Goal: Task Accomplishment & Management: Complete application form

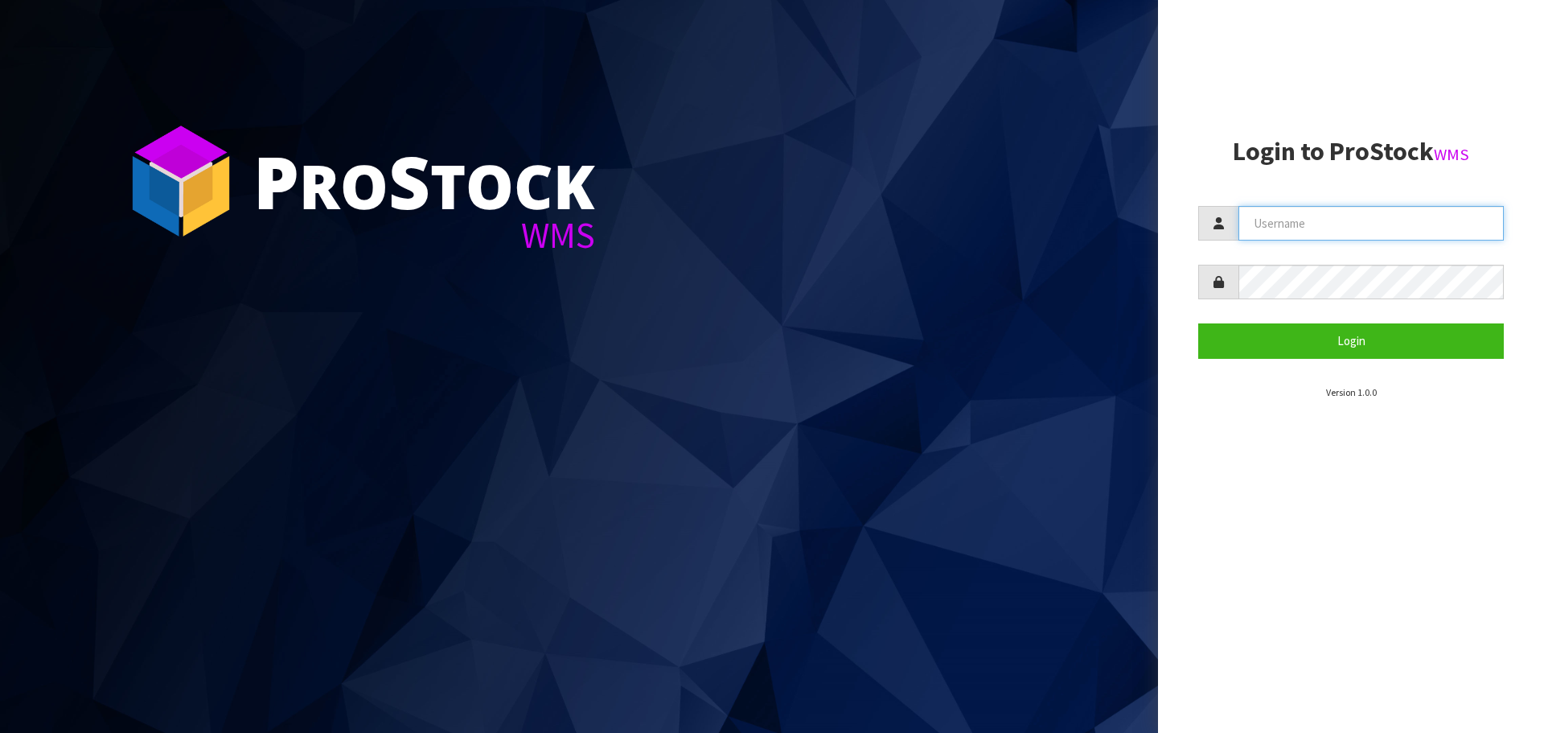
type input "[PERSON_NAME]"
click at [1328, 221] on input "[PERSON_NAME]" at bounding box center [1371, 223] width 265 height 35
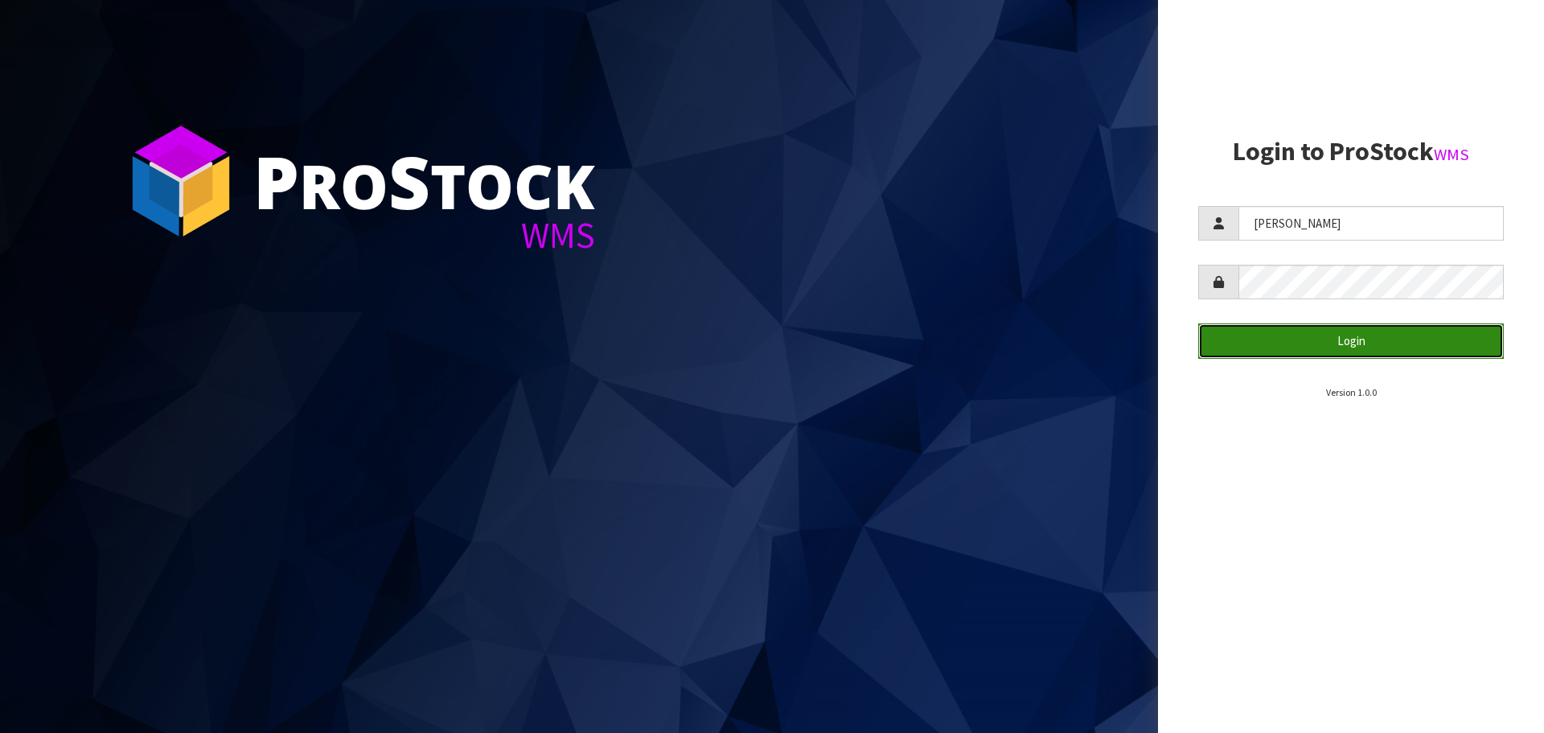
click at [1246, 339] on button "Login" at bounding box center [1351, 340] width 306 height 35
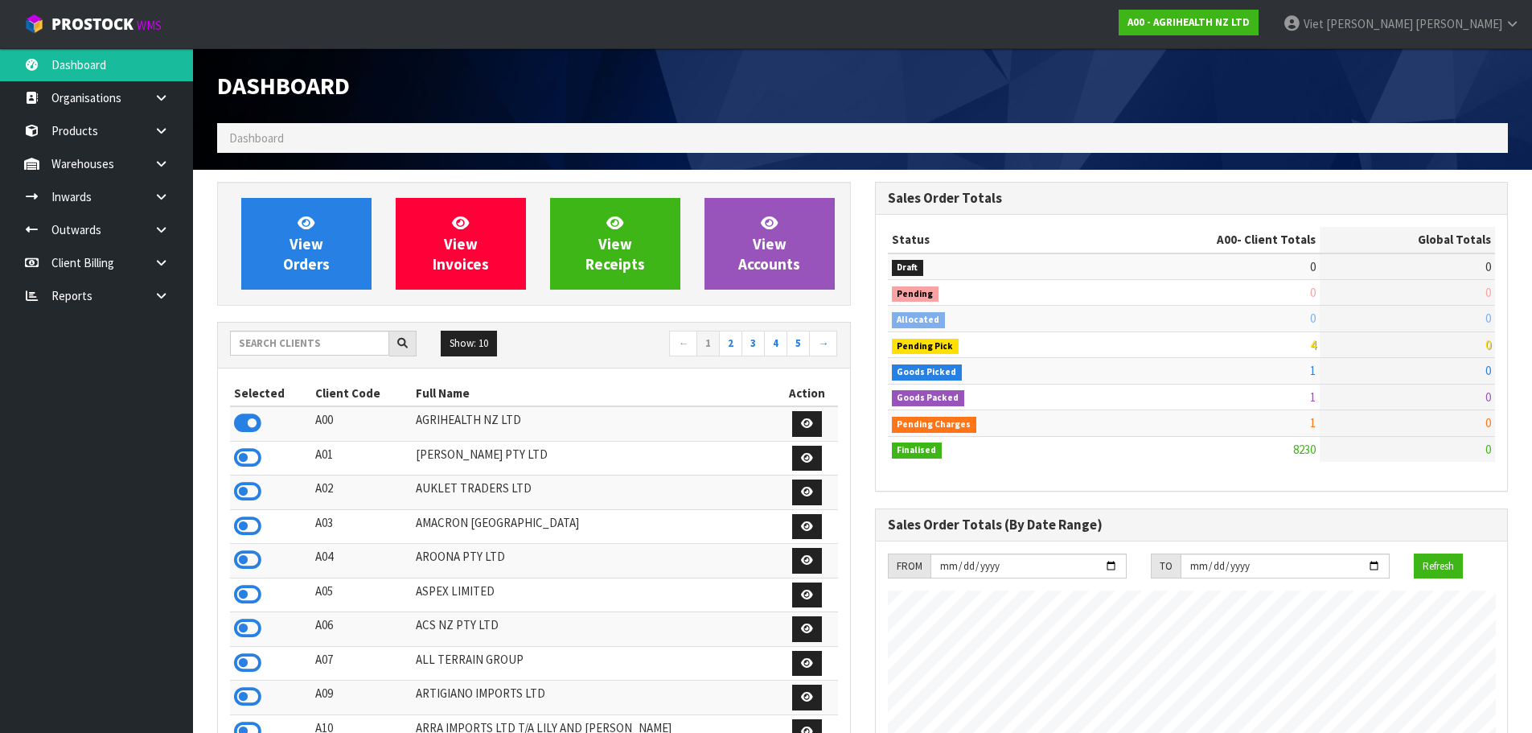
scroll to position [1218, 657]
click at [303, 347] on input "text" at bounding box center [309, 343] width 159 height 25
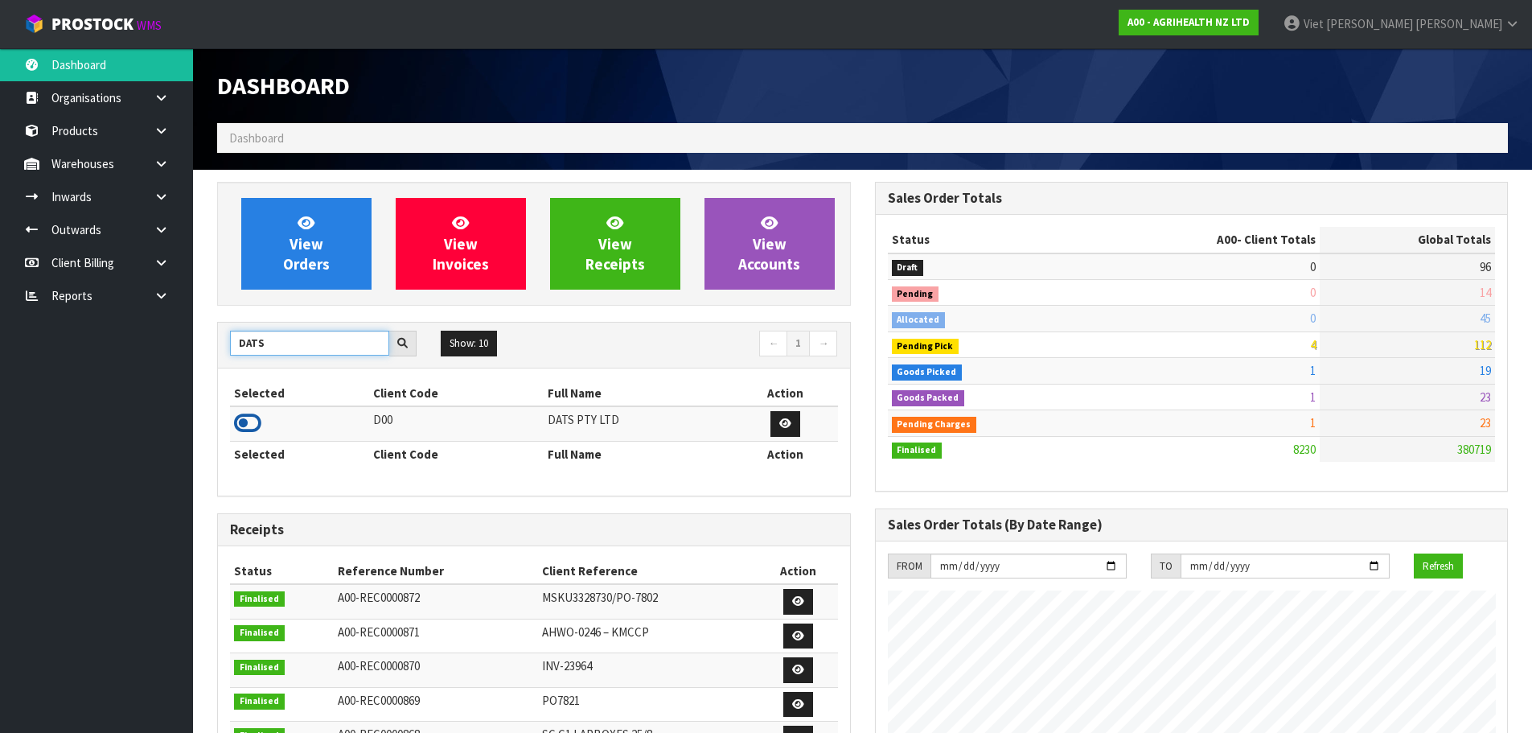
type input "DATS"
click at [256, 426] on icon at bounding box center [247, 423] width 27 height 24
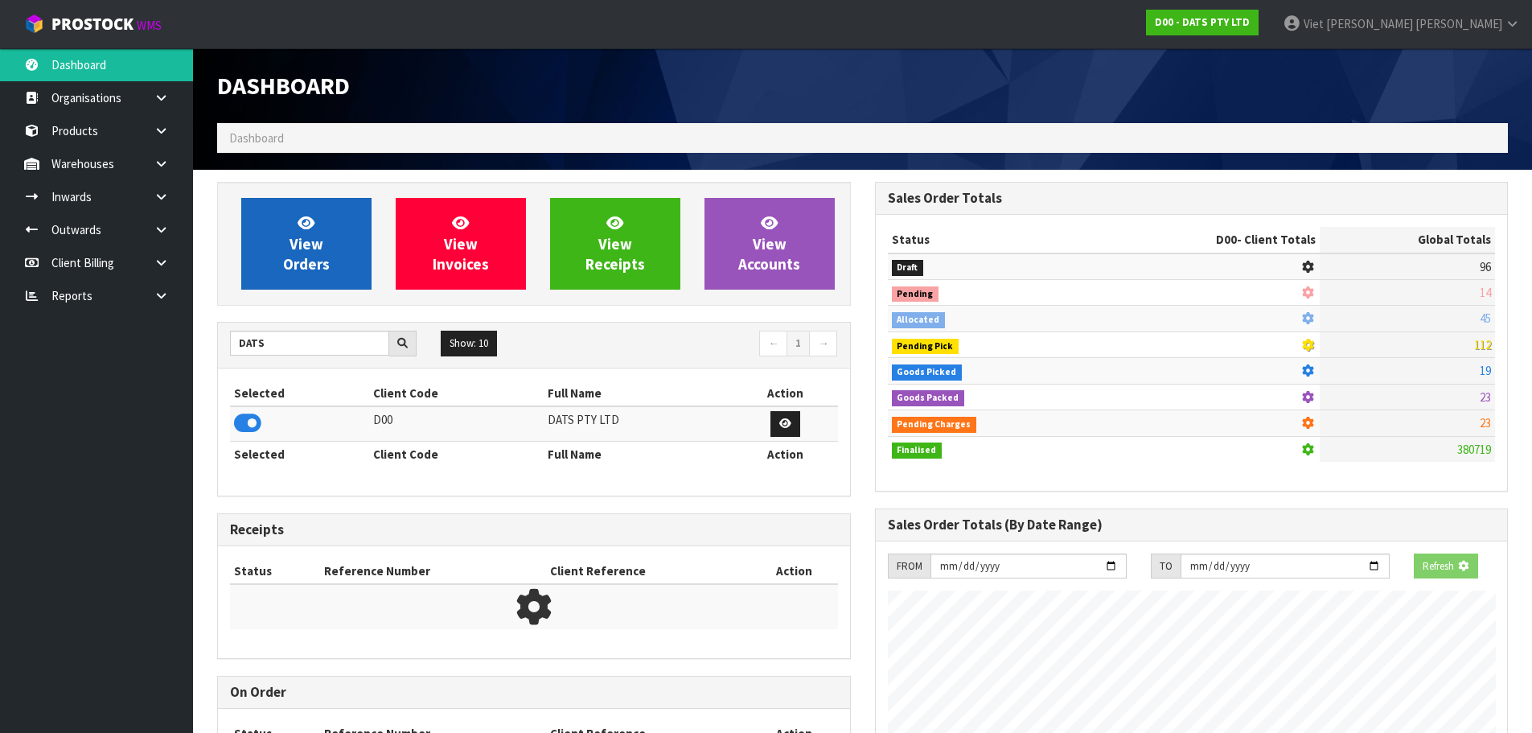
scroll to position [1003, 657]
click at [354, 232] on link "View Orders" at bounding box center [306, 244] width 130 height 92
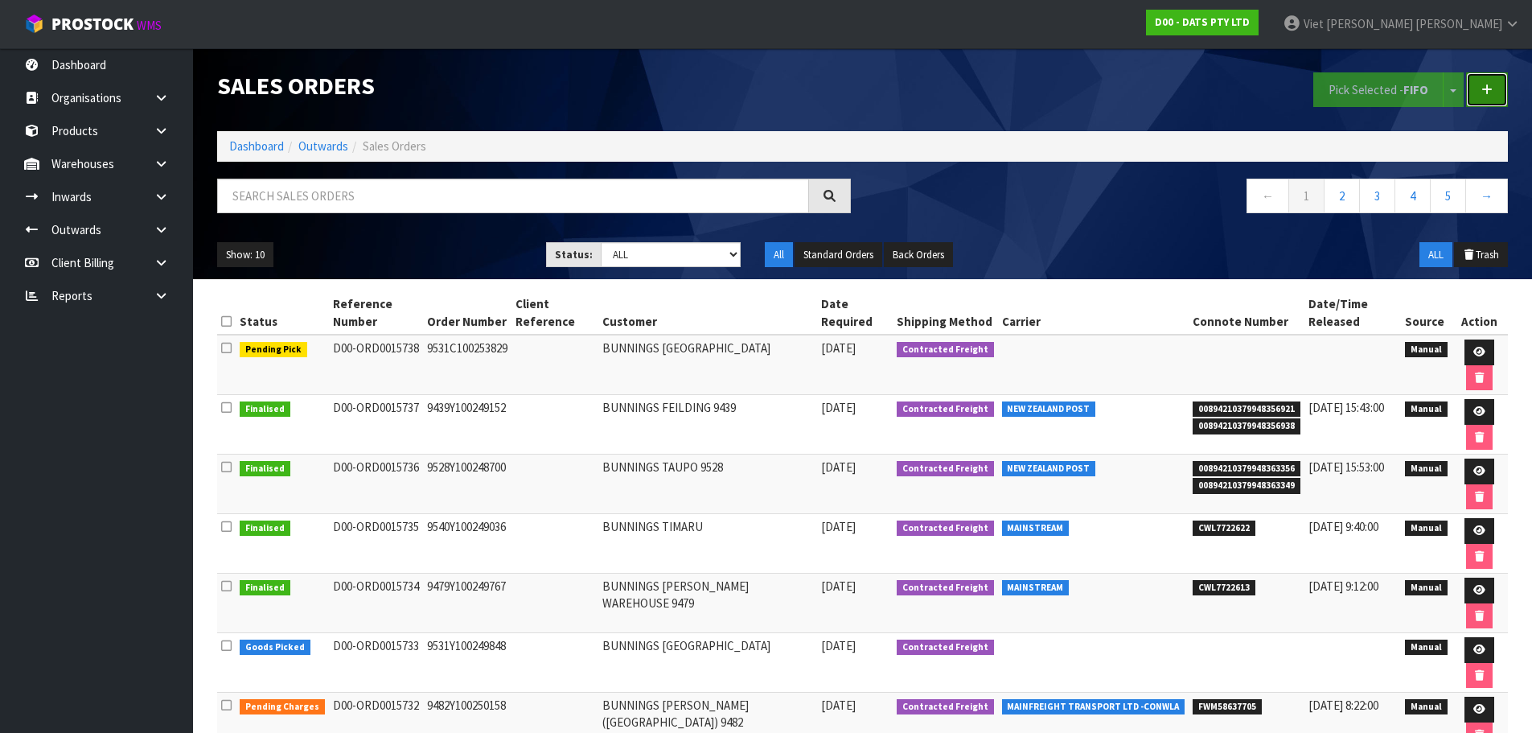
click at [1496, 93] on link at bounding box center [1487, 89] width 42 height 35
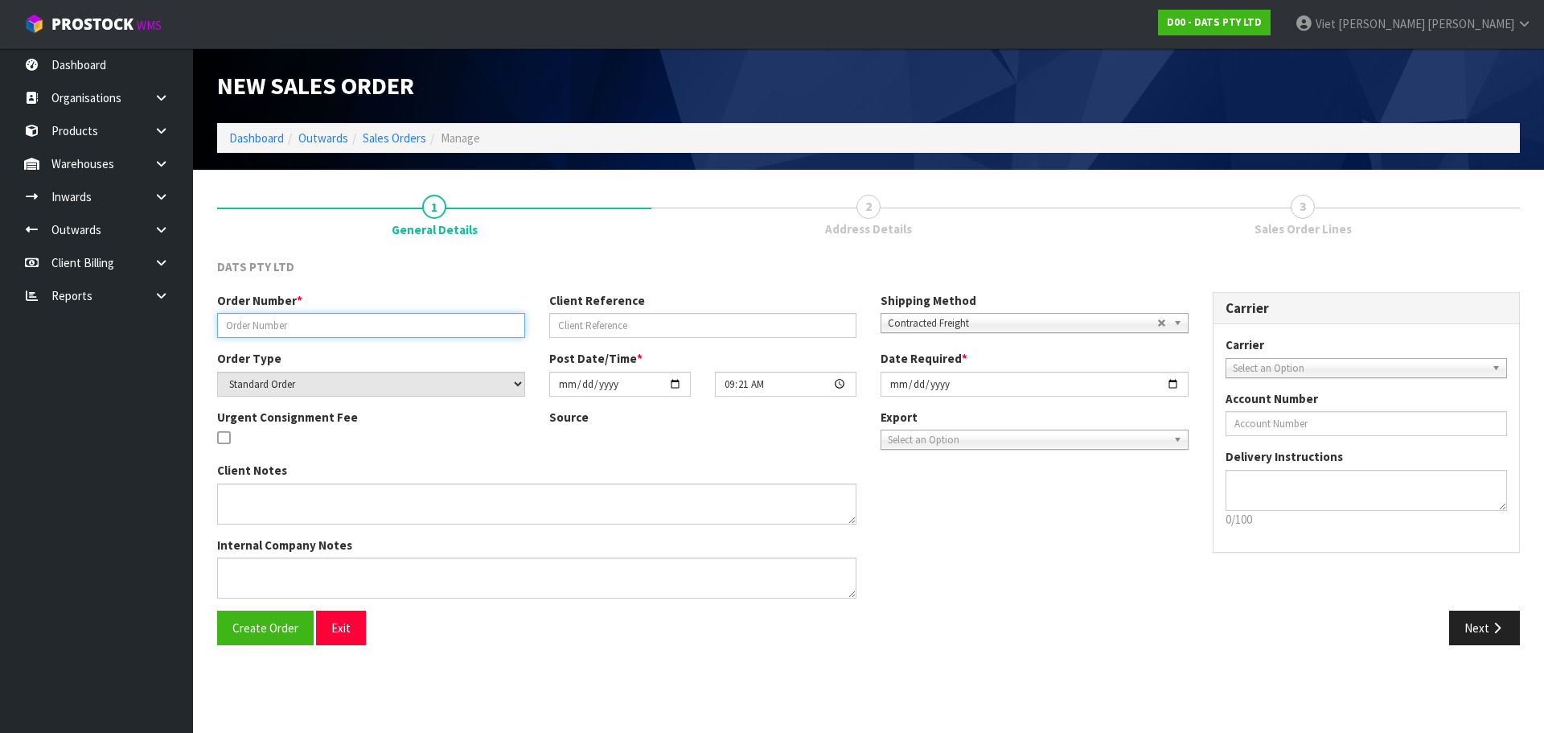
click at [434, 318] on input "text" at bounding box center [371, 325] width 308 height 25
click at [376, 320] on input "text" at bounding box center [371, 325] width 308 height 25
paste input "9451Y100255385"
type input "9451Y100255385"
click at [1128, 529] on div "Client Notes Internal Company Notes" at bounding box center [703, 536] width 996 height 149
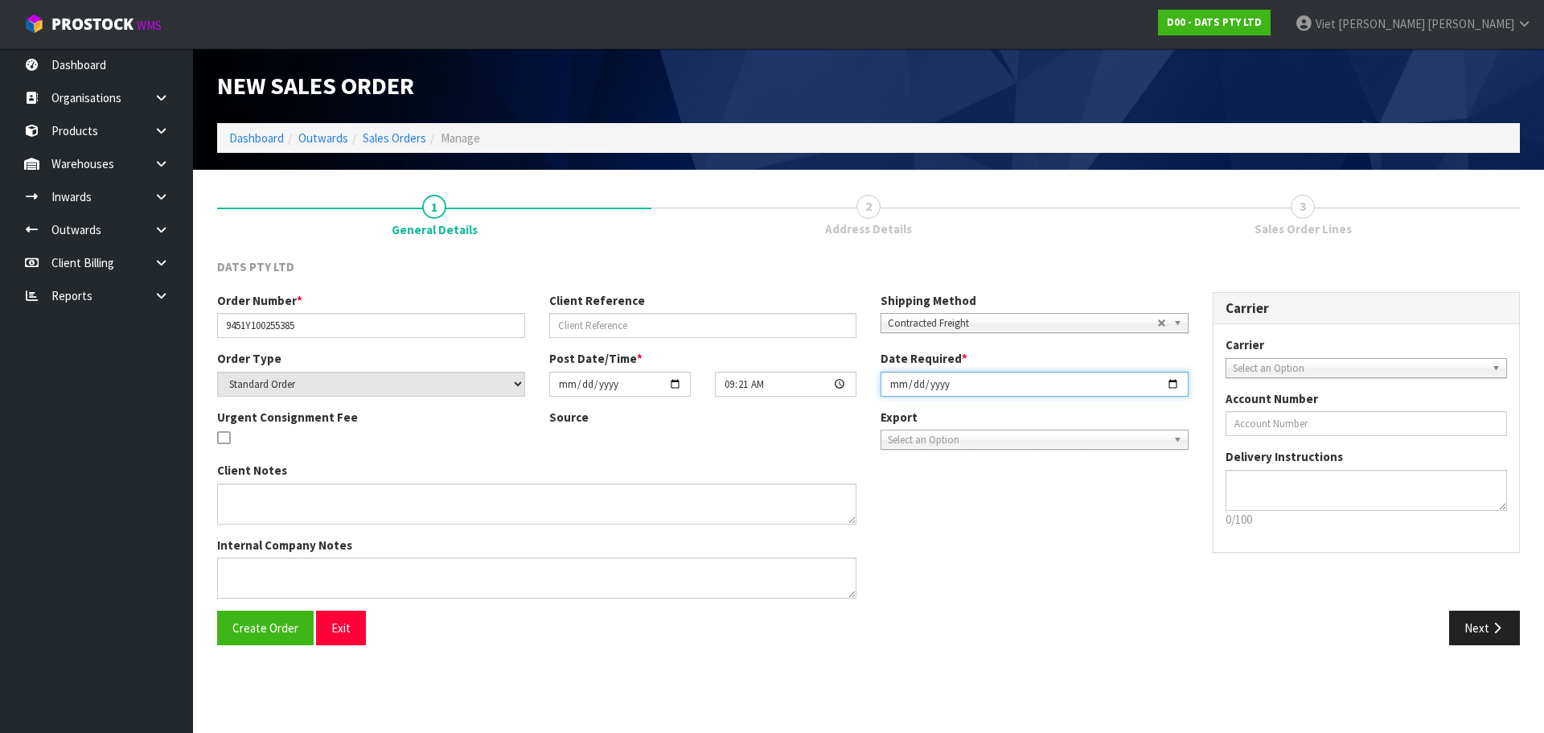
click at [1174, 388] on input "[DATE]" at bounding box center [1035, 384] width 308 height 25
click at [1146, 540] on div "Client Notes Internal Company Notes" at bounding box center [703, 536] width 996 height 149
click at [1172, 384] on input "[DATE]" at bounding box center [1035, 384] width 308 height 25
click at [1161, 549] on div "Client Notes Internal Company Notes" at bounding box center [703, 536] width 996 height 149
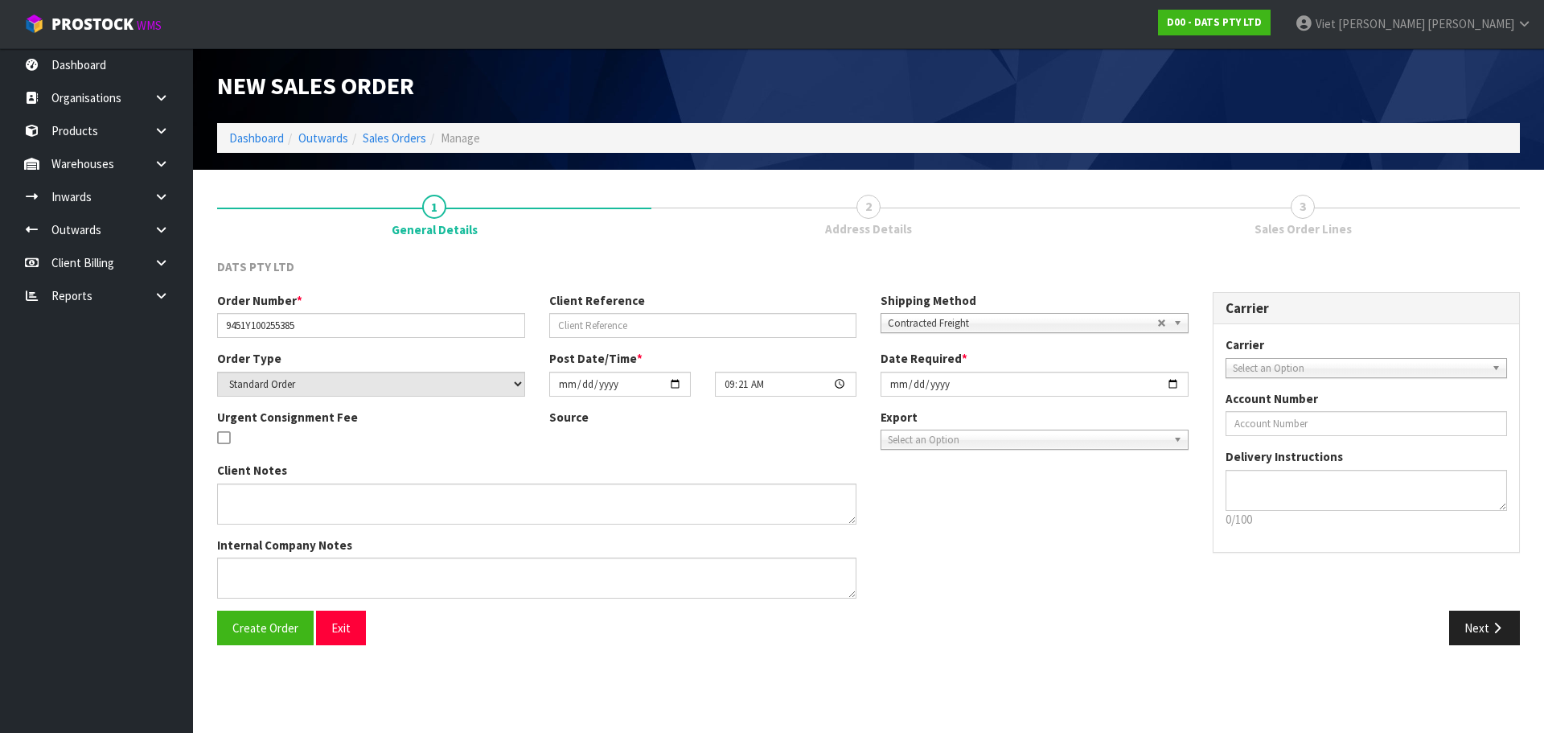
click at [848, 203] on link "2 Address Details" at bounding box center [868, 214] width 434 height 64
click at [1473, 628] on button "Next" at bounding box center [1484, 627] width 71 height 35
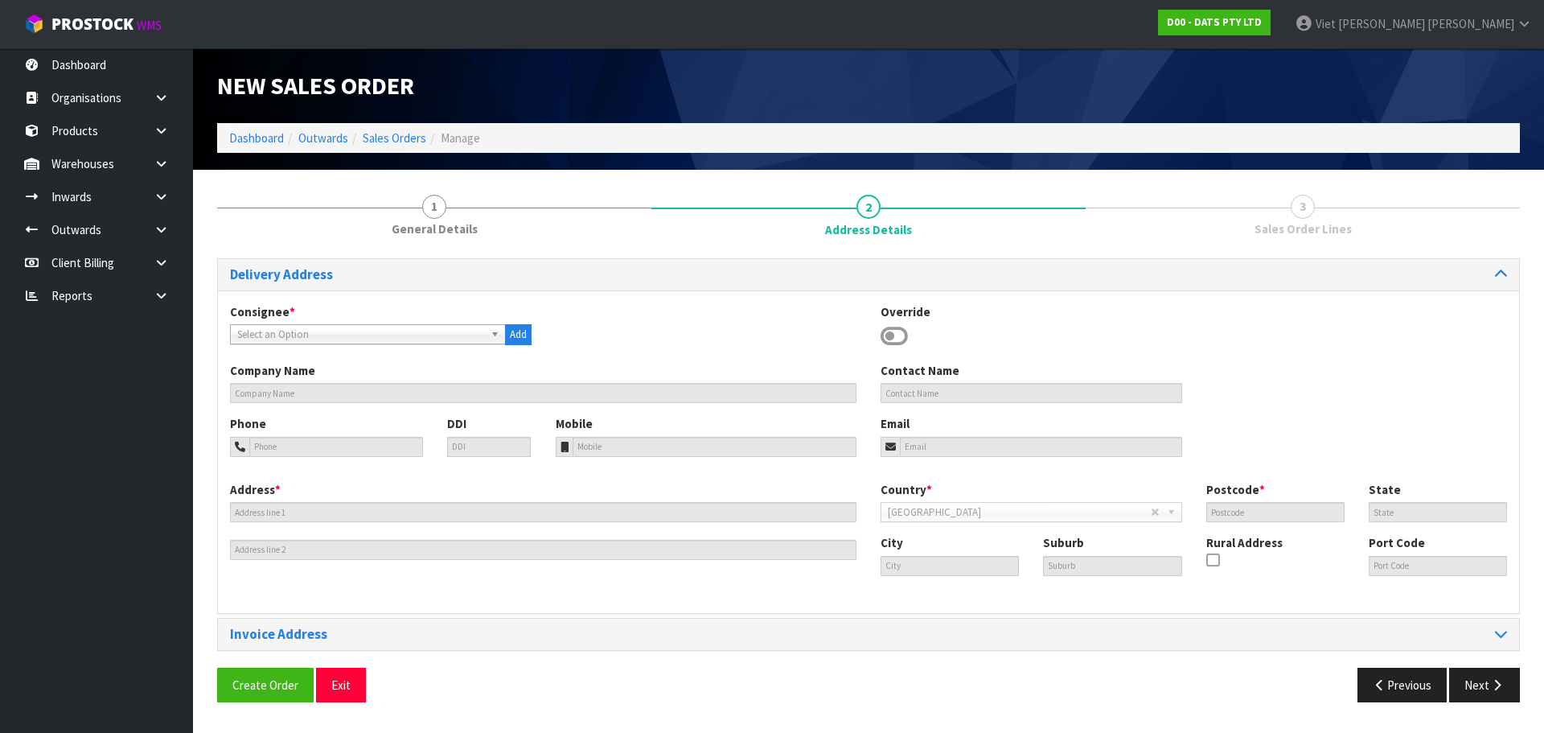
click at [290, 328] on span "Select an Option" at bounding box center [360, 334] width 247 height 19
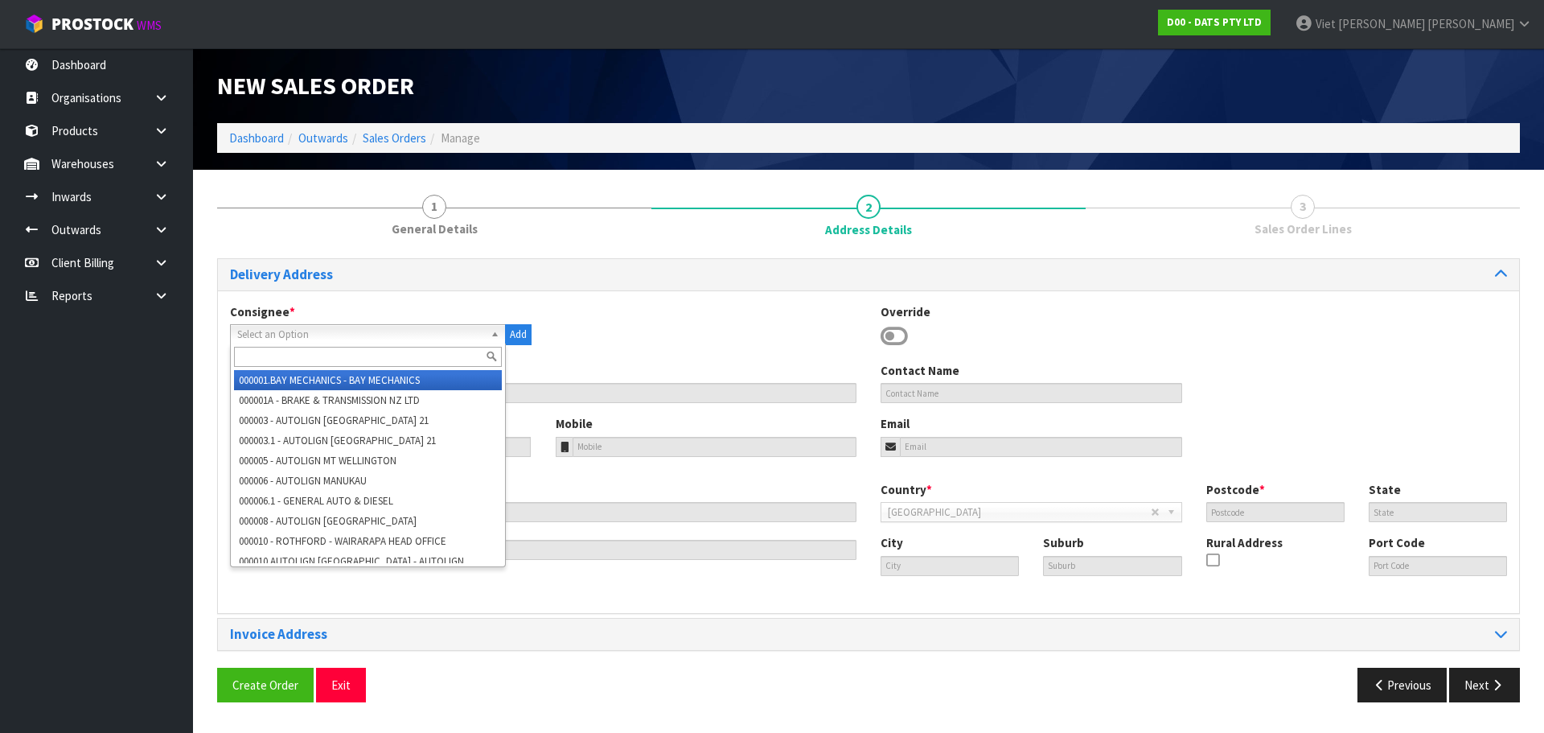
paste input "9451"
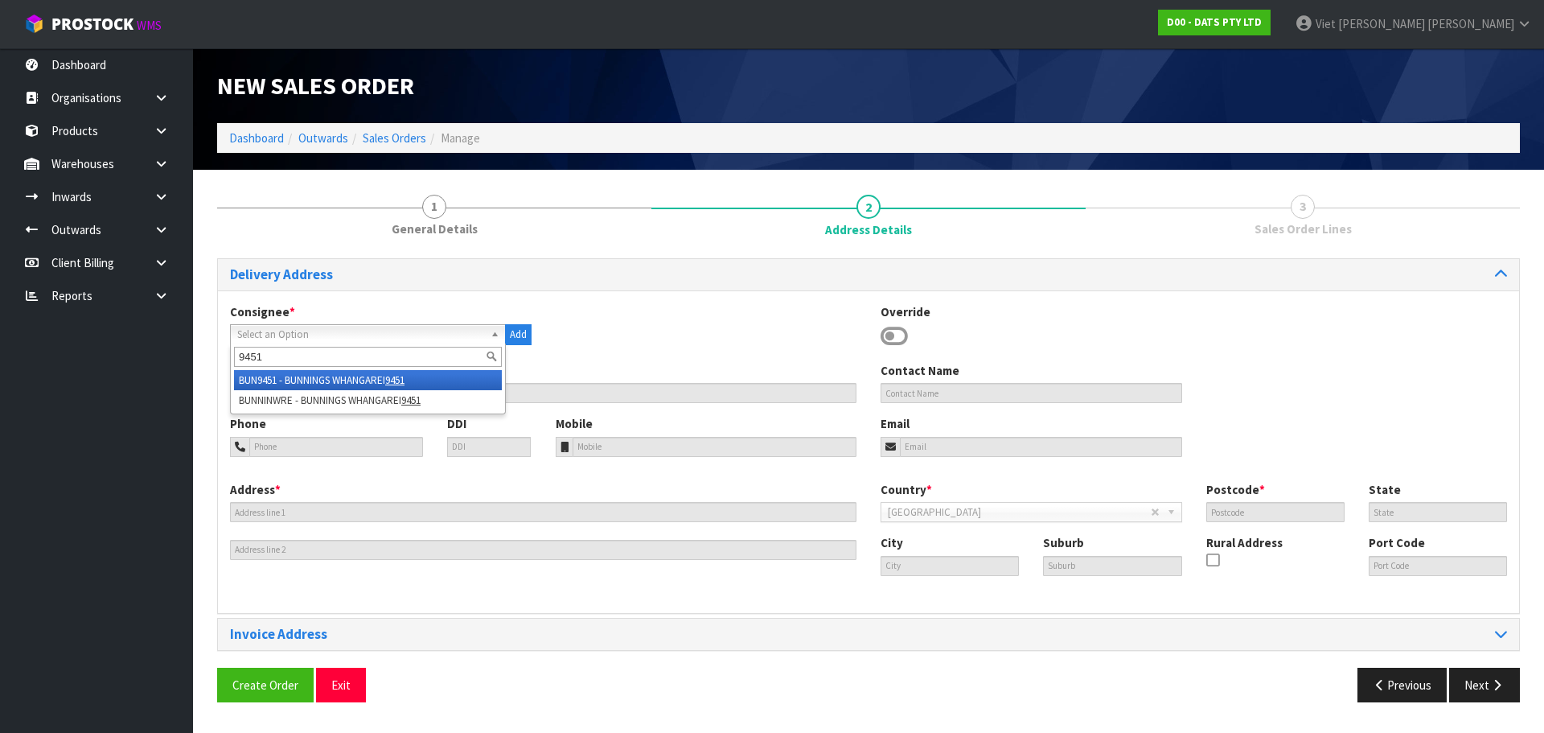
type input "9451"
click at [368, 374] on li "BUN9451 - BUNNINGS WHANGAREI 9451" at bounding box center [368, 380] width 268 height 20
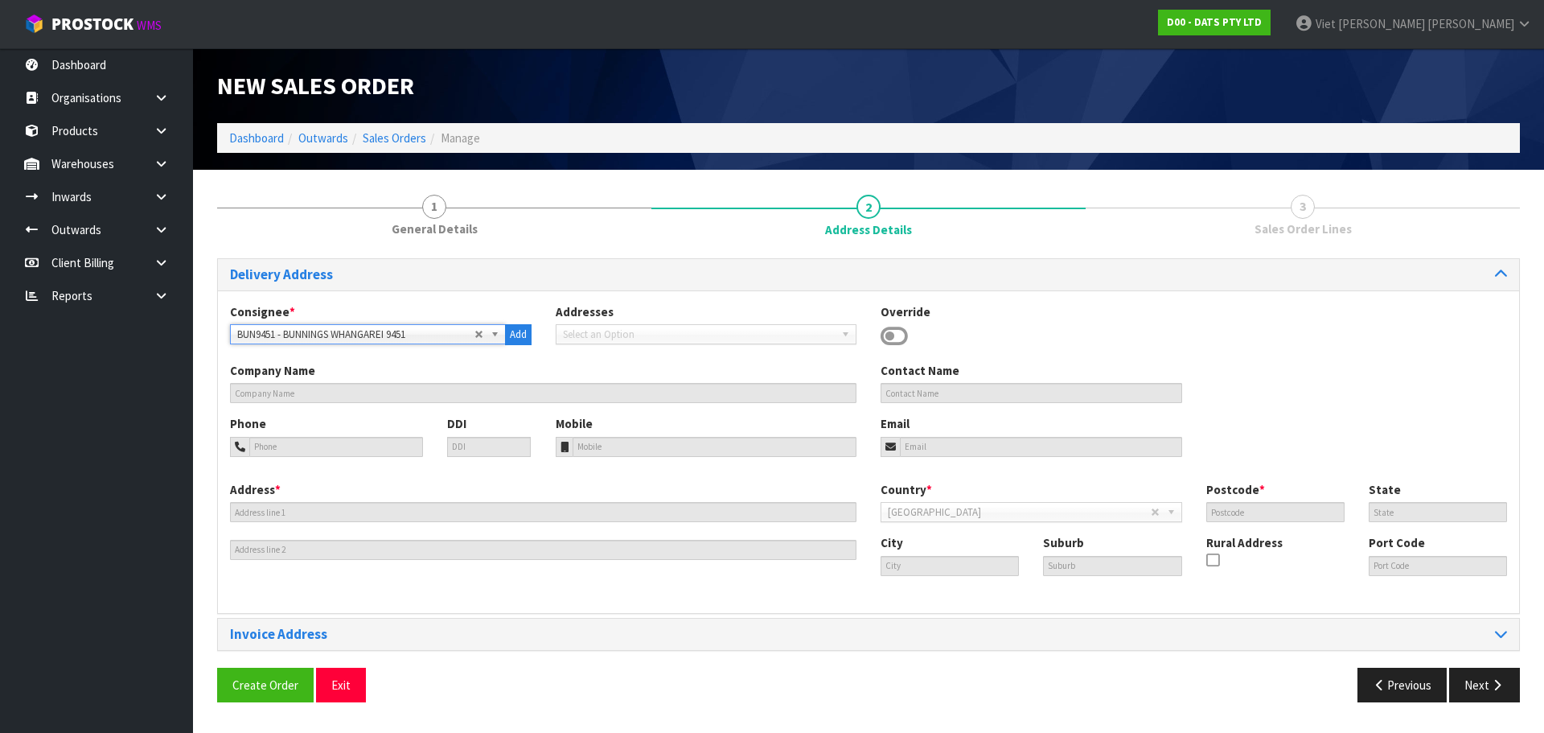
type input "BUNNINGS WHANGAREI 9451"
type input "+64 9-470 2100"
type input "whangarei@bunnings.co.nz"
type input "COR TAUROA ST. & STATE HIGHWAY 1"
type input "0110"
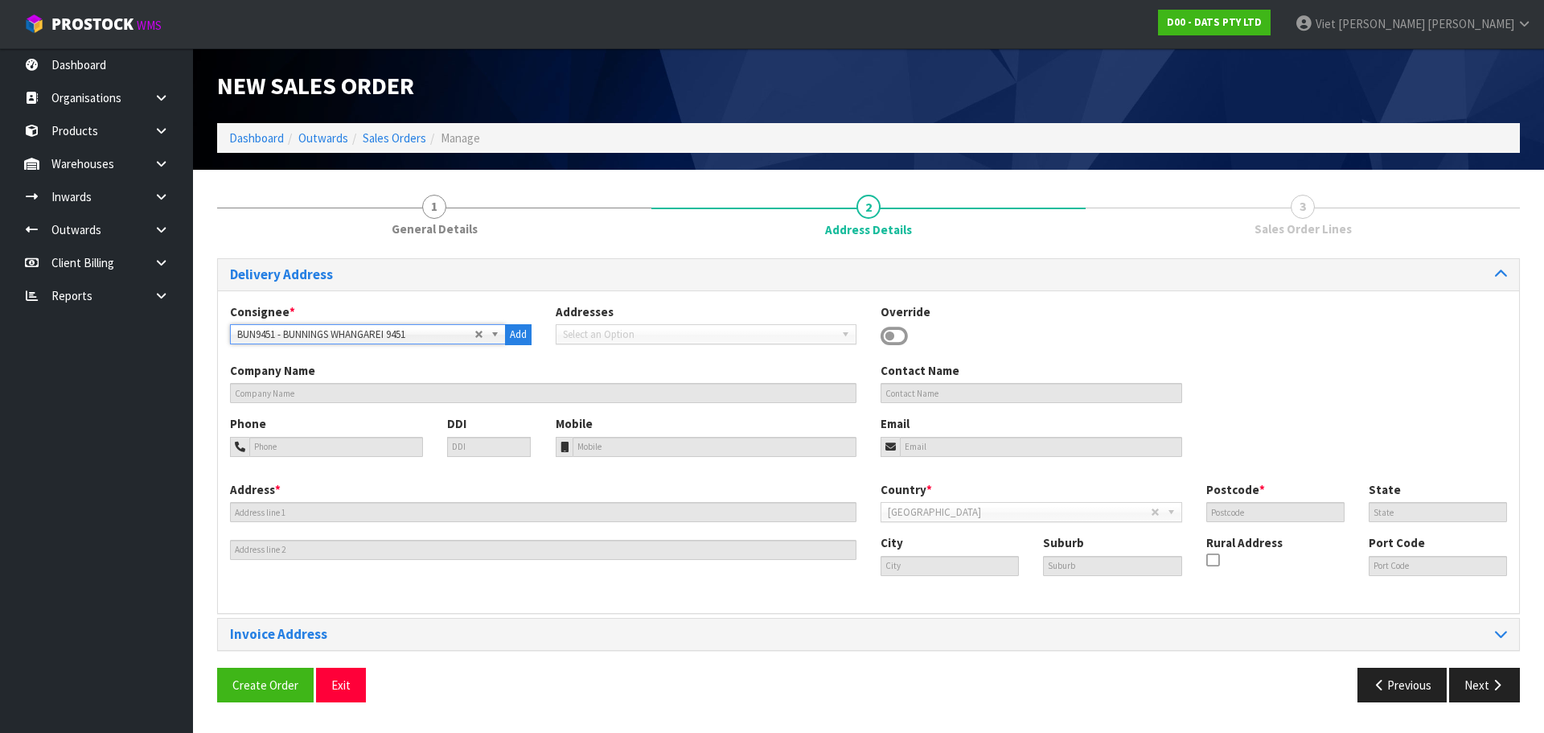
type input "NTL"
type input "WHANGAREI"
type input "NZWRE"
click at [428, 335] on span "Select an Option" at bounding box center [355, 334] width 237 height 19
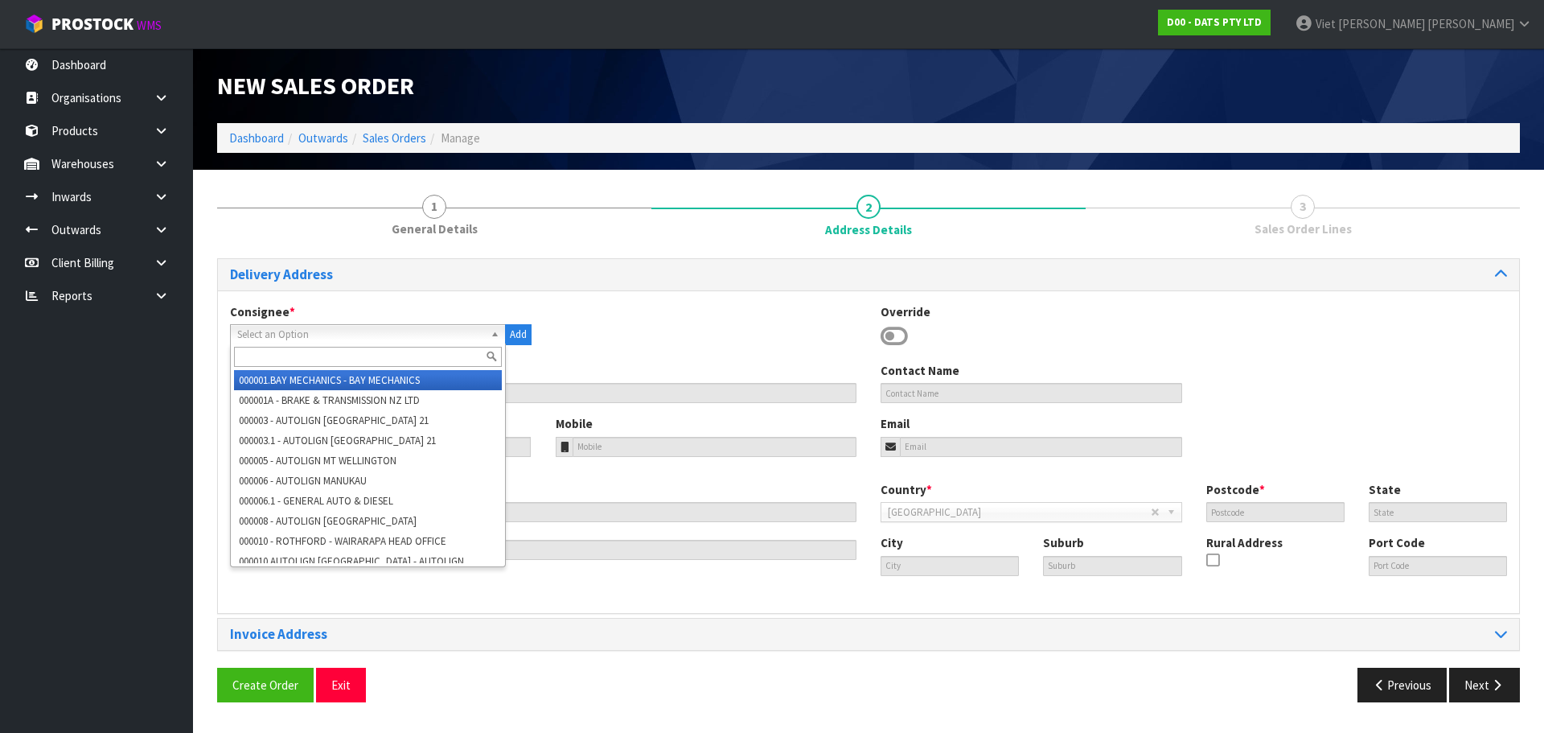
paste input "9451"
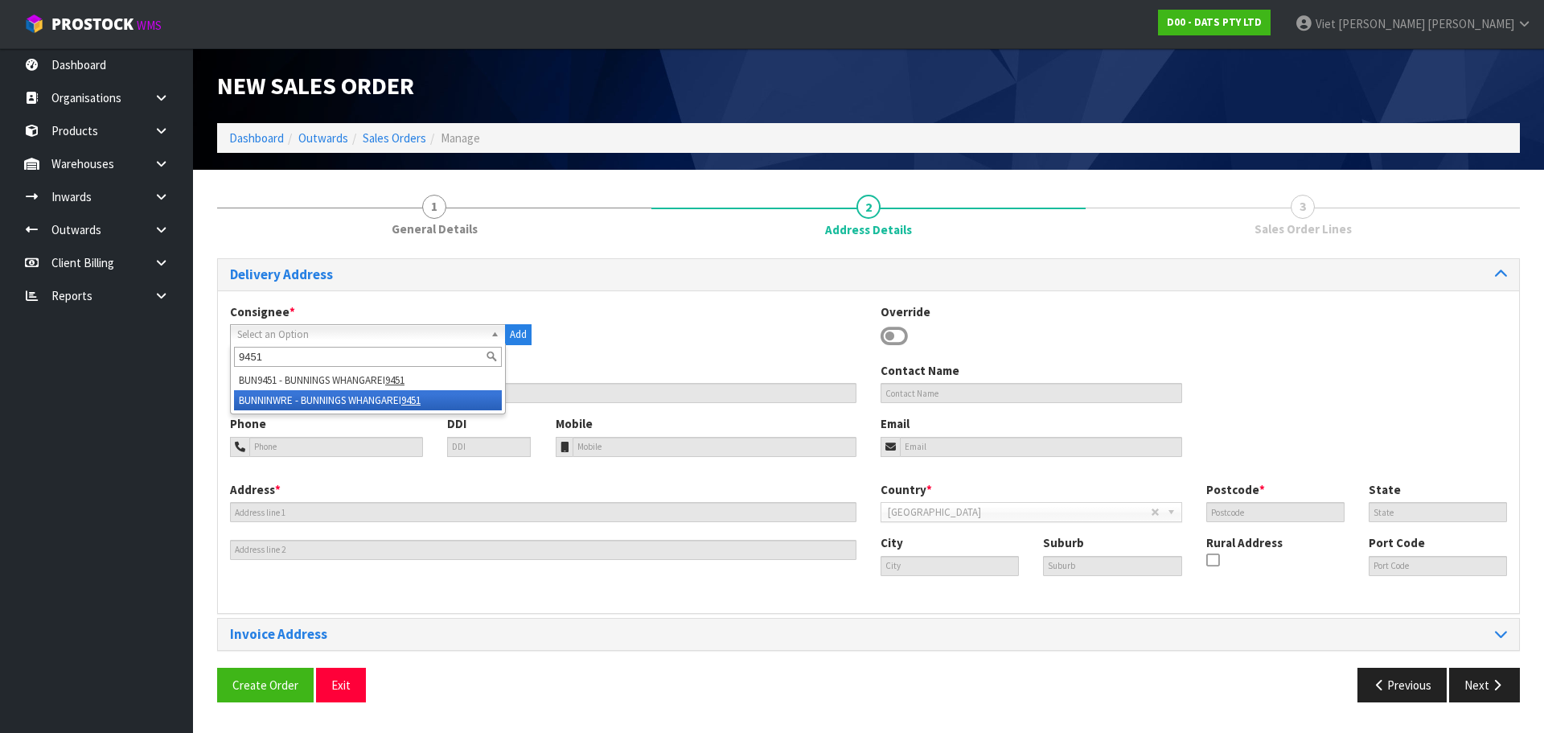
type input "9451"
click at [320, 405] on li "BUNNINWRE - BUNNINGS WHANGAREI 9451" at bounding box center [368, 400] width 268 height 20
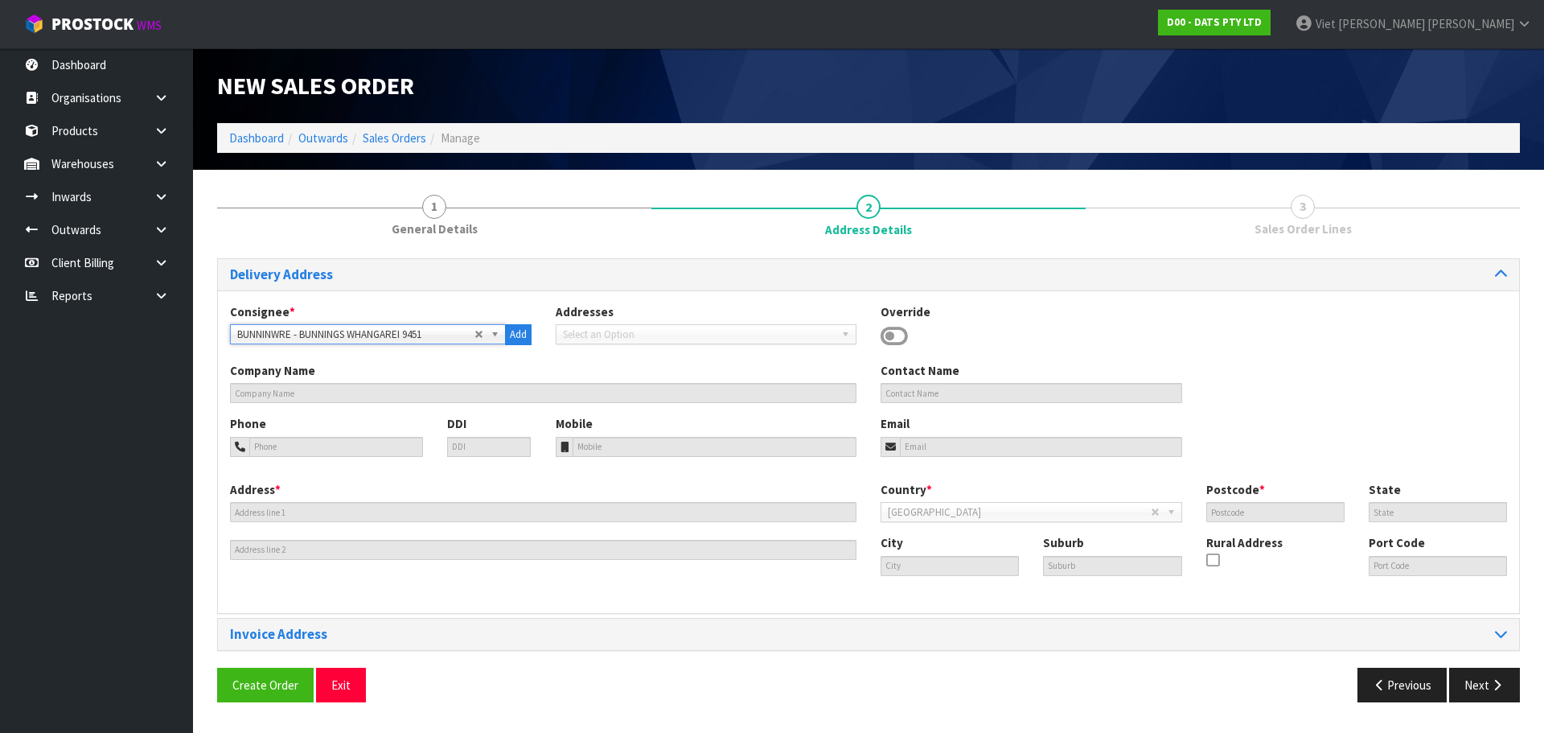
type input "BUNNINGS WHANGAREI 9451"
type input "[STREET_ADDRESS]"
type input "0110"
type input "WHANGAREI"
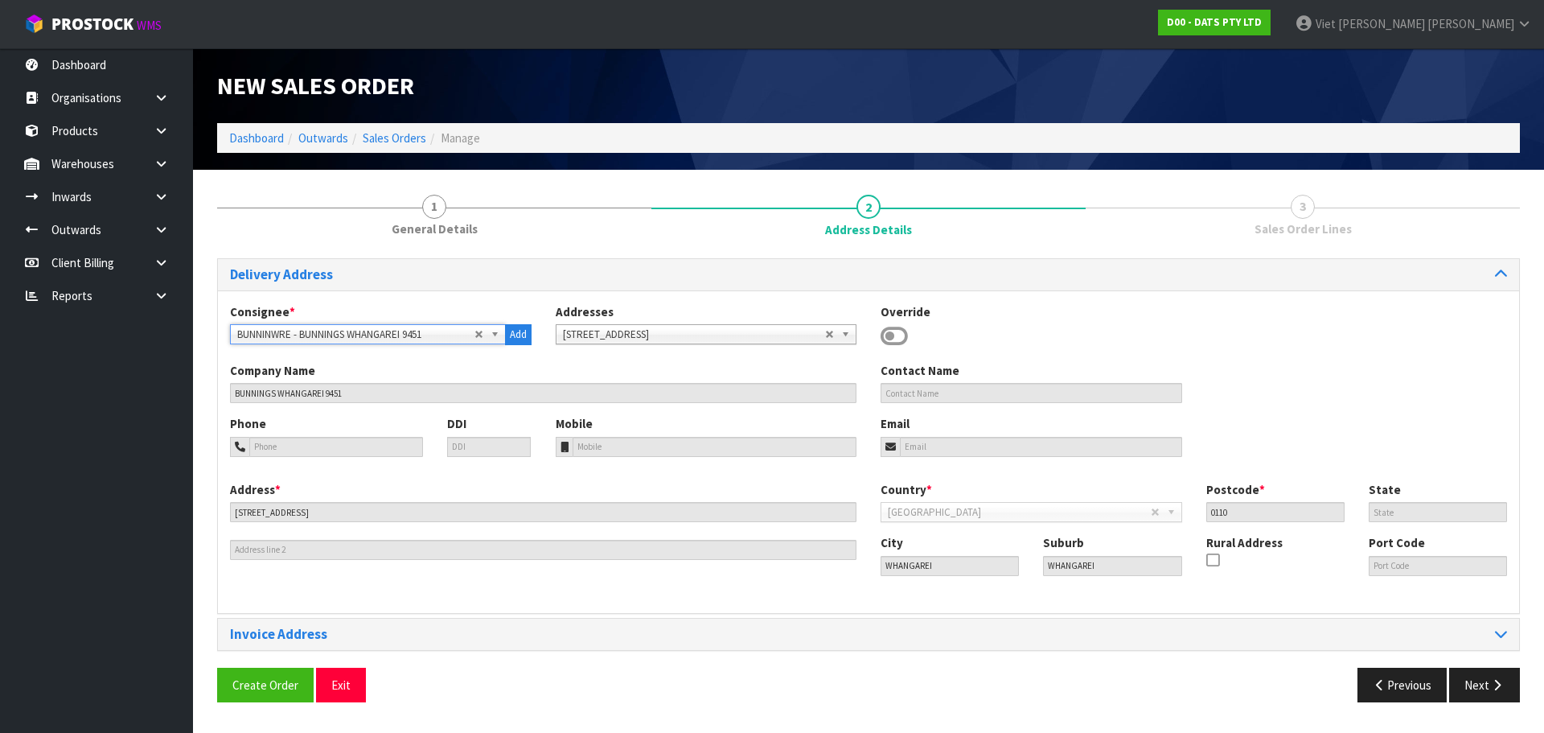
click at [564, 618] on div "Invoice Address Copy Shipping" at bounding box center [868, 634] width 1303 height 33
click at [275, 699] on button "Create Order" at bounding box center [265, 685] width 97 height 35
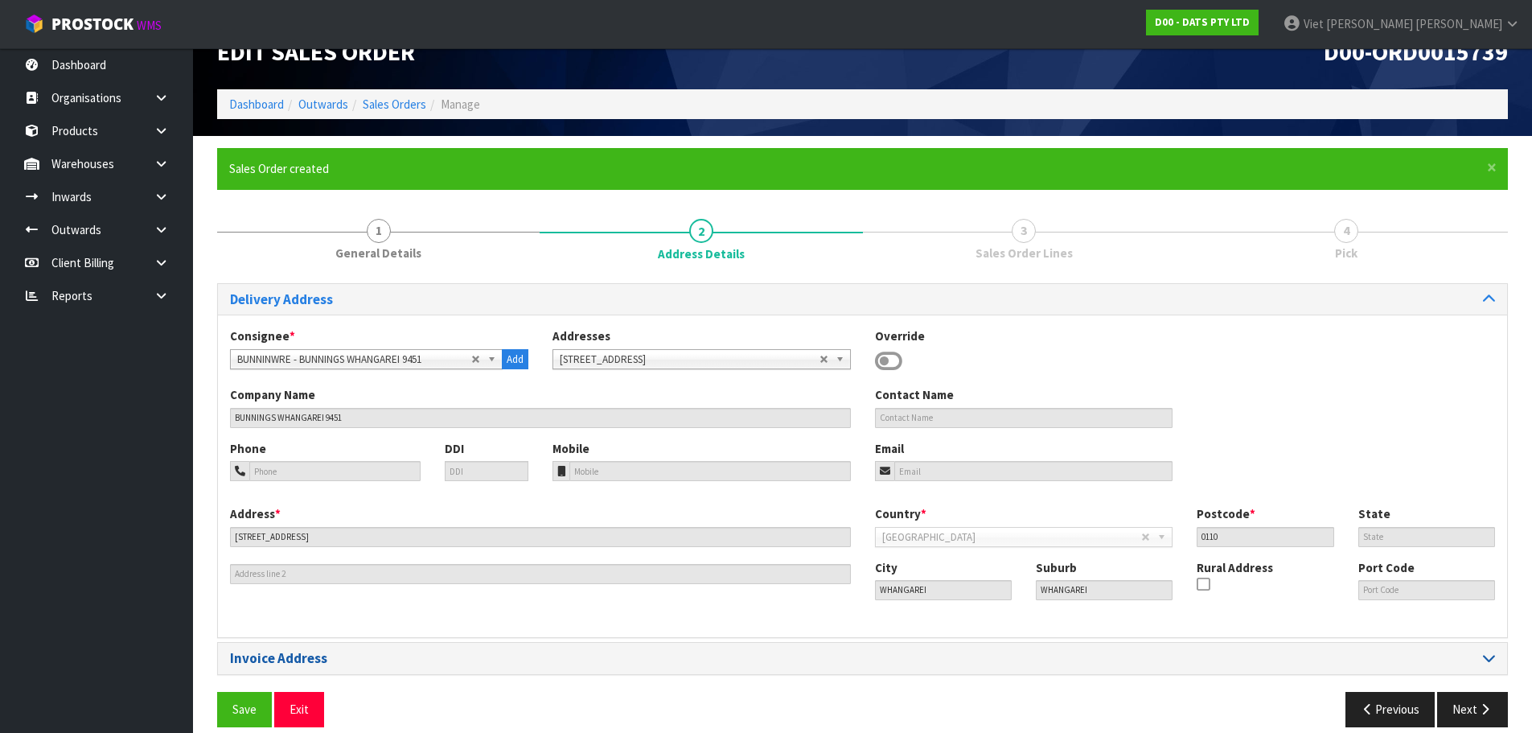
scroll to position [52, 0]
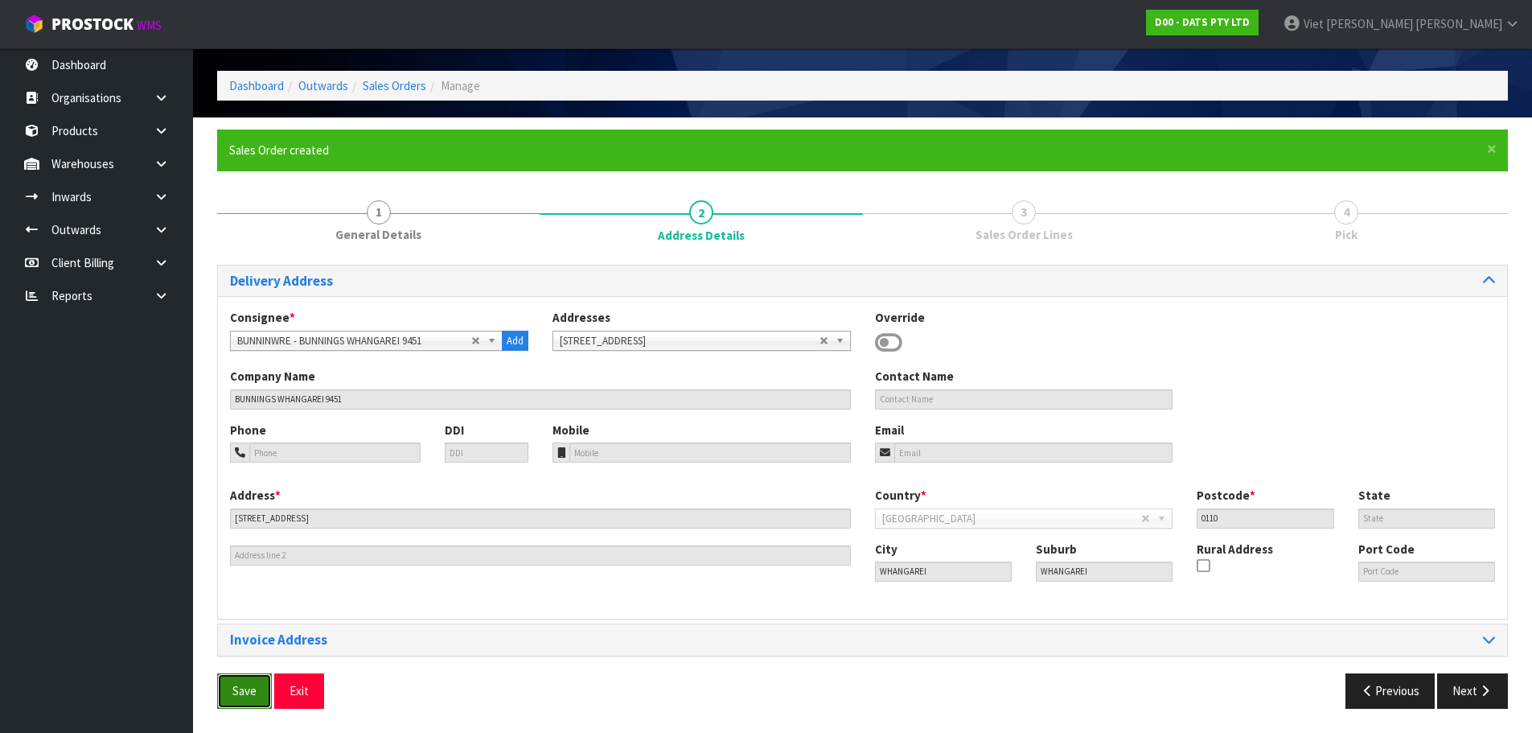
click at [234, 695] on span "Save" at bounding box center [244, 690] width 24 height 15
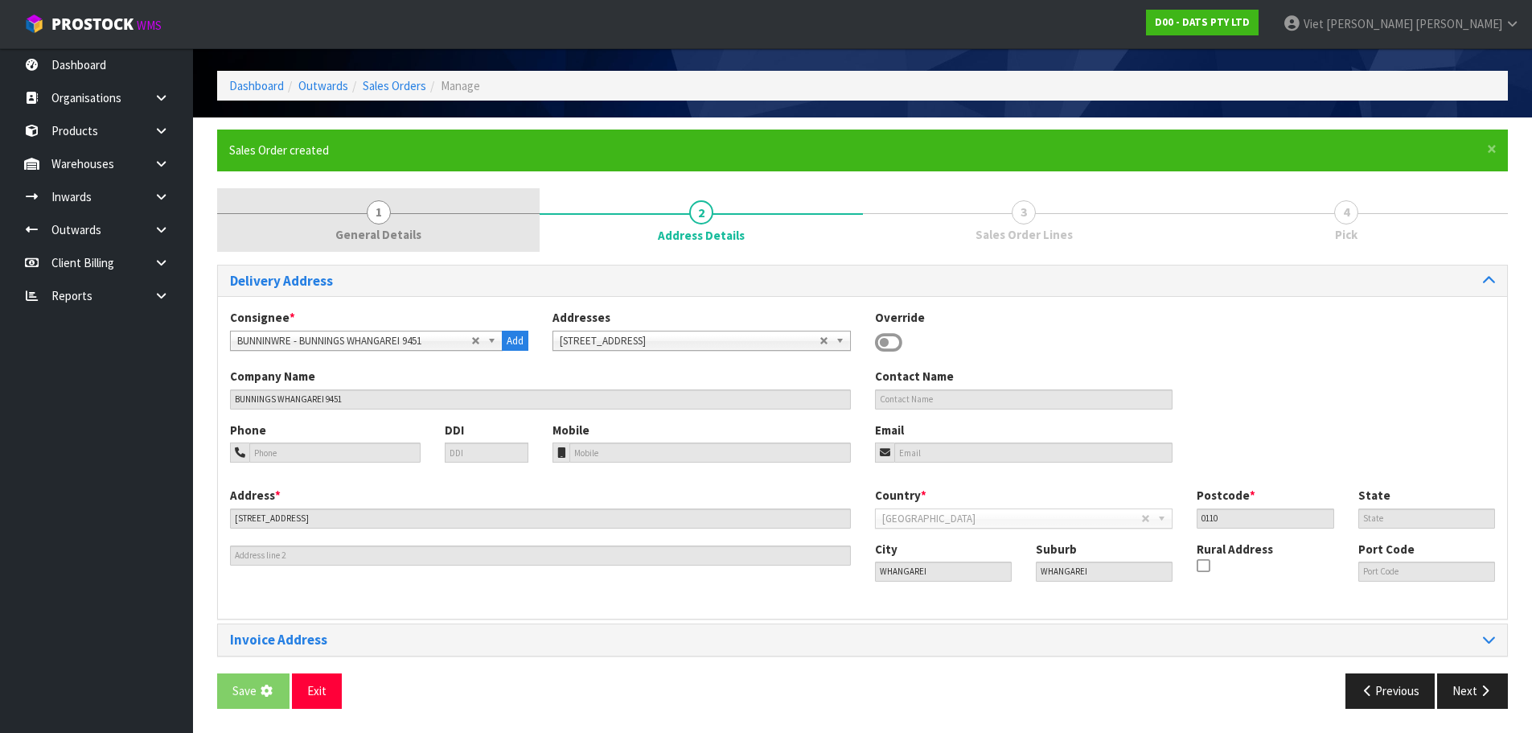
scroll to position [0, 0]
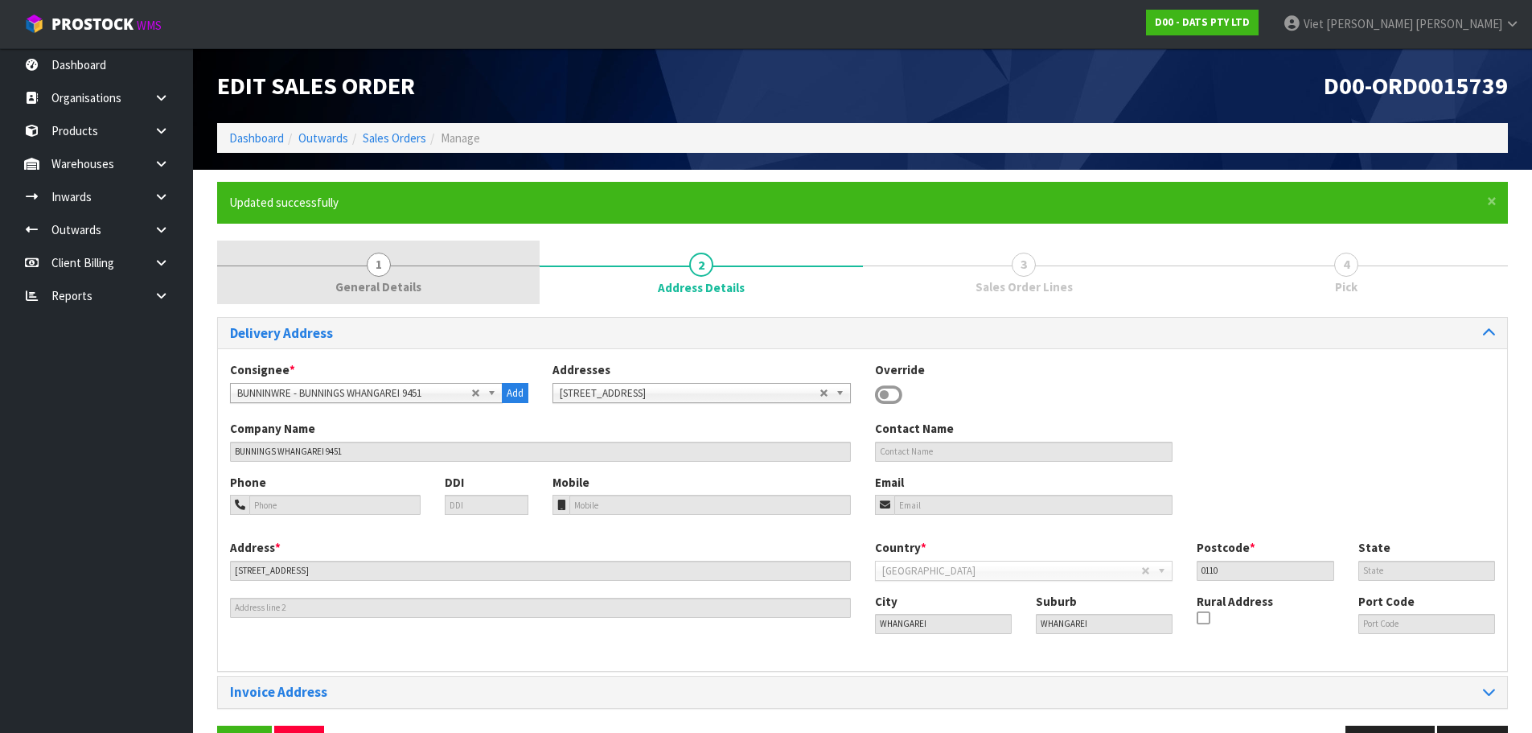
click at [425, 261] on link "1 General Details" at bounding box center [378, 272] width 323 height 64
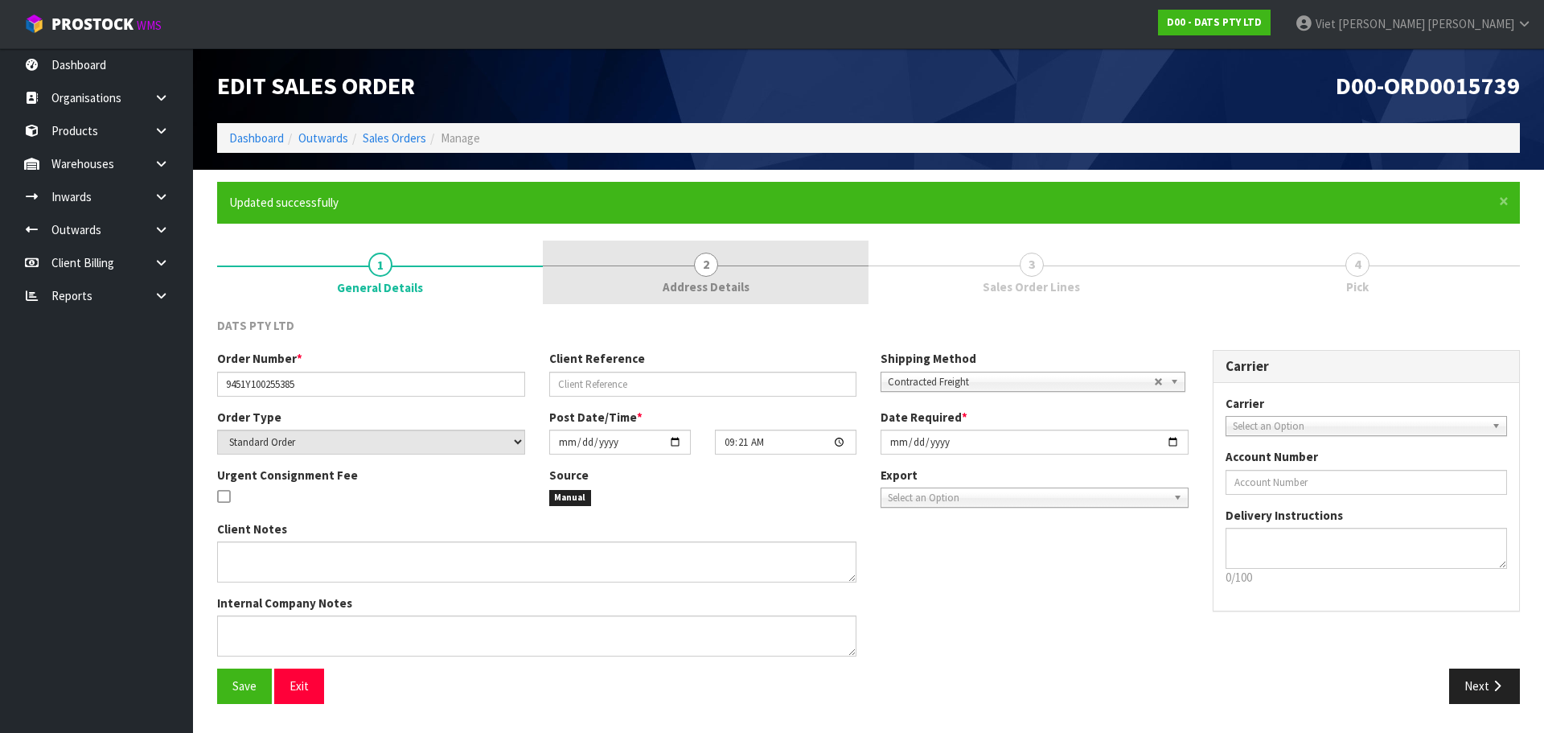
click at [641, 265] on link "2 Address Details" at bounding box center [706, 272] width 326 height 64
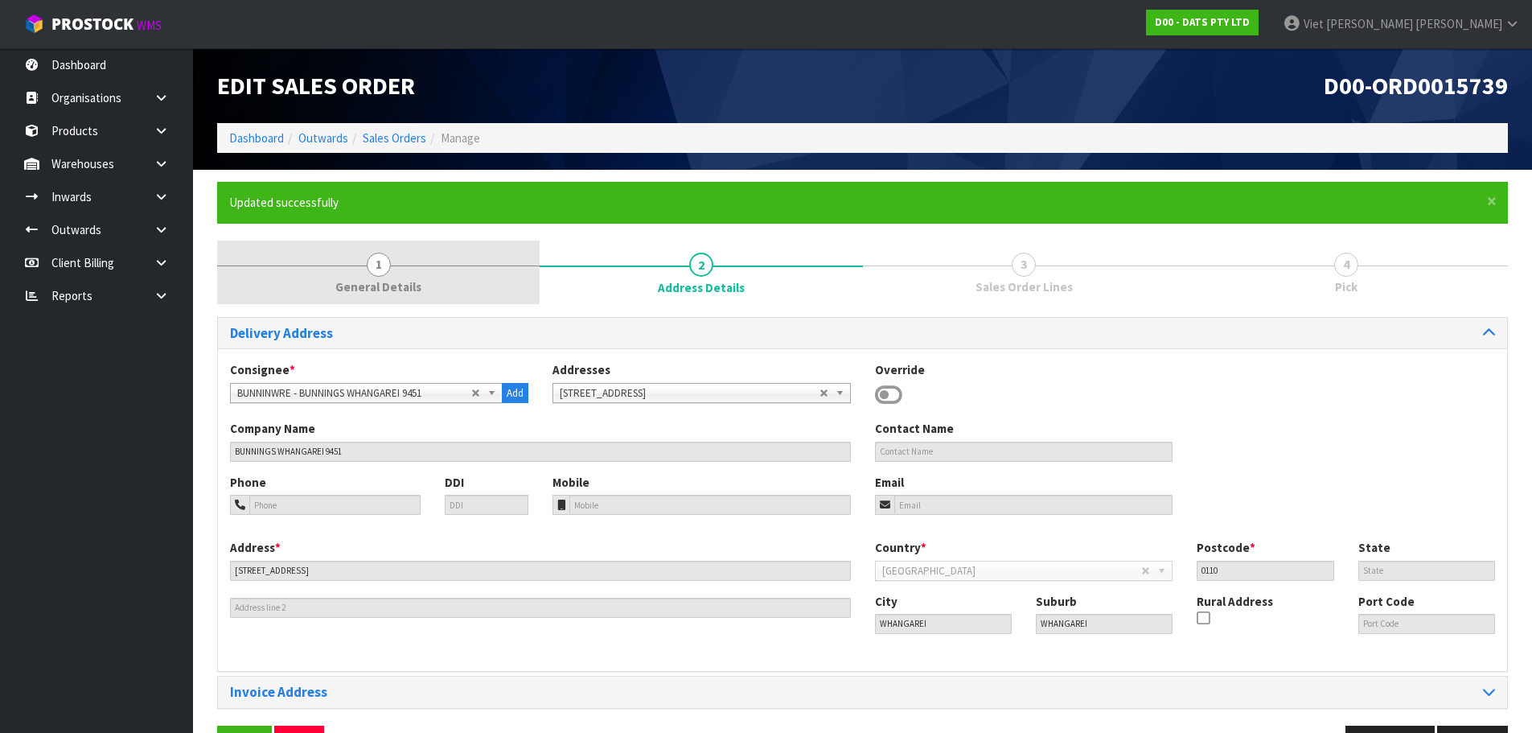
click at [390, 260] on span "1" at bounding box center [379, 265] width 24 height 24
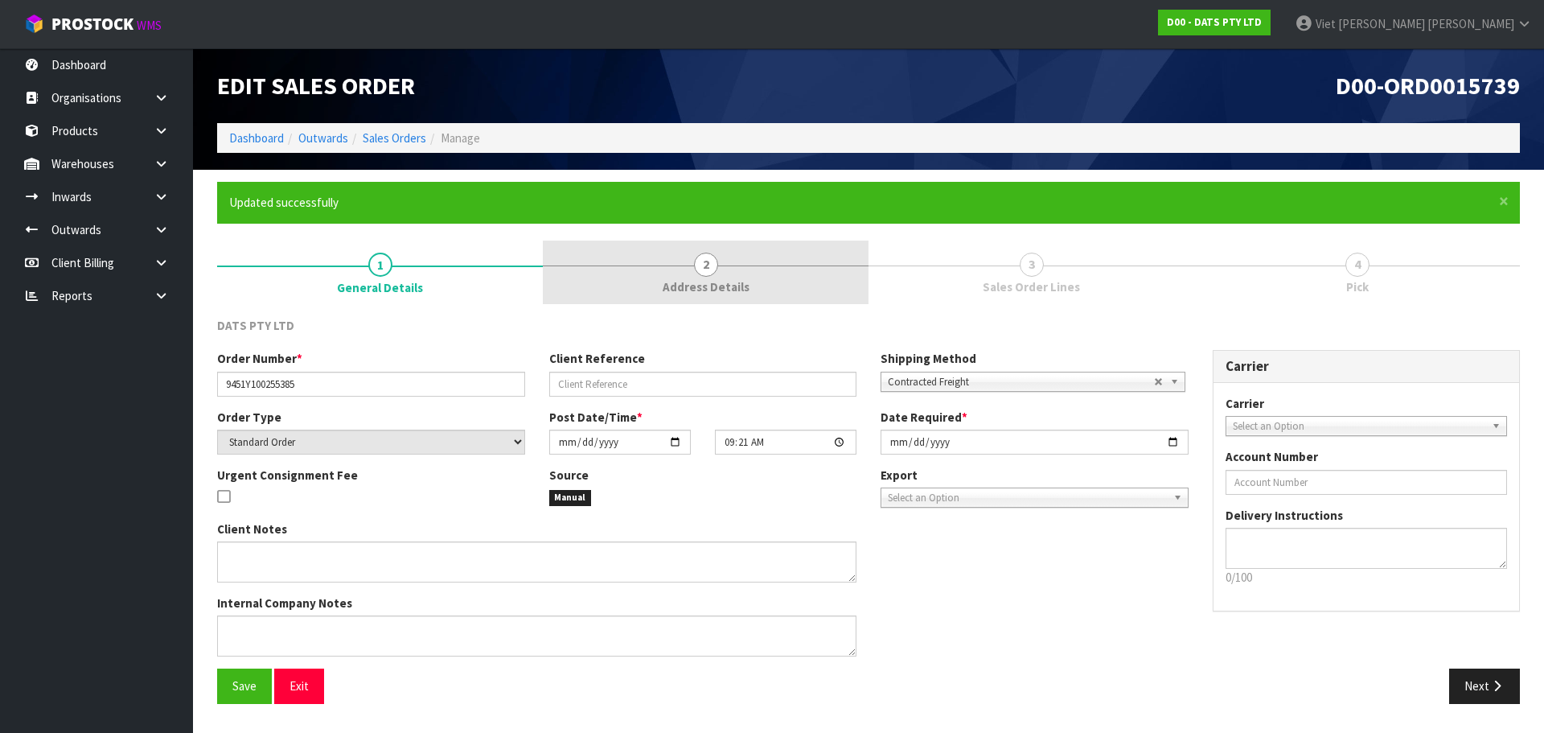
click at [672, 286] on span "Address Details" at bounding box center [706, 286] width 87 height 17
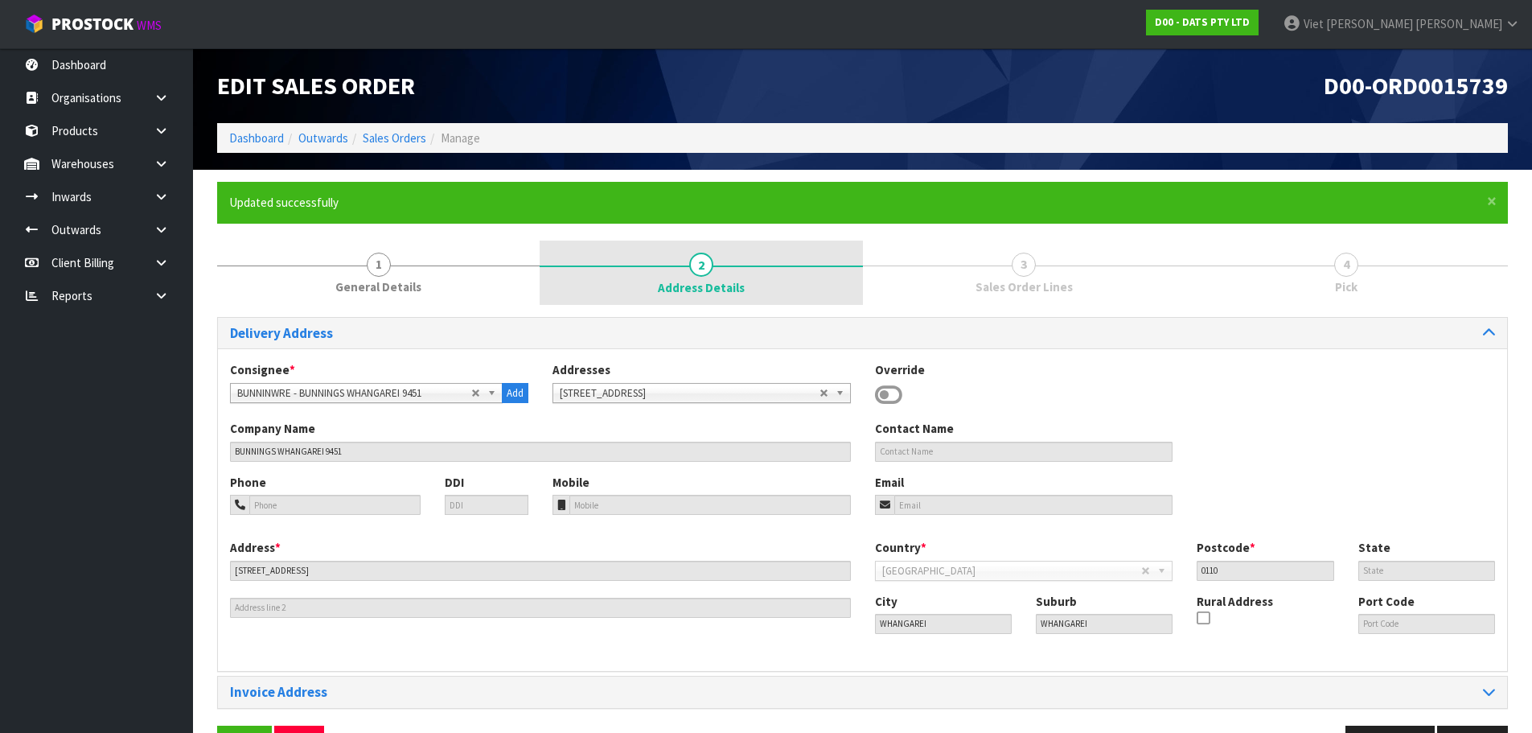
scroll to position [52, 0]
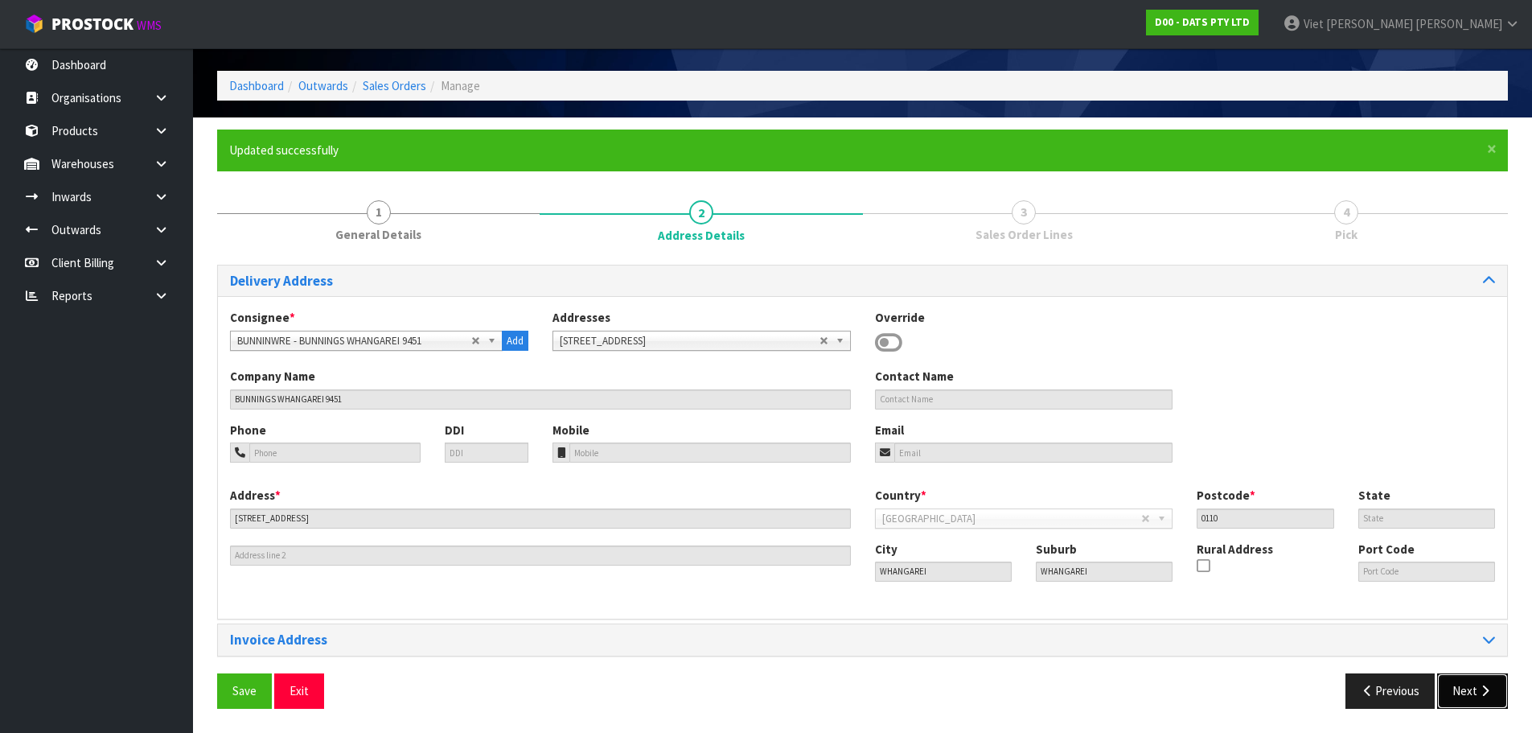
click at [1447, 684] on button "Next" at bounding box center [1472, 690] width 71 height 35
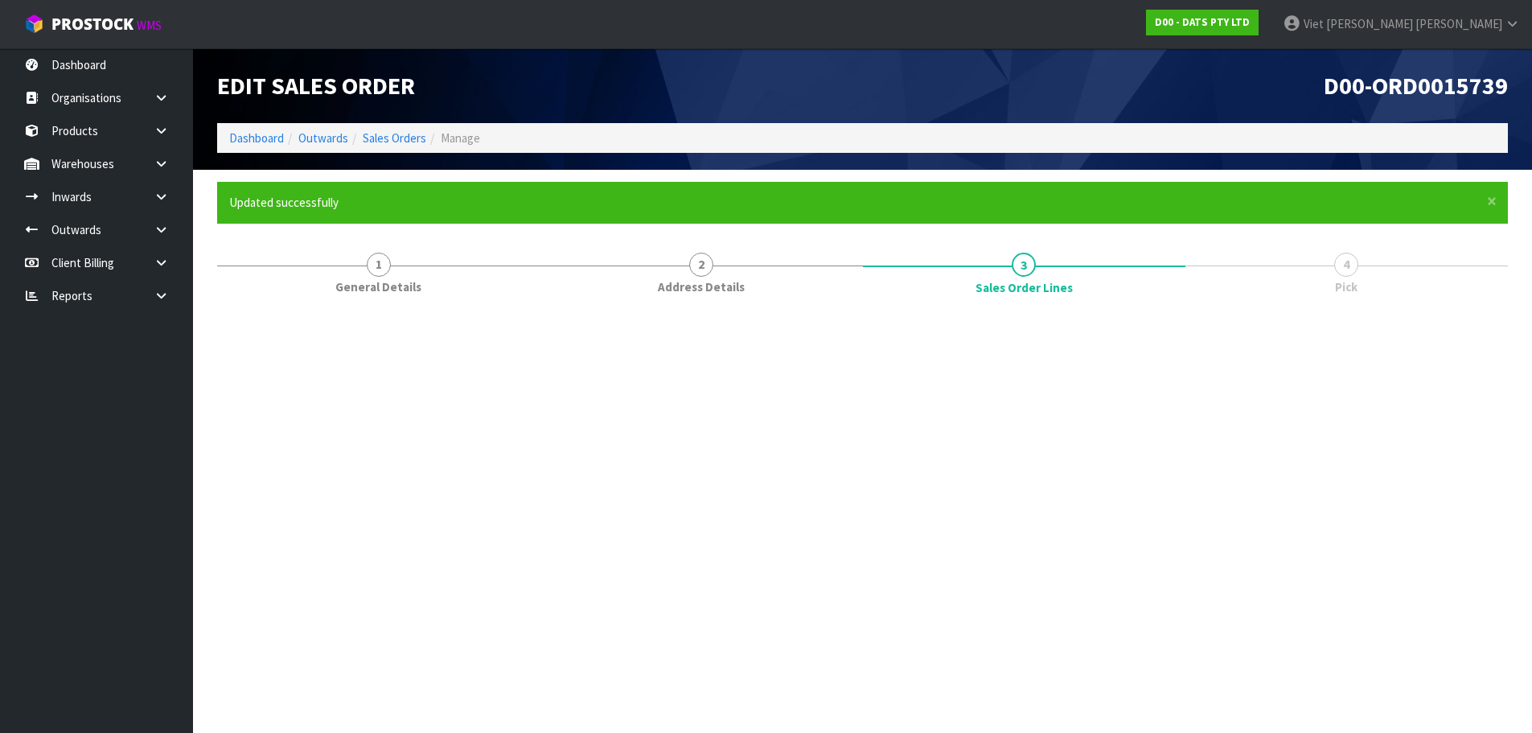
scroll to position [0, 0]
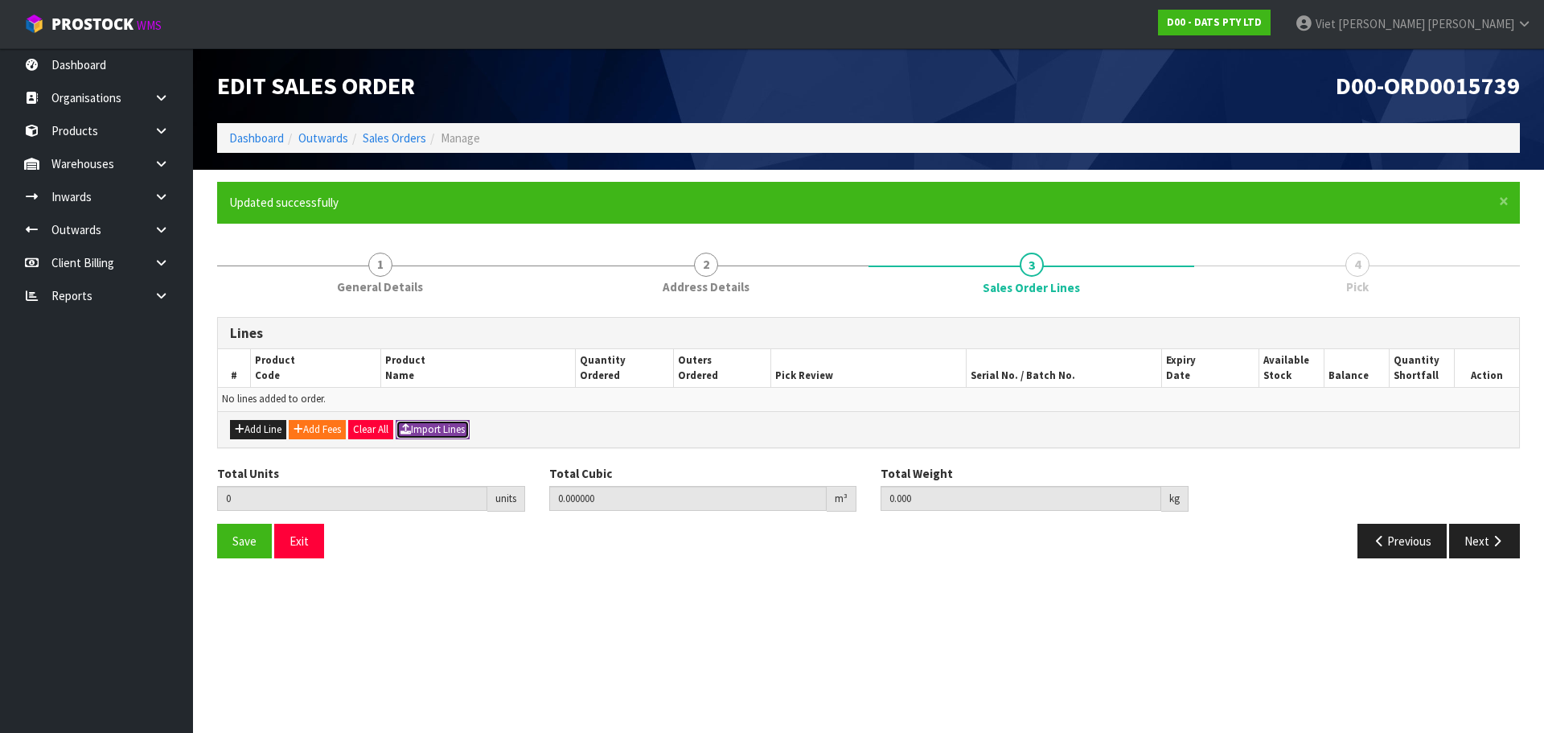
click at [439, 433] on button "Import Lines" at bounding box center [433, 429] width 74 height 19
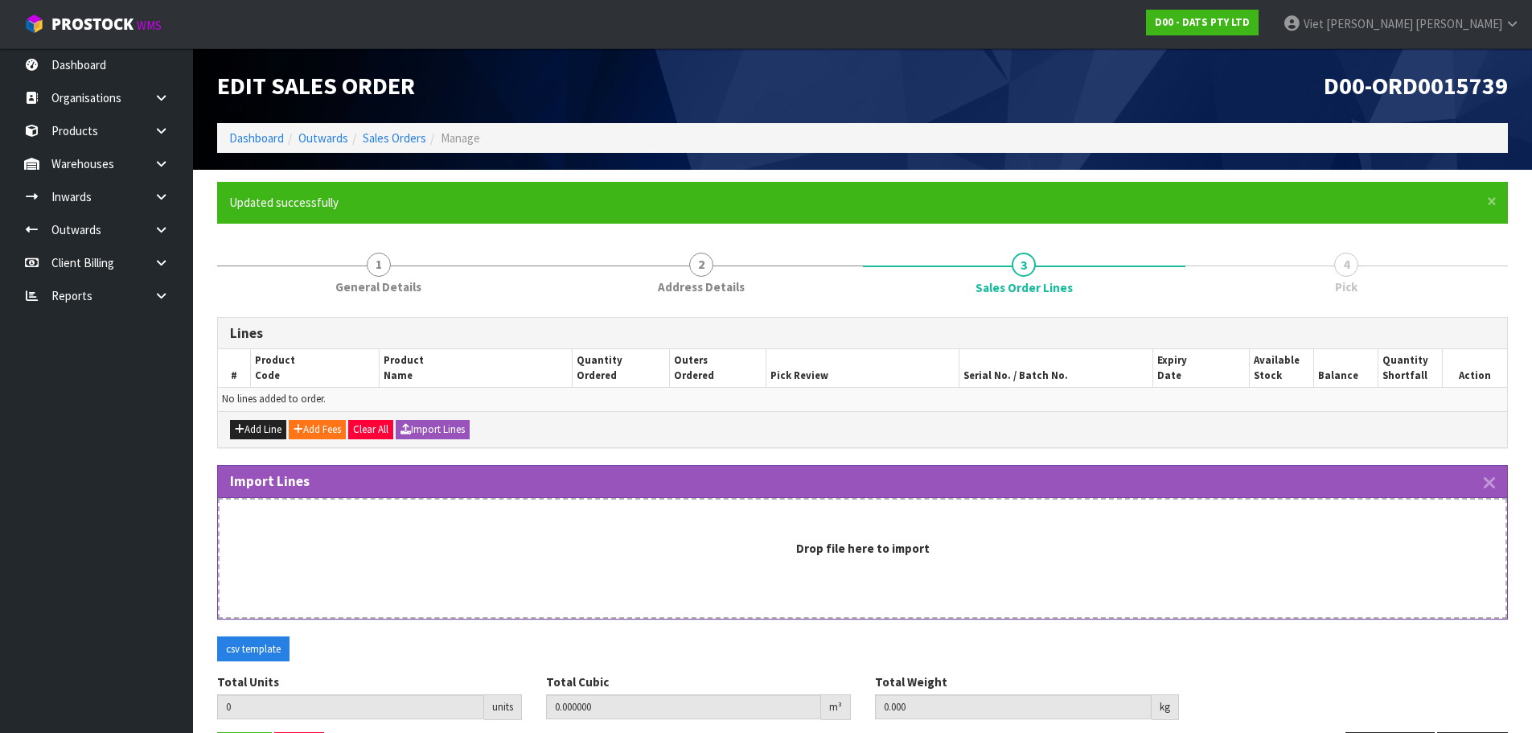
click at [944, 550] on div "Drop file here to import" at bounding box center [863, 548] width 1254 height 17
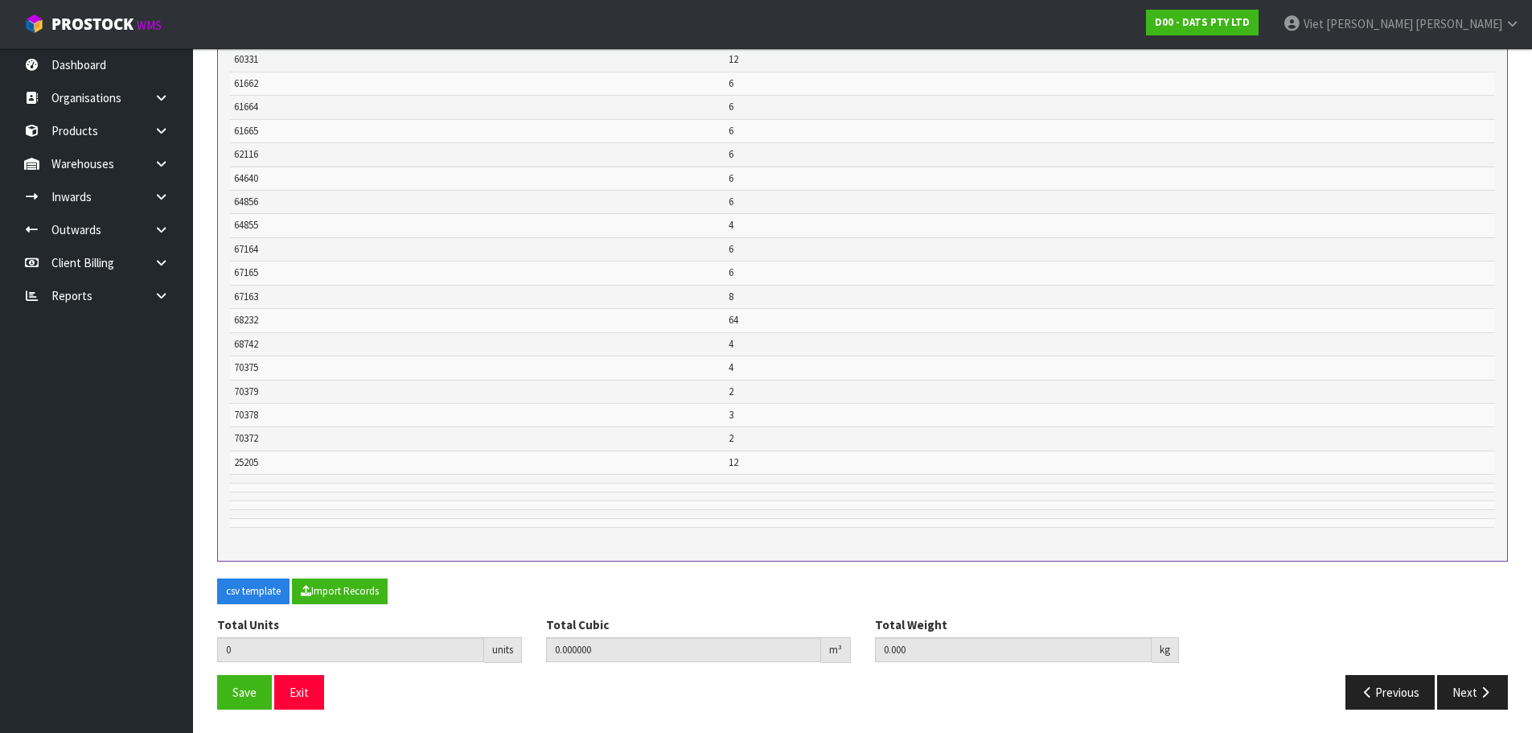
scroll to position [648, 0]
click at [372, 589] on button "Import Records" at bounding box center [340, 590] width 96 height 26
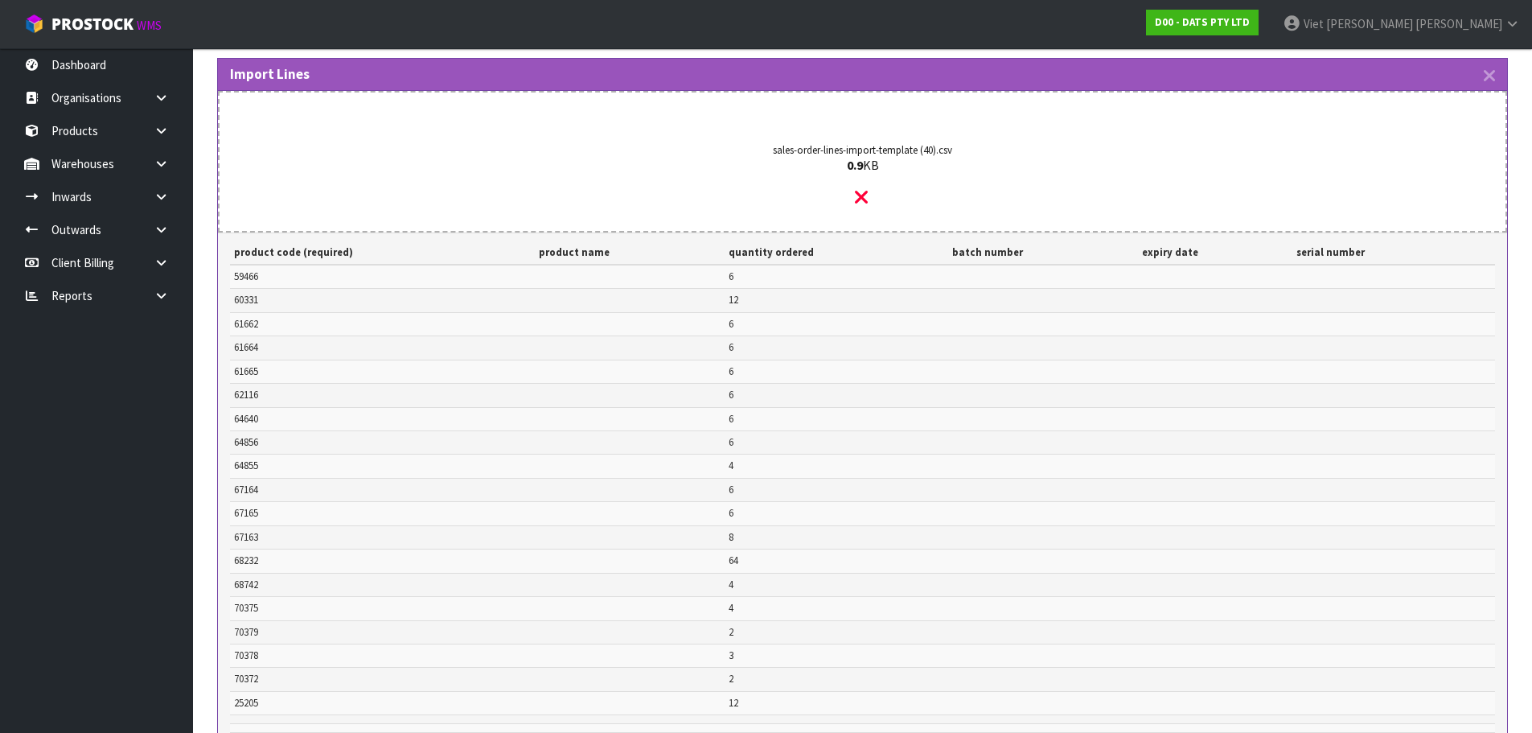
type input "169"
type input "0"
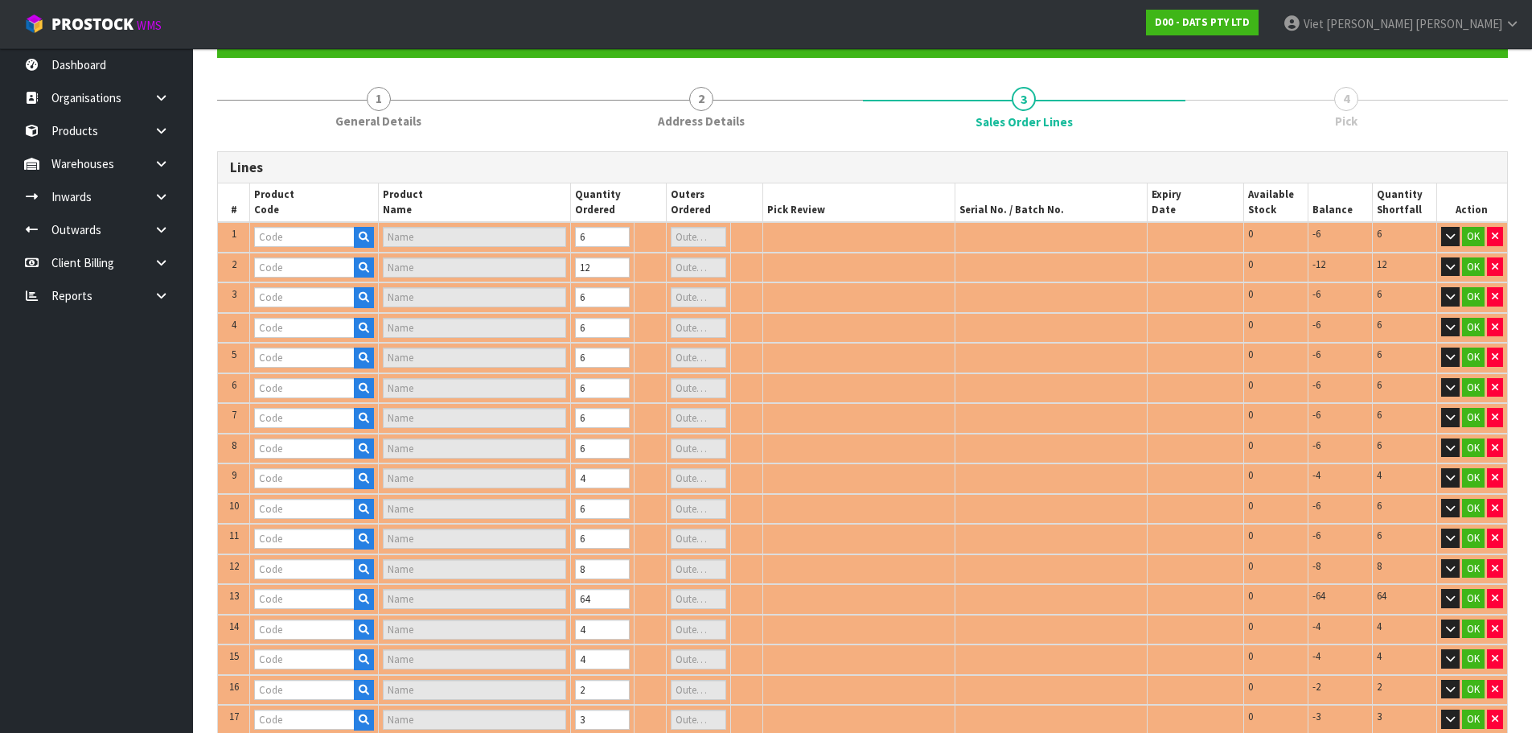
type input "64640"
type input "LIGHTS BALL ACRYLIC WARM WHITE"
type input "1"
type input "60331"
type input "LIGHT MOTION SENSOR INDOOR OR OUTDOOR 4 WHITE SMD LEDS B/OP"
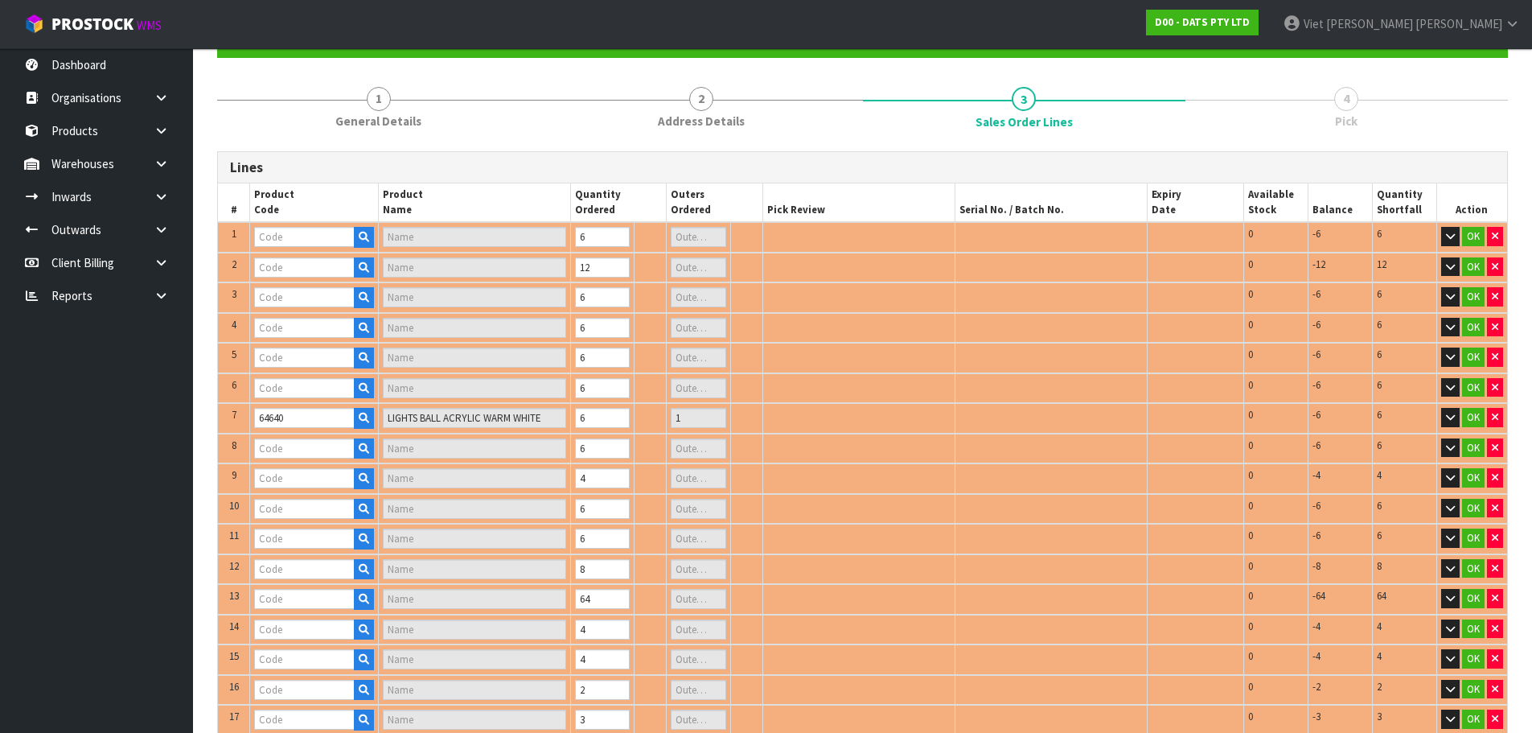
type input "1"
type input "61662"
type input "ROPE LIGHT SOLAR 8M 192L MULTICOLOUR 8F"
type input "1"
type input "61664"
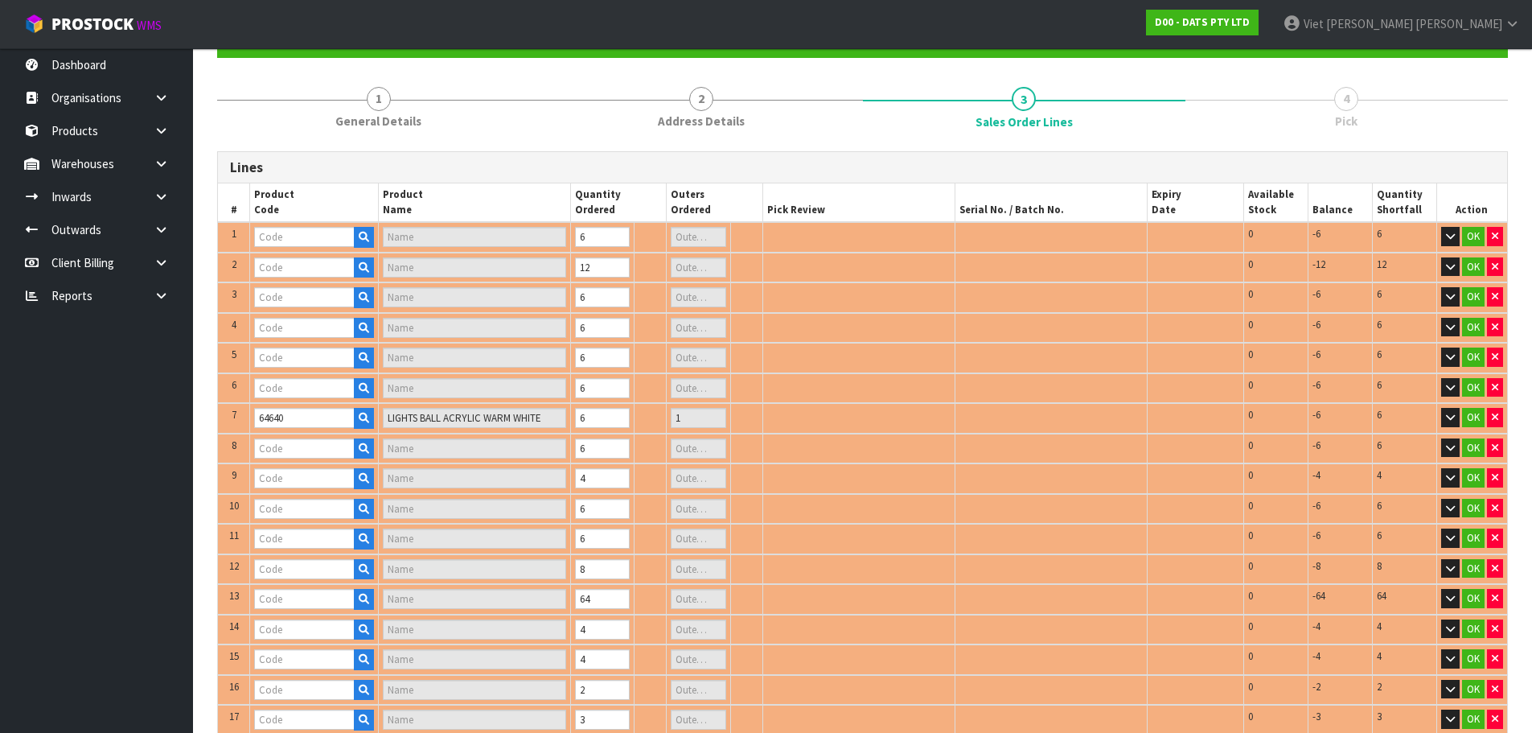
type input "LIGHTS NET SOLAR 300L WARM WHITE 2F 1.5X4.5M"
type input "1"
type input "64855"
type input "LIGHT STRIP 10M RGB/WHITE SMD LEDS W REMOTE"
type input "1"
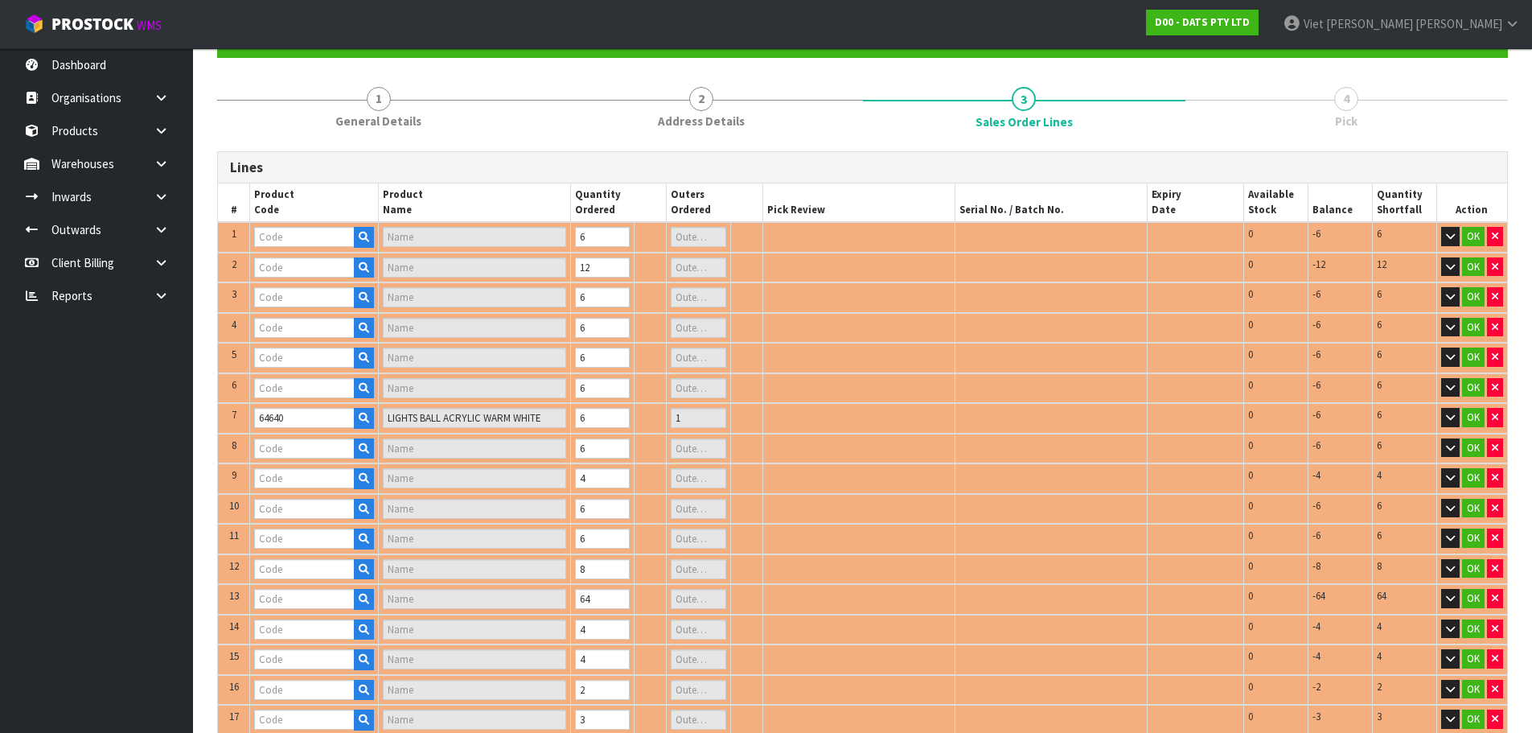
type input "67164"
type input "LIGHTS FAIRY MULTICOLOUR PK400"
type input "1"
type input "68742"
type input "LIGHTS PARTY FILAMENT LEDS W.W"
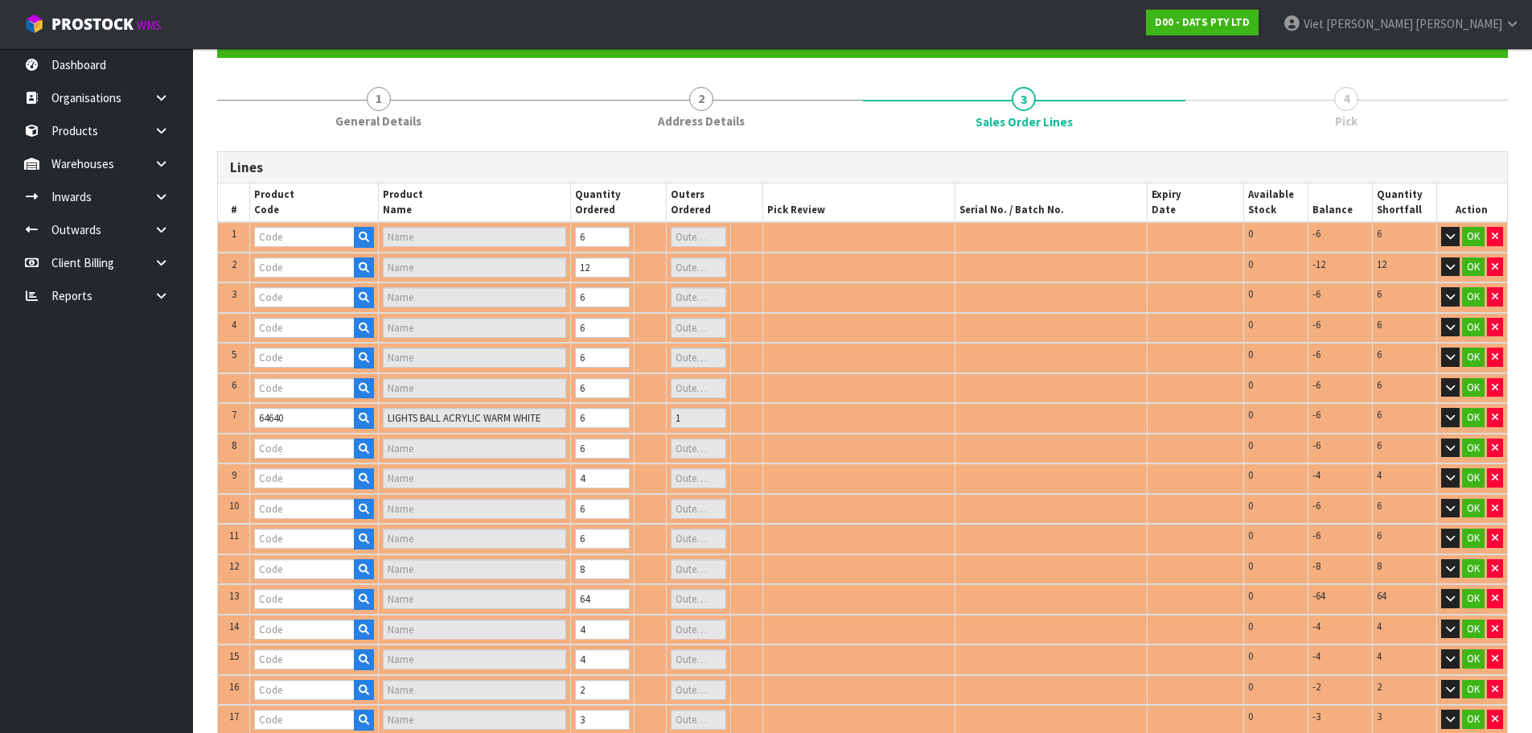
type input "1"
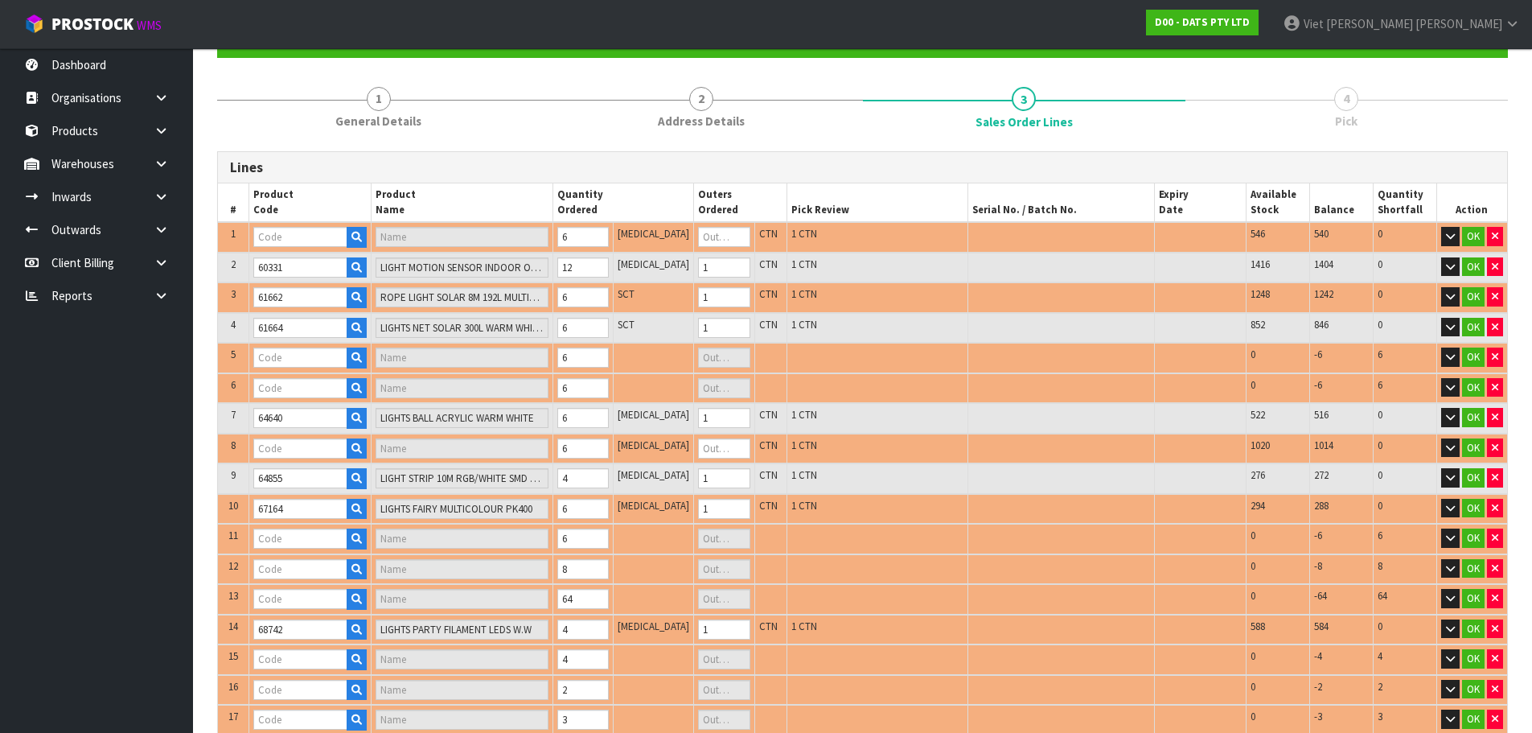
type input "59466"
type input "PUCK LIGHT PK3 W REMOTE CONTROL"
type input "1"
type input "64856"
type input "LIGHT STRIP TV 2X 50CM USB RGB MULTICOLOUR W REMOTE"
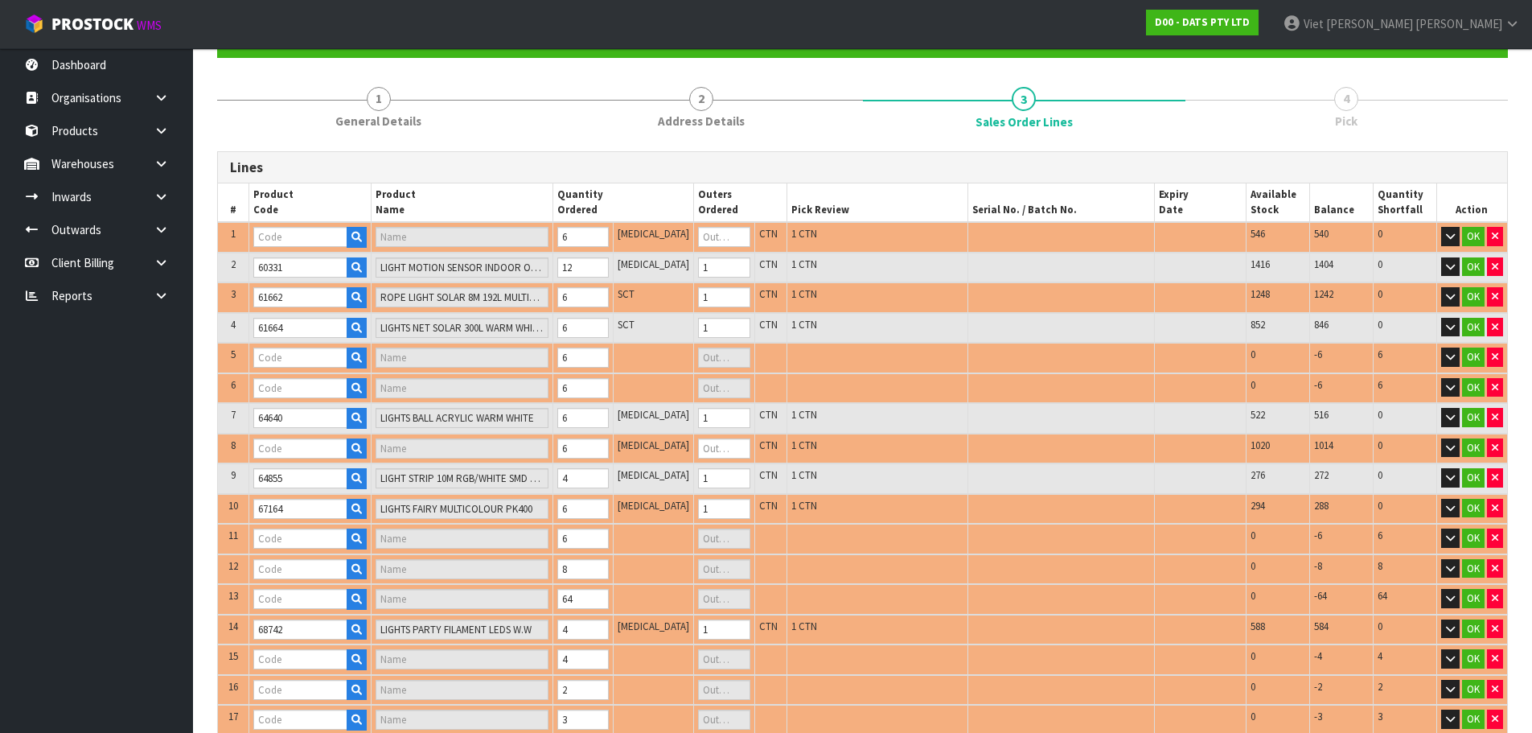
type input "1"
type input "70379"
type input "CHUCKIT AIR FETCH BALL MED"
type input "0"
type input "67165"
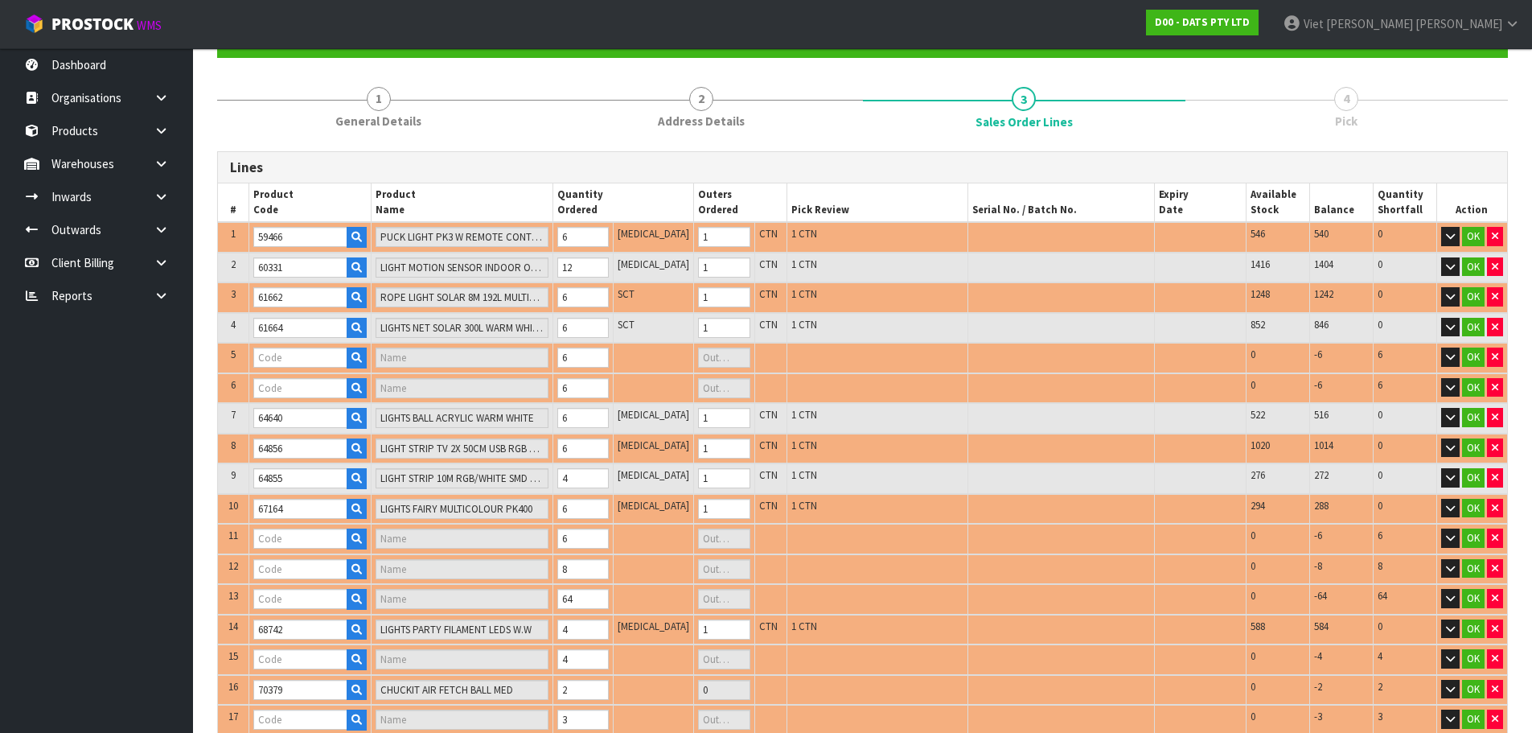
type input "FILAMENT LIGHT PARTY++12PK LED WW SOLAR"
type input "1"
type input "67163"
type input "LIGHTS BLOSSOM STRING W.WHITE"
type input "1"
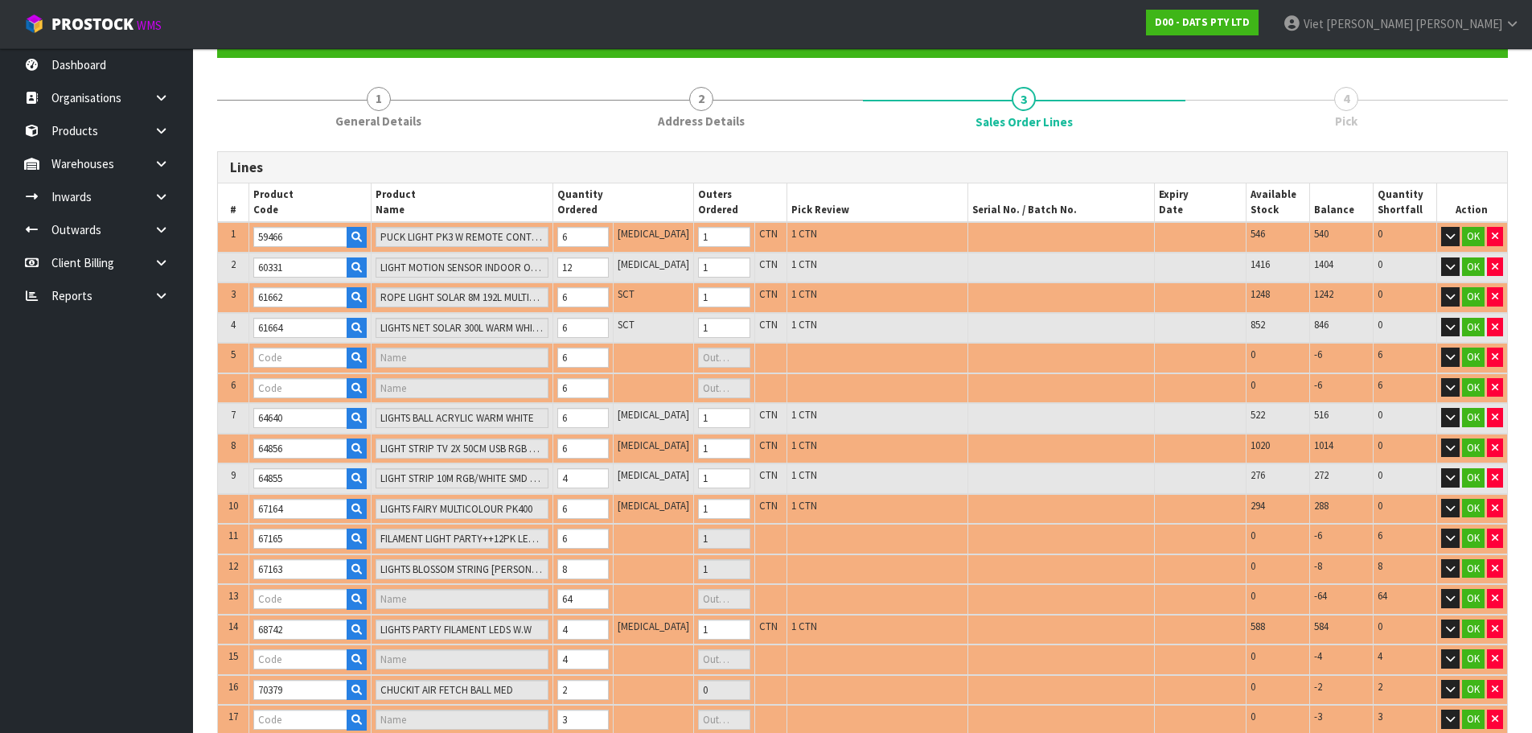
type input "70375"
type input "CHUCKIT ZIPFLIGHT TOY MED"
type input "0"
type input "61665"
type input "LIGHTS SOLAR WIRE PIN 250L WARM WHITE 8F"
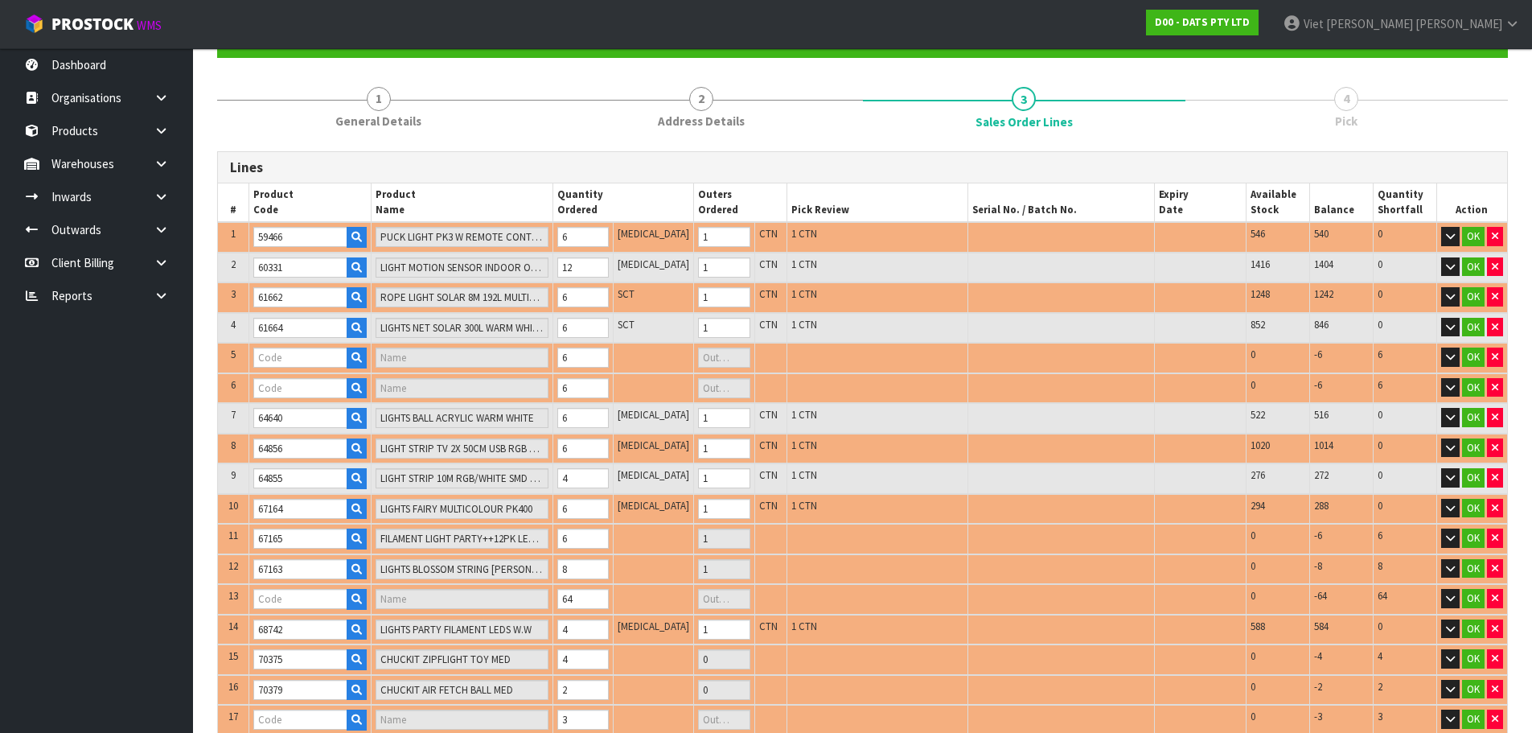
type input "1"
type input "62116"
type input "LIGHTS WATERFALL W.WHITE 600L SPEED CONTROL 2X2.9M CONNECT"
type input "1"
type input "68232"
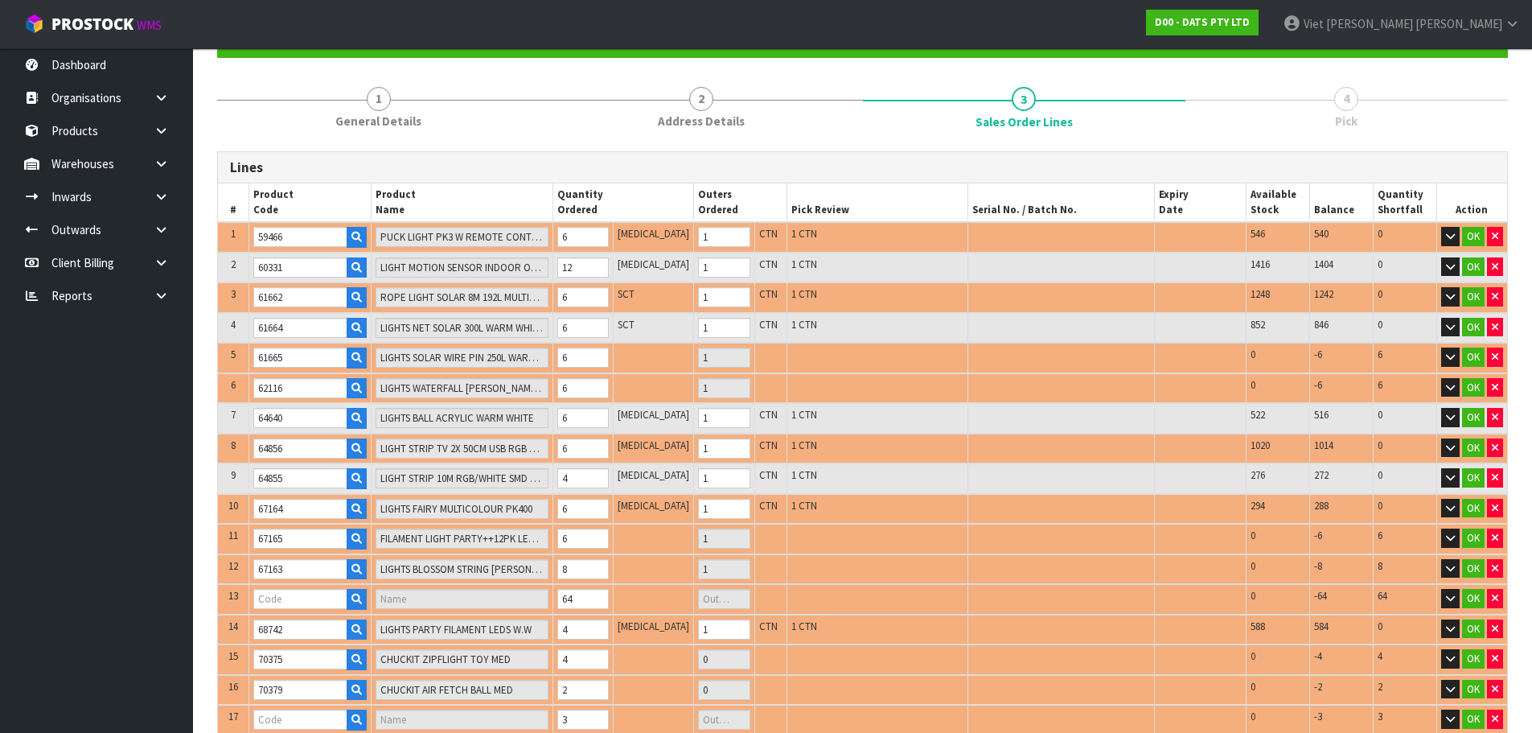
type input "LIGHTS FAIRY PK350 WARM WHITE"
type input "8"
type input "25205"
type input "LIGHTS SOLAR FAIRY MULTICOLOUR"
type input "1"
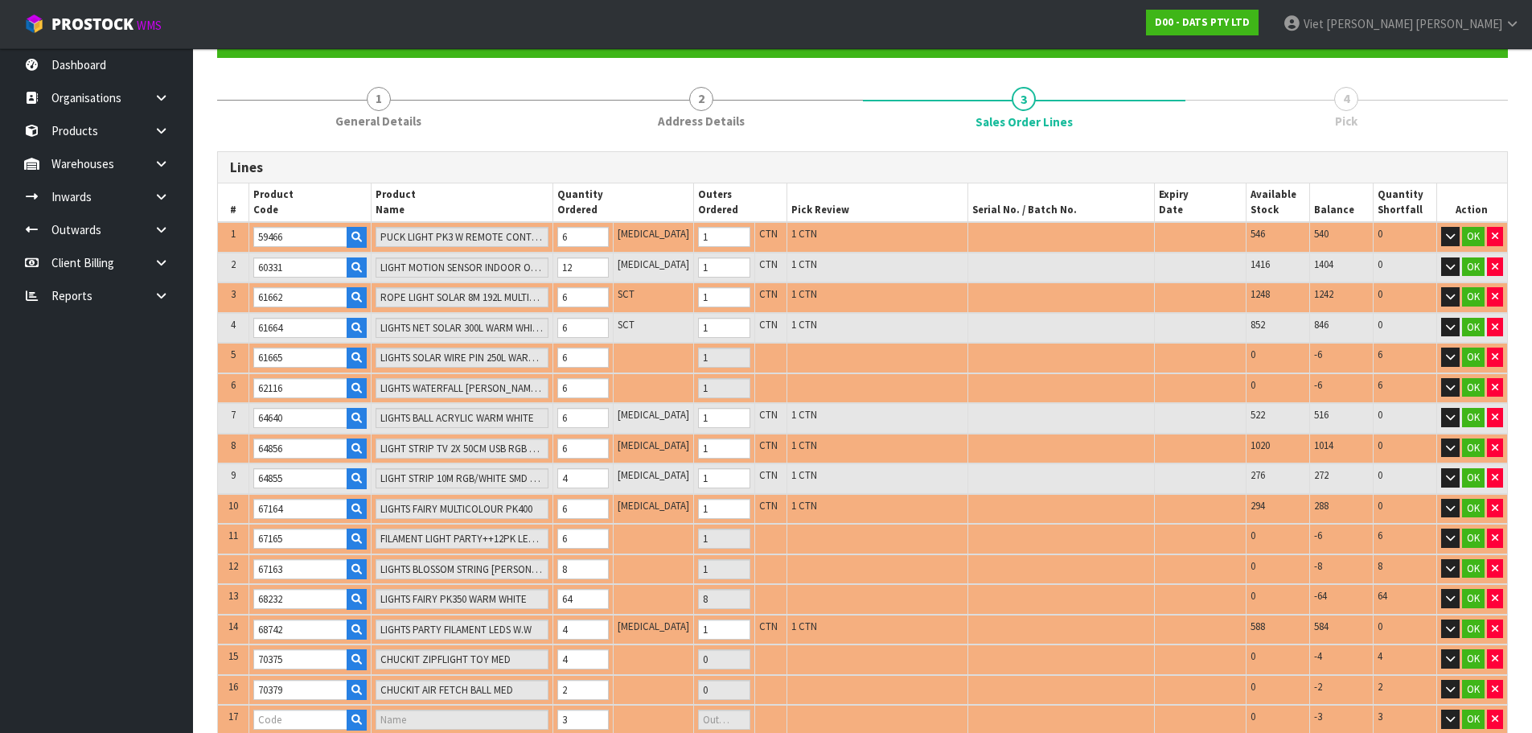
type input "0.744519"
type input "109.67"
type input "70378"
type input "CHUCKIT AIR FETCH STICK LARGE"
type input "0"
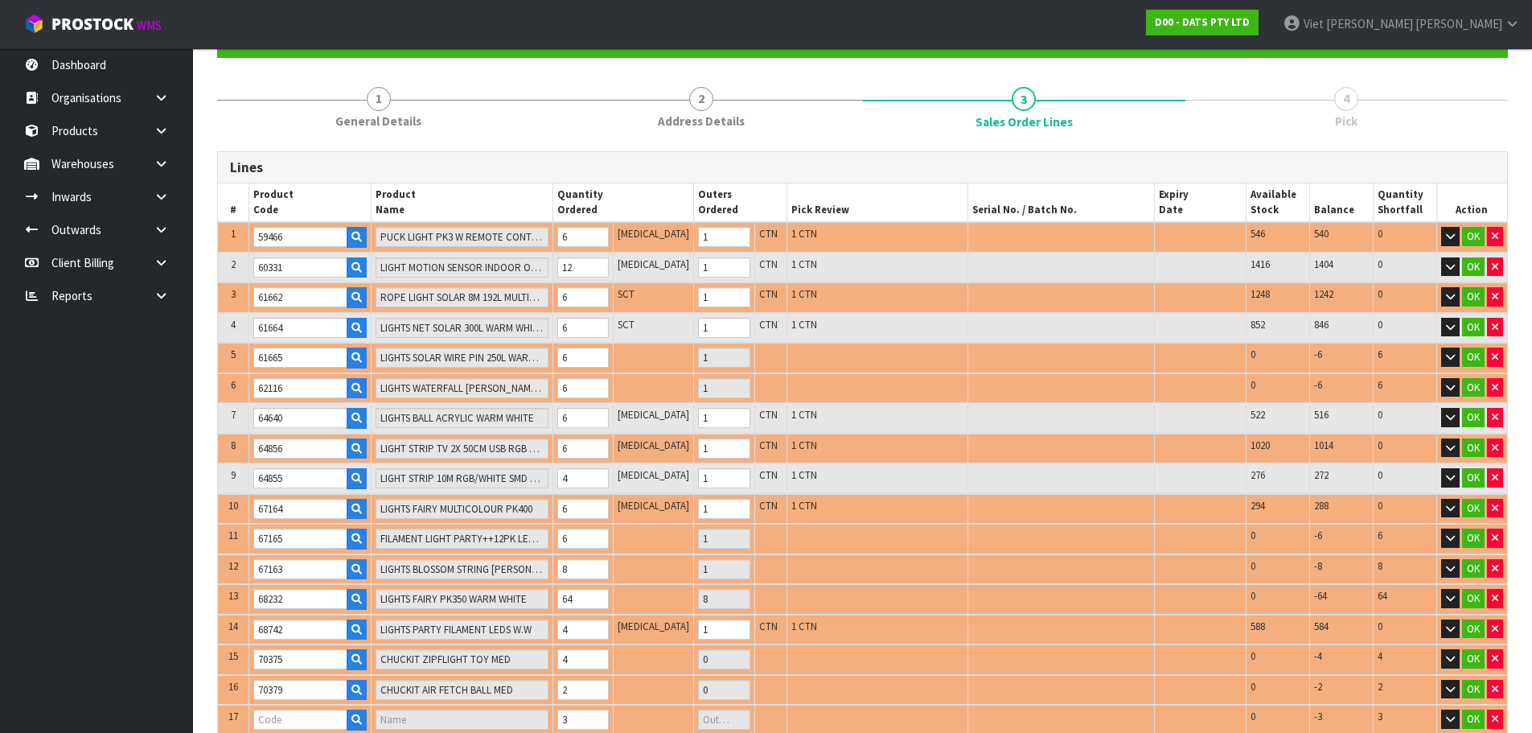
type input "70372"
type input "CHUCKIT TENNIS BALL 2PK MED"
type input "0"
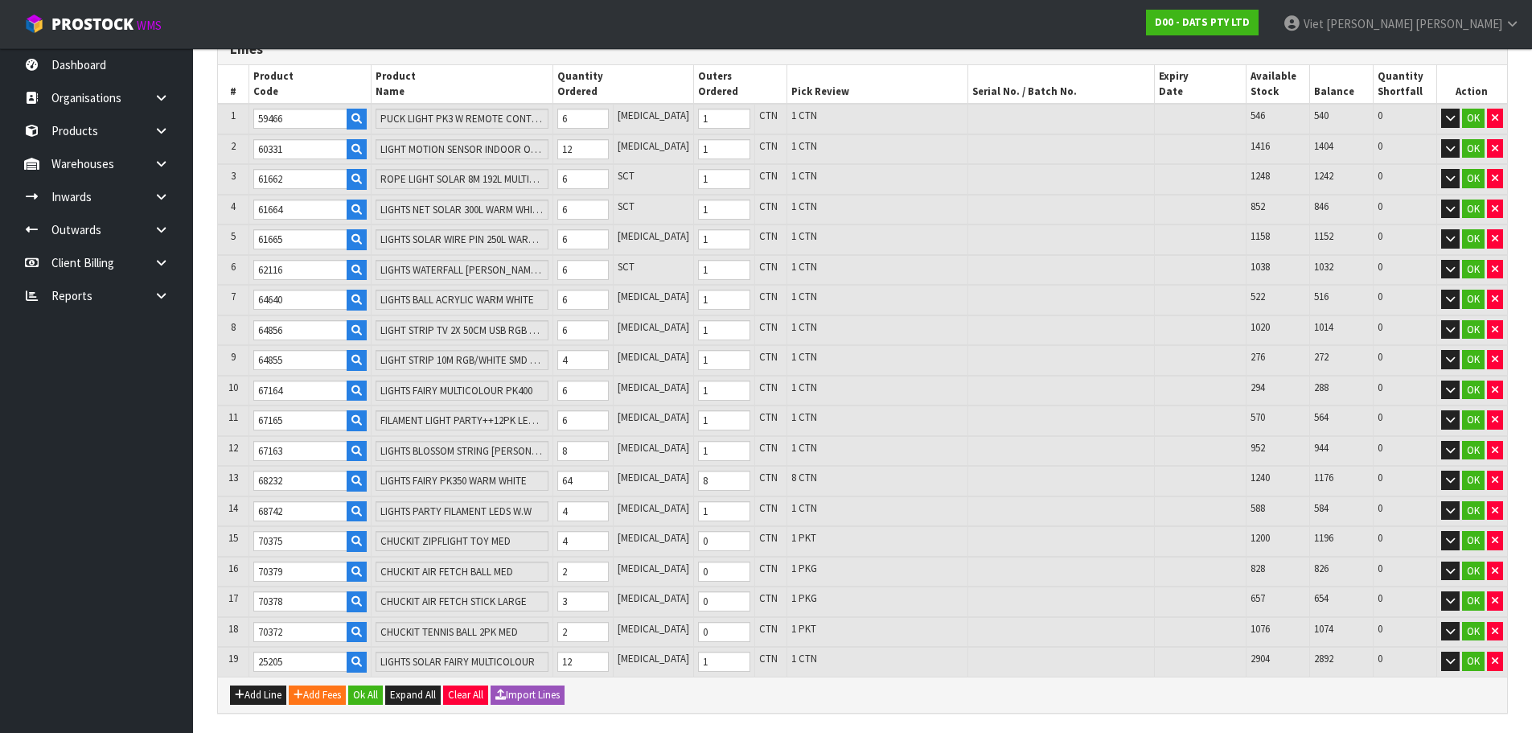
scroll to position [399, 0]
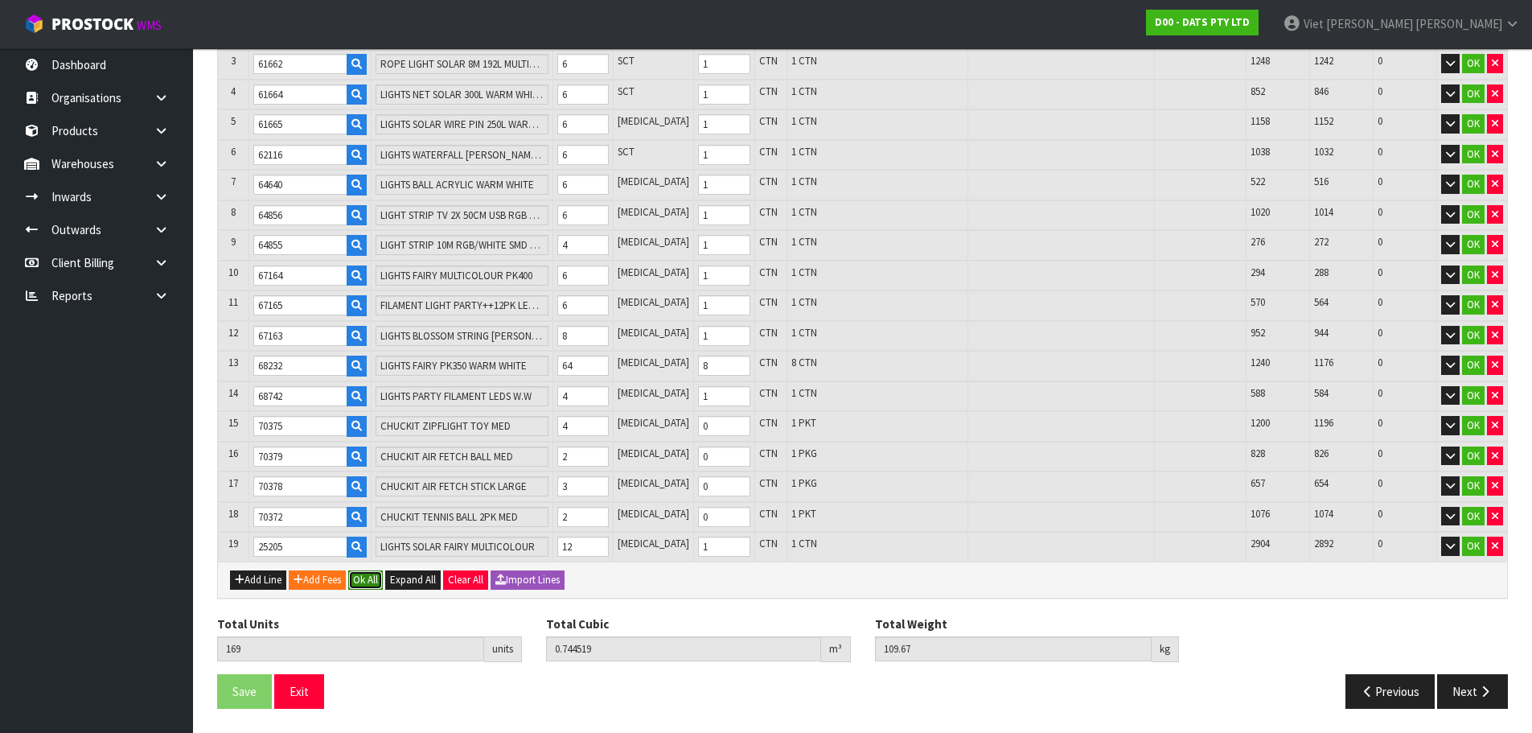
click at [360, 585] on button "Ok All" at bounding box center [365, 579] width 35 height 19
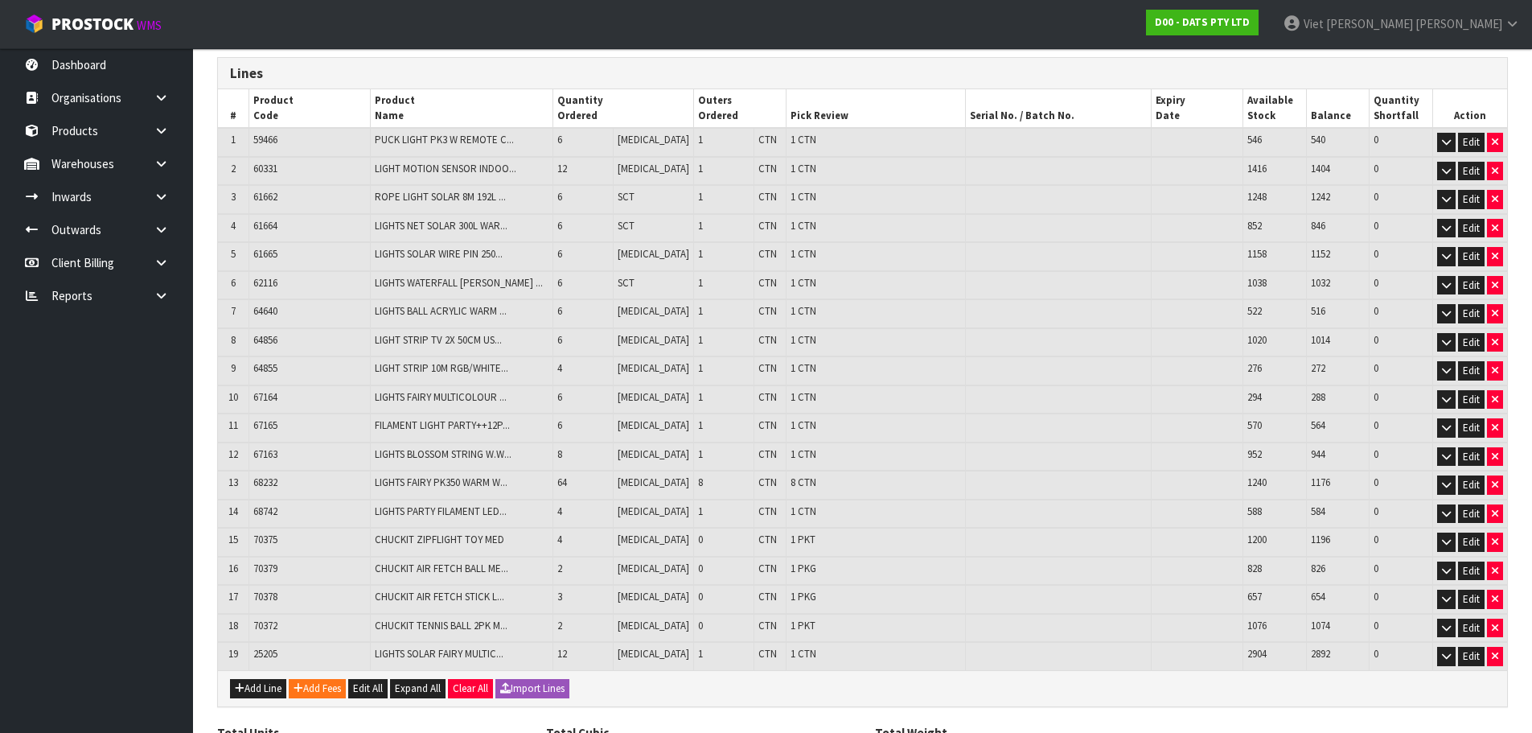
scroll to position [288, 0]
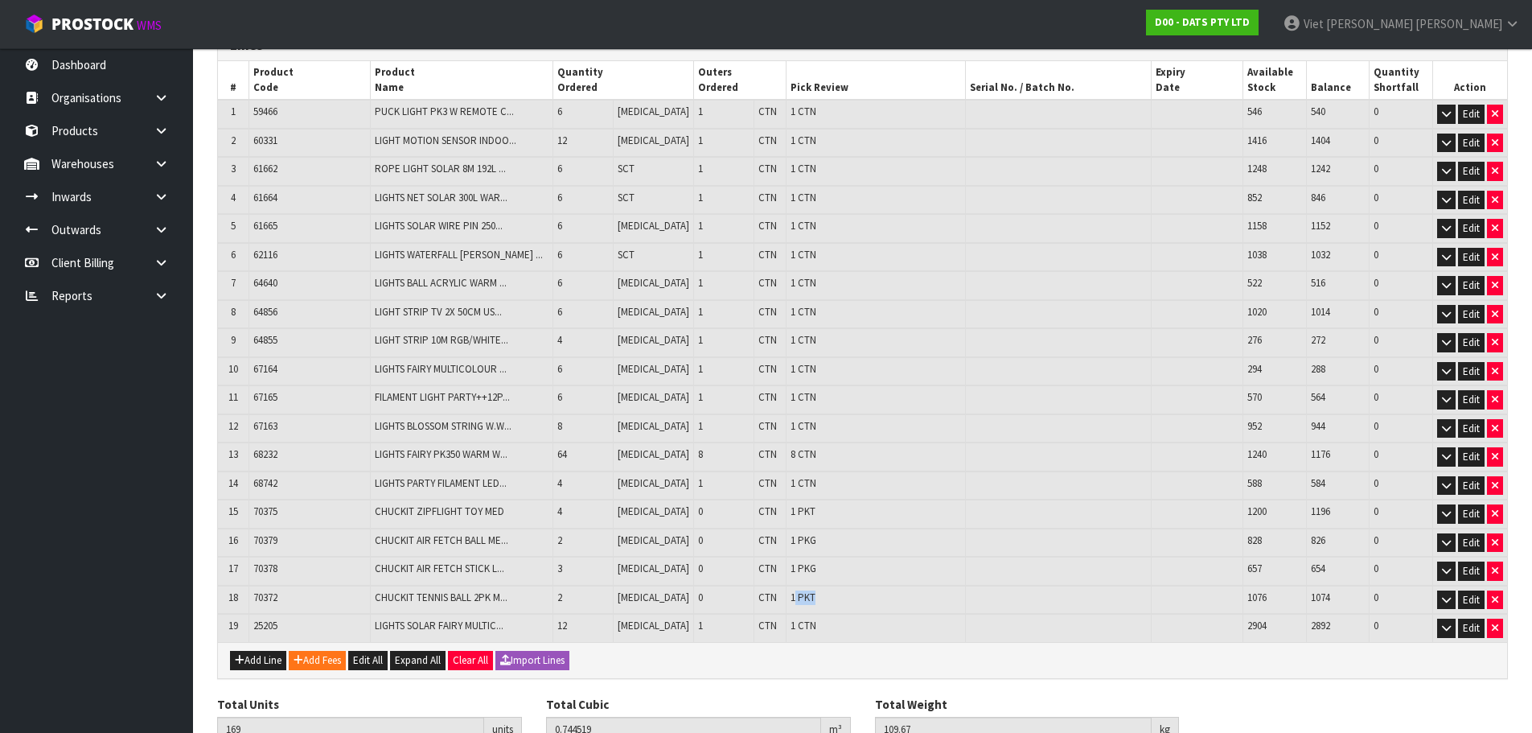
drag, startPoint x: 791, startPoint y: 600, endPoint x: 768, endPoint y: 604, distance: 22.9
click at [786, 604] on td "1 PKT" at bounding box center [875, 599] width 179 height 29
click at [887, 683] on div "Lines # Product Code Product Name Quantity Ordered Outers Ordered Pick Review S…" at bounding box center [862, 415] width 1291 height 773
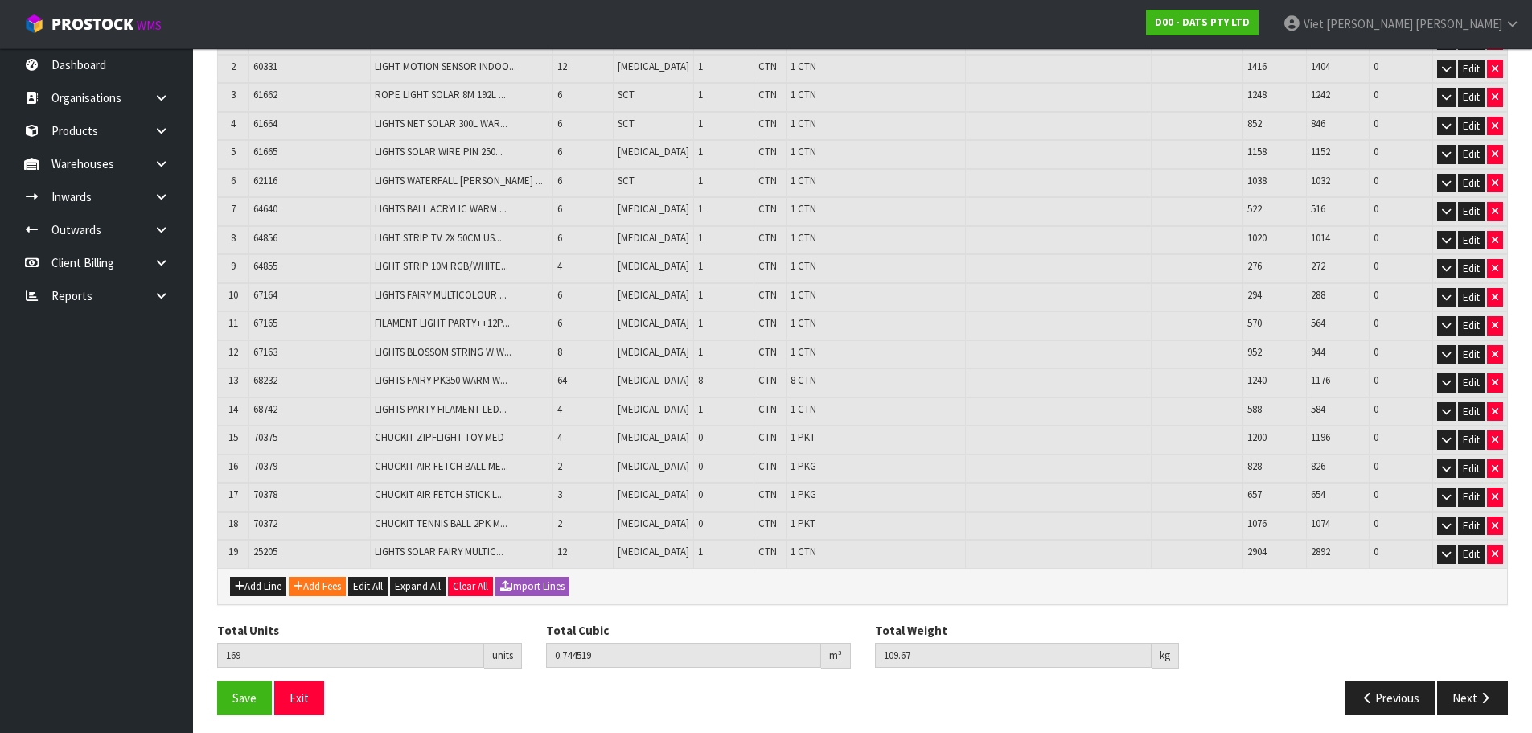
scroll to position [368, 0]
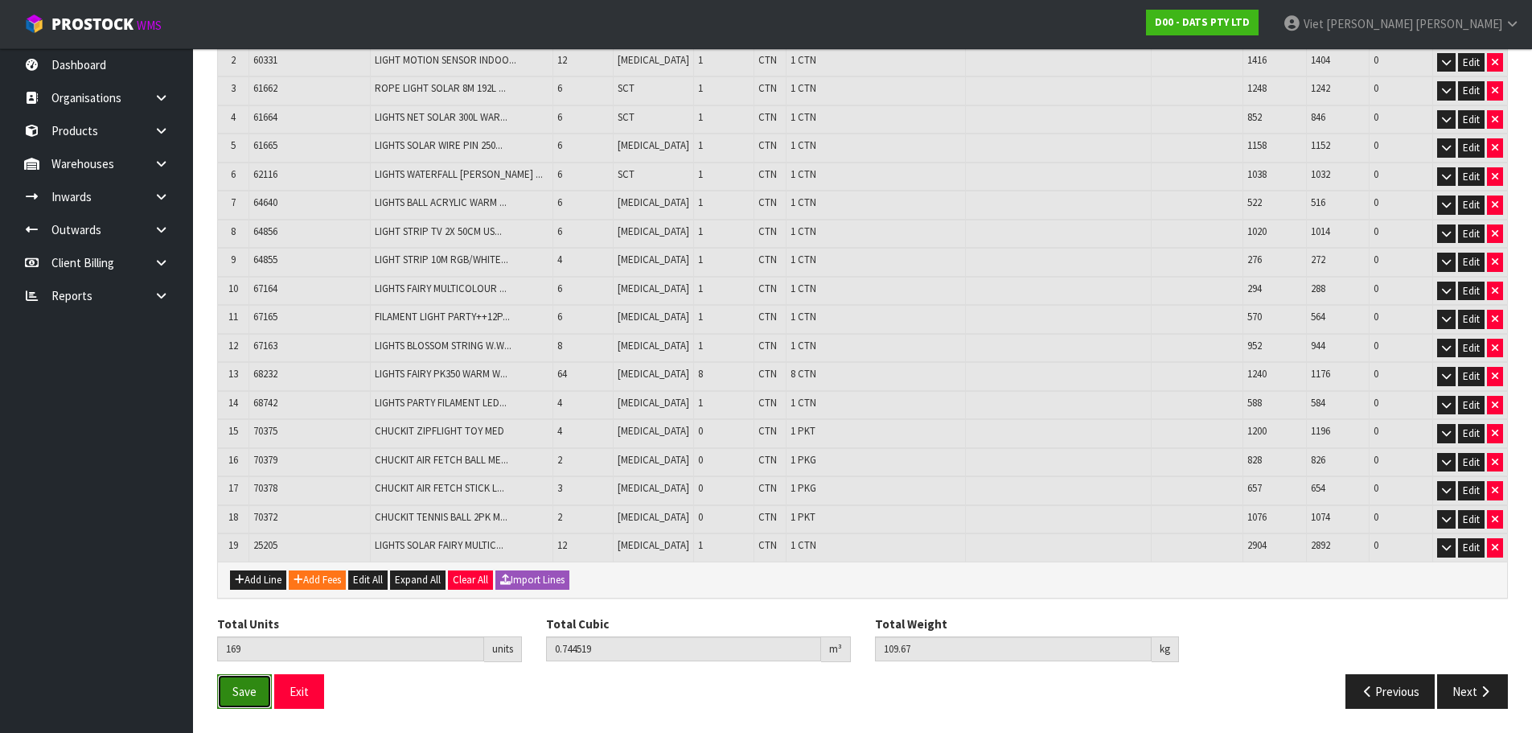
click at [256, 693] on span "Save" at bounding box center [244, 691] width 24 height 15
click at [1491, 685] on icon "button" at bounding box center [1484, 691] width 15 height 12
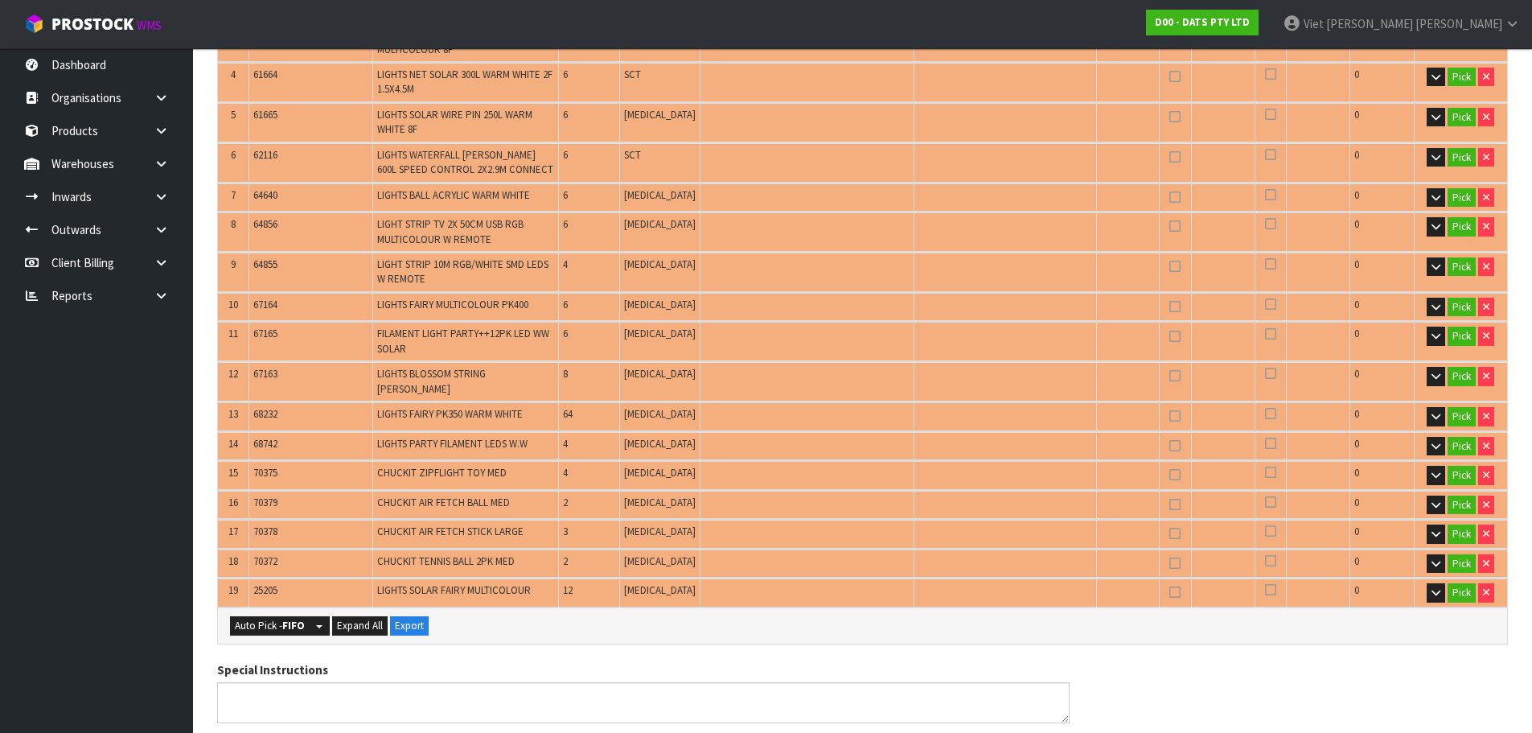
scroll to position [563, 0]
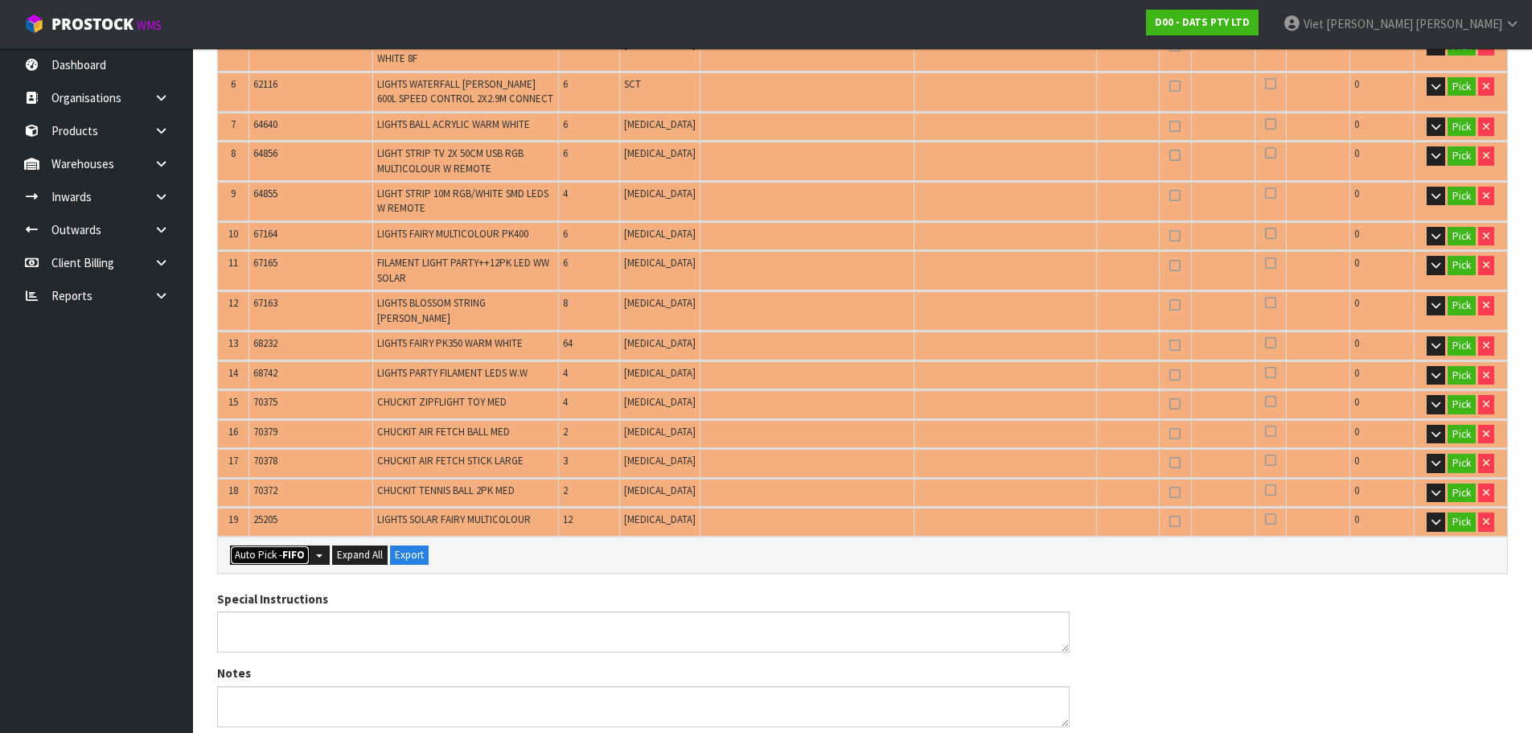
click at [281, 545] on button "Auto Pick - FIFO" at bounding box center [270, 554] width 80 height 19
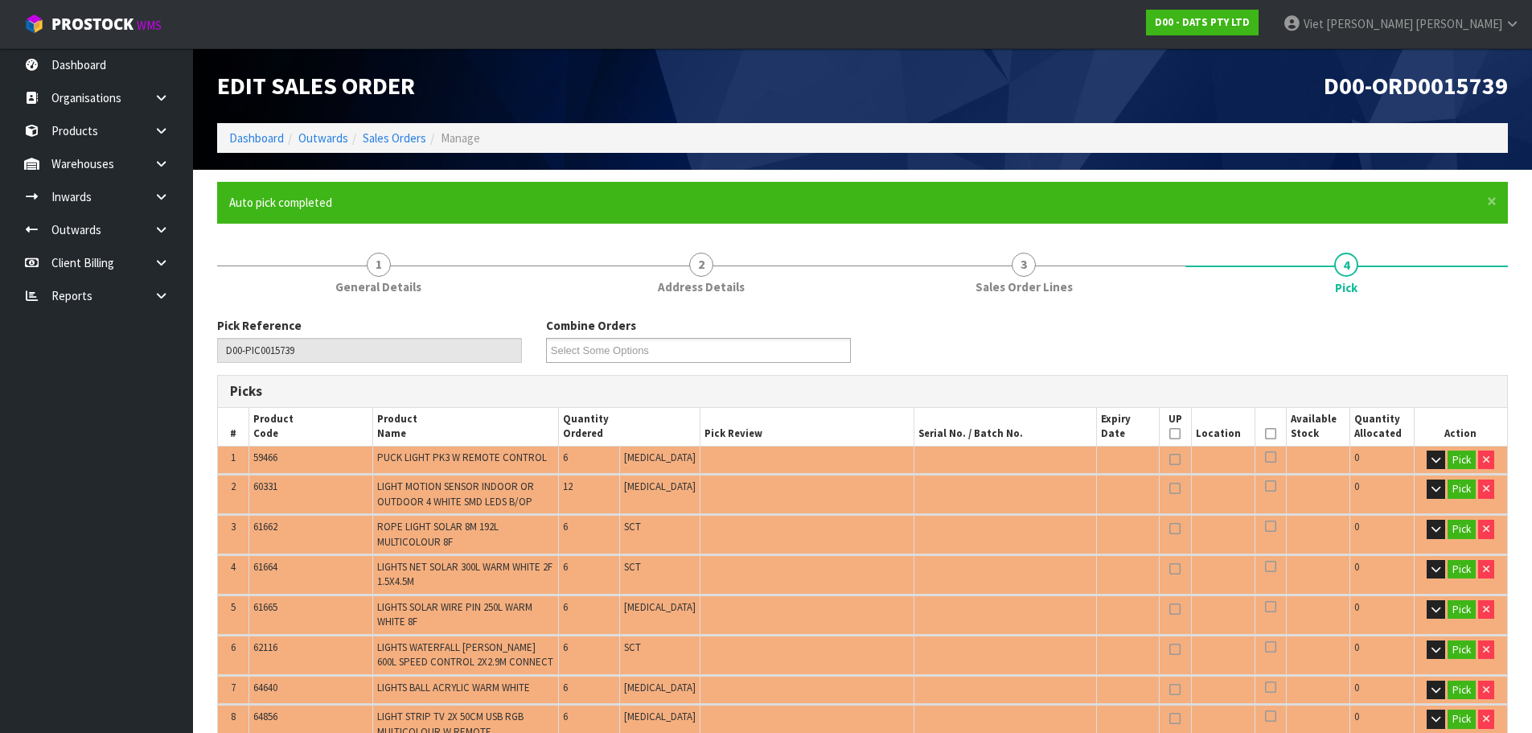
type input "22"
type input "Package x 2"
type input "Packet x 2"
type input "169"
type input "0.744519"
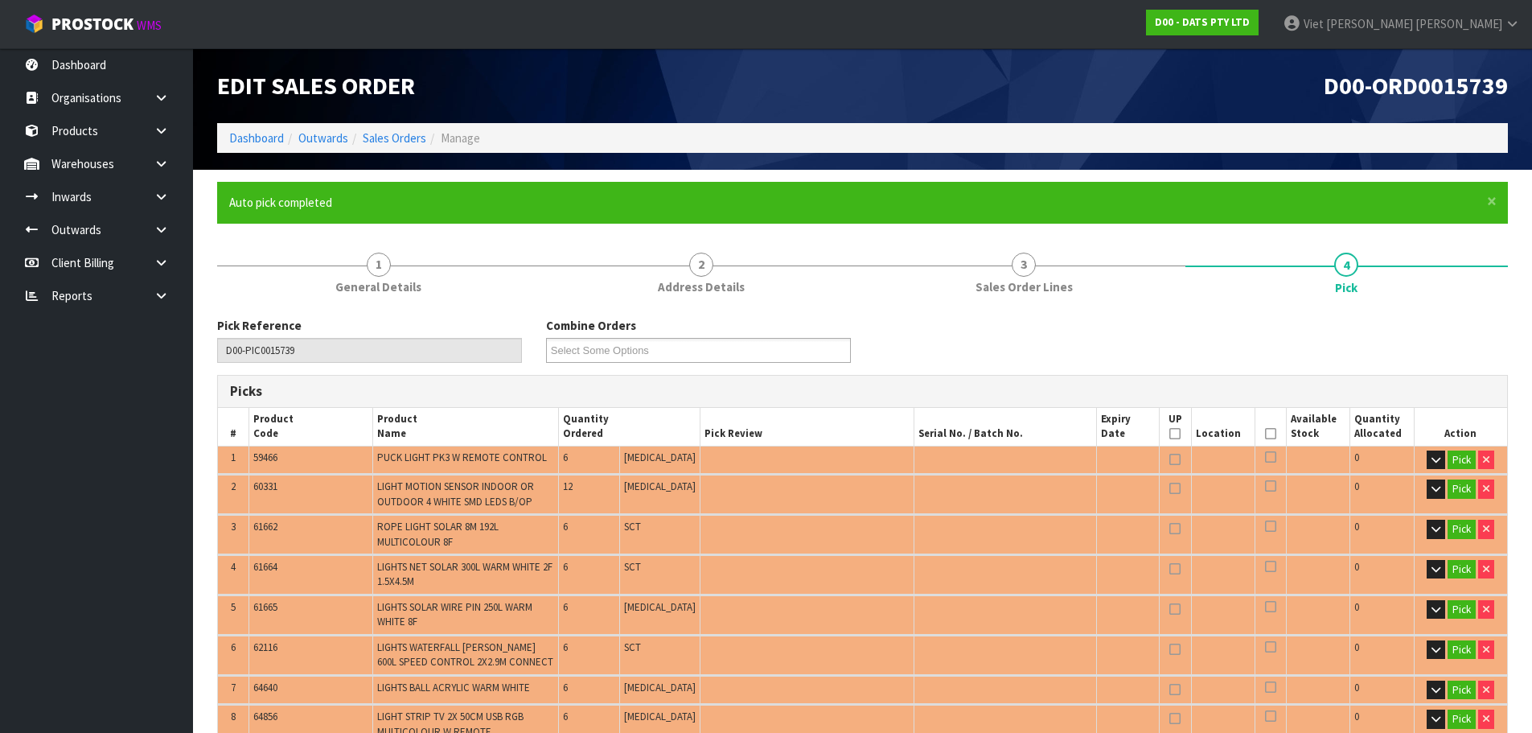
type input "109.670"
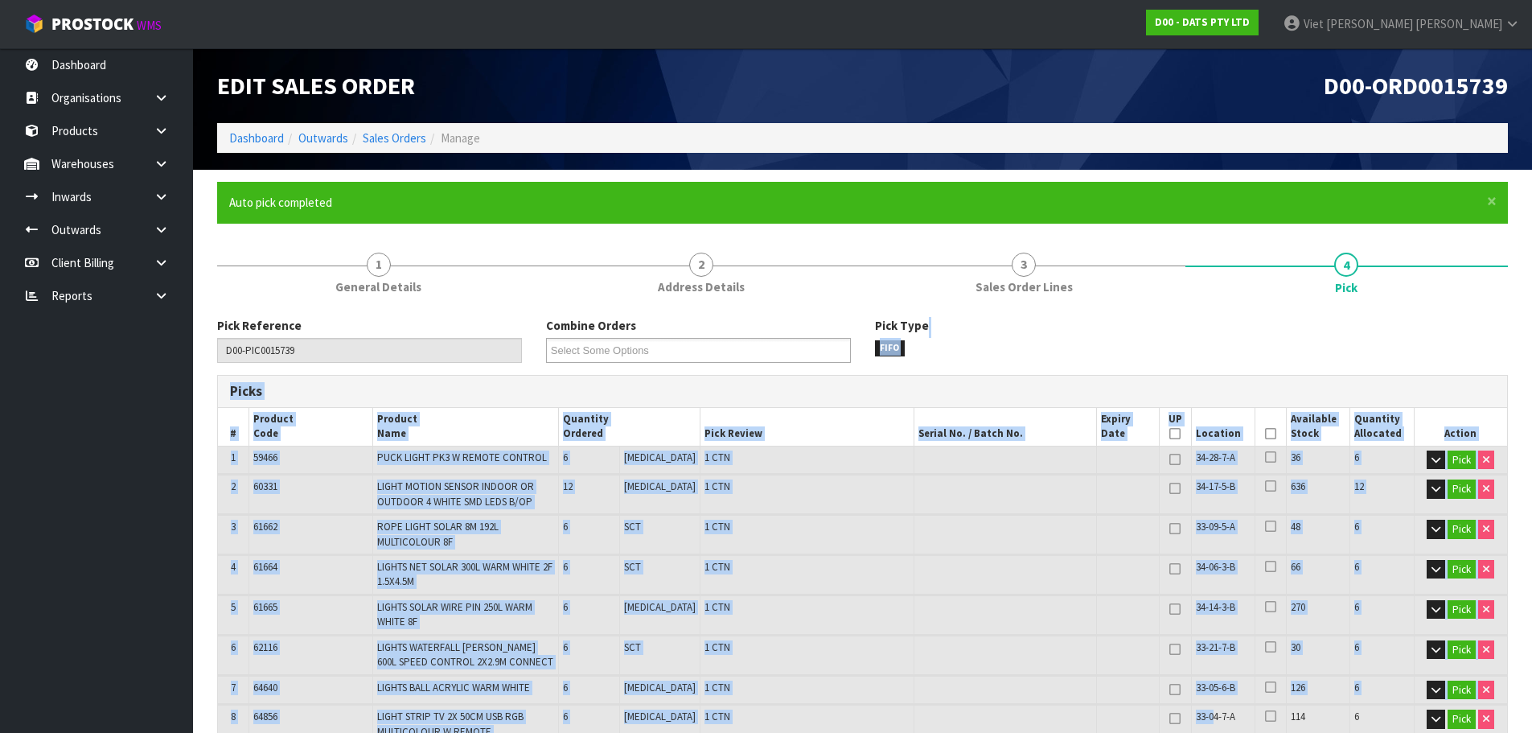
drag, startPoint x: 1210, startPoint y: 713, endPoint x: 1231, endPoint y: 708, distance: 22.4
click at [1110, 320] on div "Pick Type FIFO" at bounding box center [1027, 336] width 329 height 39
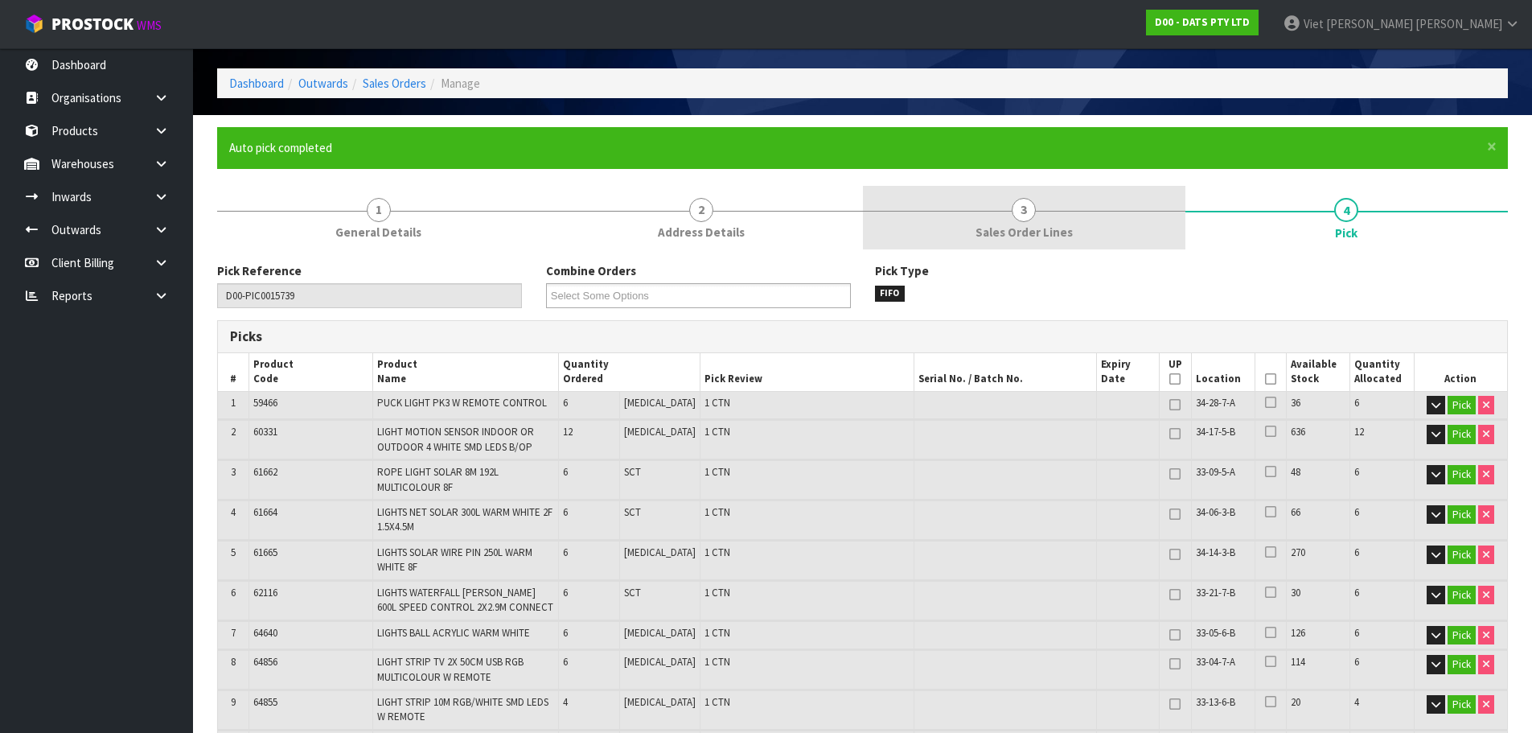
scroll to position [80, 0]
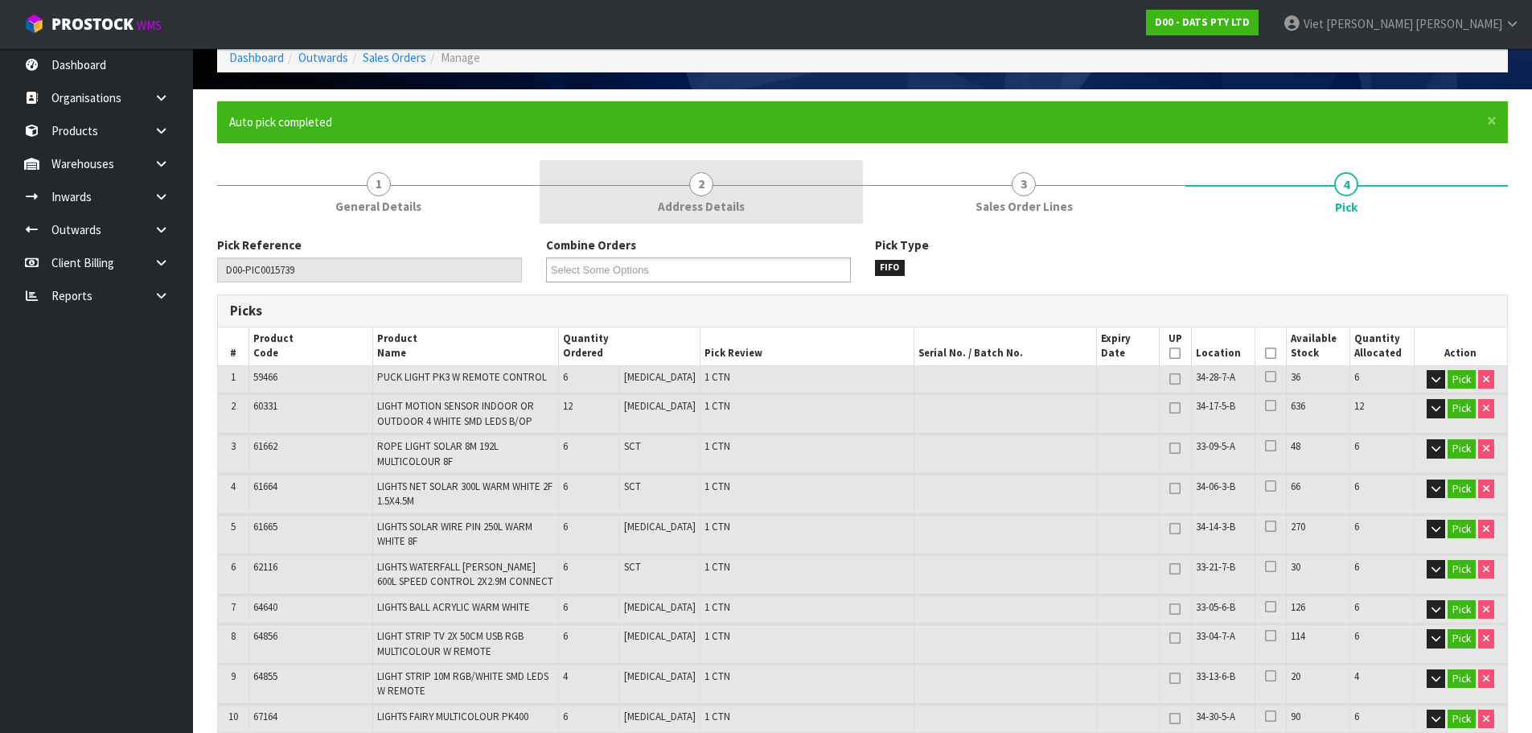
click at [709, 190] on span "2" at bounding box center [701, 184] width 24 height 24
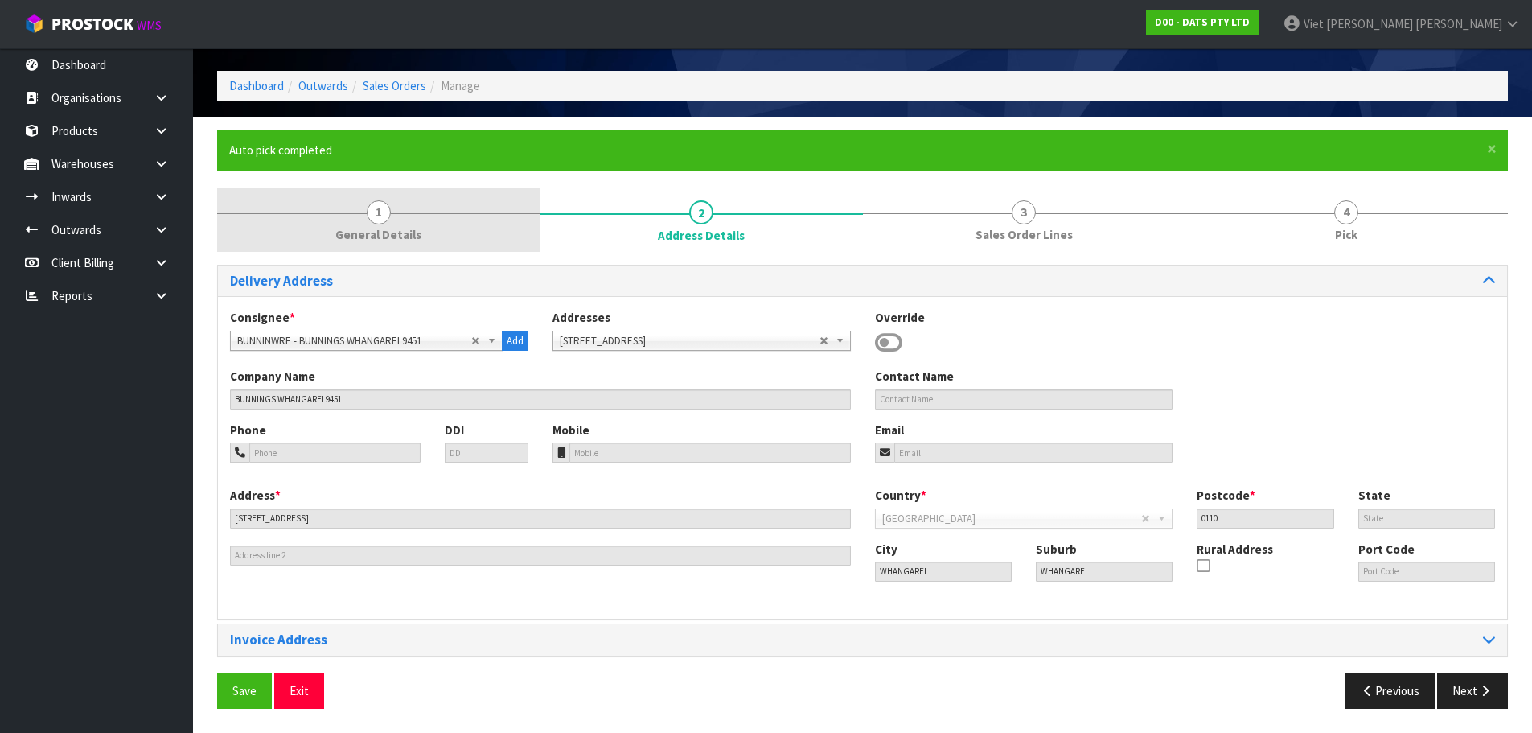
scroll to position [52, 0]
click at [471, 224] on link "1 General Details" at bounding box center [378, 220] width 323 height 64
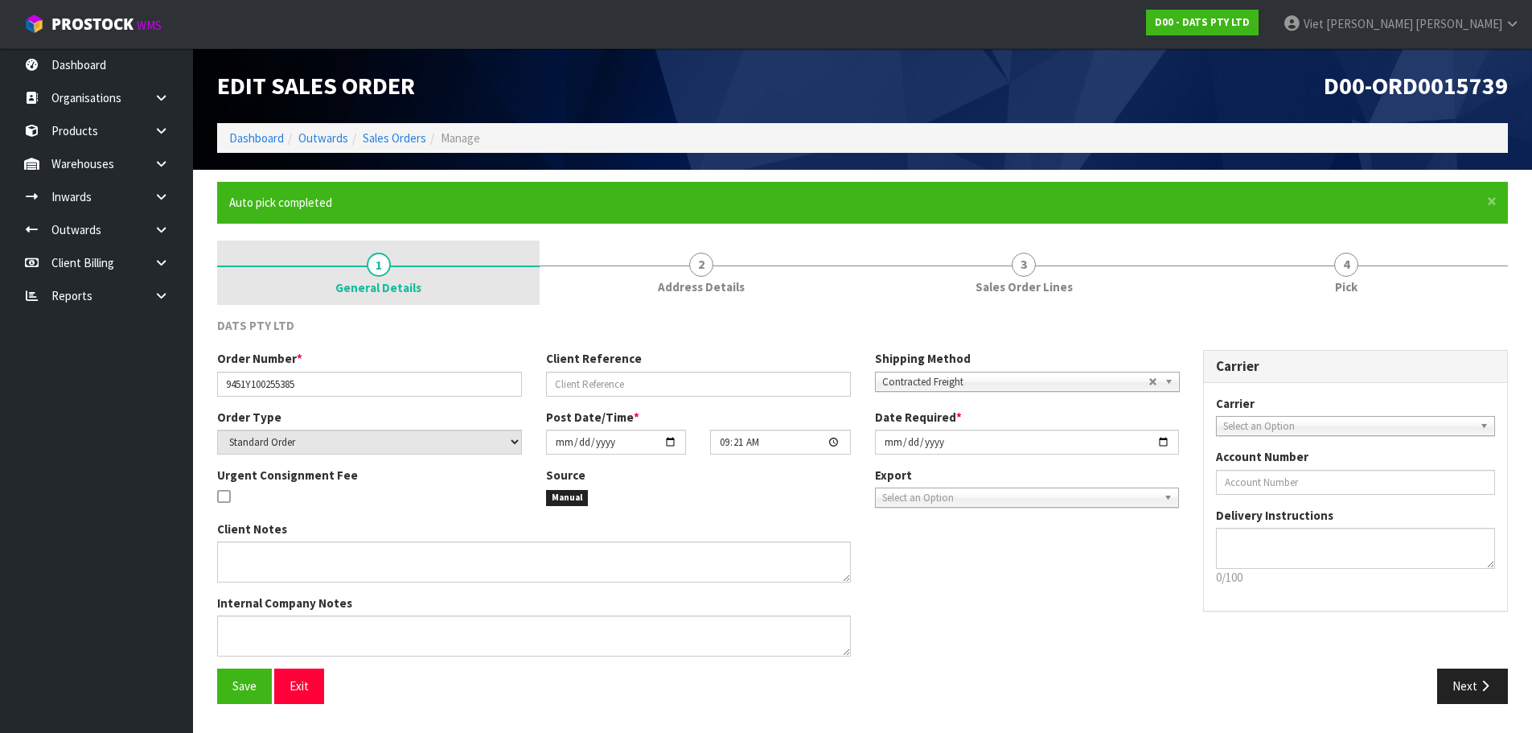
scroll to position [0, 0]
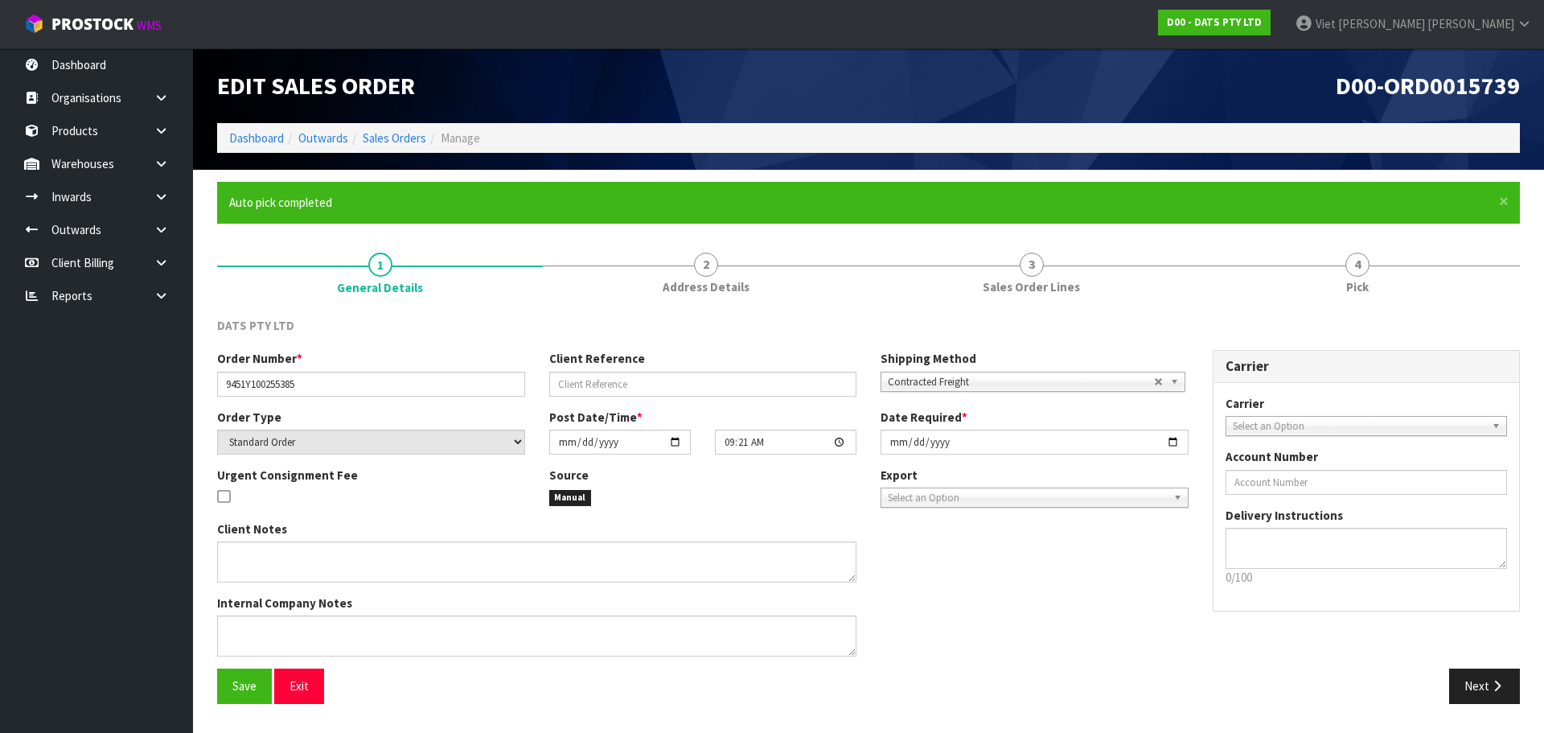
click at [767, 238] on form "× Close Auto pick completed 1 General Details 2 Address Details 3 Sales Order L…" at bounding box center [868, 448] width 1303 height 533
click at [698, 219] on div "× Close Auto pick completed" at bounding box center [868, 202] width 1303 height 41
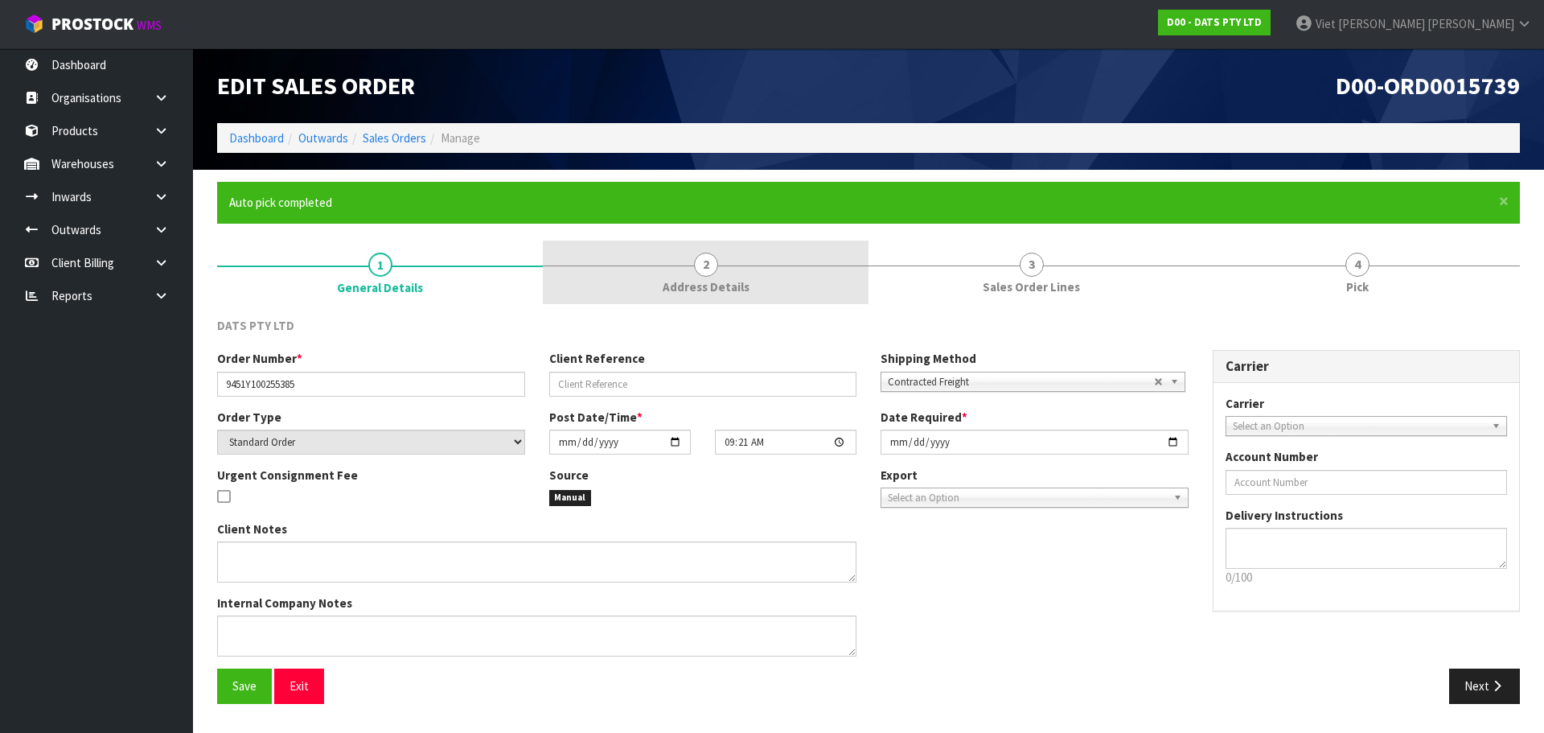
click at [656, 257] on link "2 Address Details" at bounding box center [706, 272] width 326 height 64
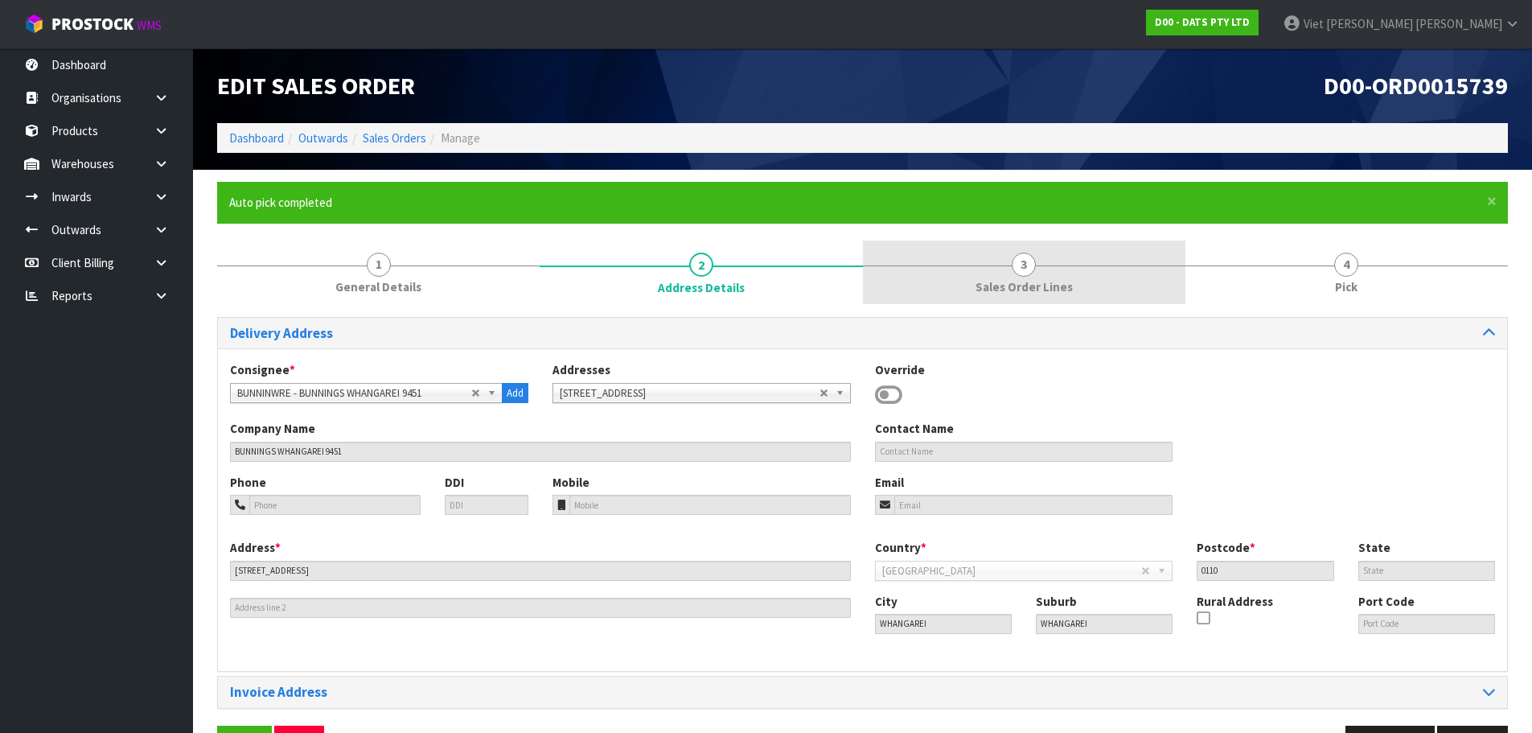
click at [1000, 261] on link "3 Sales Order Lines" at bounding box center [1024, 272] width 323 height 64
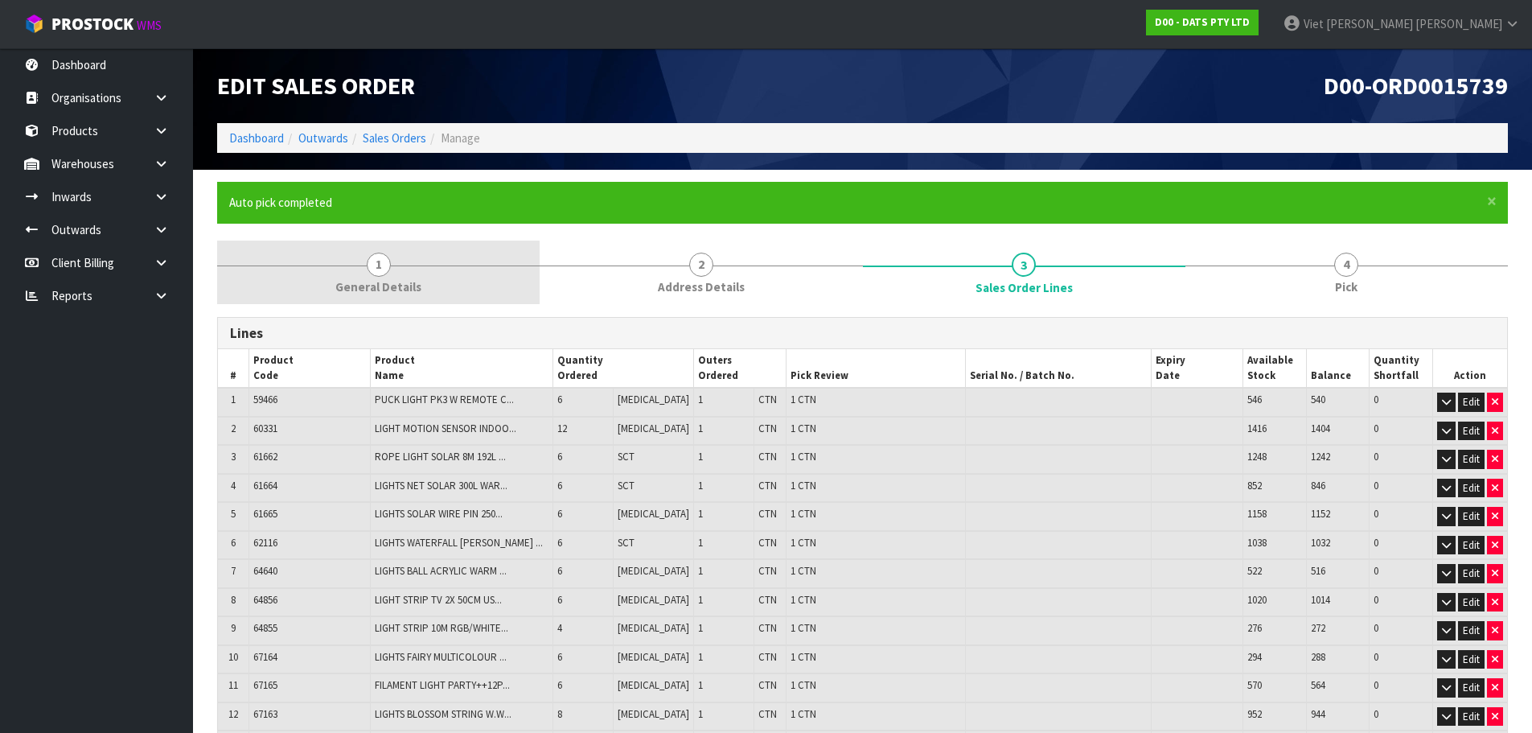
click at [787, 280] on link "2 Address Details" at bounding box center [701, 272] width 323 height 64
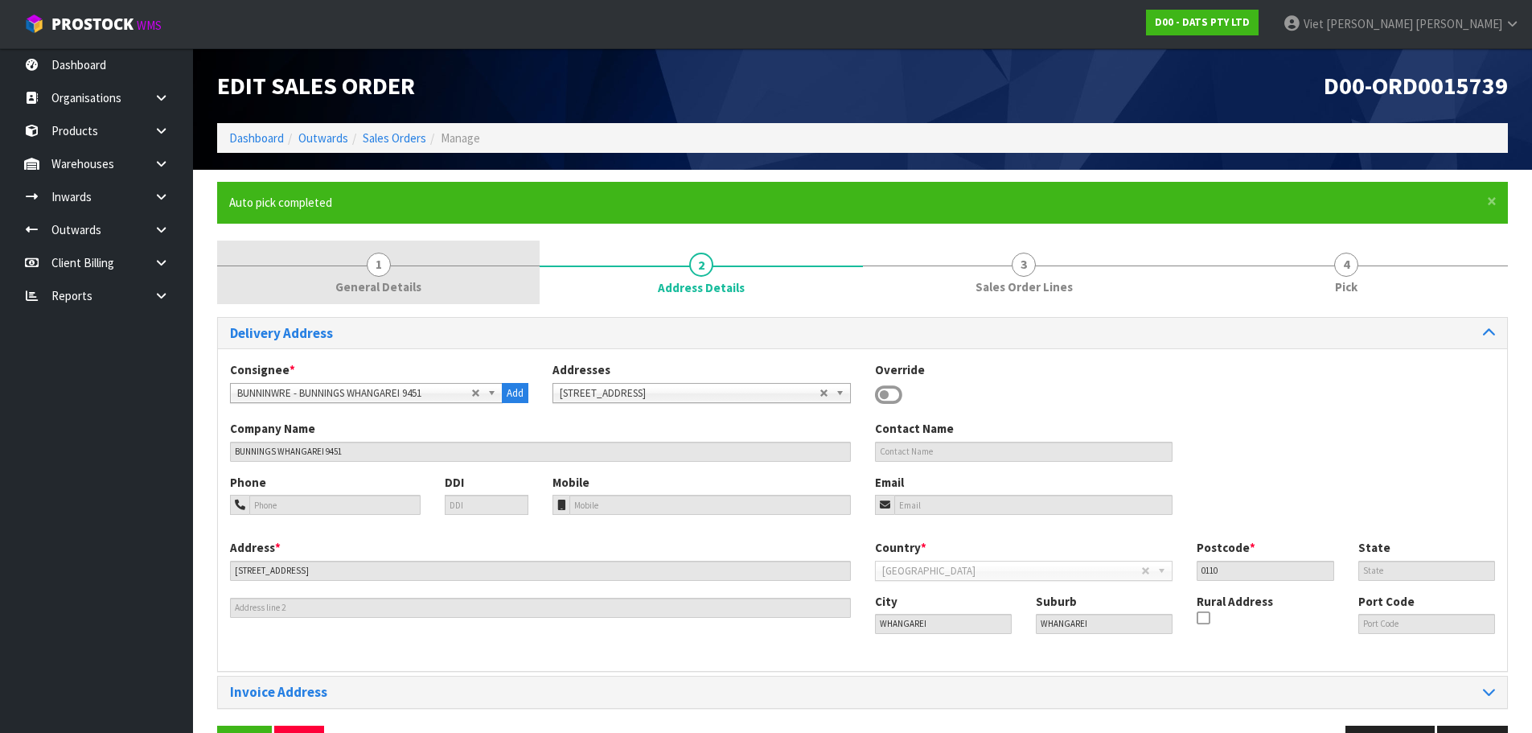
click at [356, 280] on span "General Details" at bounding box center [378, 286] width 86 height 17
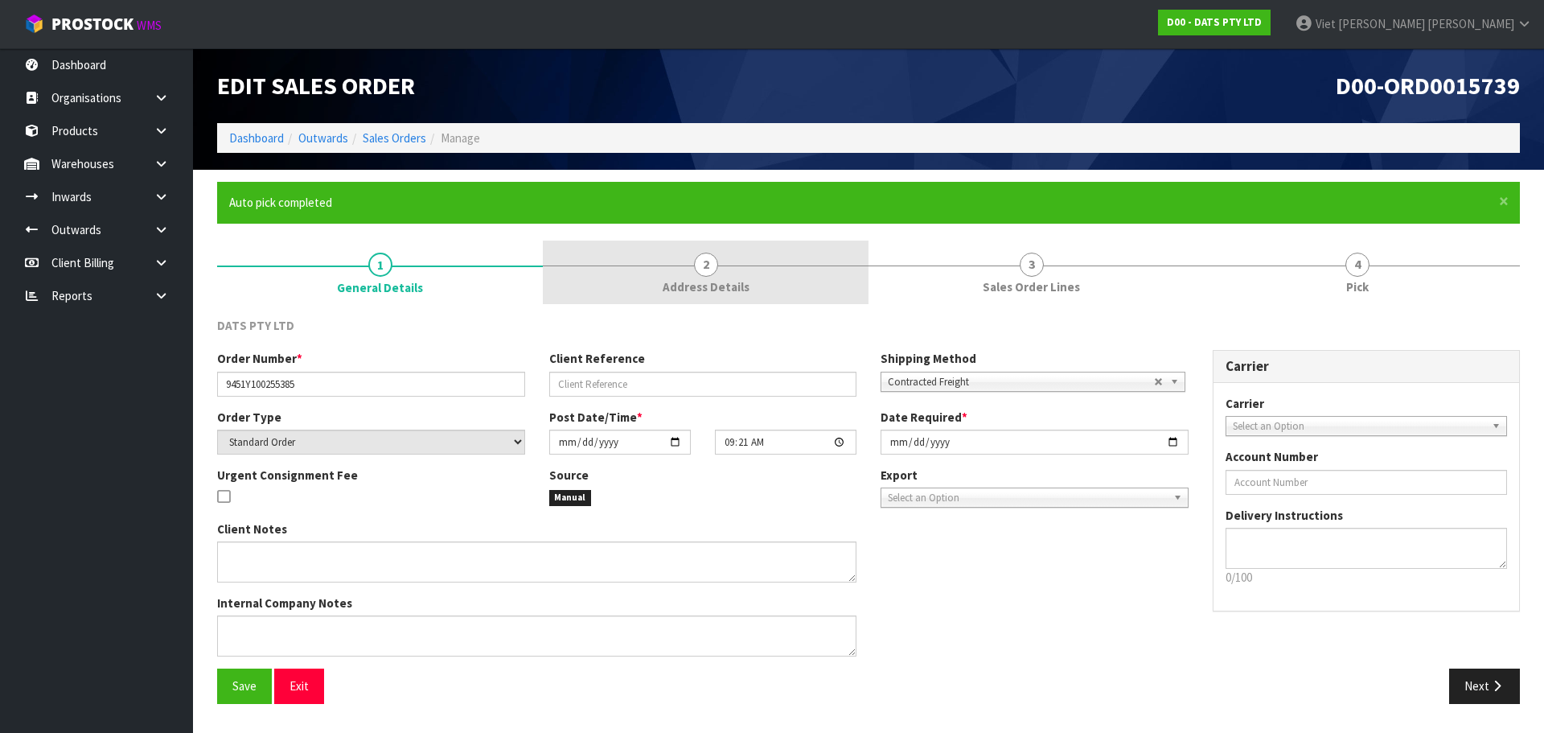
click at [801, 265] on div at bounding box center [706, 265] width 326 height 1
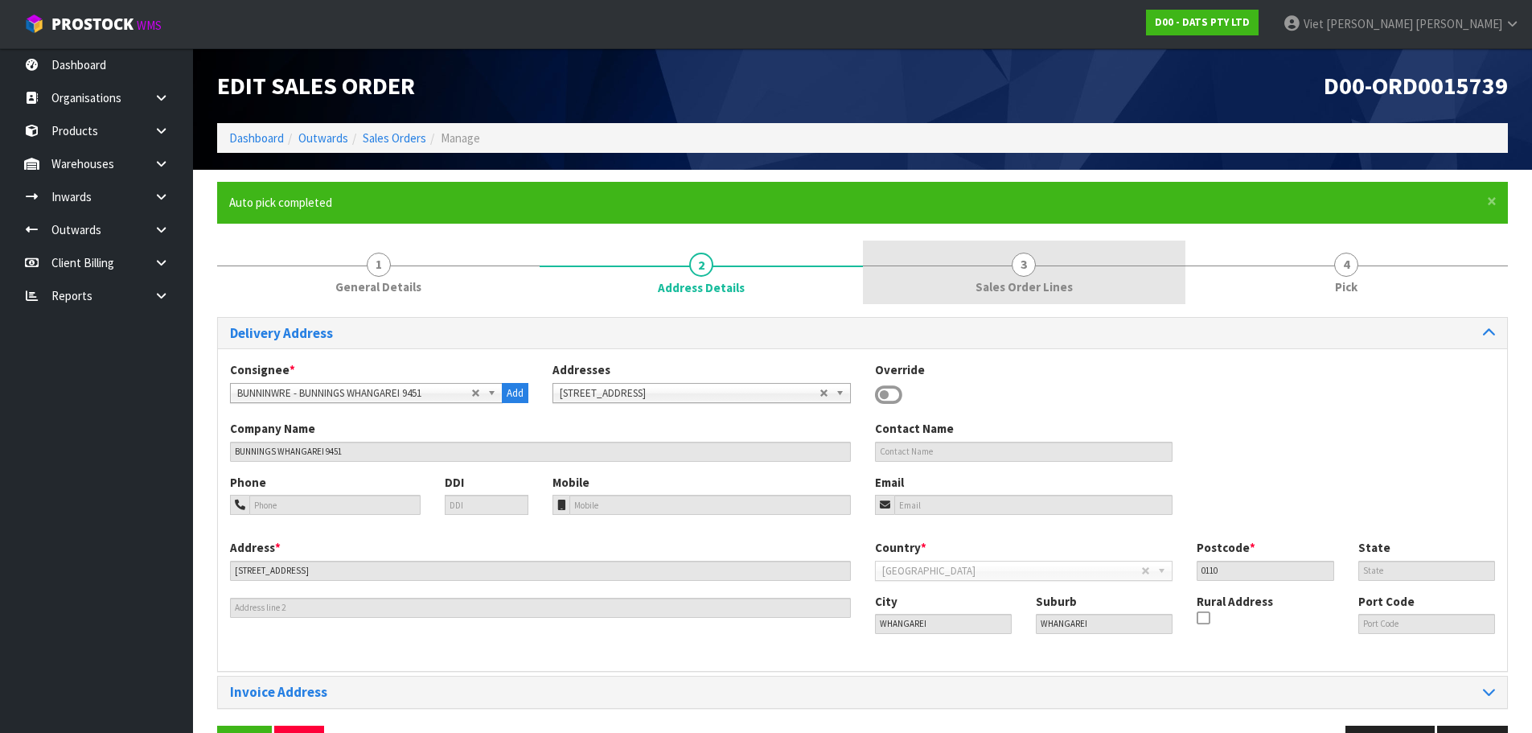
click at [1019, 273] on span "3" at bounding box center [1024, 265] width 24 height 24
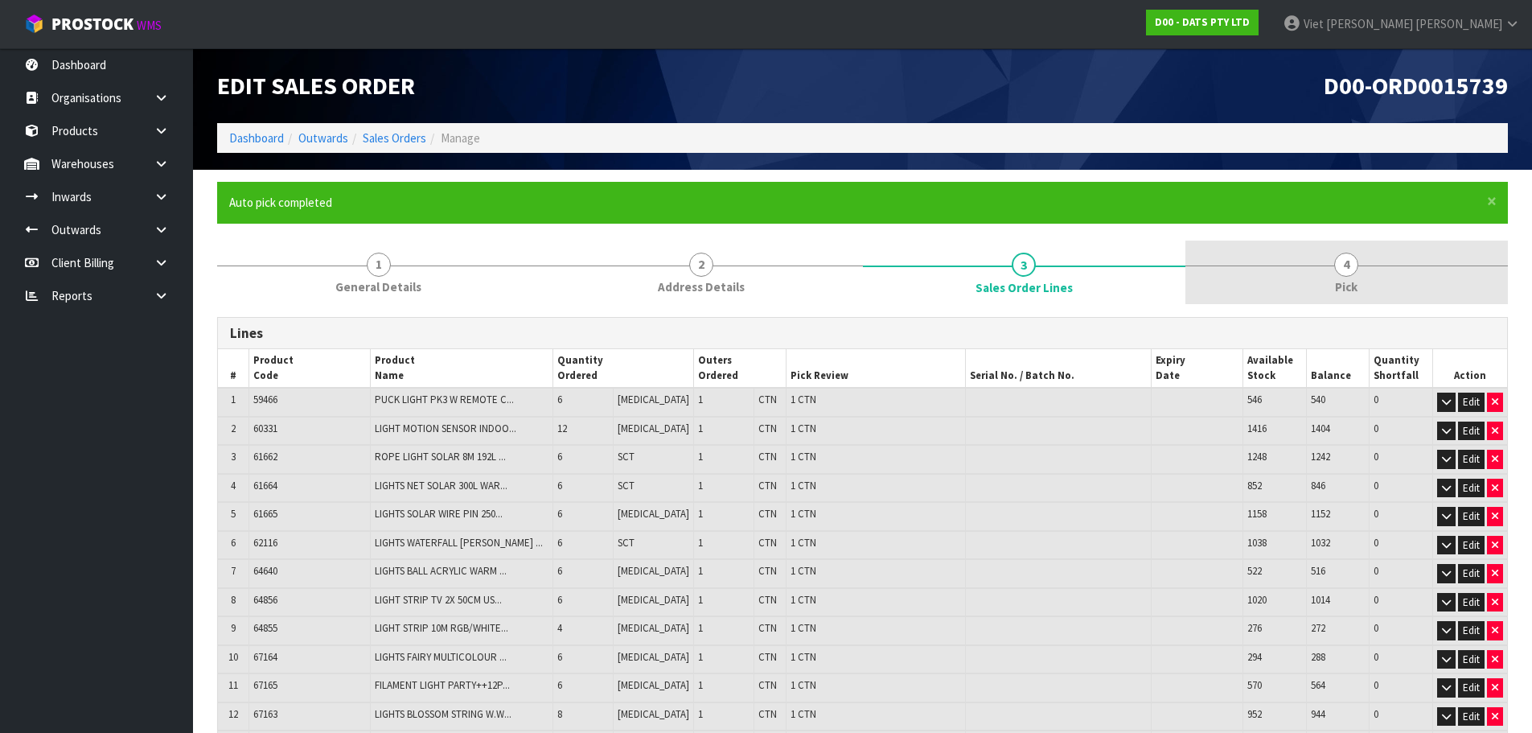
click at [1235, 252] on link "4 Pick" at bounding box center [1346, 272] width 323 height 64
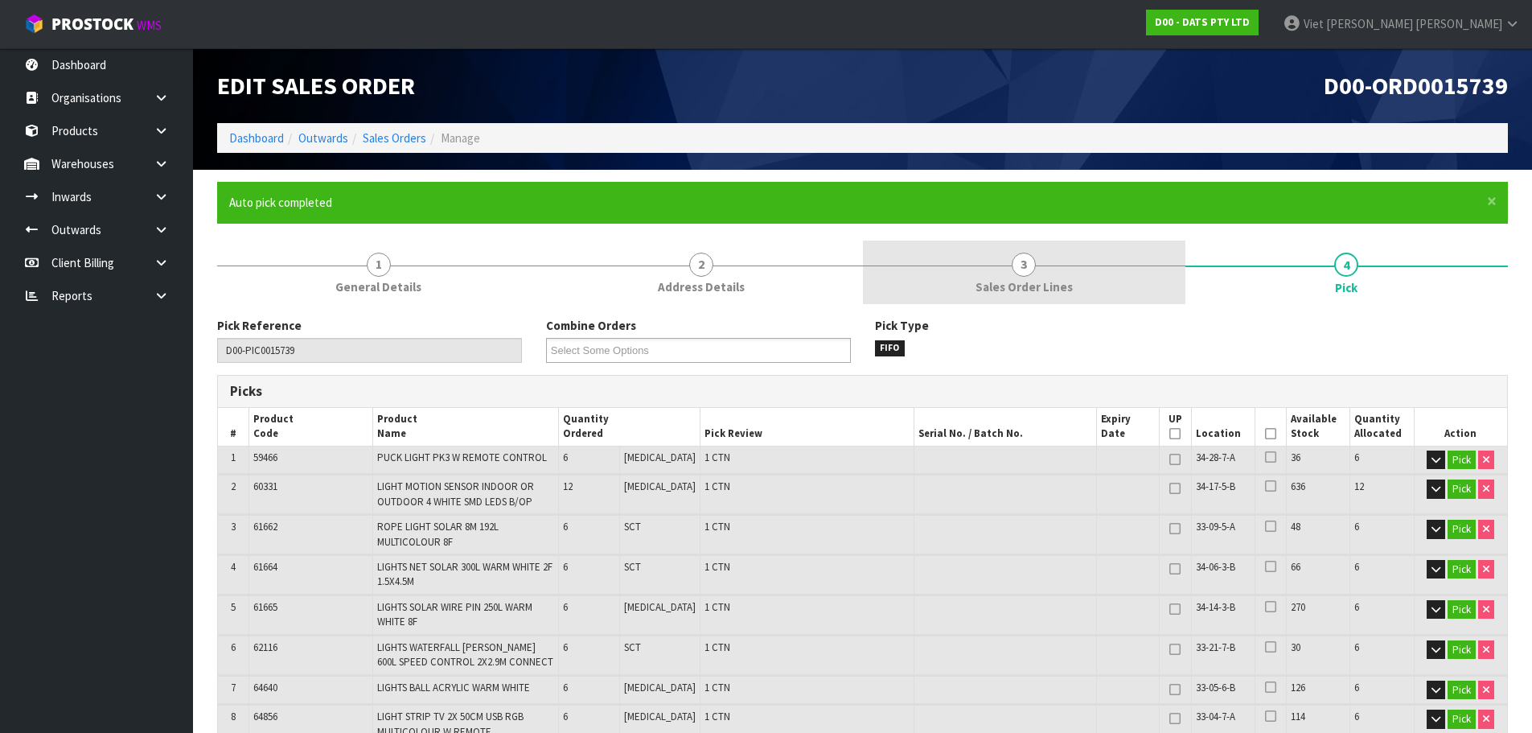
click at [1078, 271] on link "3 Sales Order Lines" at bounding box center [1024, 272] width 323 height 64
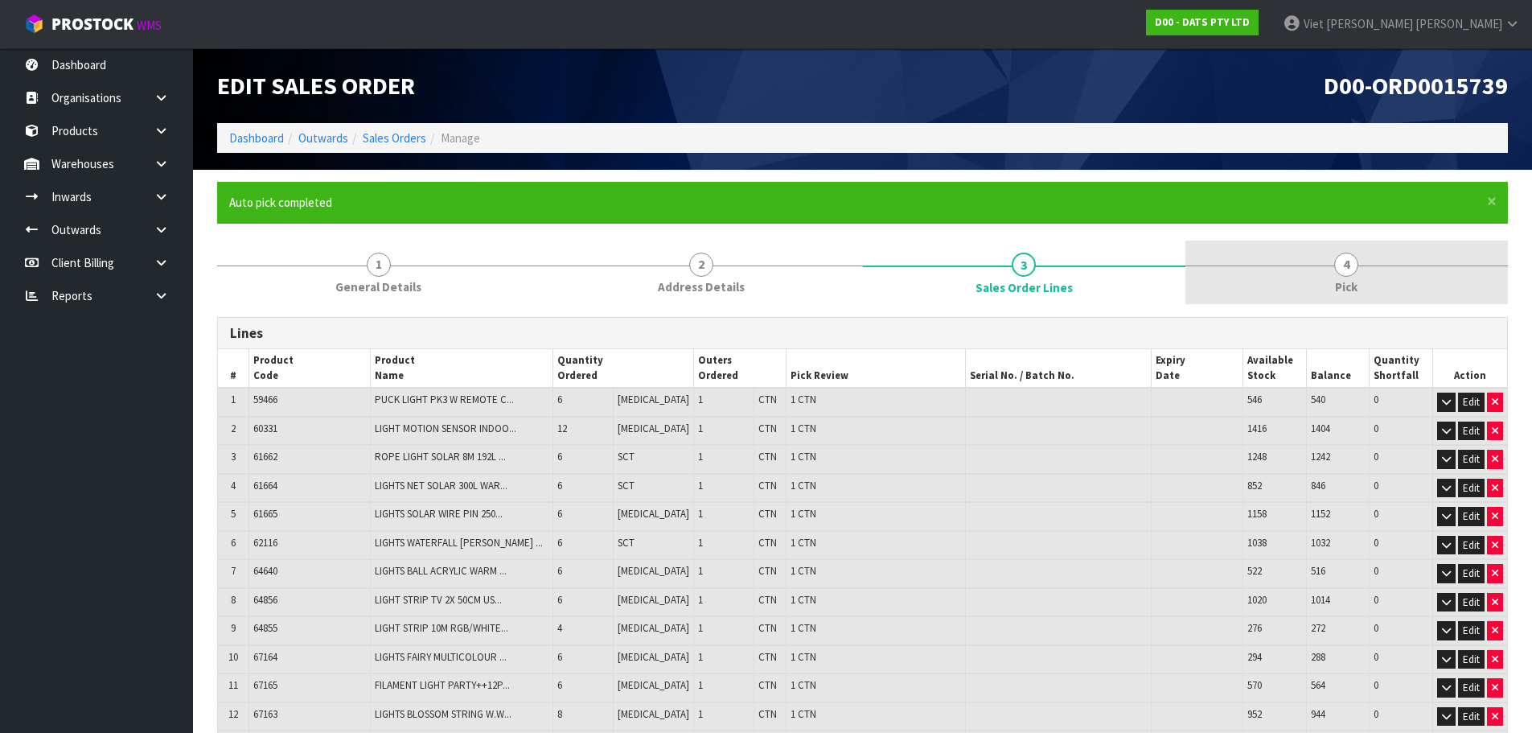
click at [1207, 269] on link "4 Pick" at bounding box center [1346, 272] width 323 height 64
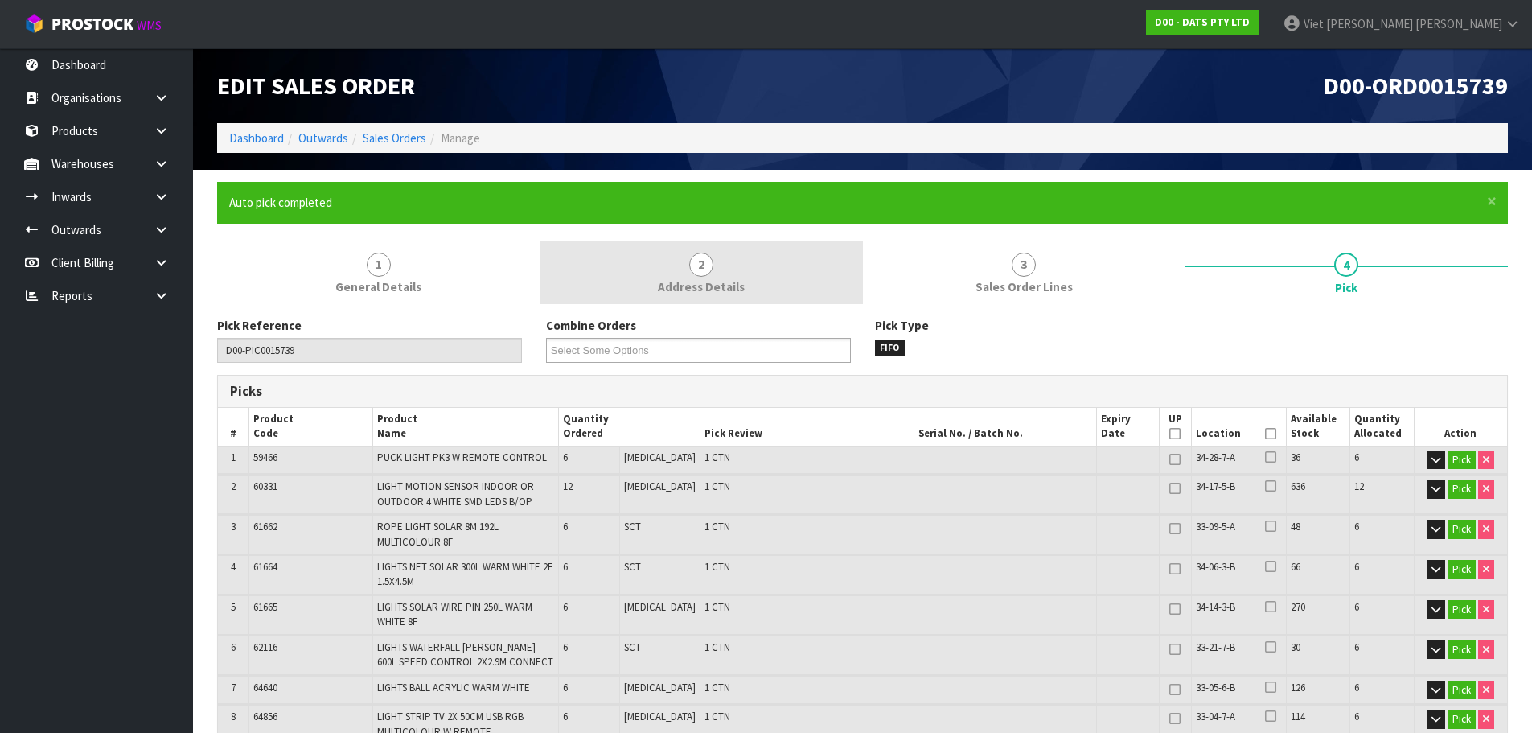
click at [729, 271] on link "2 Address Details" at bounding box center [701, 272] width 323 height 64
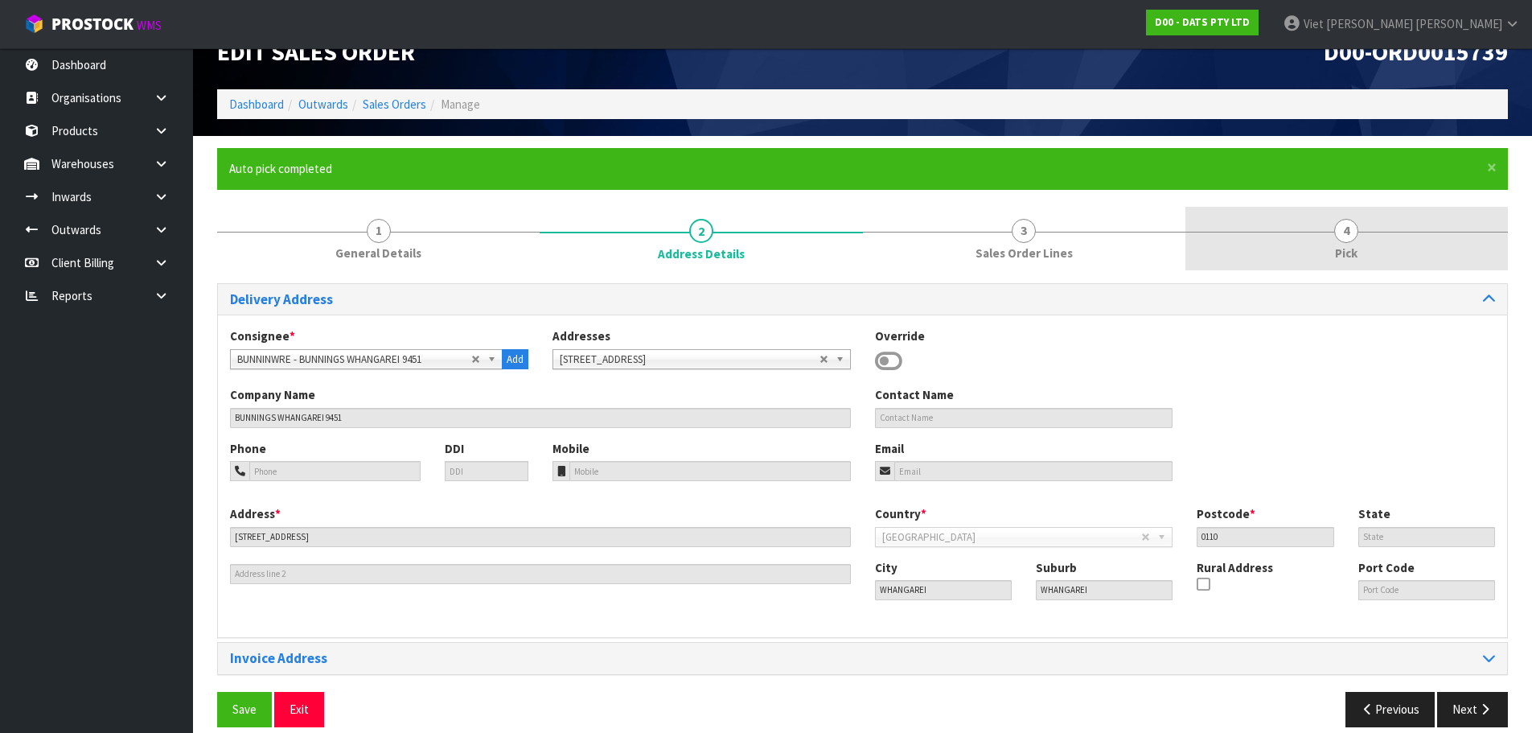
scroll to position [52, 0]
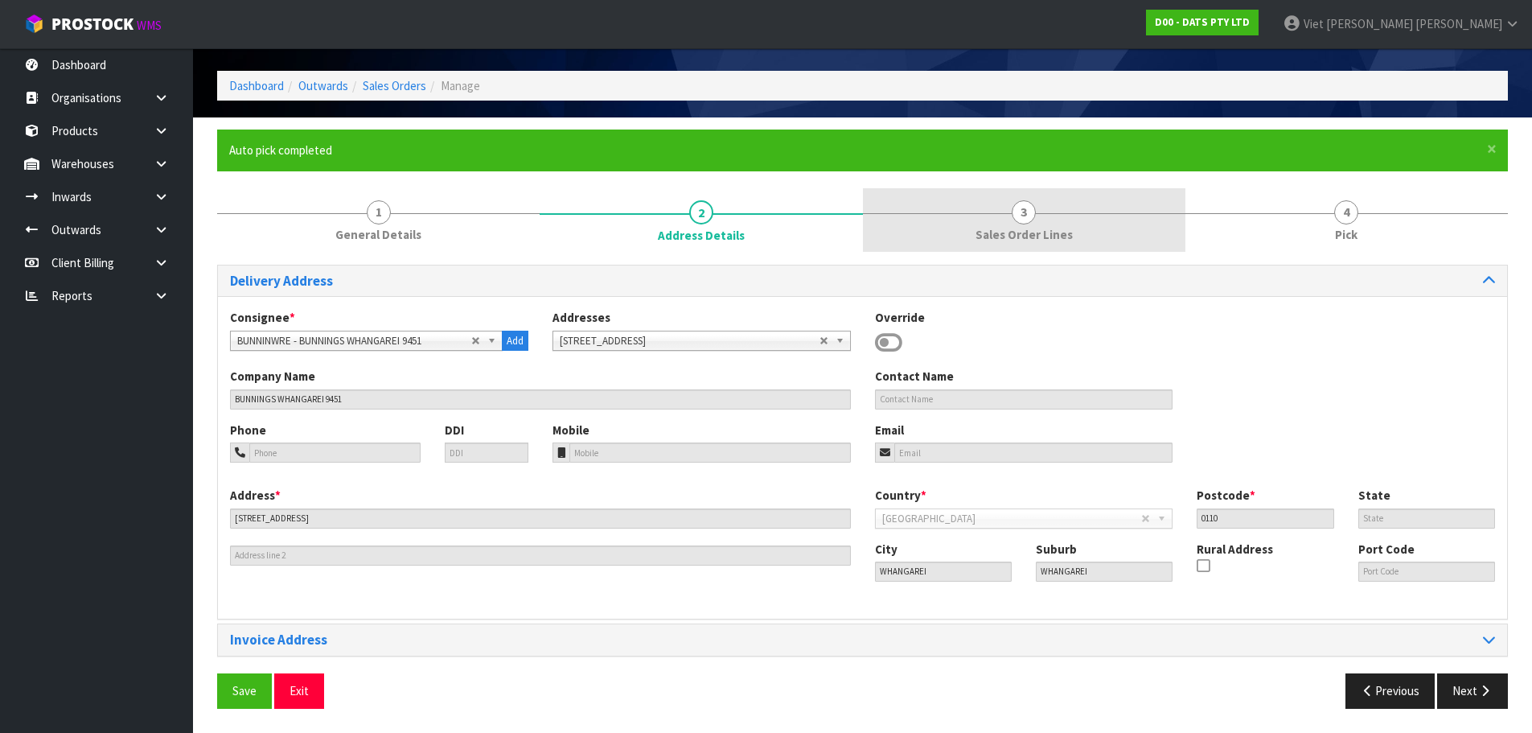
click at [1046, 215] on link "3 Sales Order Lines" at bounding box center [1024, 220] width 323 height 64
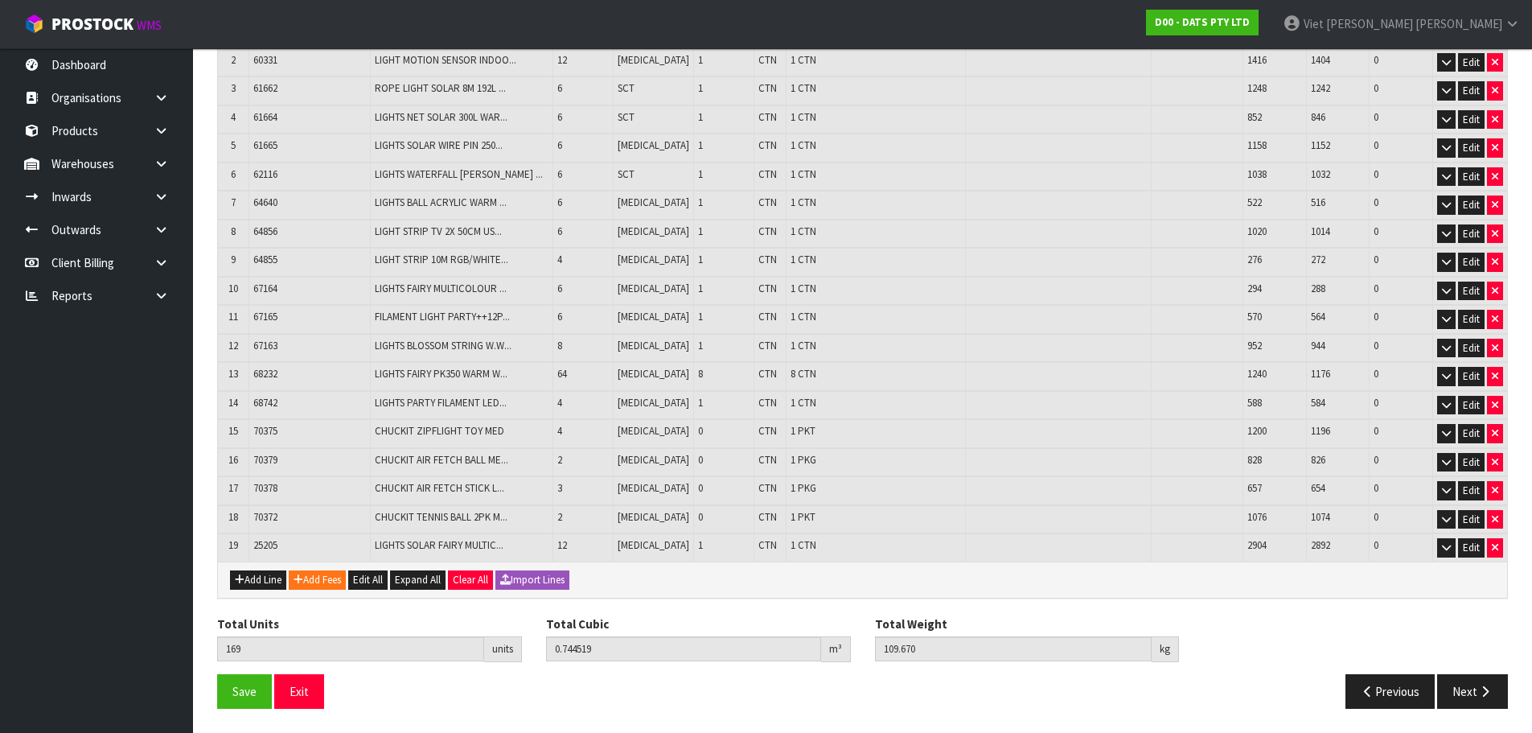
scroll to position [0, 0]
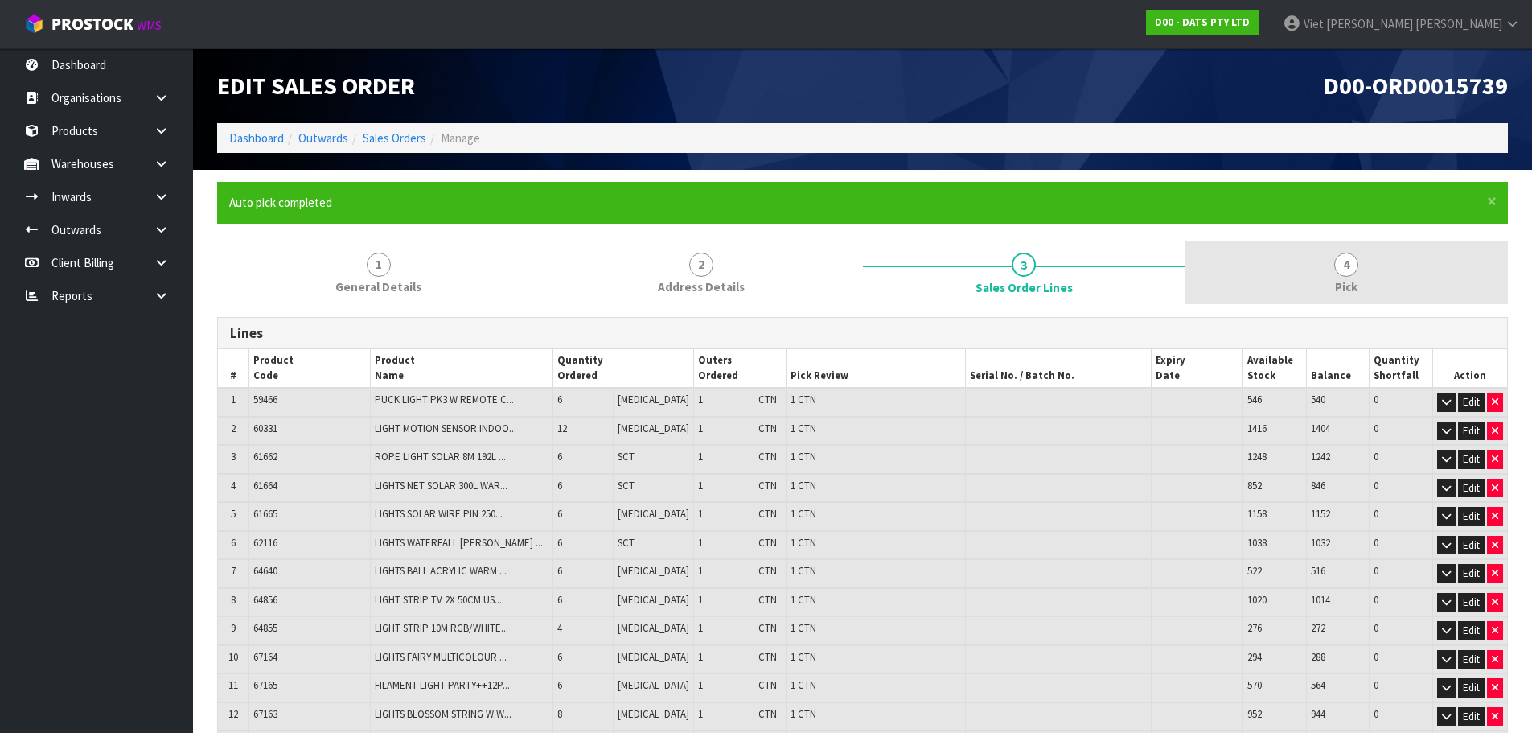
click at [1290, 269] on link "4 Pick" at bounding box center [1346, 272] width 323 height 64
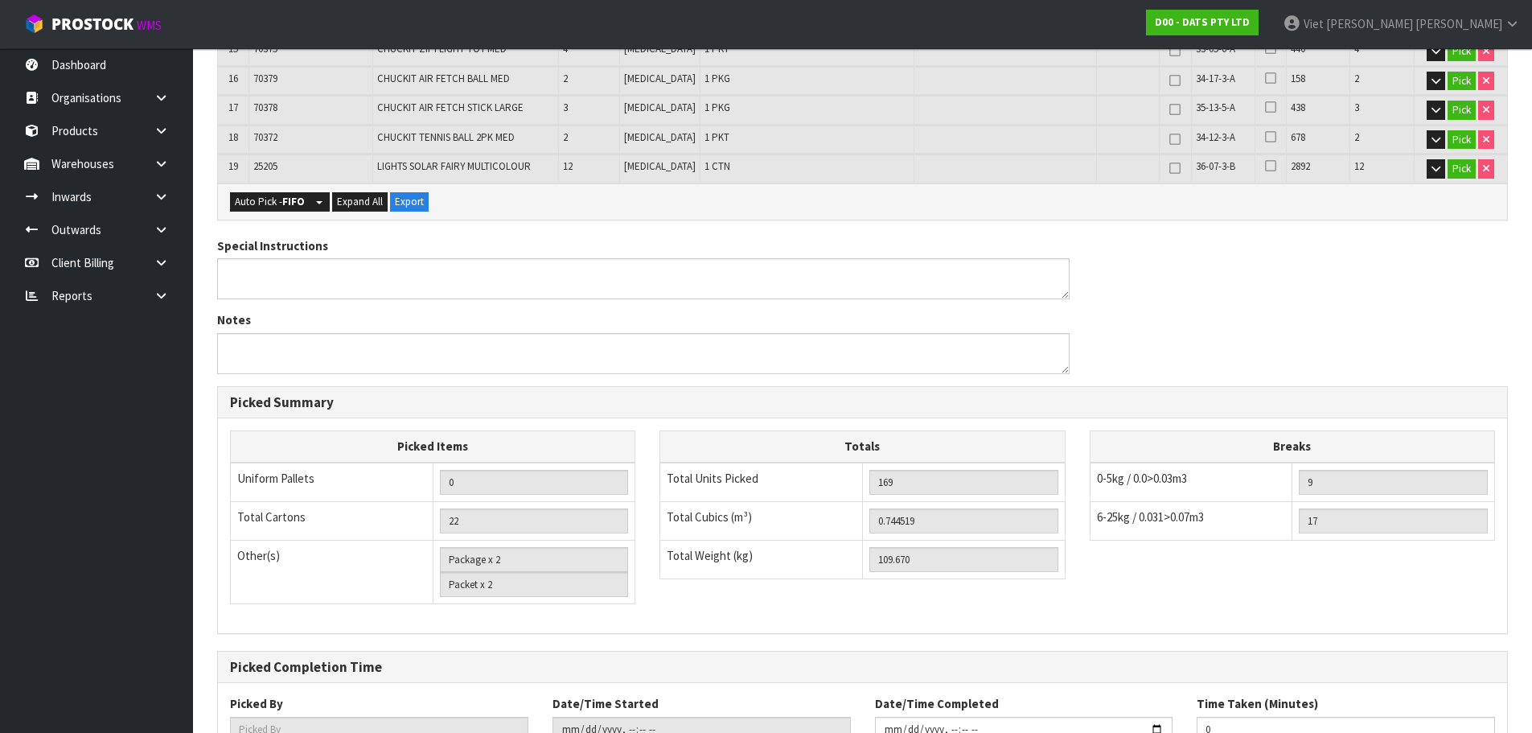
scroll to position [1027, 0]
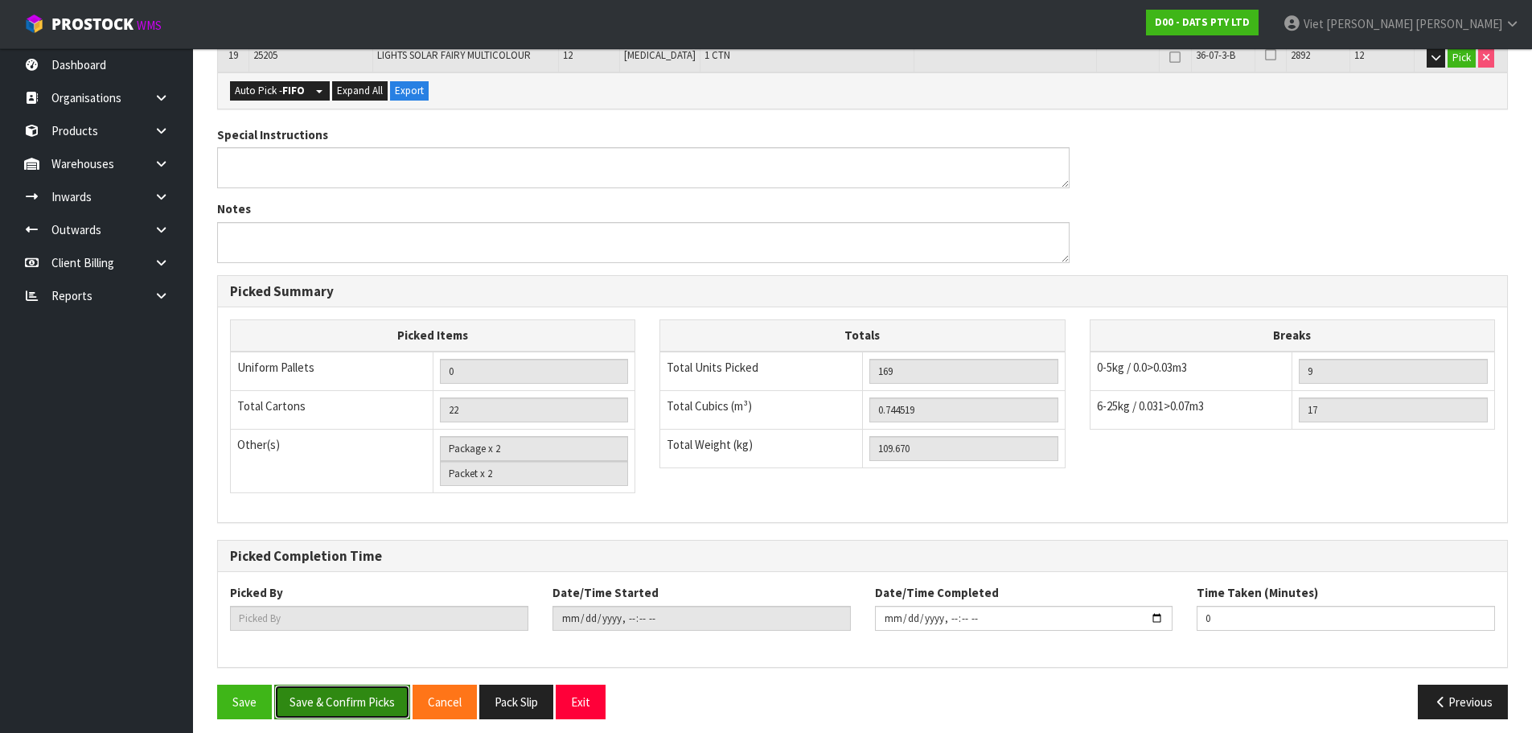
click at [339, 686] on button "Save & Confirm Picks" at bounding box center [342, 701] width 136 height 35
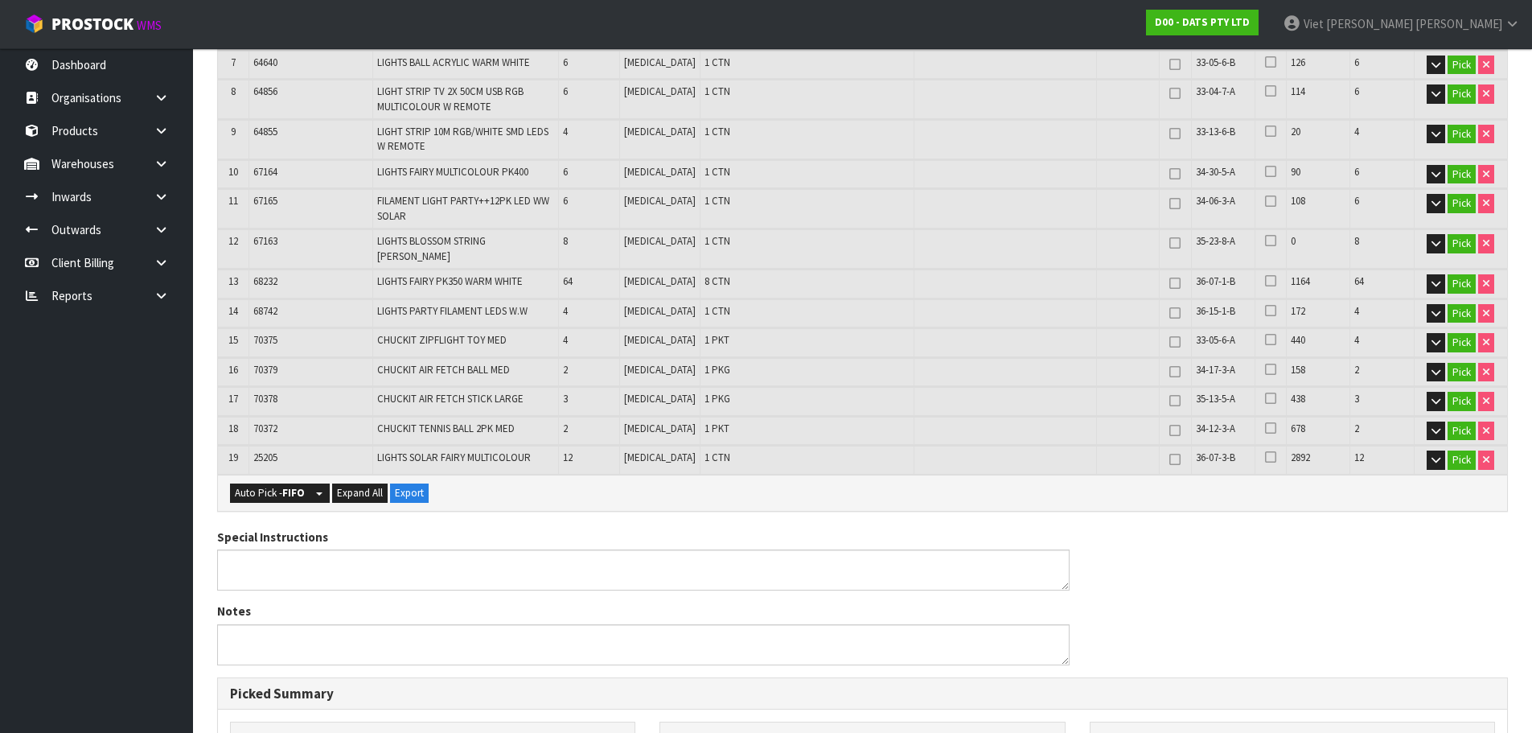
scroll to position [0, 0]
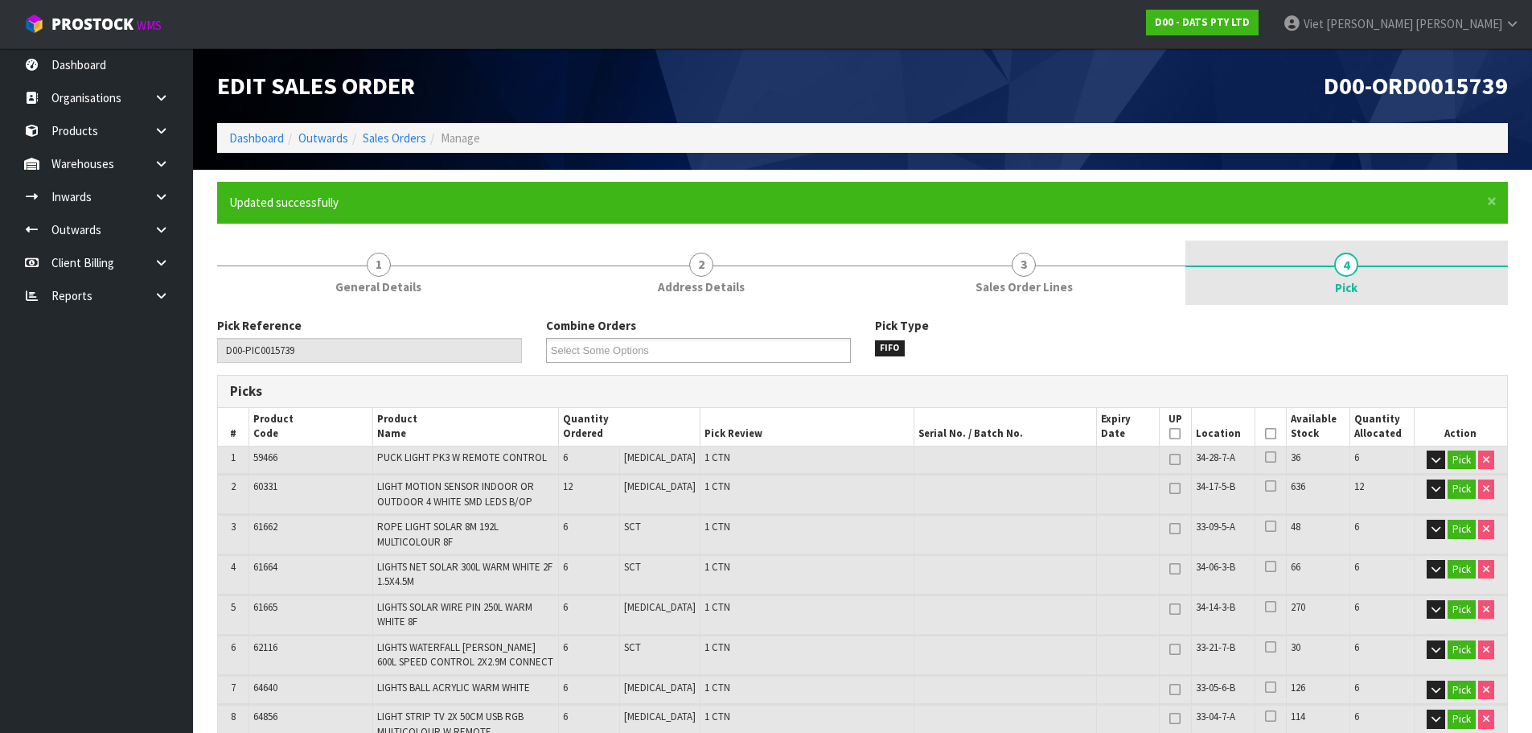
type input "Viet [PERSON_NAME]"
type input "2025-09-11T09:37:40"
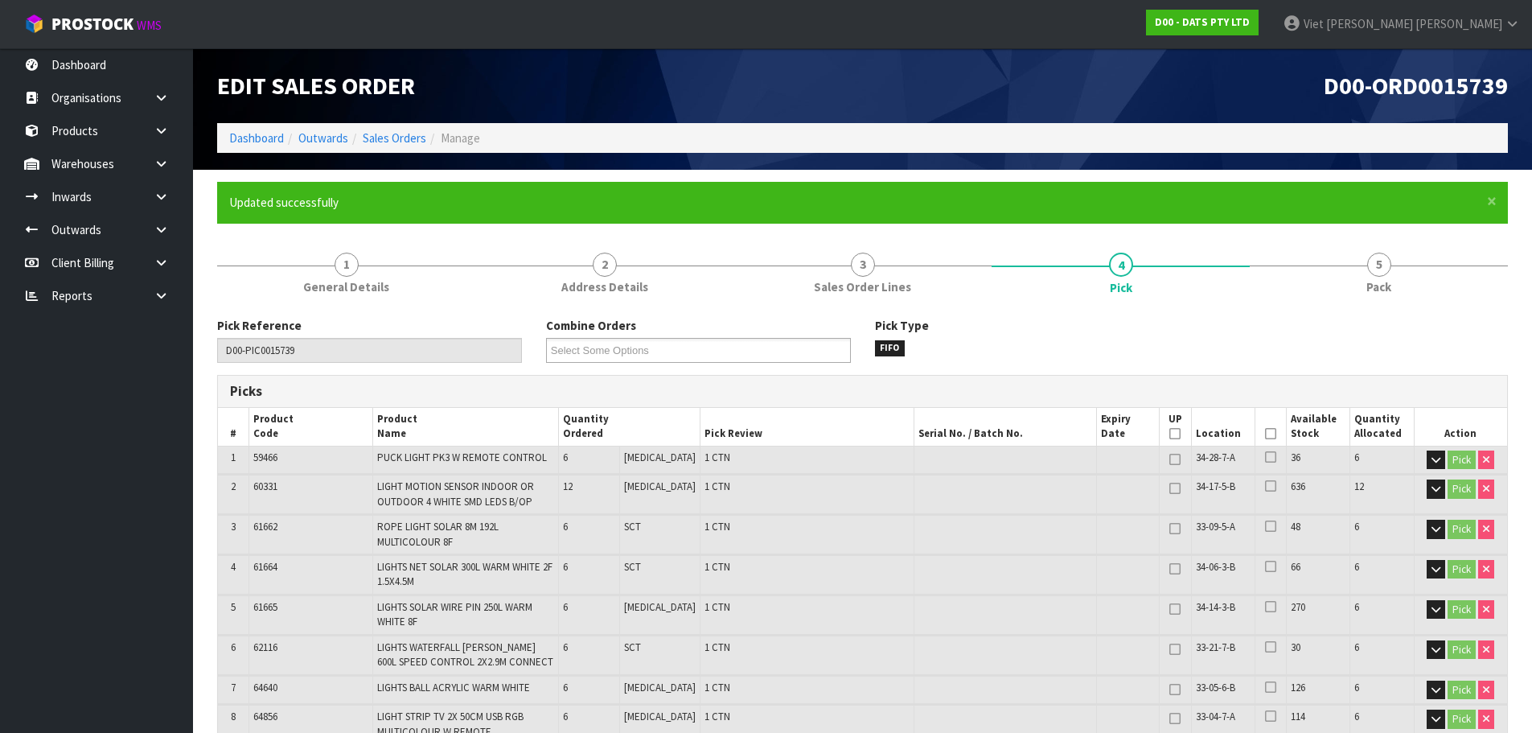
click at [1046, 331] on div "Pick Type FIFO" at bounding box center [1027, 336] width 329 height 39
click at [825, 281] on span "Sales Order Lines" at bounding box center [862, 286] width 97 height 17
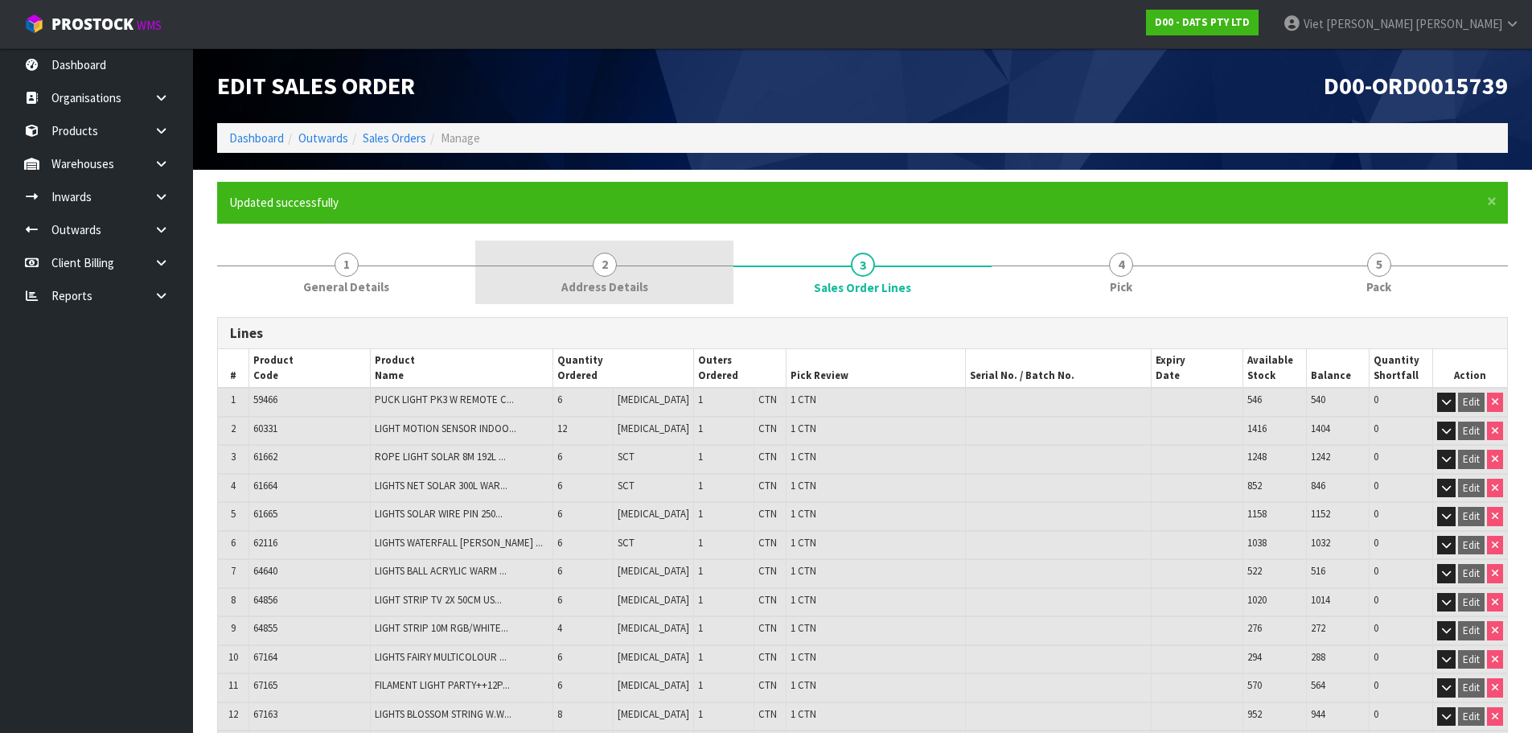
click at [652, 278] on link "2 Address Details" at bounding box center [604, 272] width 258 height 64
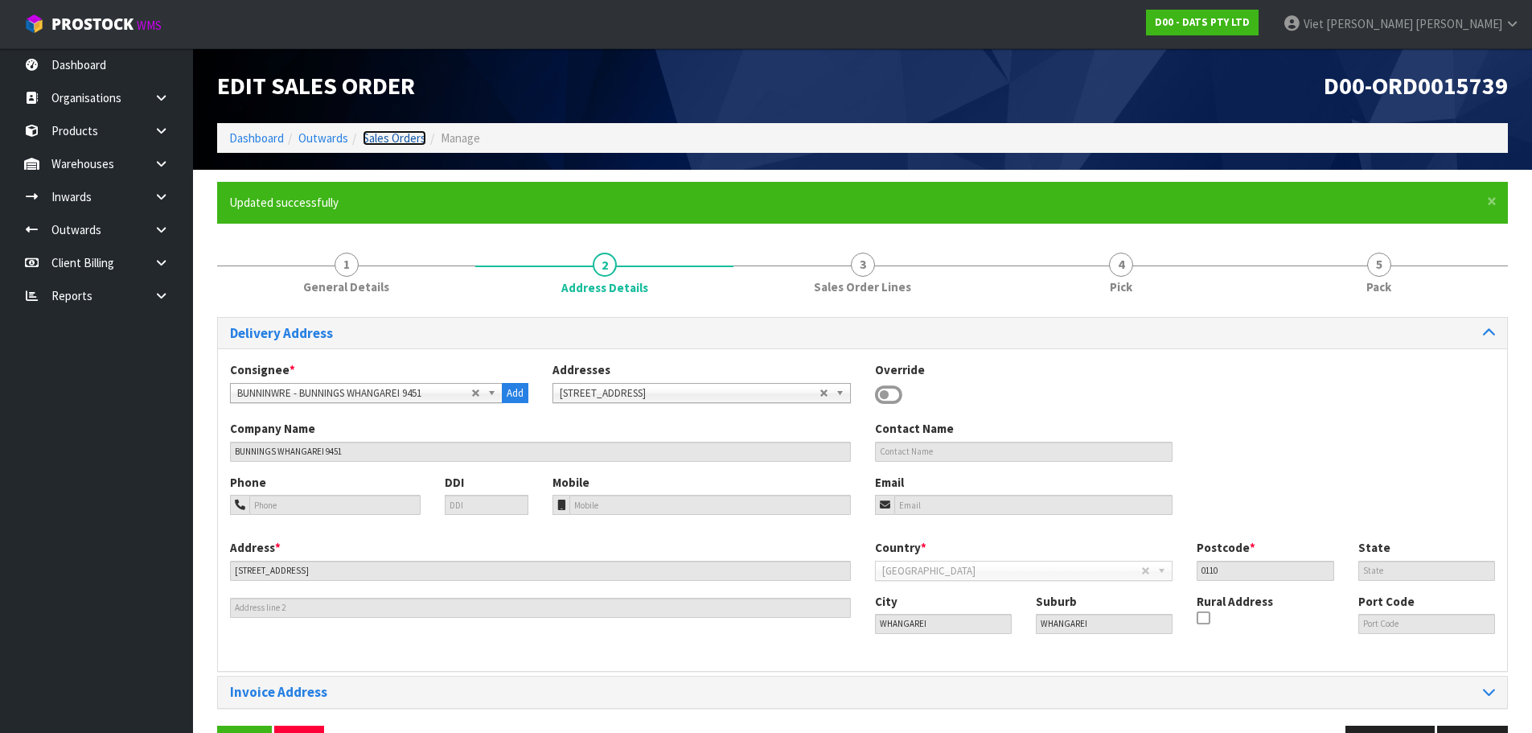
click at [398, 137] on link "Sales Orders" at bounding box center [395, 137] width 64 height 15
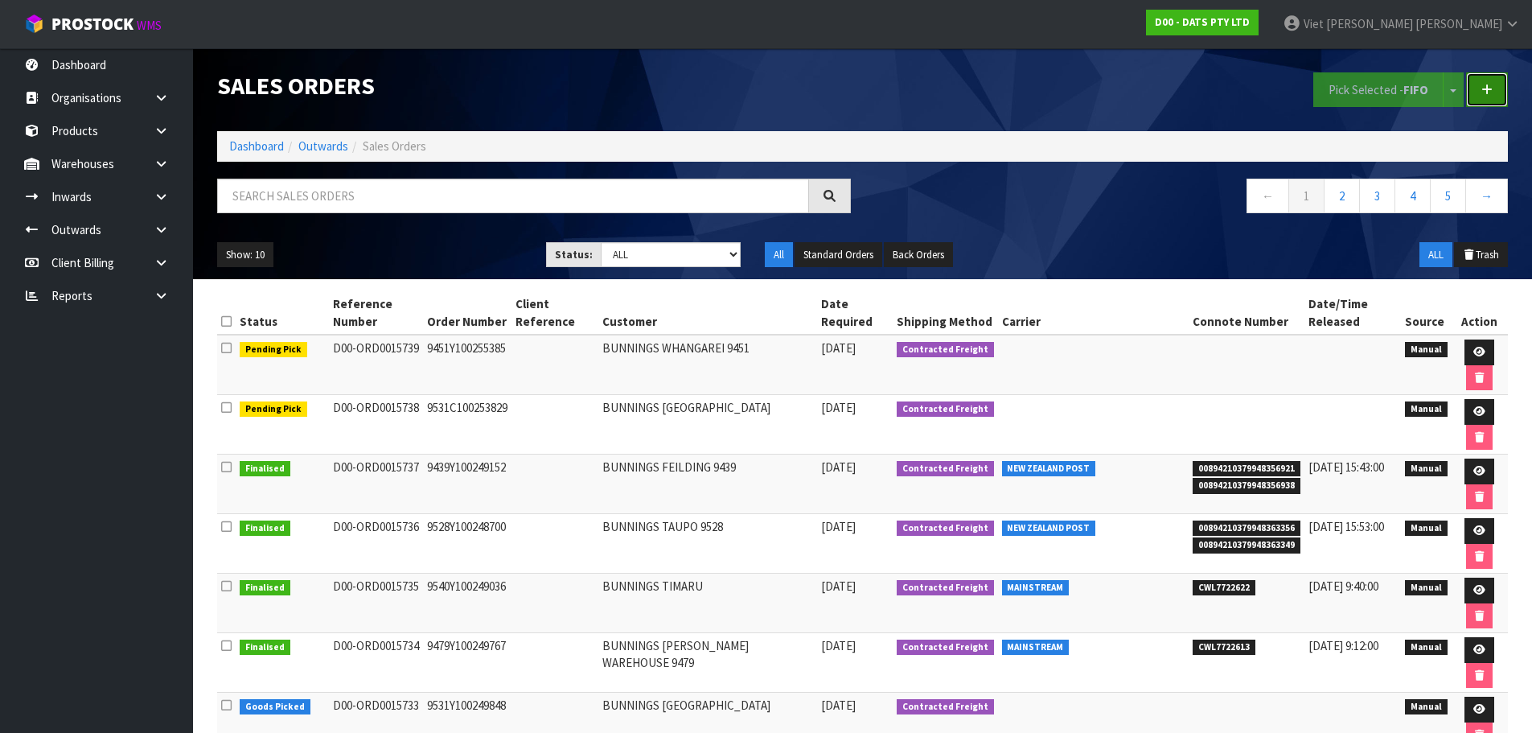
click at [1485, 99] on link at bounding box center [1487, 89] width 42 height 35
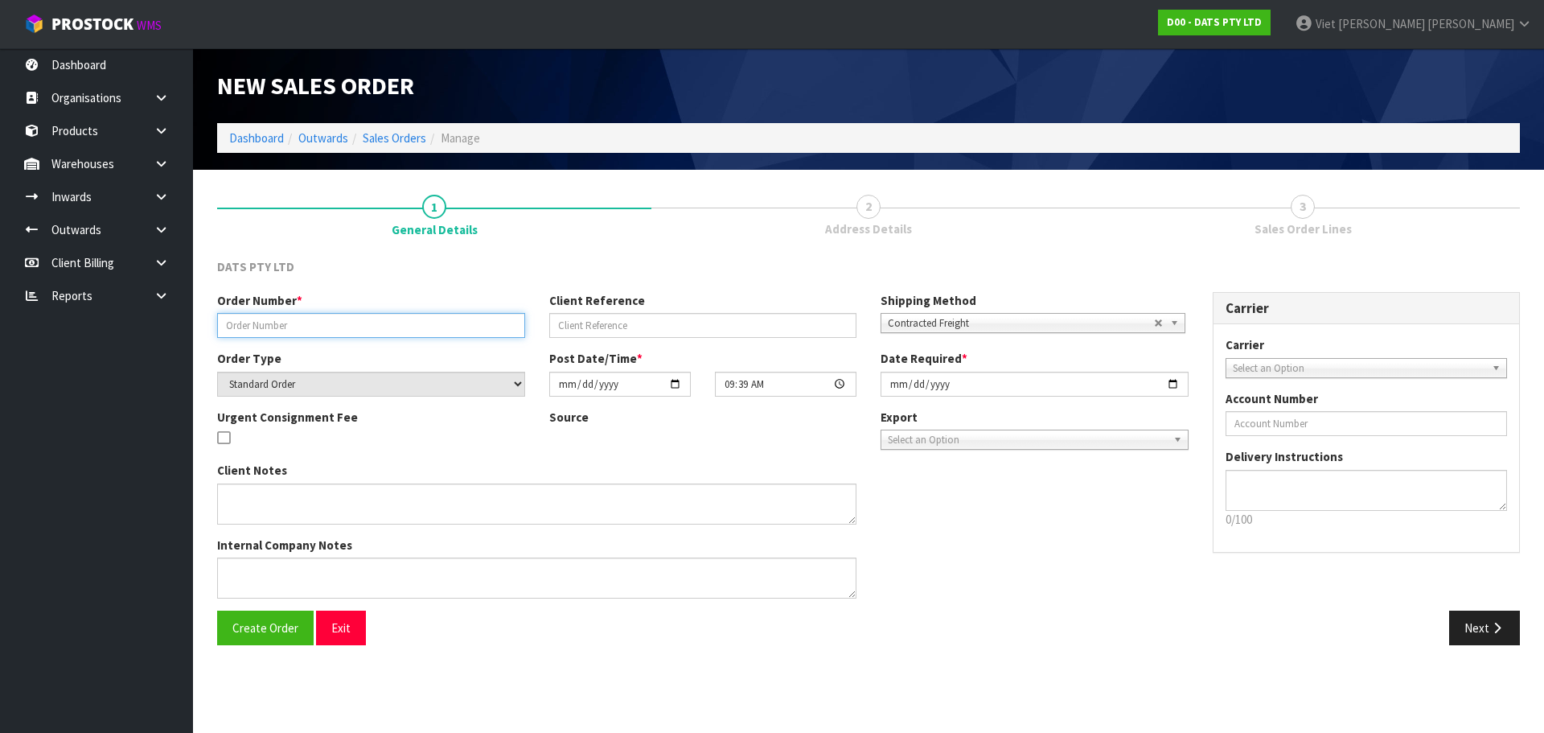
click at [356, 317] on input "text" at bounding box center [371, 325] width 308 height 25
click at [427, 328] on input "text" at bounding box center [371, 325] width 308 height 25
paste input "9474Y100255414"
type input "9474Y100255414"
click at [282, 637] on button "Create Order" at bounding box center [265, 627] width 97 height 35
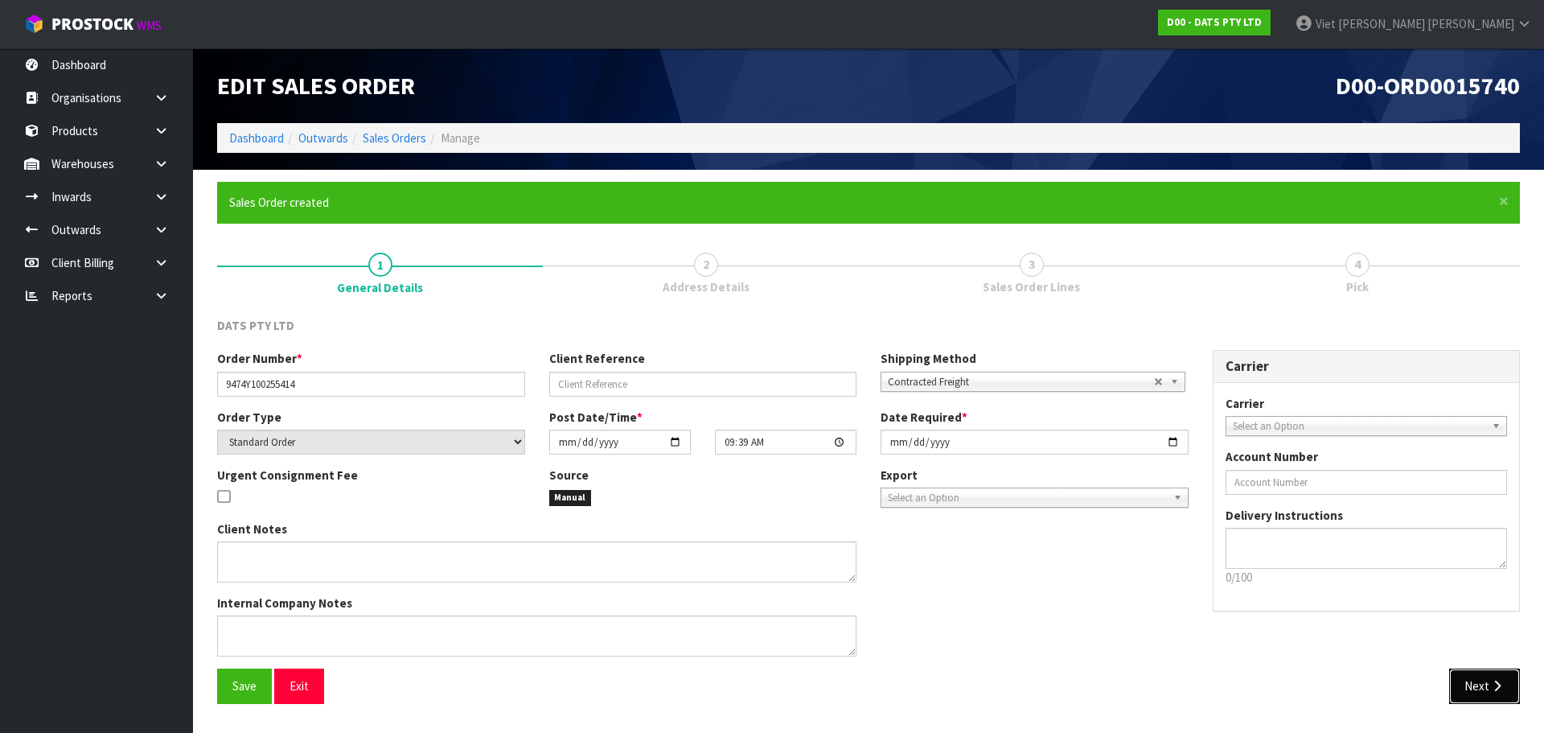
click at [1491, 676] on button "Next" at bounding box center [1484, 685] width 71 height 35
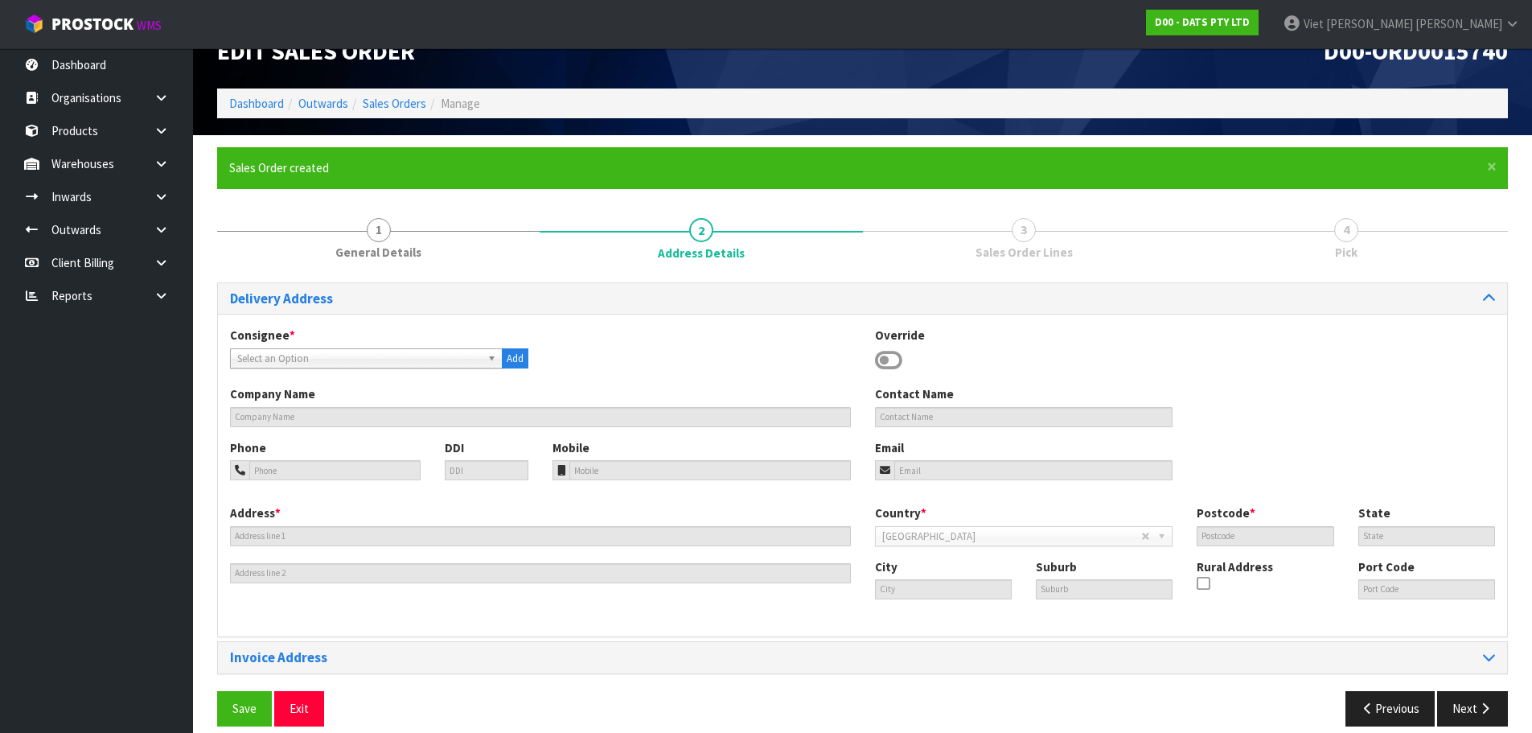
scroll to position [52, 0]
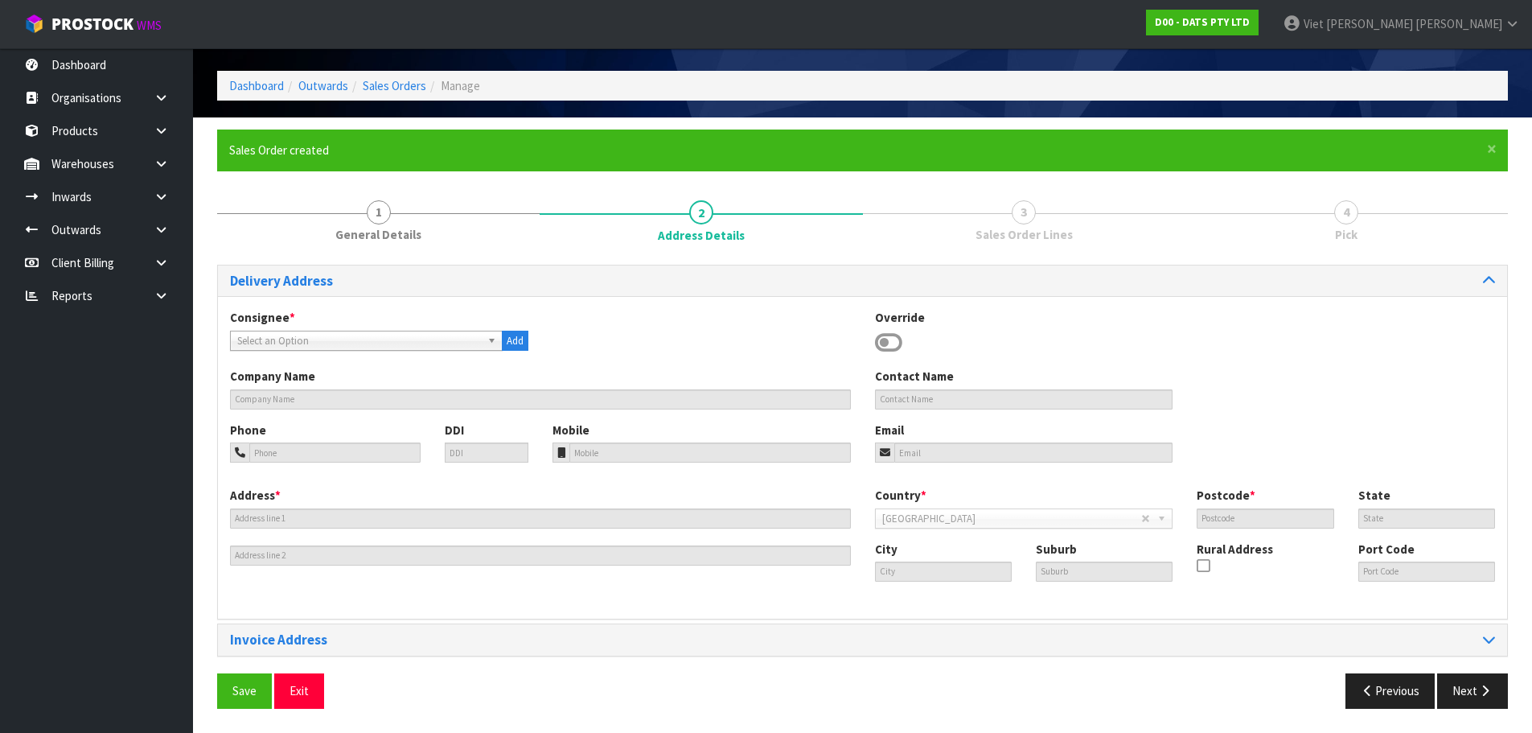
click at [401, 336] on span "Select an Option" at bounding box center [359, 340] width 244 height 19
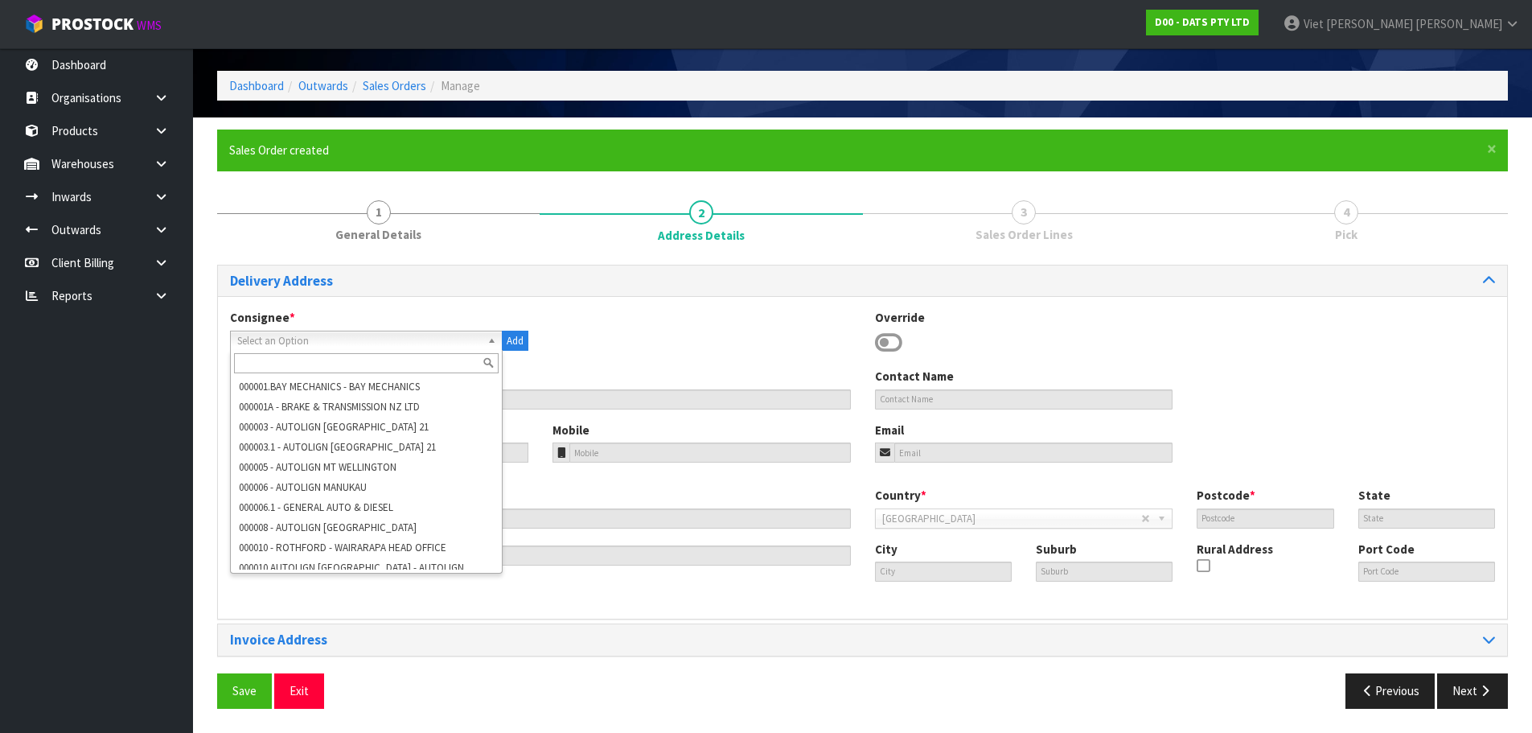
paste input "9474"
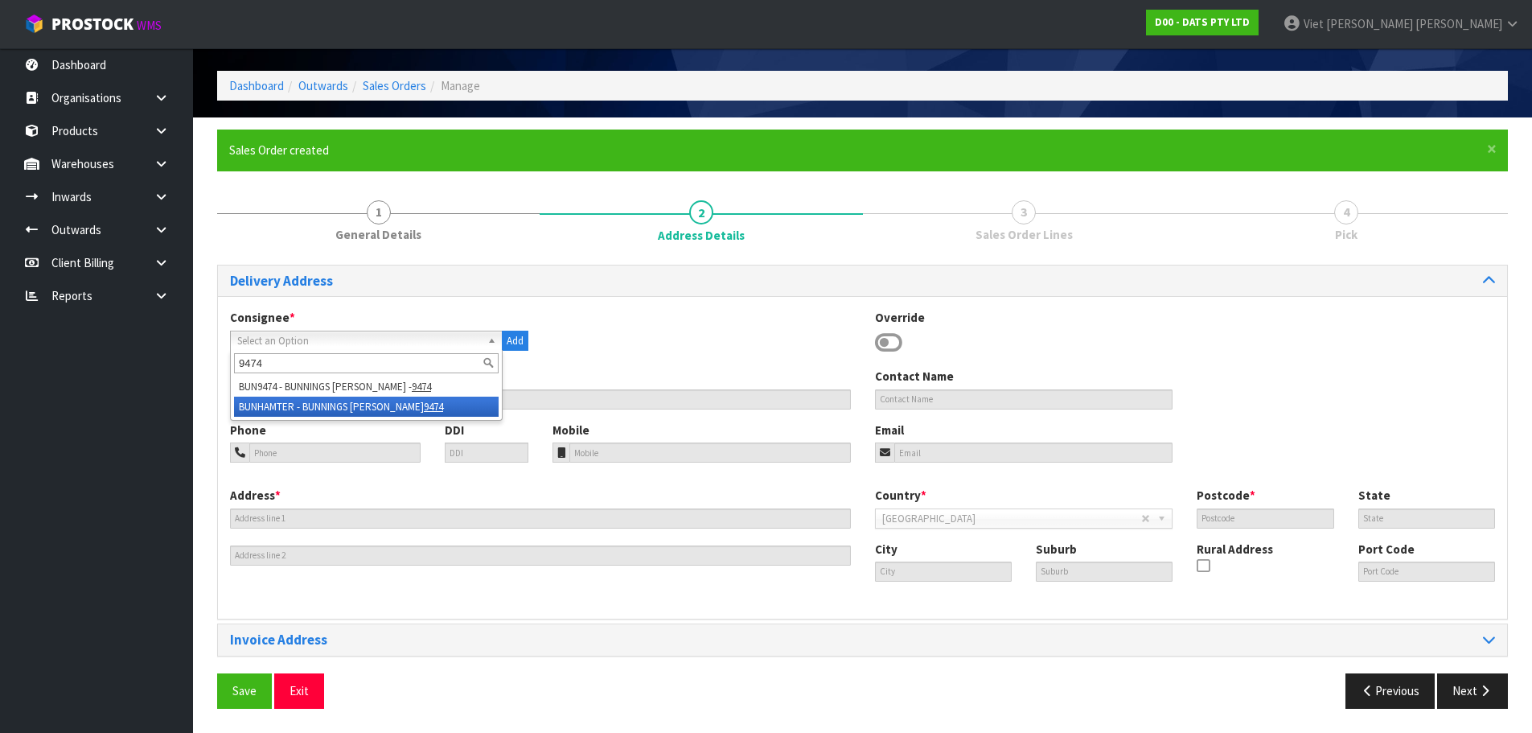
type input "9474"
click at [457, 404] on li "BUNHAMTER - BUNNINGS TE RAPA 9474" at bounding box center [366, 406] width 265 height 20
type input "BUNNINGS TE RAPA"
type input "446 TE RAPA ROAD"
type input "3200"
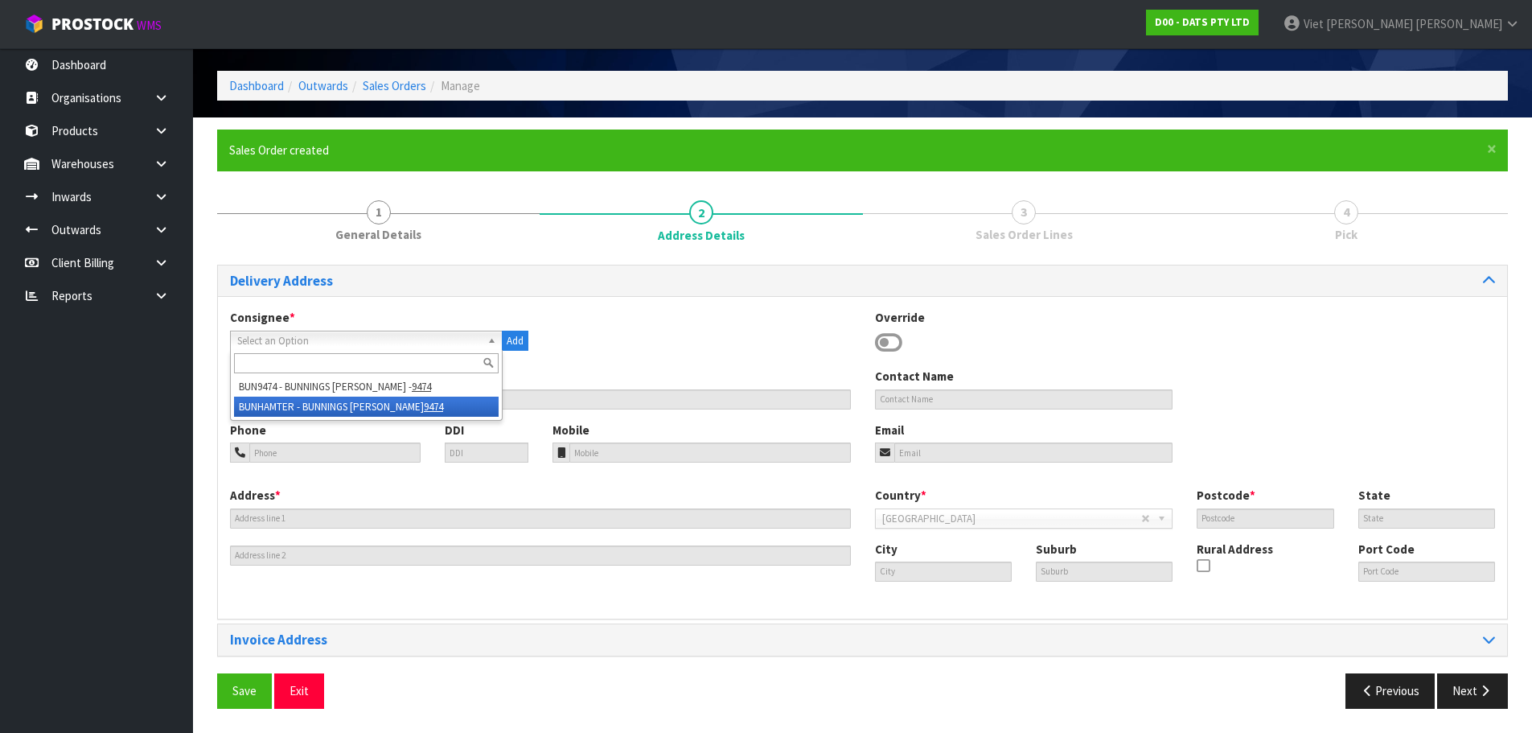
type input "WKO"
type input "HAMILTON"
type input "TE RAPA"
type input "NZTER"
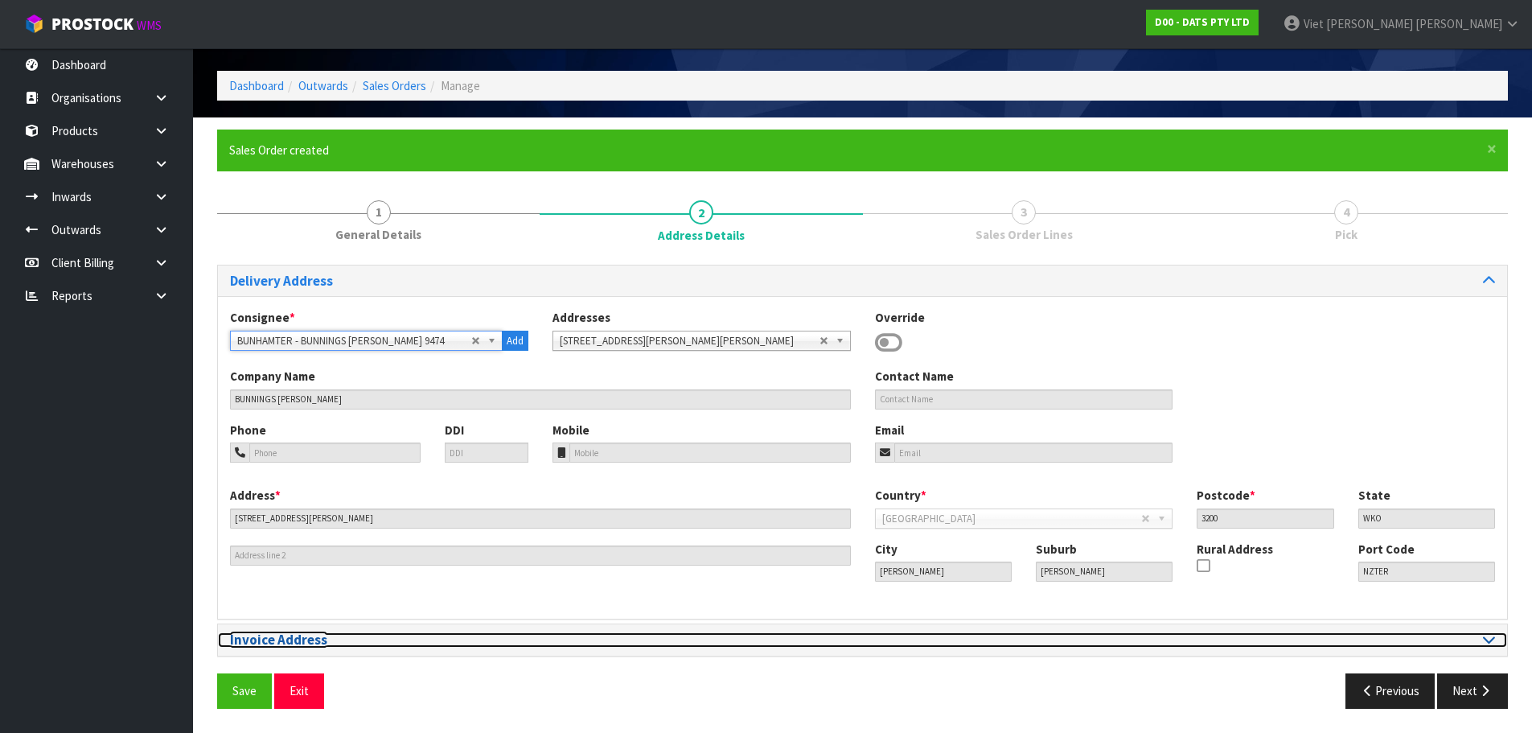
click at [504, 636] on h3 "Invoice Address" at bounding box center [540, 639] width 621 height 15
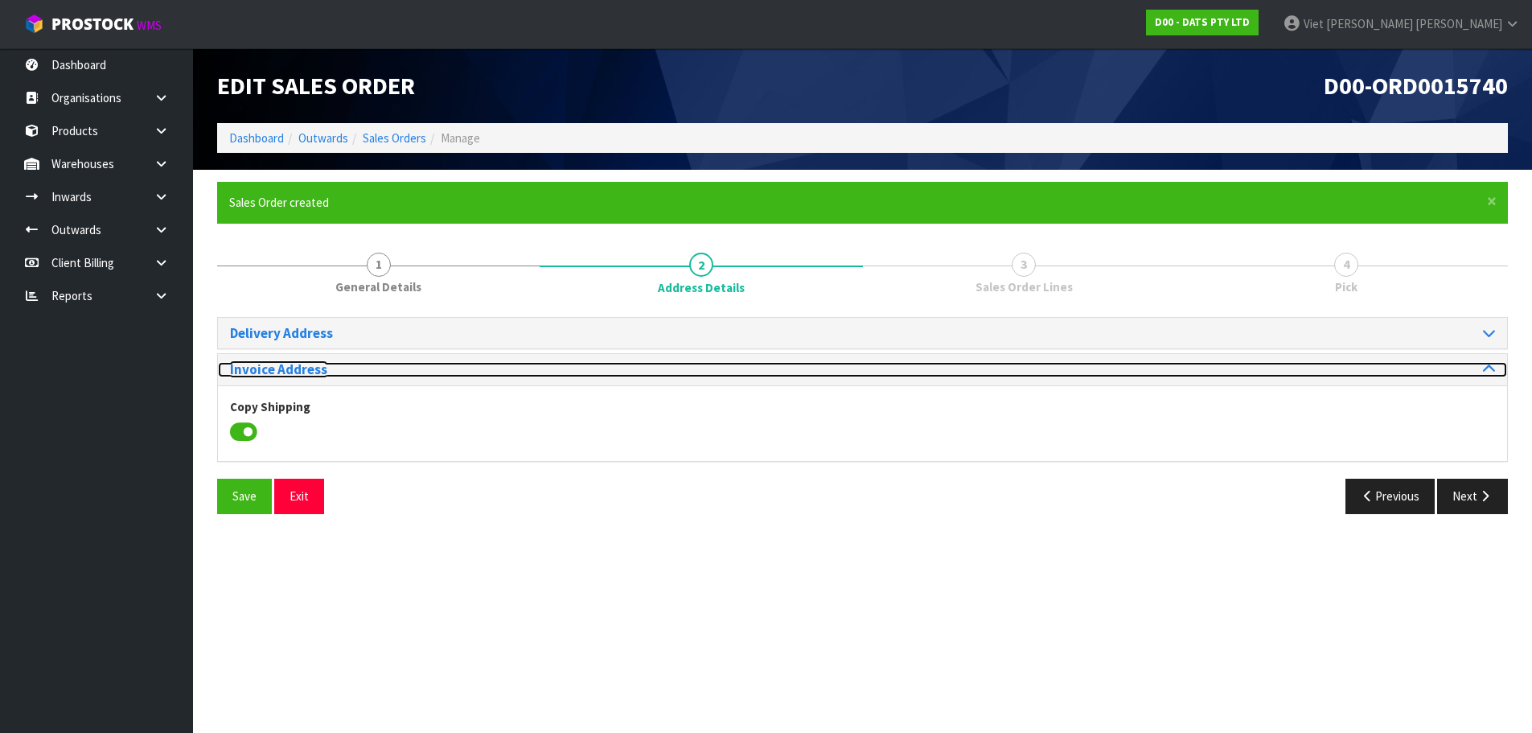
scroll to position [0, 0]
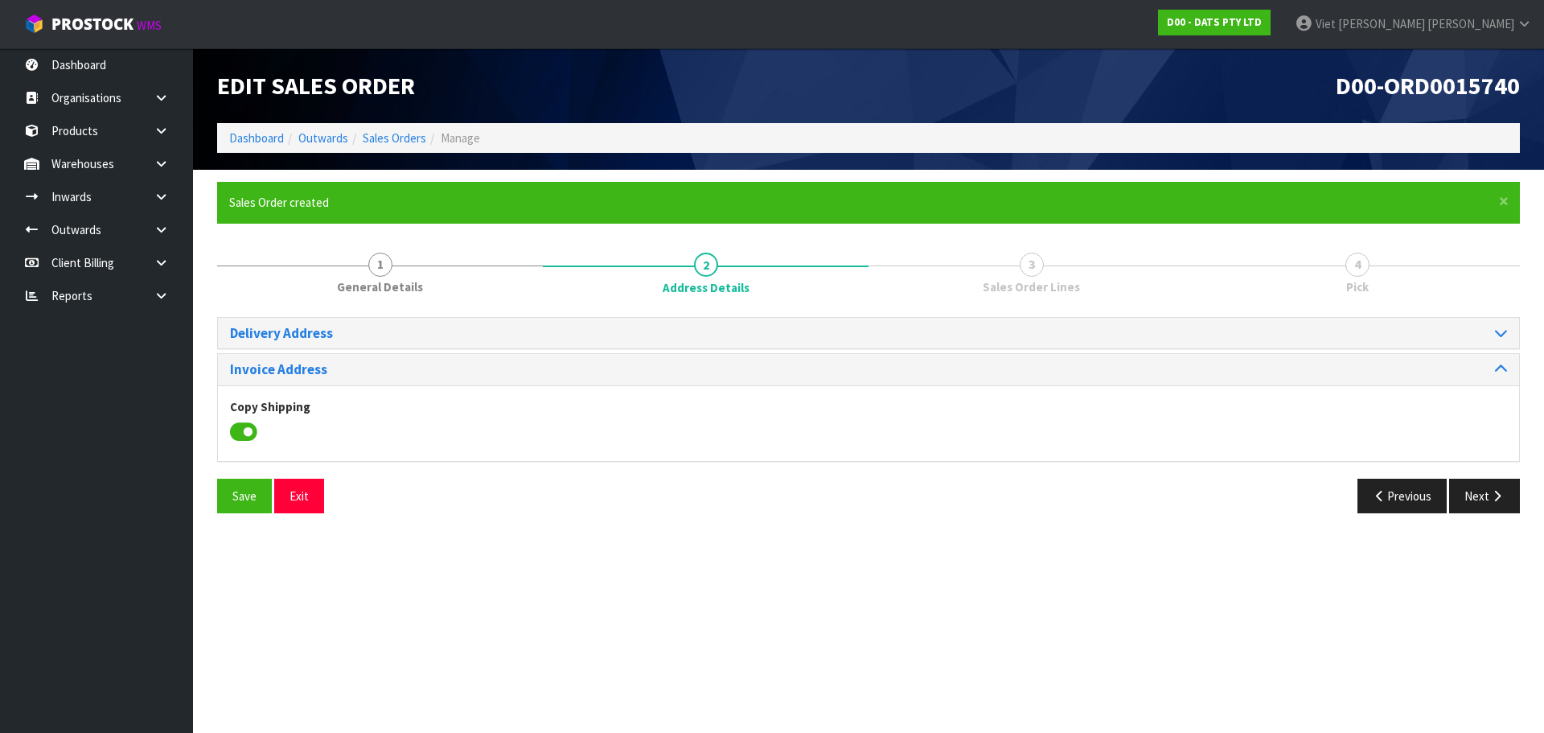
click at [401, 346] on div "Delivery Address" at bounding box center [868, 333] width 1301 height 31
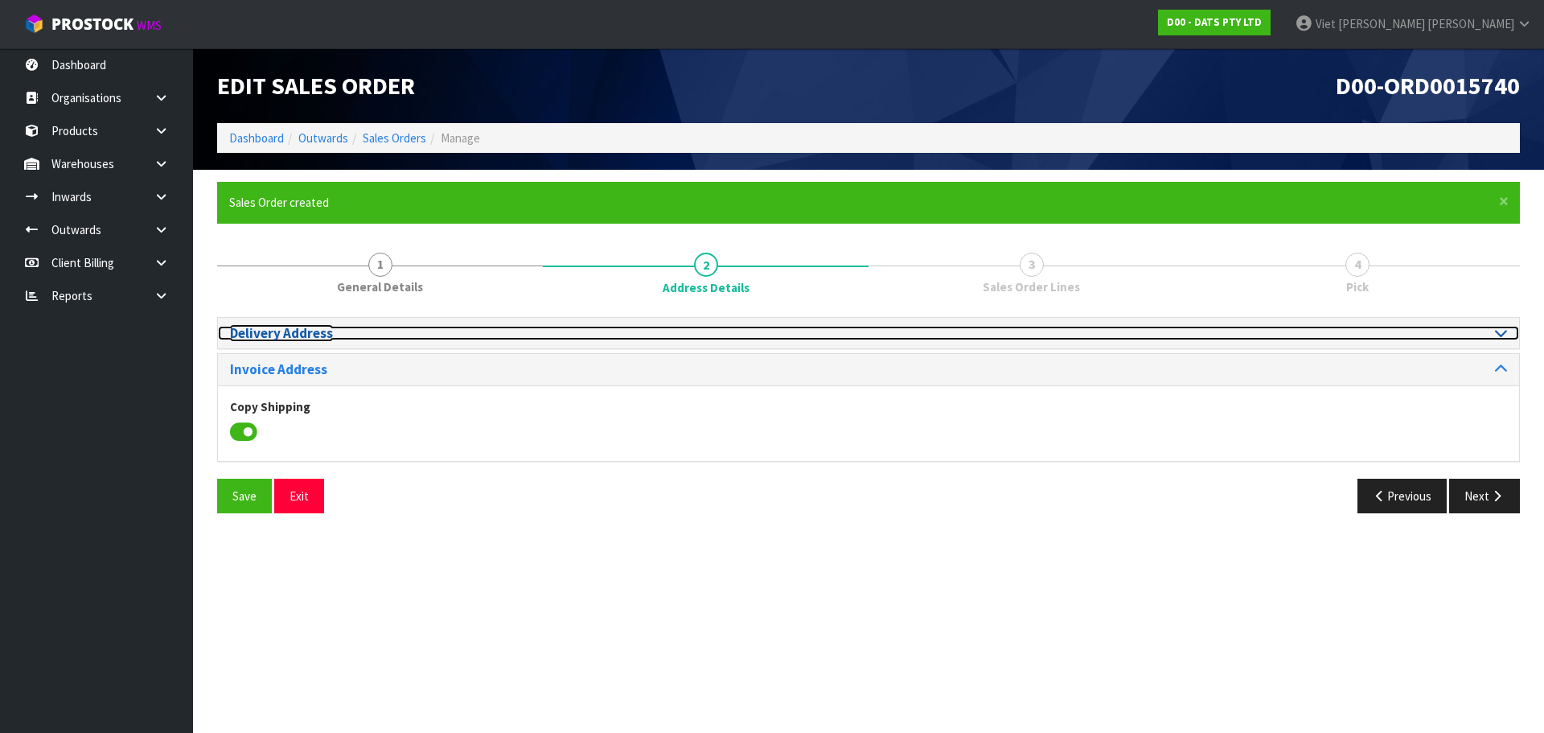
click at [407, 335] on h3 "Delivery Address" at bounding box center [543, 333] width 627 height 15
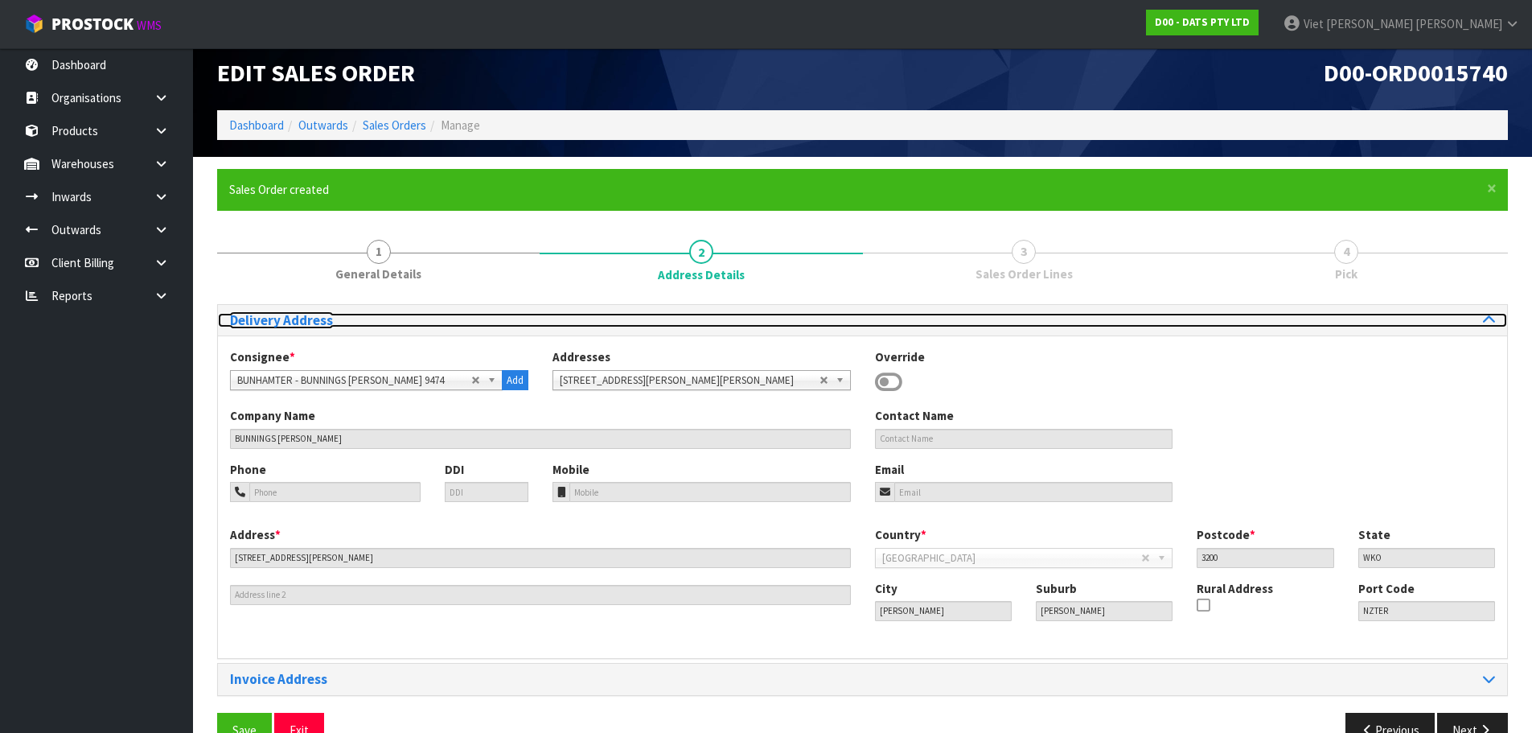
scroll to position [52, 0]
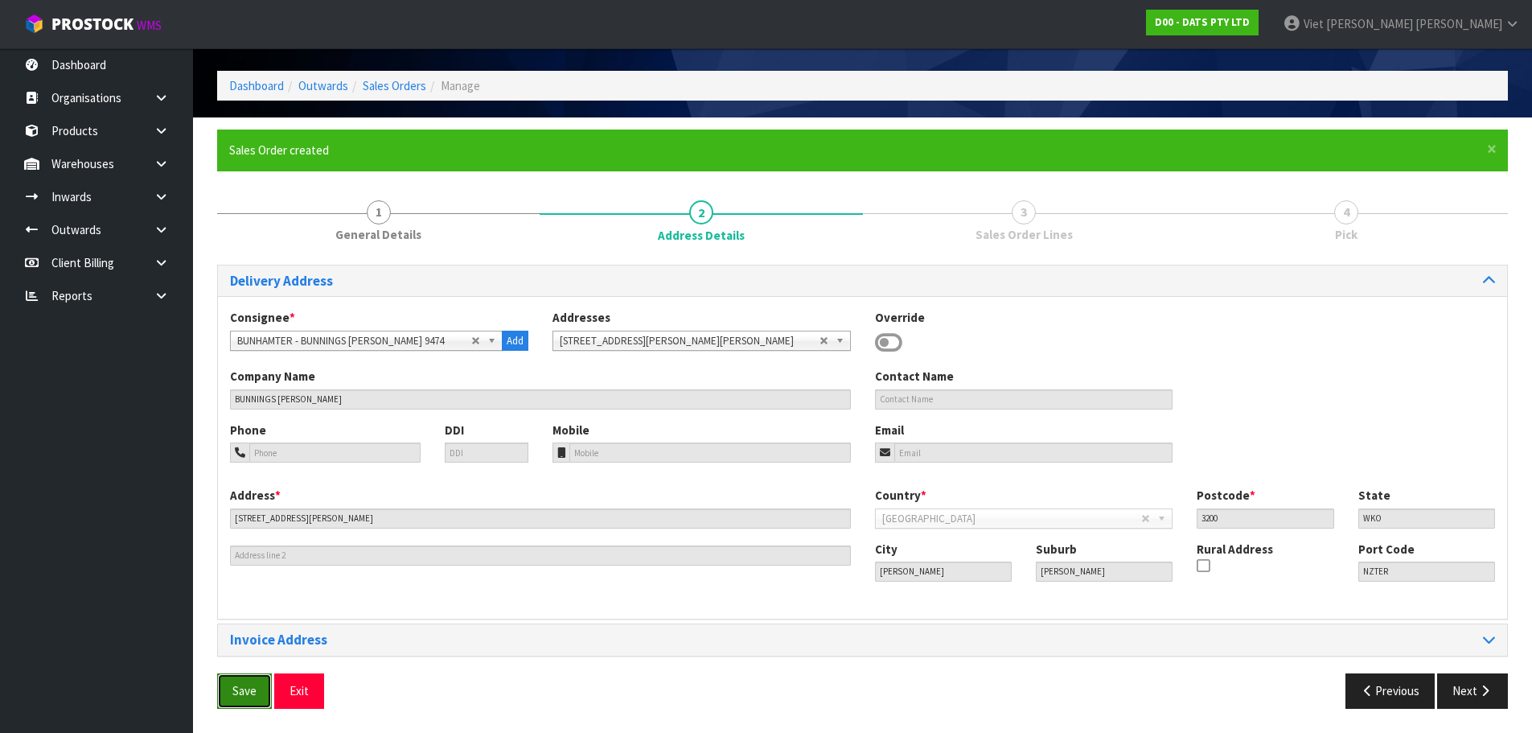
click at [242, 696] on span "Save" at bounding box center [244, 690] width 24 height 15
click at [1468, 683] on button "Next" at bounding box center [1472, 690] width 71 height 35
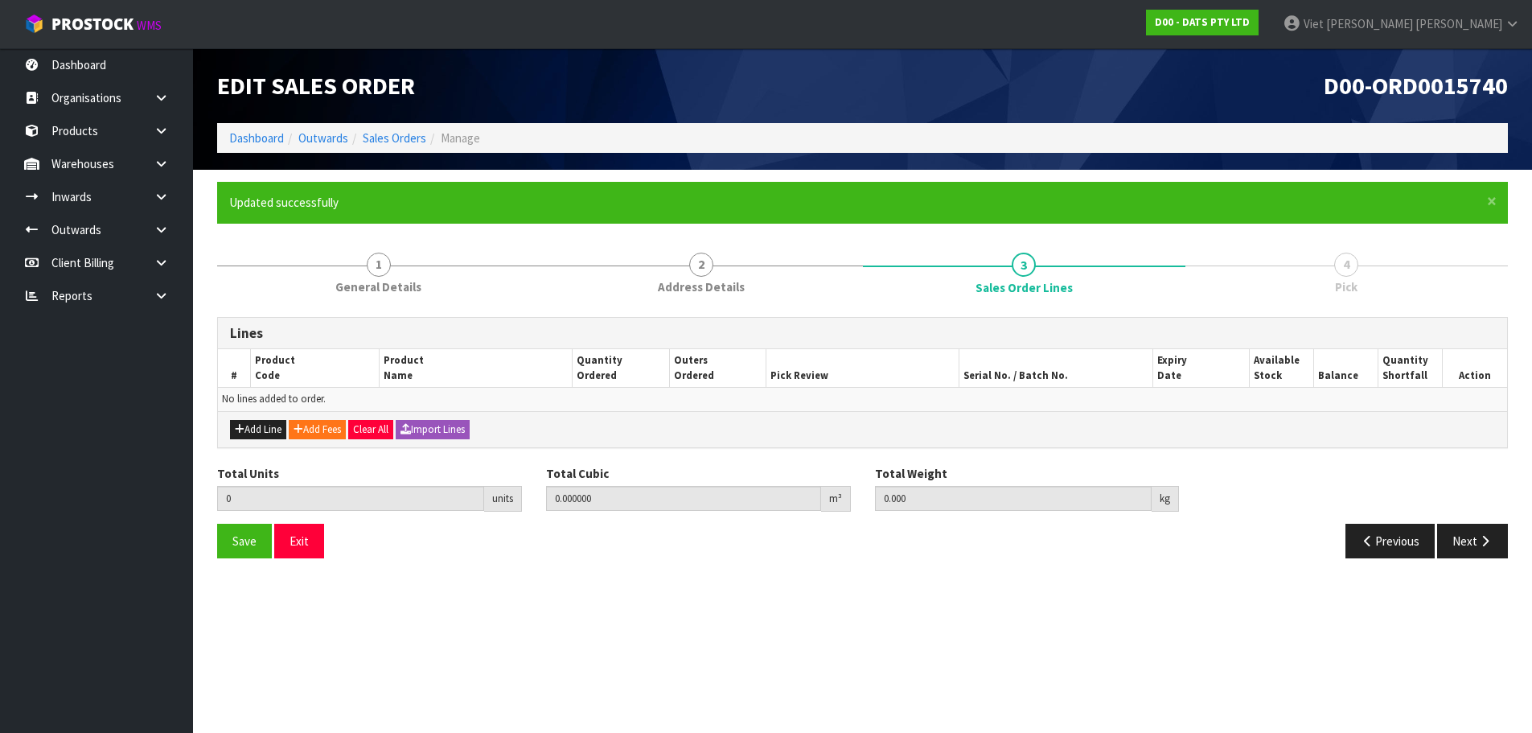
scroll to position [0, 0]
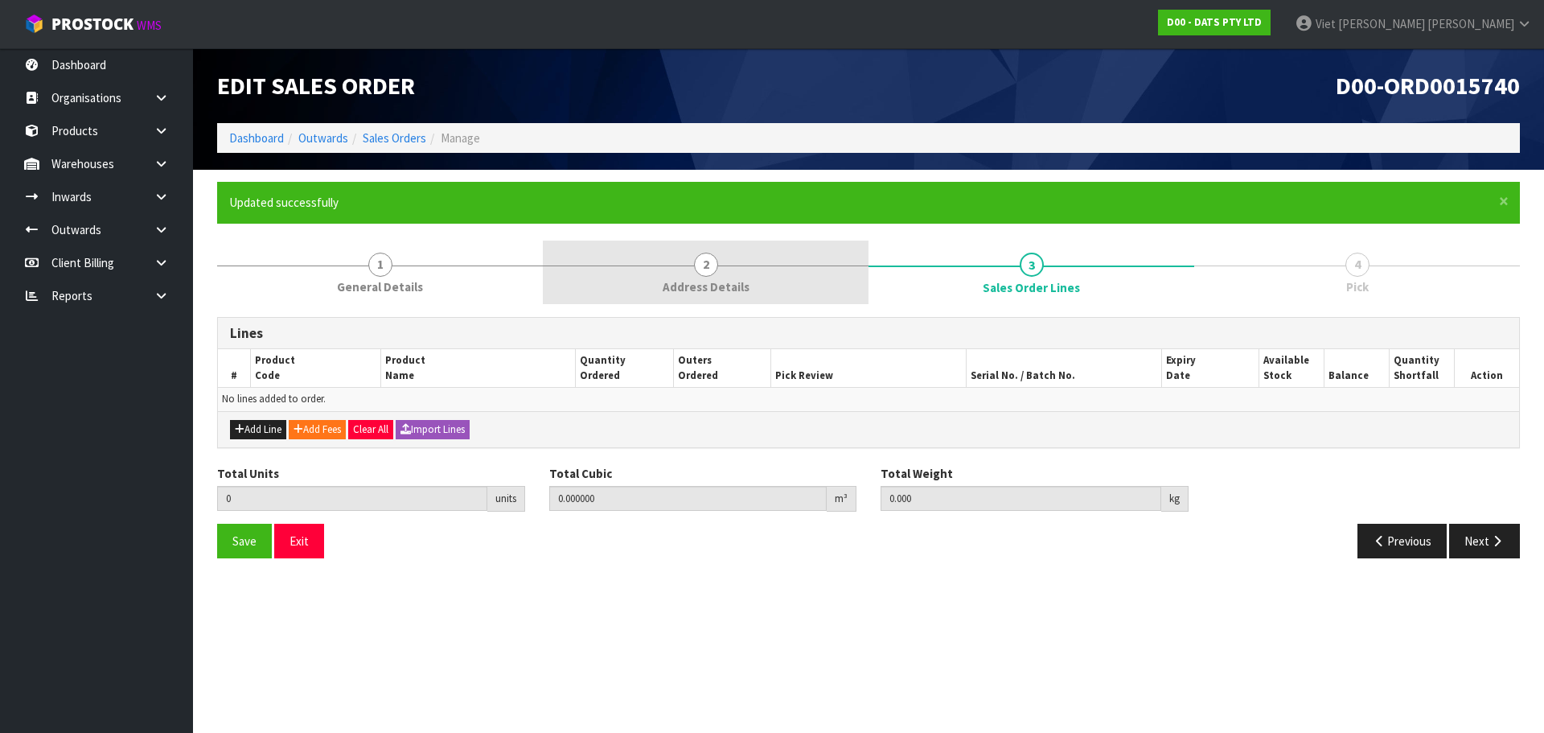
click at [681, 257] on link "2 Address Details" at bounding box center [706, 272] width 326 height 64
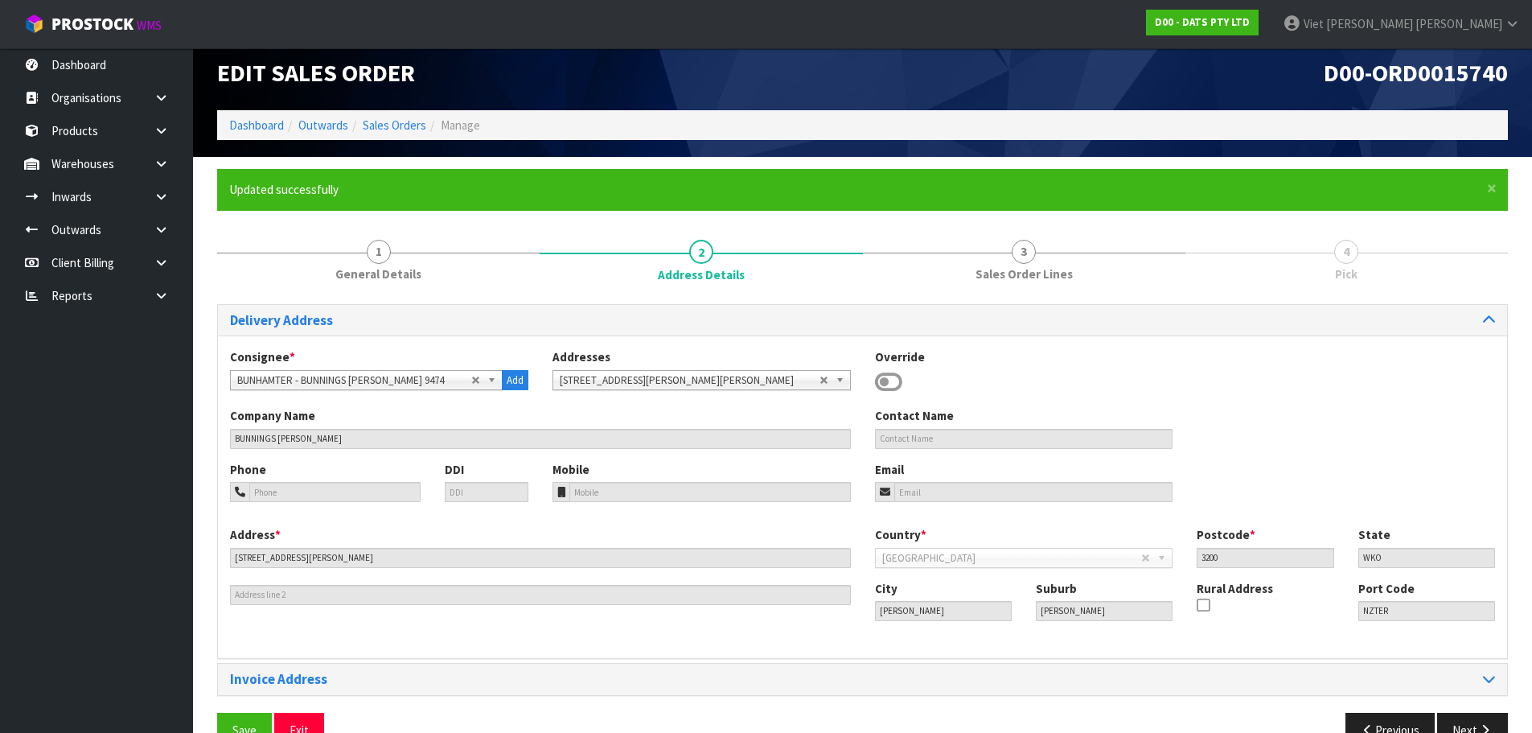
scroll to position [52, 0]
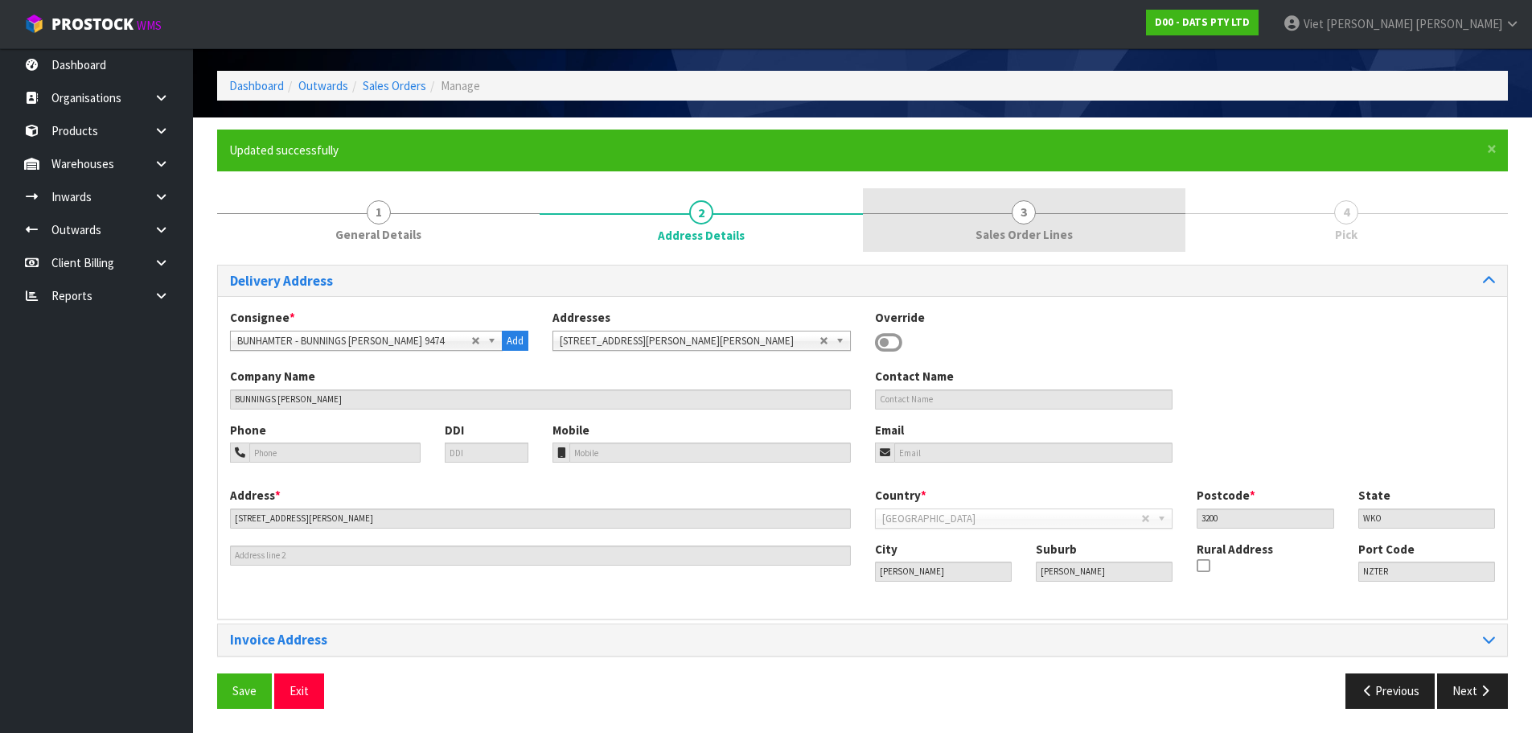
click at [1083, 240] on link "3 Sales Order Lines" at bounding box center [1024, 220] width 323 height 64
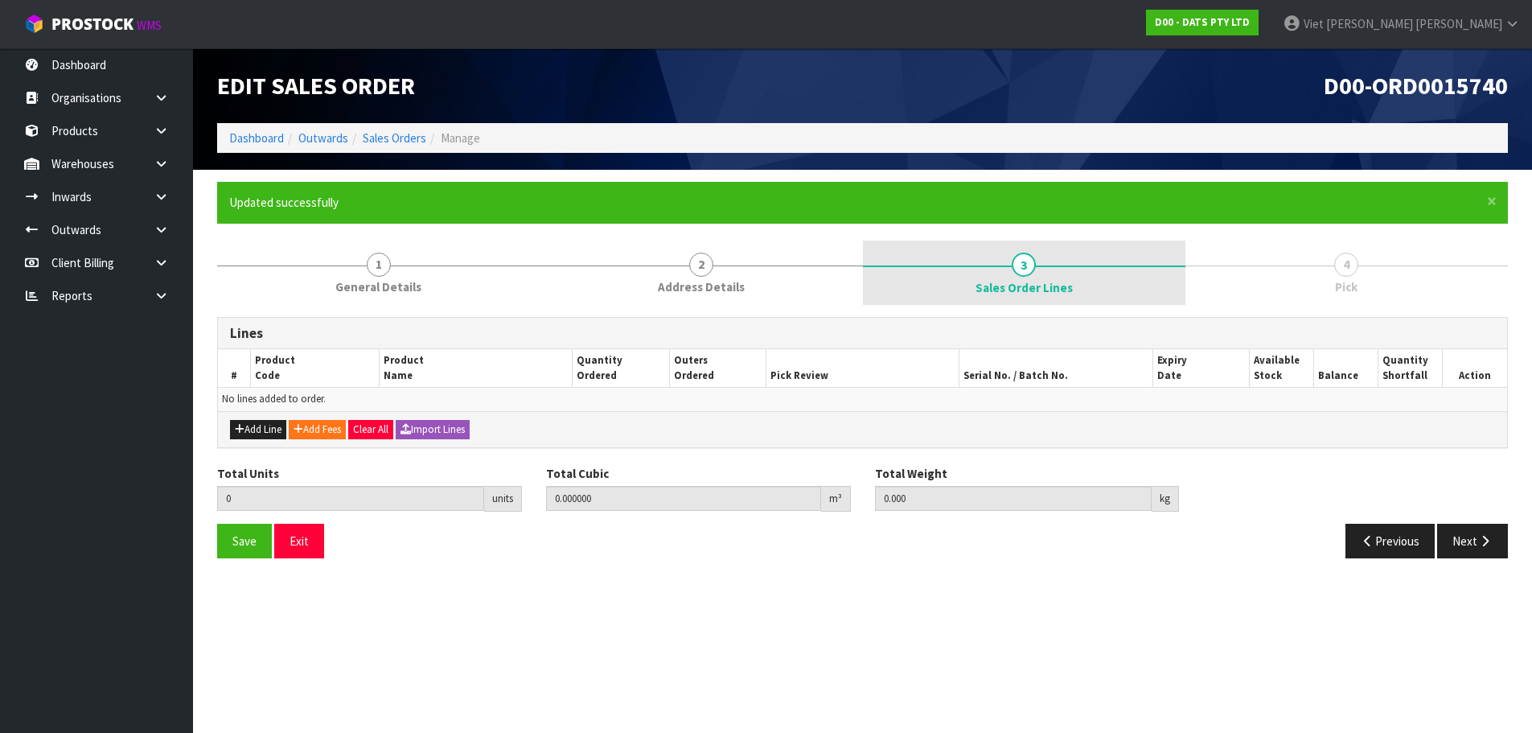
scroll to position [0, 0]
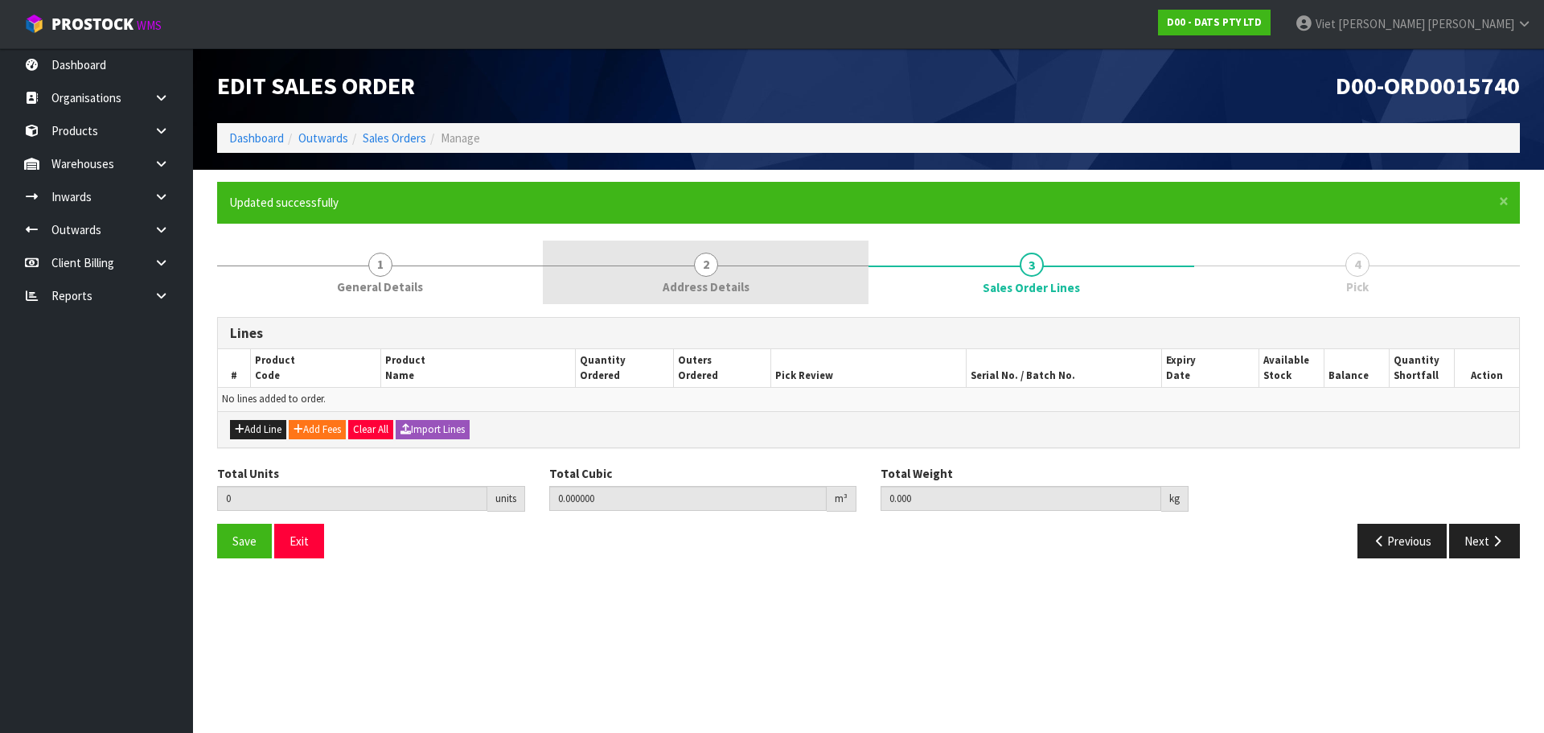
click at [723, 264] on link "2 Address Details" at bounding box center [706, 272] width 326 height 64
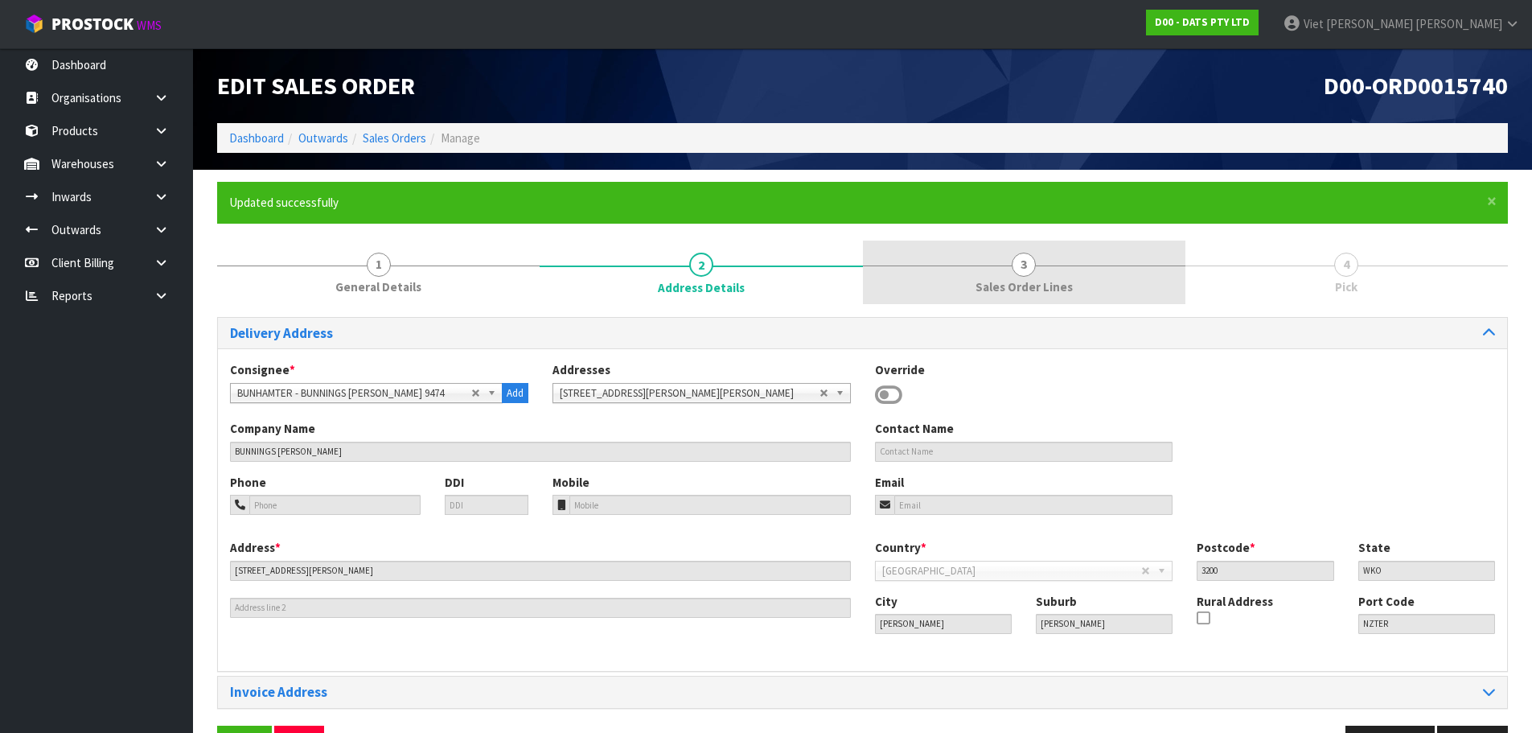
click at [964, 287] on link "3 Sales Order Lines" at bounding box center [1024, 272] width 323 height 64
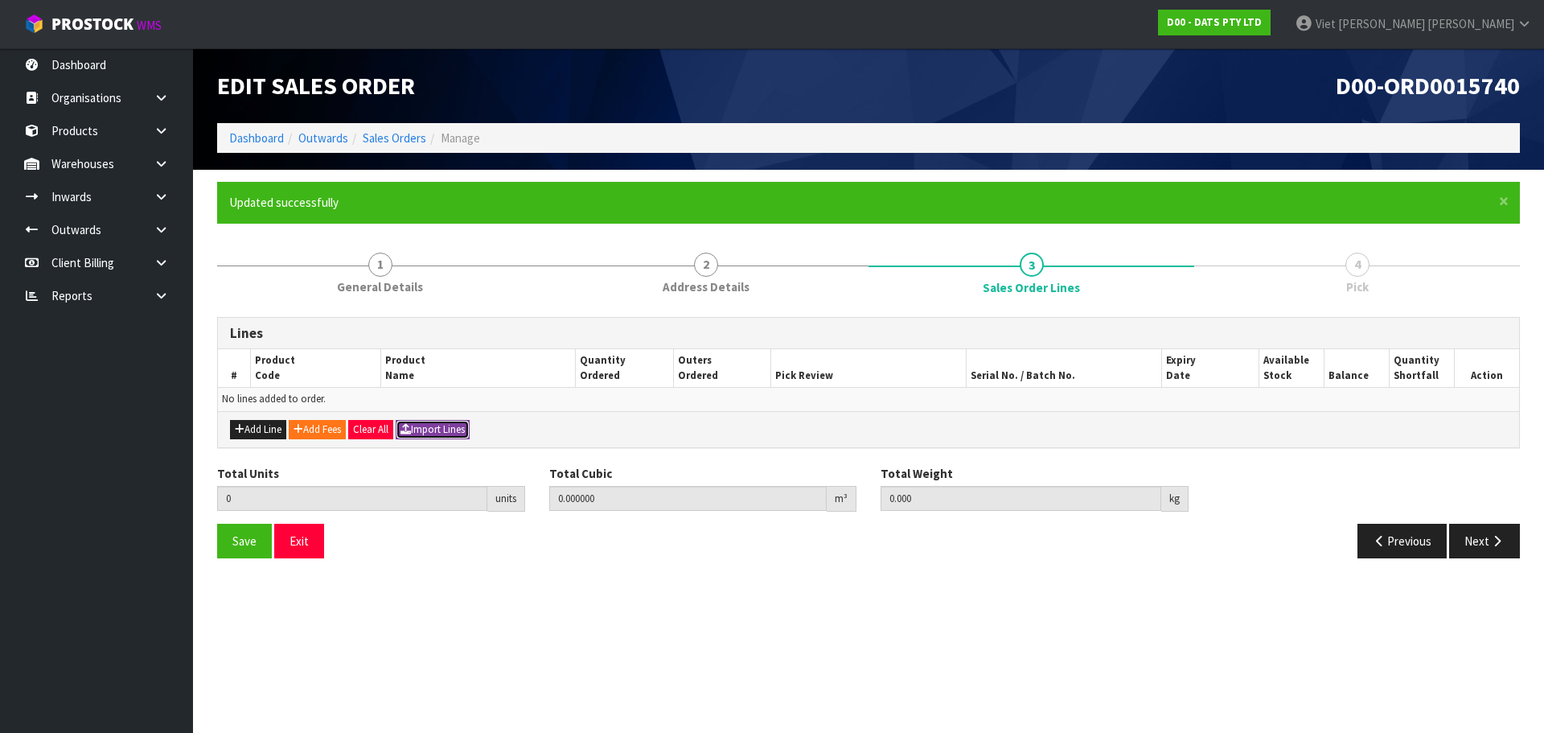
click at [456, 427] on button "Import Lines" at bounding box center [433, 429] width 74 height 19
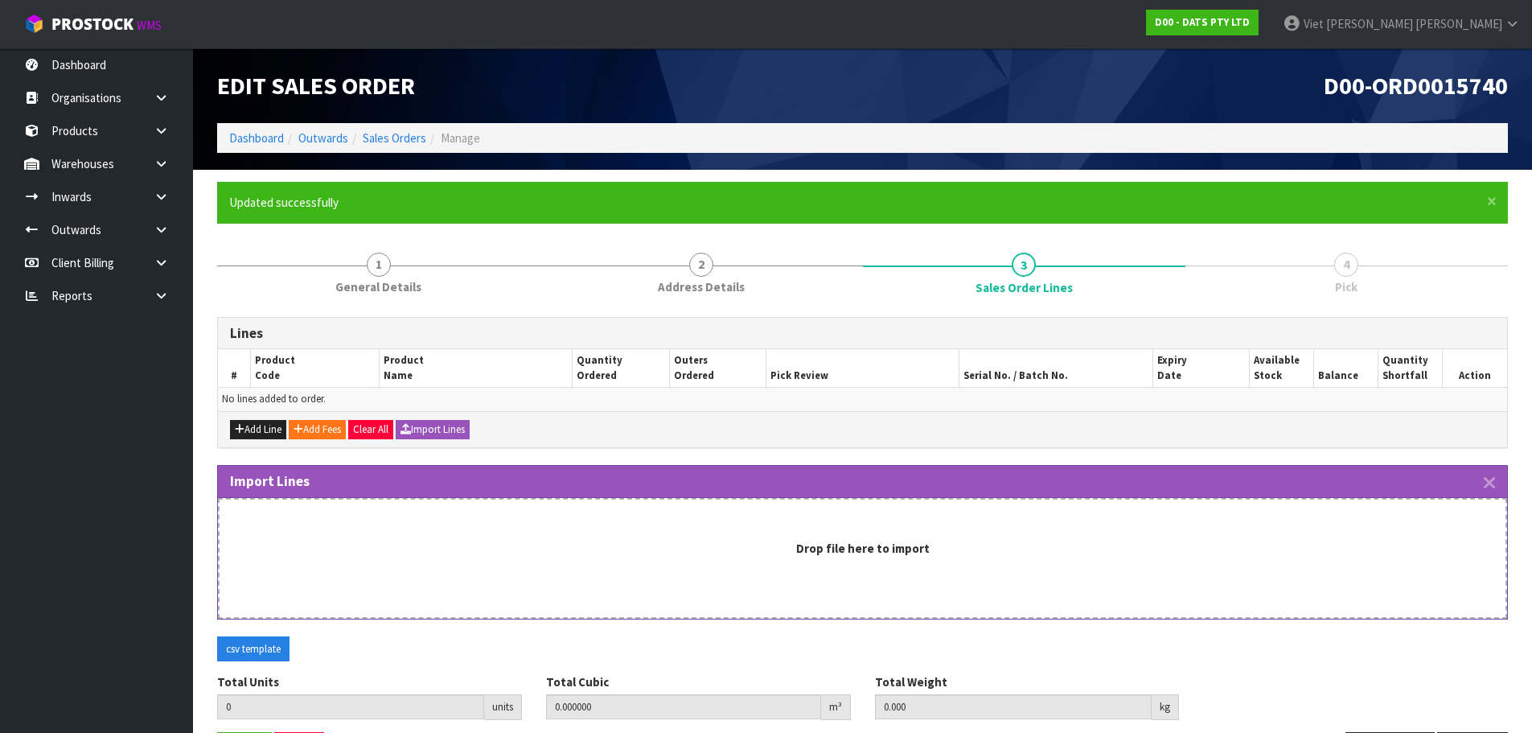
click at [938, 543] on div "Drop file here to import" at bounding box center [863, 548] width 1254 height 17
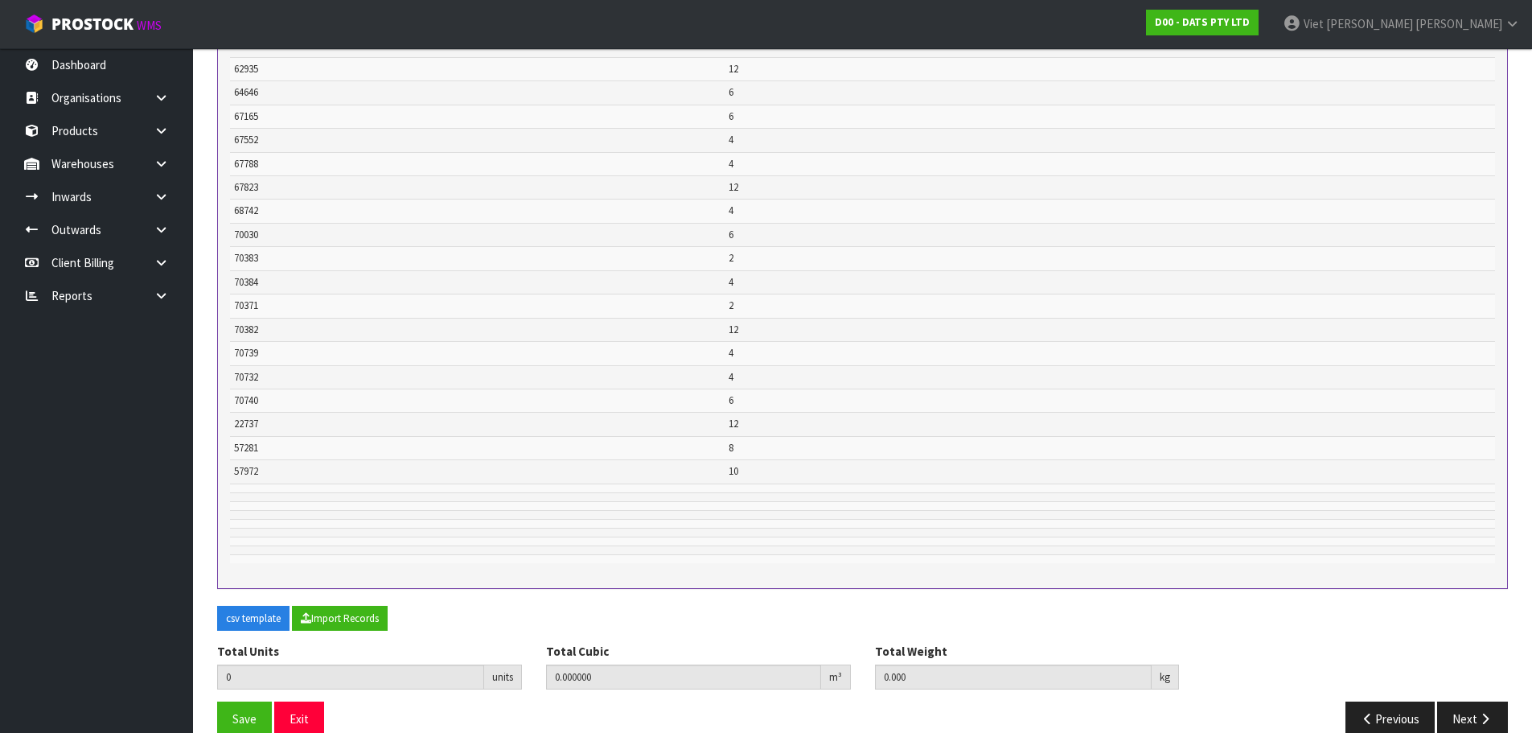
scroll to position [690, 0]
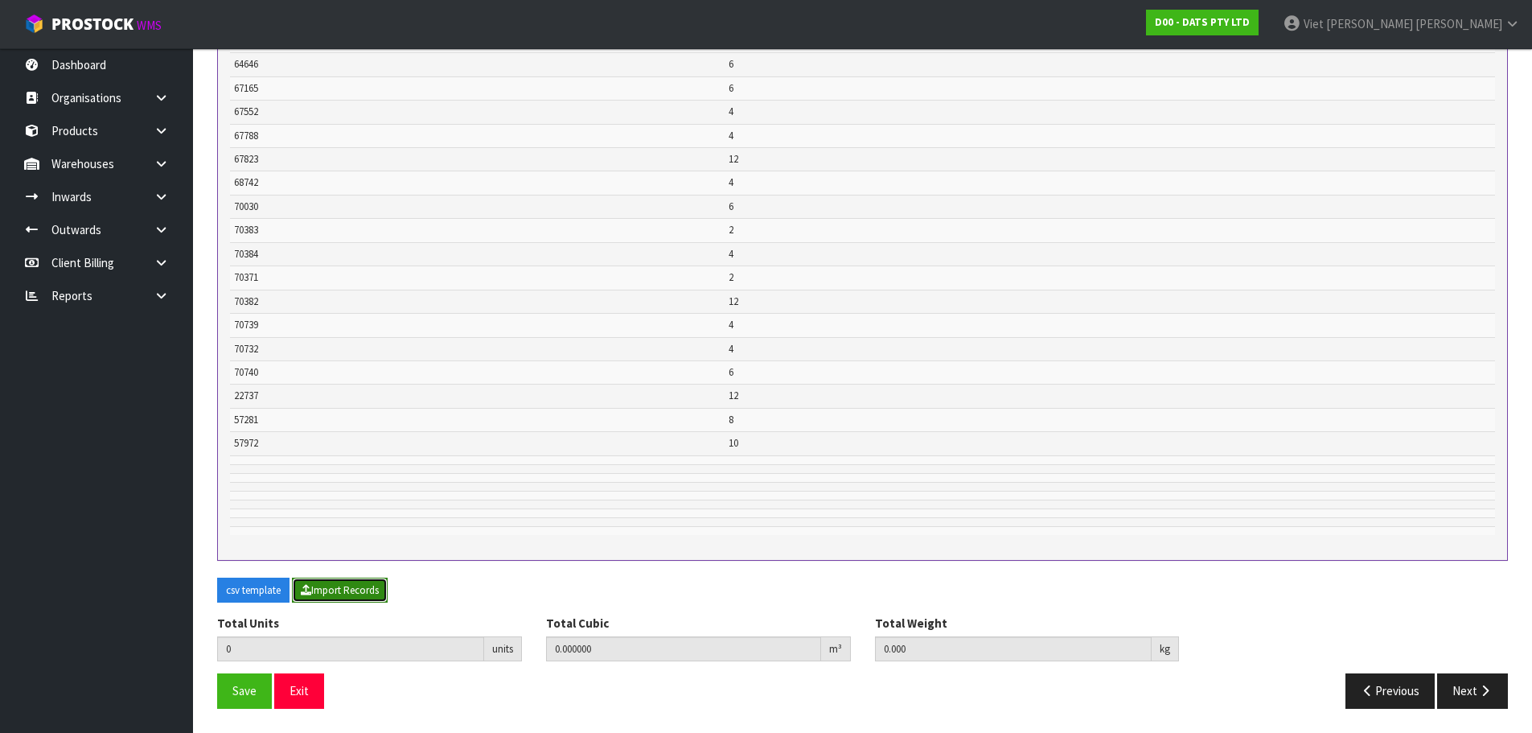
click at [375, 594] on button "Import Records" at bounding box center [340, 590] width 96 height 26
type input "134"
type input "0"
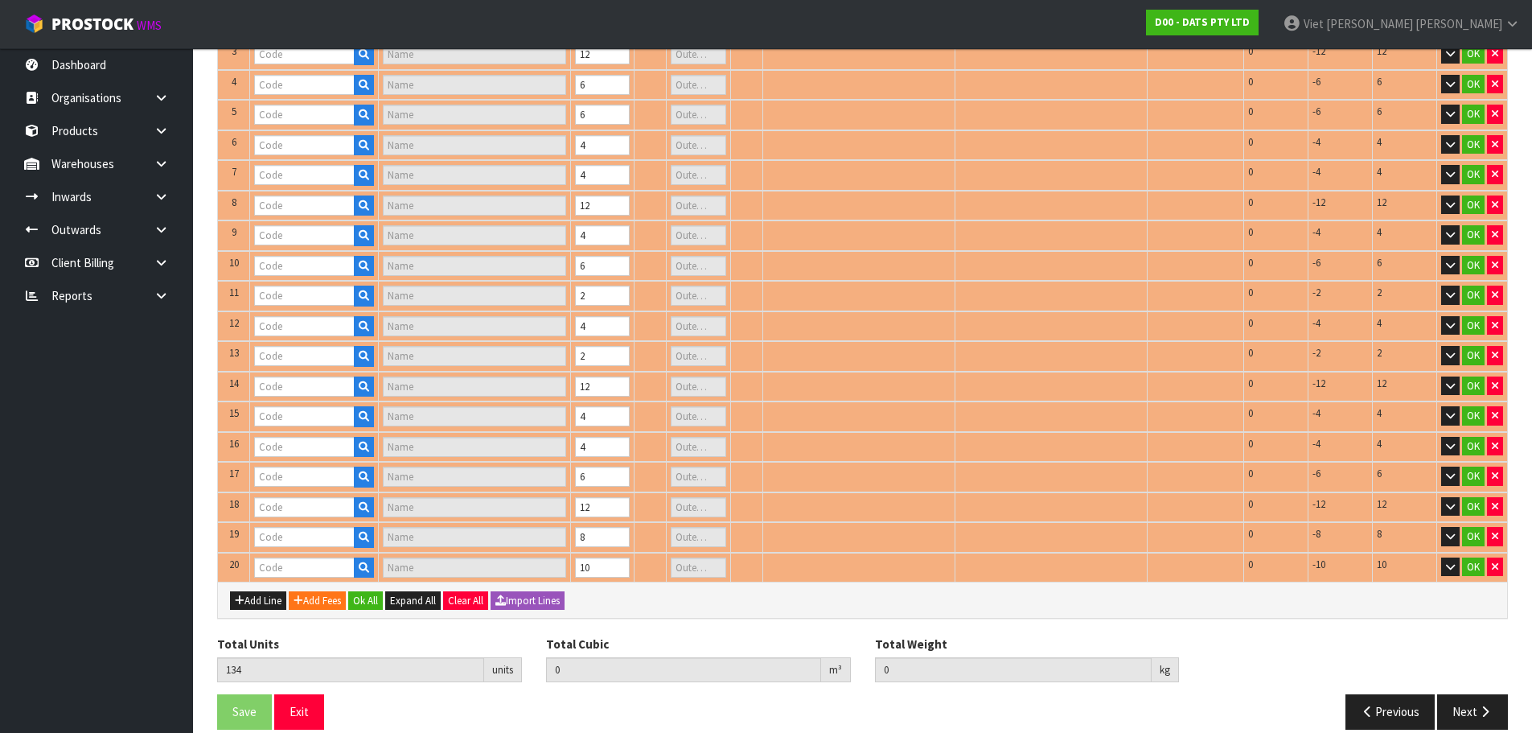
type input "62618"
type input "GUTTER HOOKS PK150"
type input "1"
type input "67165"
type input "FILAMENT LIGHT PARTY++12PK LED WW SOLAR"
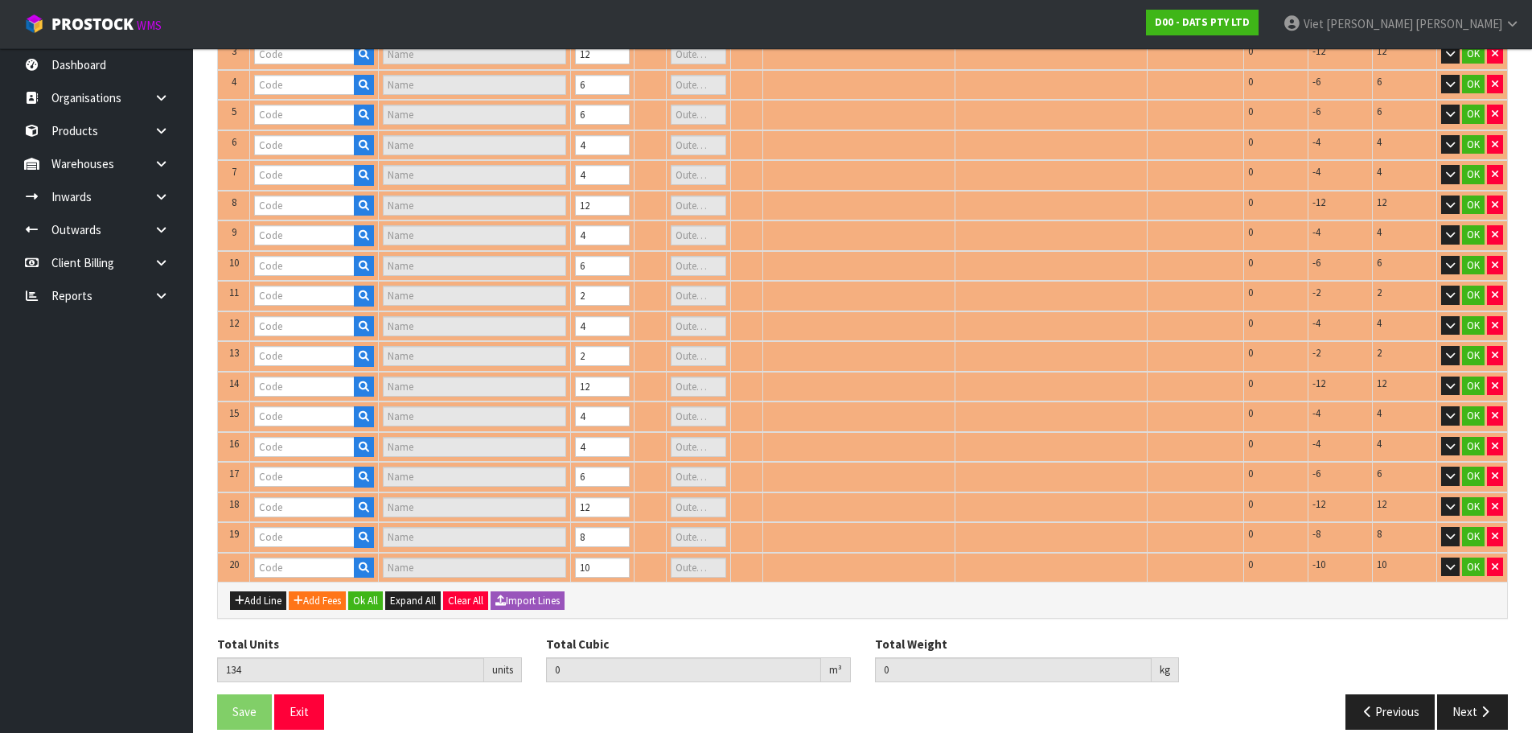
type input "1"
type input "67823"
type input "DOG TOY BACON FLAVA BONE LARGE"
type input "0"
type input "64646"
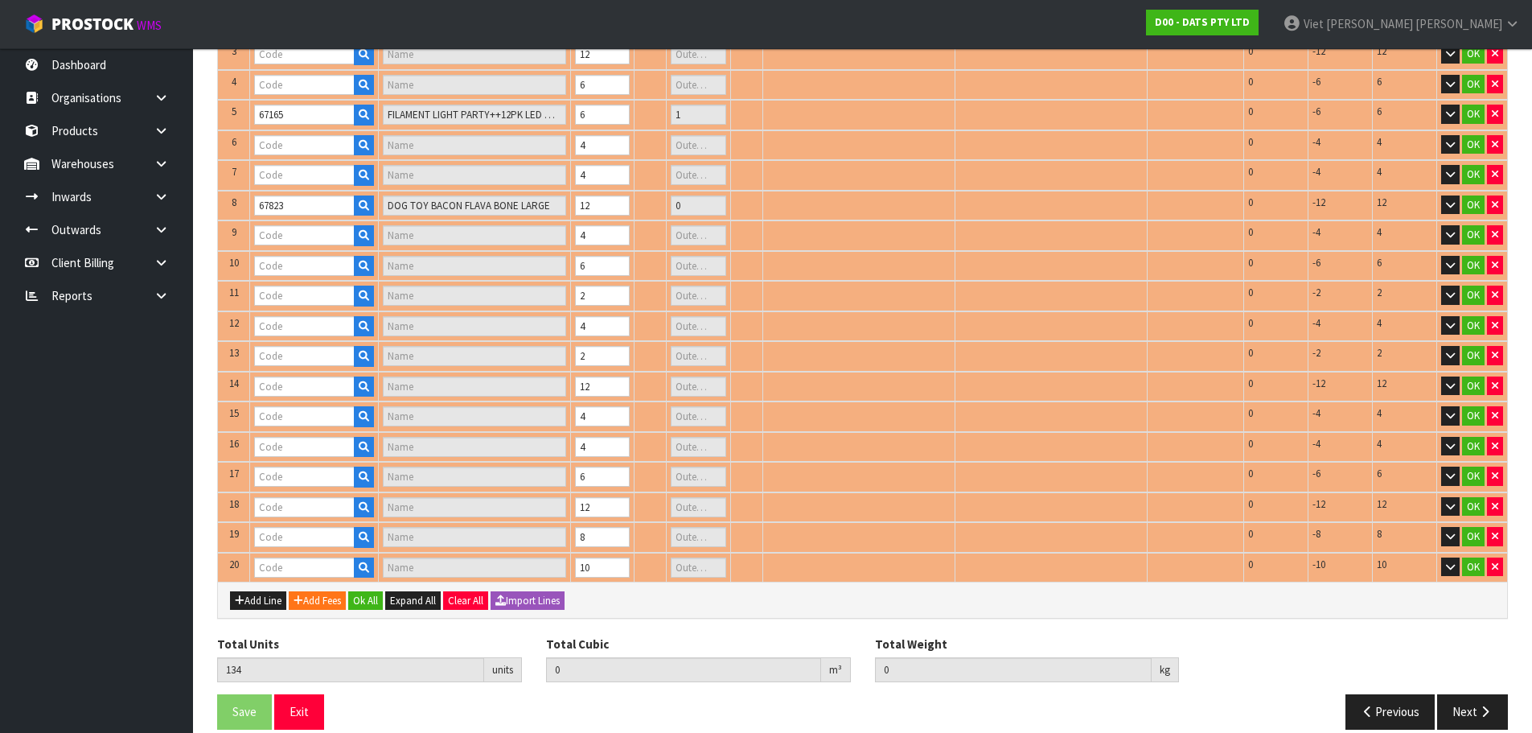
type input "LIGHTS CURTAIN WARM WHITE PK400 SOLAR"
type input "1"
type input "67788"
type input "LIGHTS TEARDROP FILAMENT WARM WHITE STEADY LV PK30 CONNECT"
type input "1"
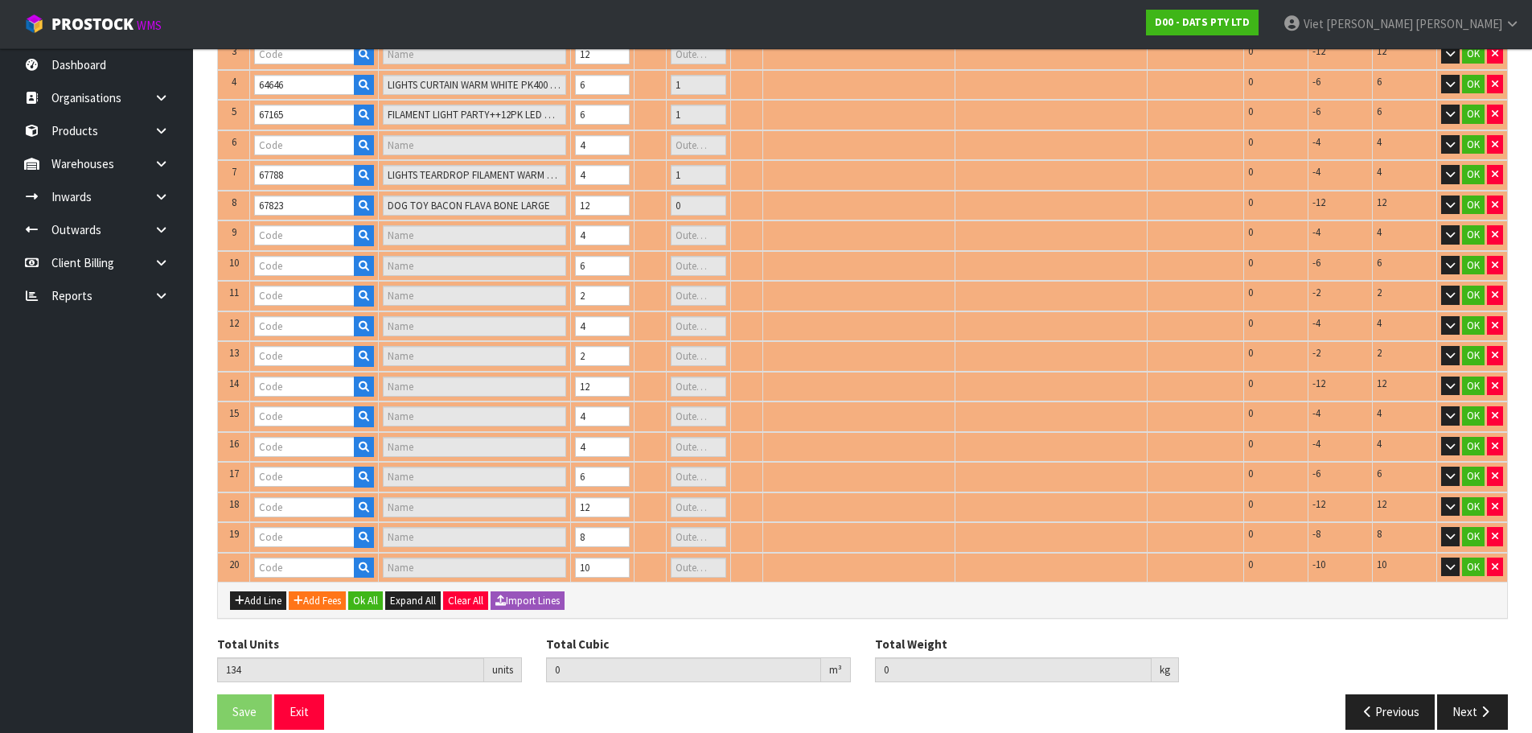
type input "62116"
type input "LIGHTS WATERFALL W.WHITE 600L SPEED CONTROL 2X2.9M CONNECT"
type input "1"
type input "70030"
type input "LIGHTS PARTY CONNECTABLE PK10 A60 LOW VOLTAGE"
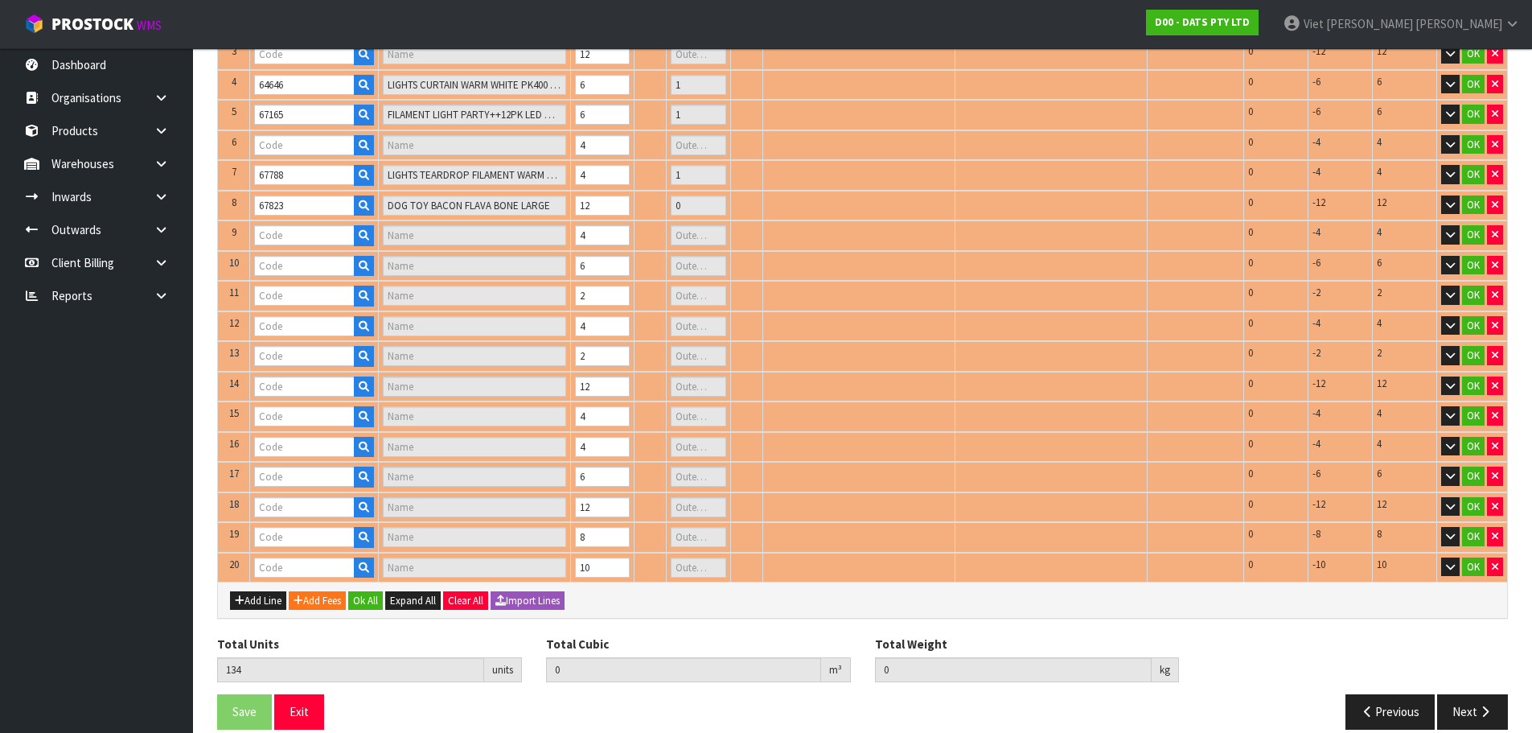
type input "1"
type input "67552"
type input "PARTY LIGHTS 30PK++FILAMENT CONNECT"
type input "1"
type input "68742"
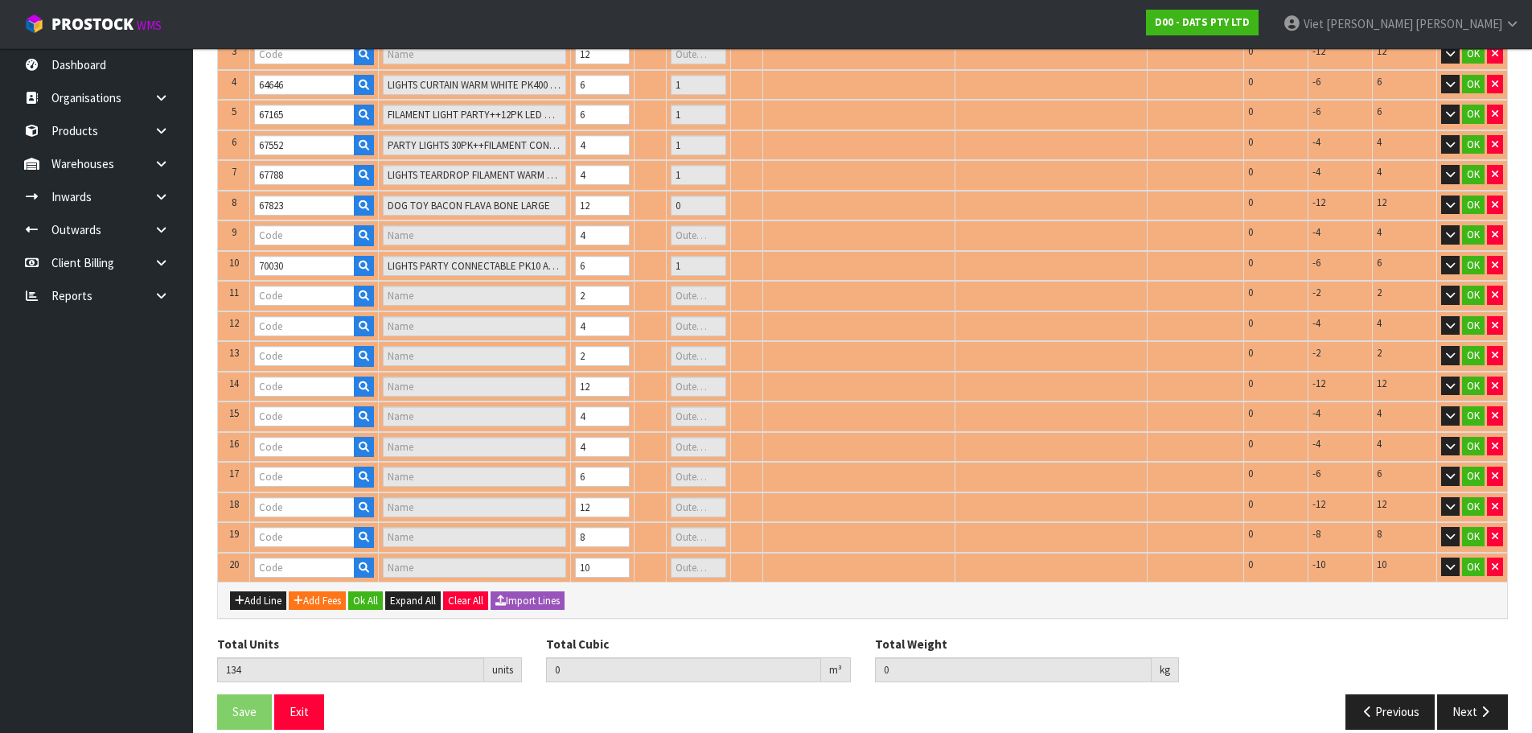
type input "LIGHTS PARTY FILAMENT LEDS W.W"
type input "1"
type input "70384"
type input "213201D - CHUCKIT INDOOR BALL 2 PC = 1 PACK"
type input "0"
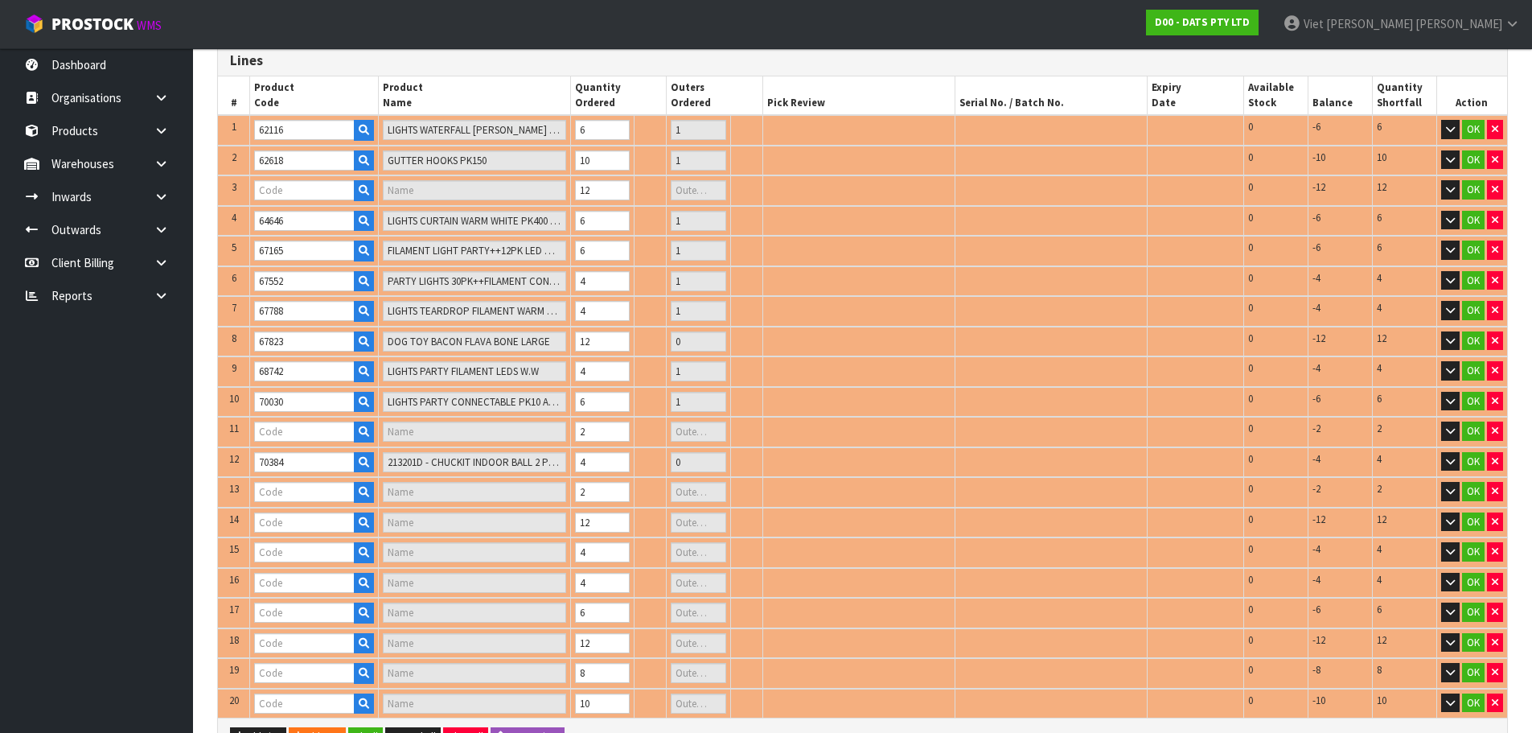
type input "62935"
type input "LIGHT PIN W/COLOUR 100L ROSE"
type input "1"
type input "70383"
type input "CHUCKIT WHISTLER 2PK MEDIUM"
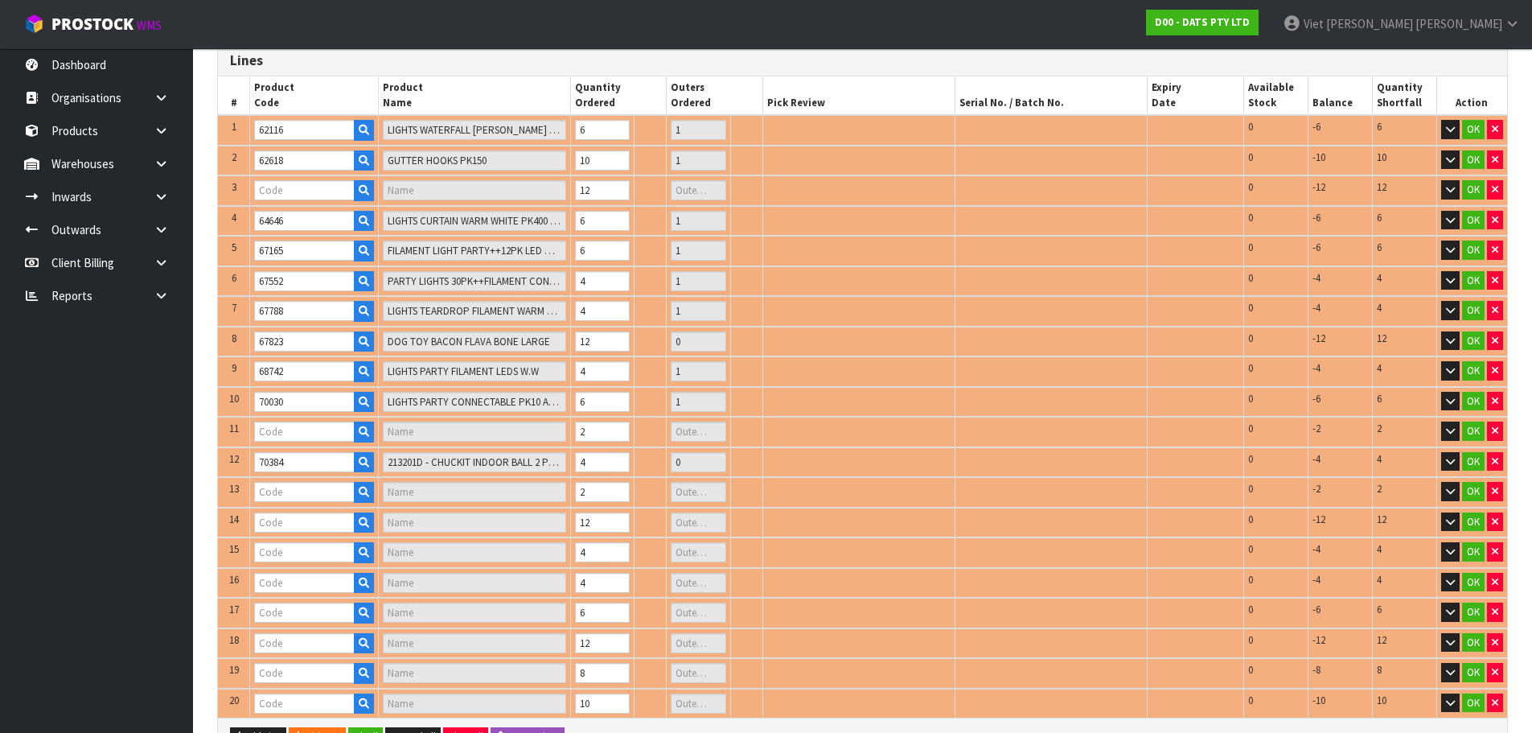
type input "0"
type input "70371"
type input "CHUCKIT TENNIS BALL 2PK SMALL"
type input "0"
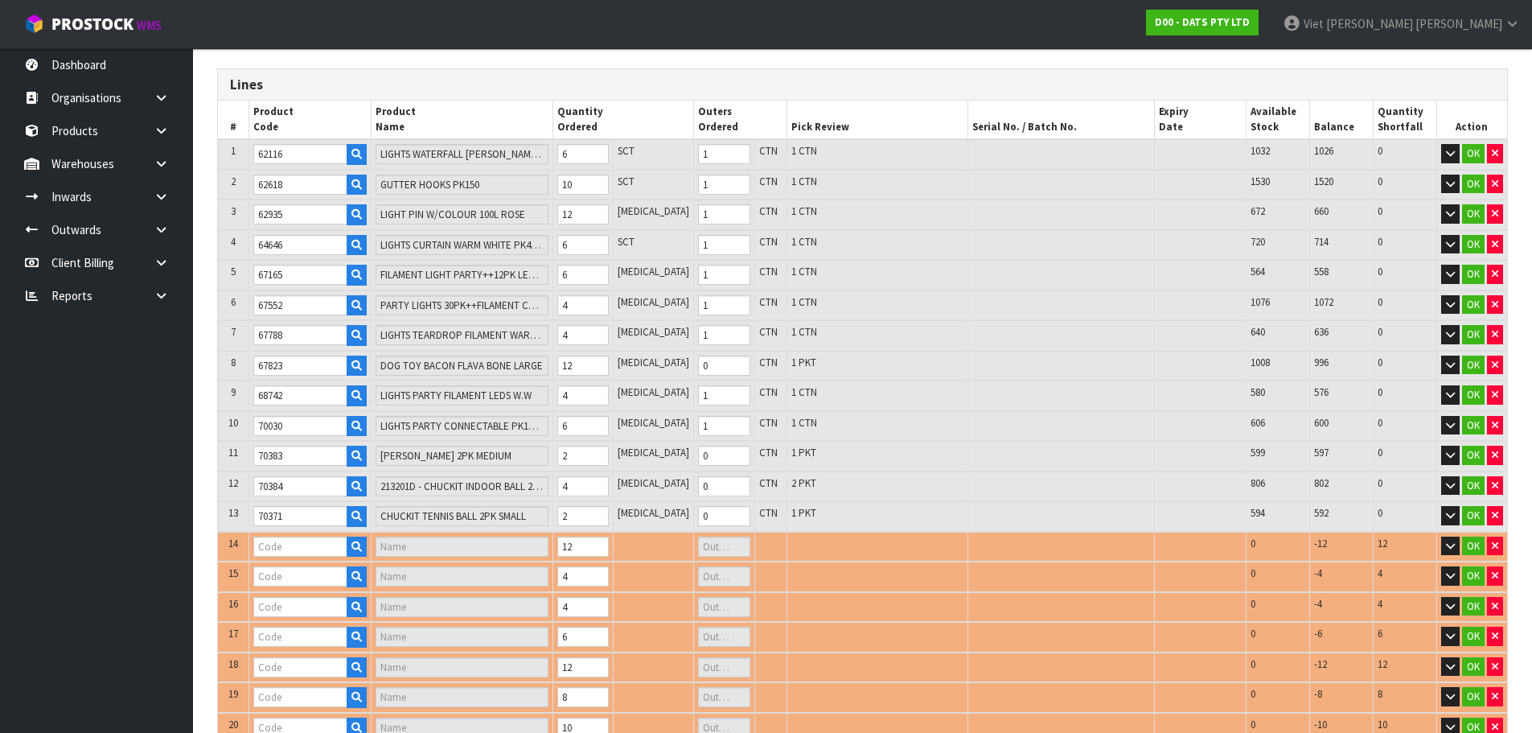
type input "57281"
type input "CONNECTABLE 400"
type input "1"
type input "70382"
type input "CHUCKIT ULTRA BALL 3PK MEDIUM"
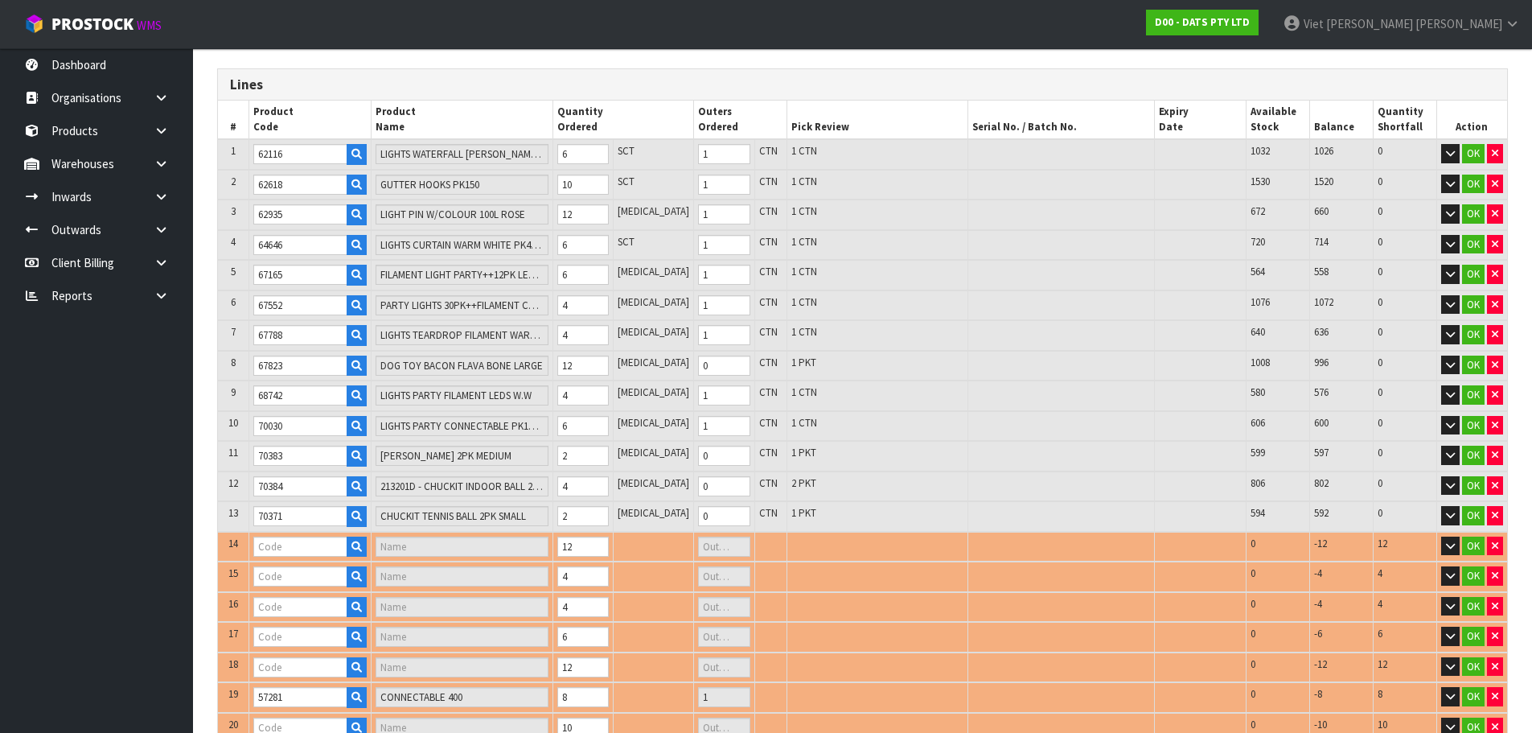
type input "1"
type input "70739"
type input "LIGHT PARTY FILAMENT W.WHITE"
type input "1"
type input "0.582597"
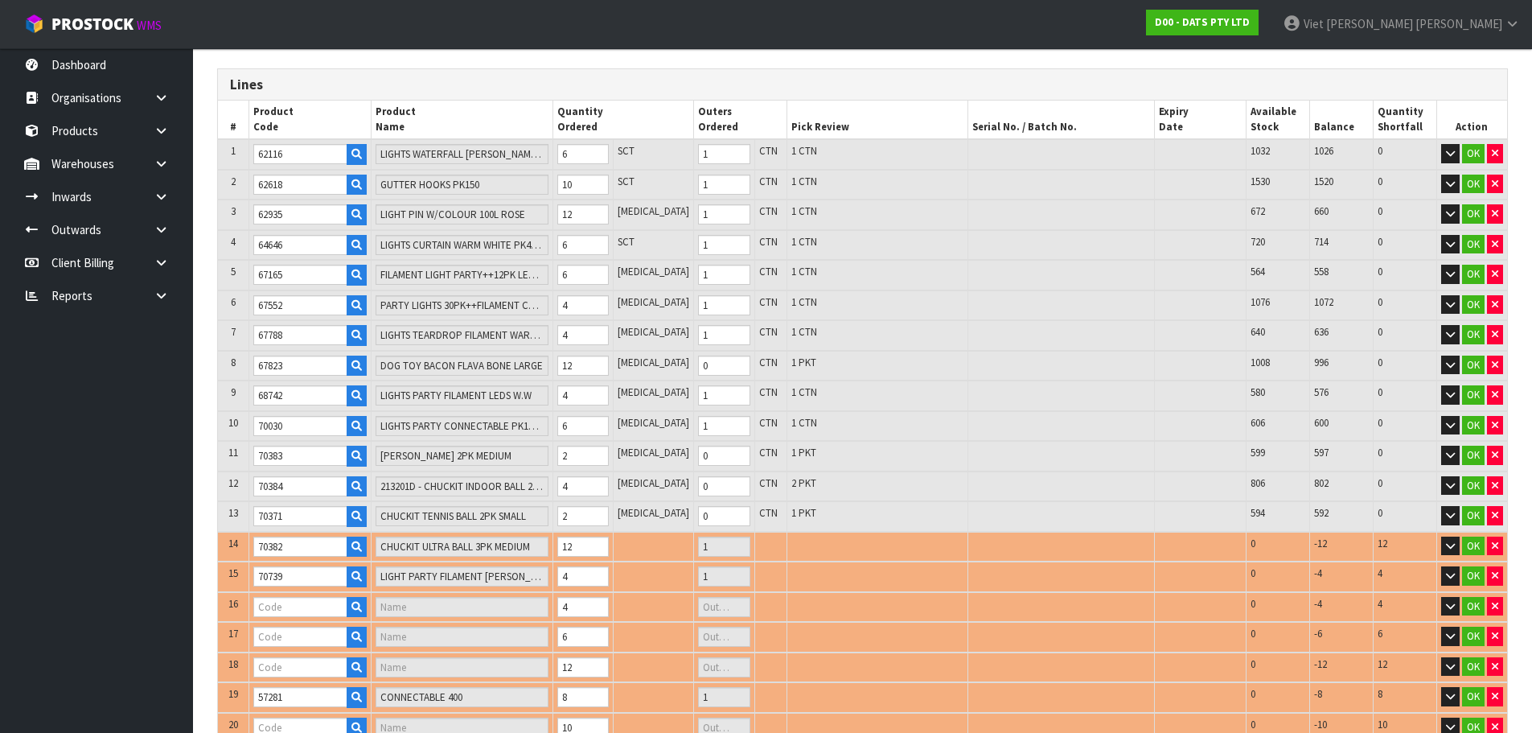
type input "91.276"
type input "70732"
type input "LIGHTS FAIRY WARM WHITE 8F"
type input "1"
type input "70740"
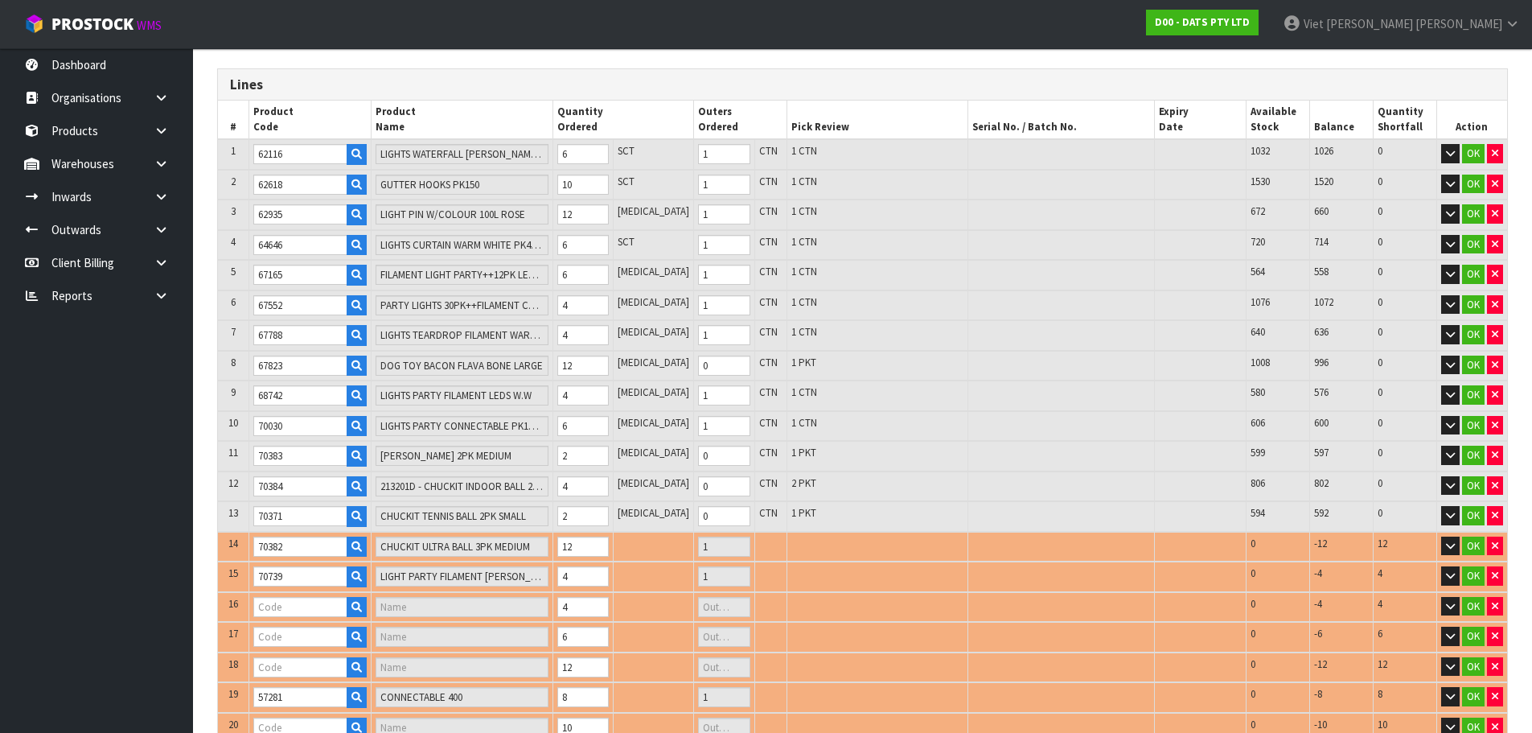
type input "LIGHTS TAPE W BUBBLE BALLS RGB"
type input "1"
type input "22737"
type input "LIGHTS LED WHITE SET 250"
type input "1"
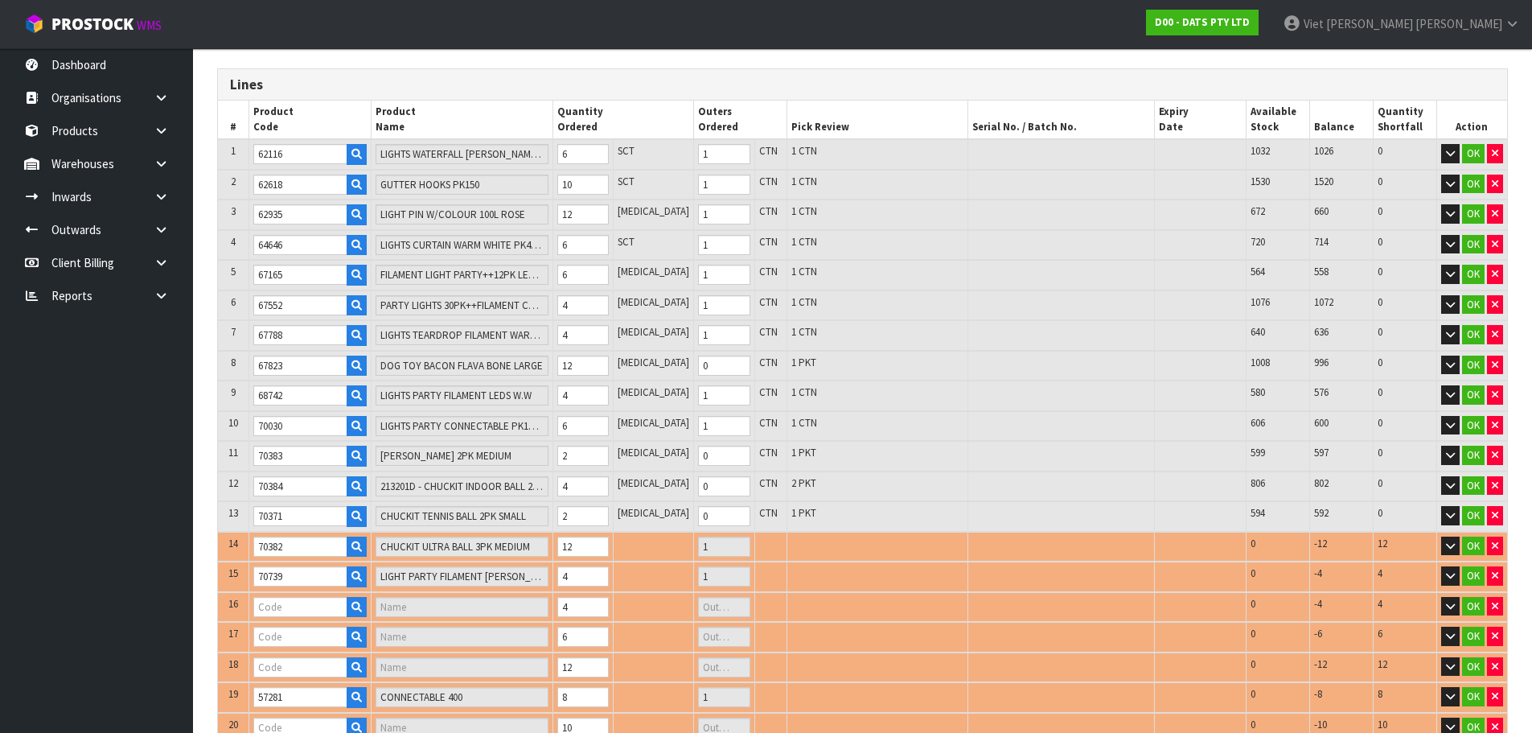
type input "57972"
type input "LIGHTS SILVER COPPER WIRE 40 LED W. WHITE STEADY B/OP"
type input "1"
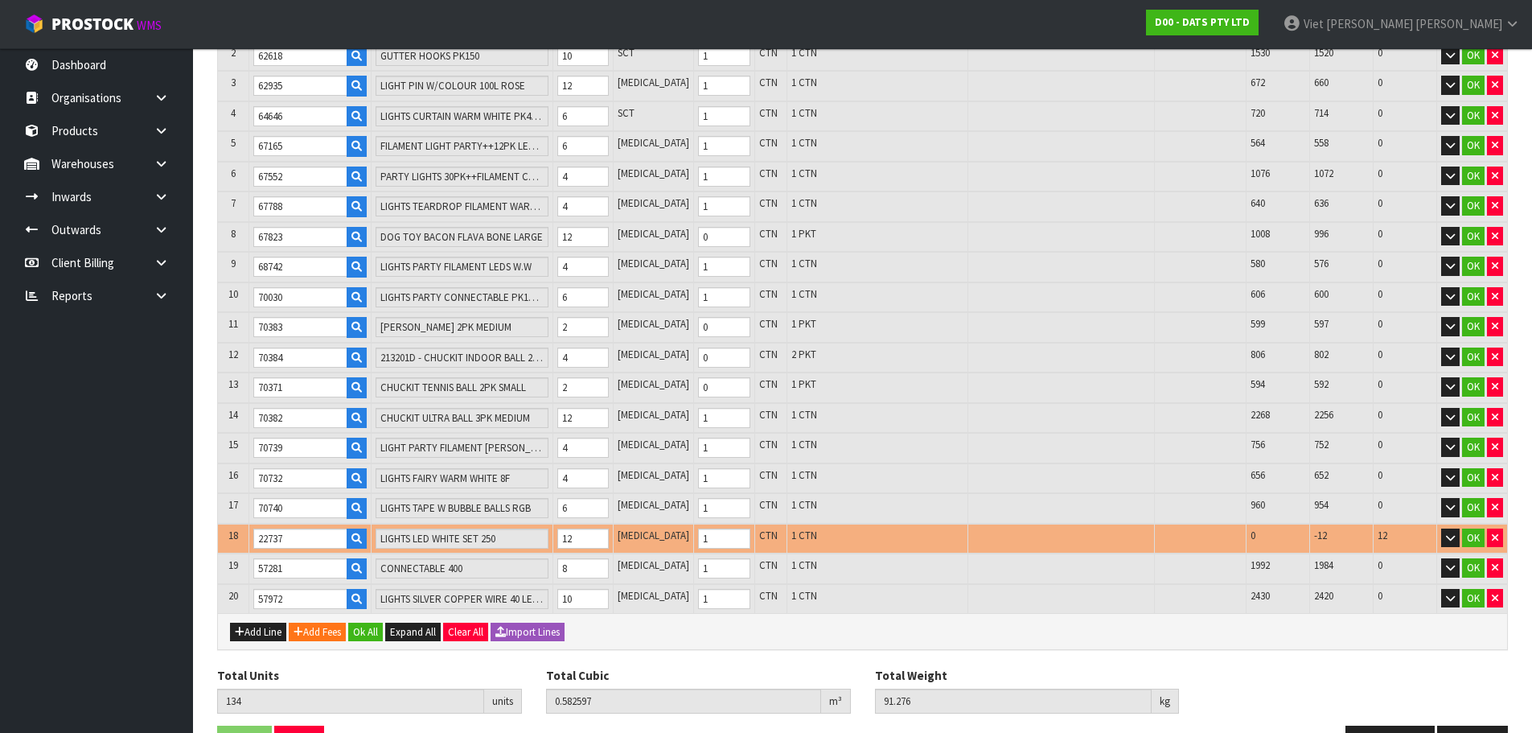
scroll to position [349, 0]
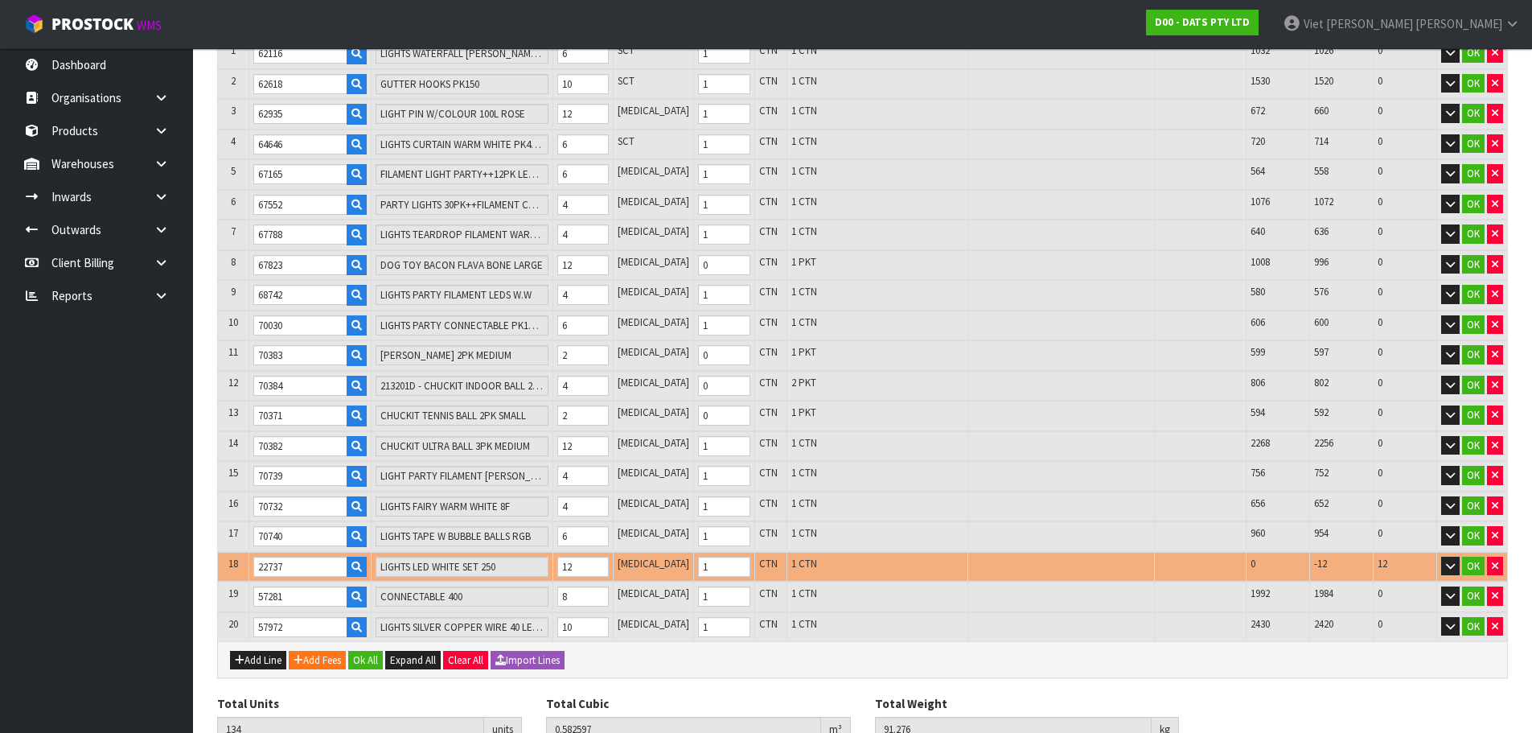
click at [1278, 673] on div "Add Line Add Fees Ok All Expand All Clear All Import Lines" at bounding box center [862, 659] width 1289 height 36
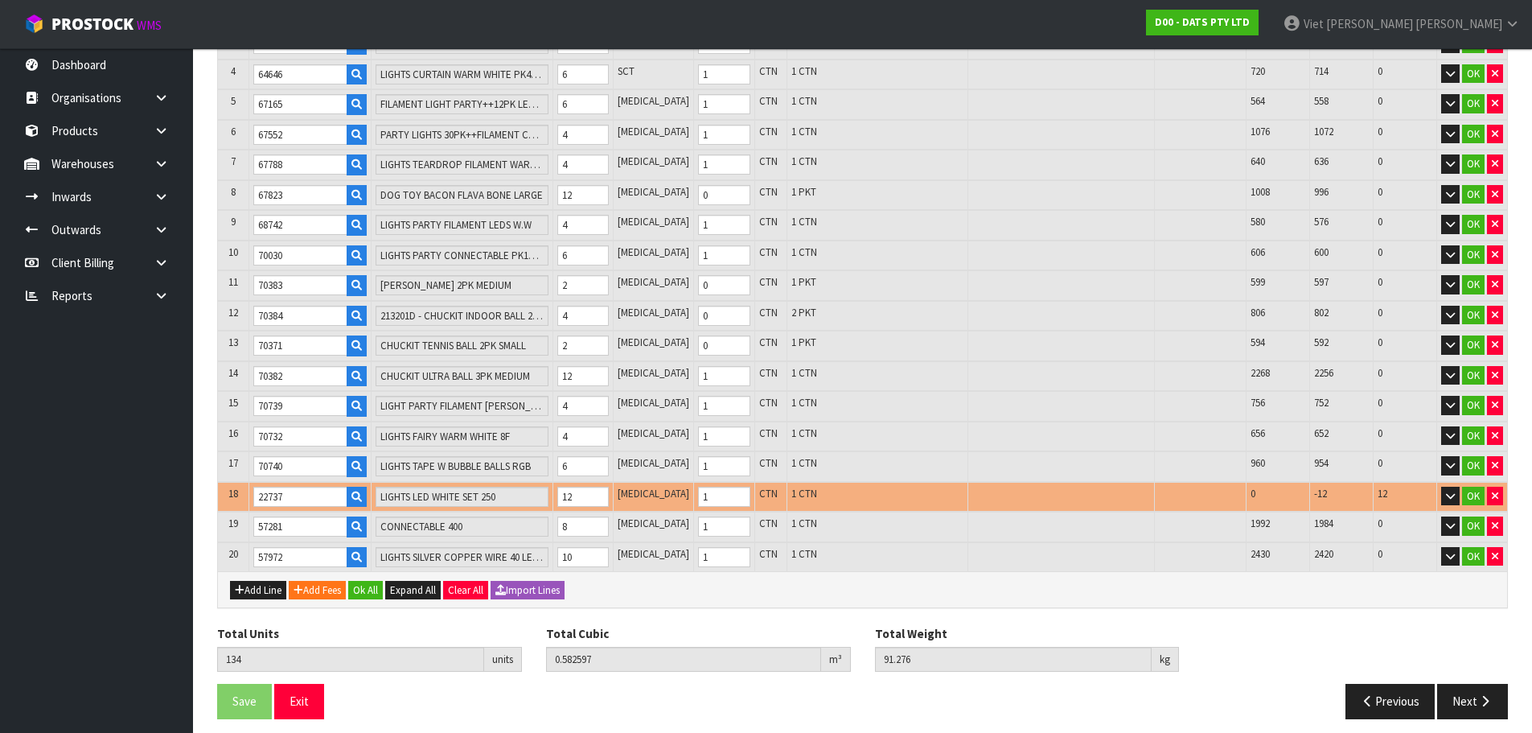
scroll to position [429, 0]
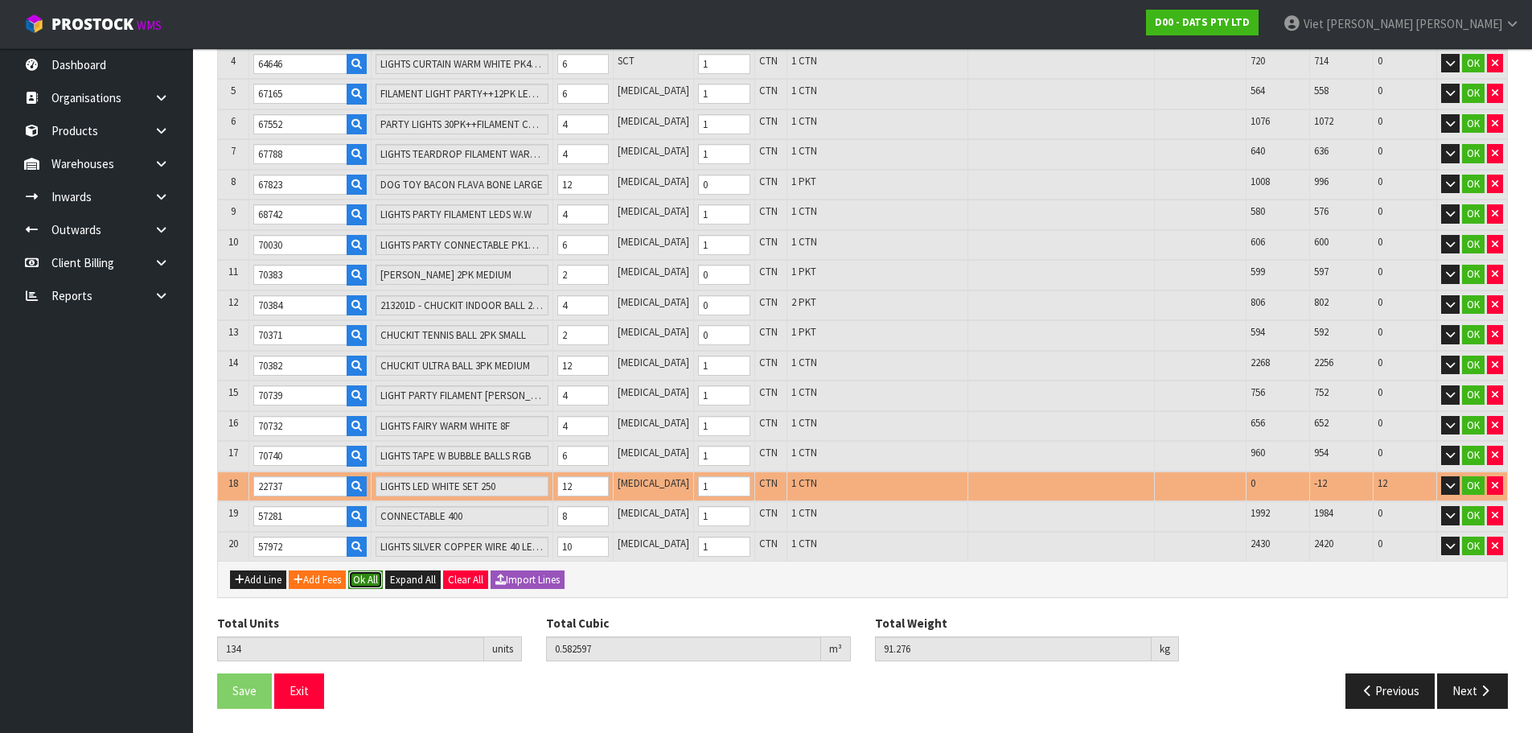
click at [364, 582] on button "Ok All" at bounding box center [365, 579] width 35 height 19
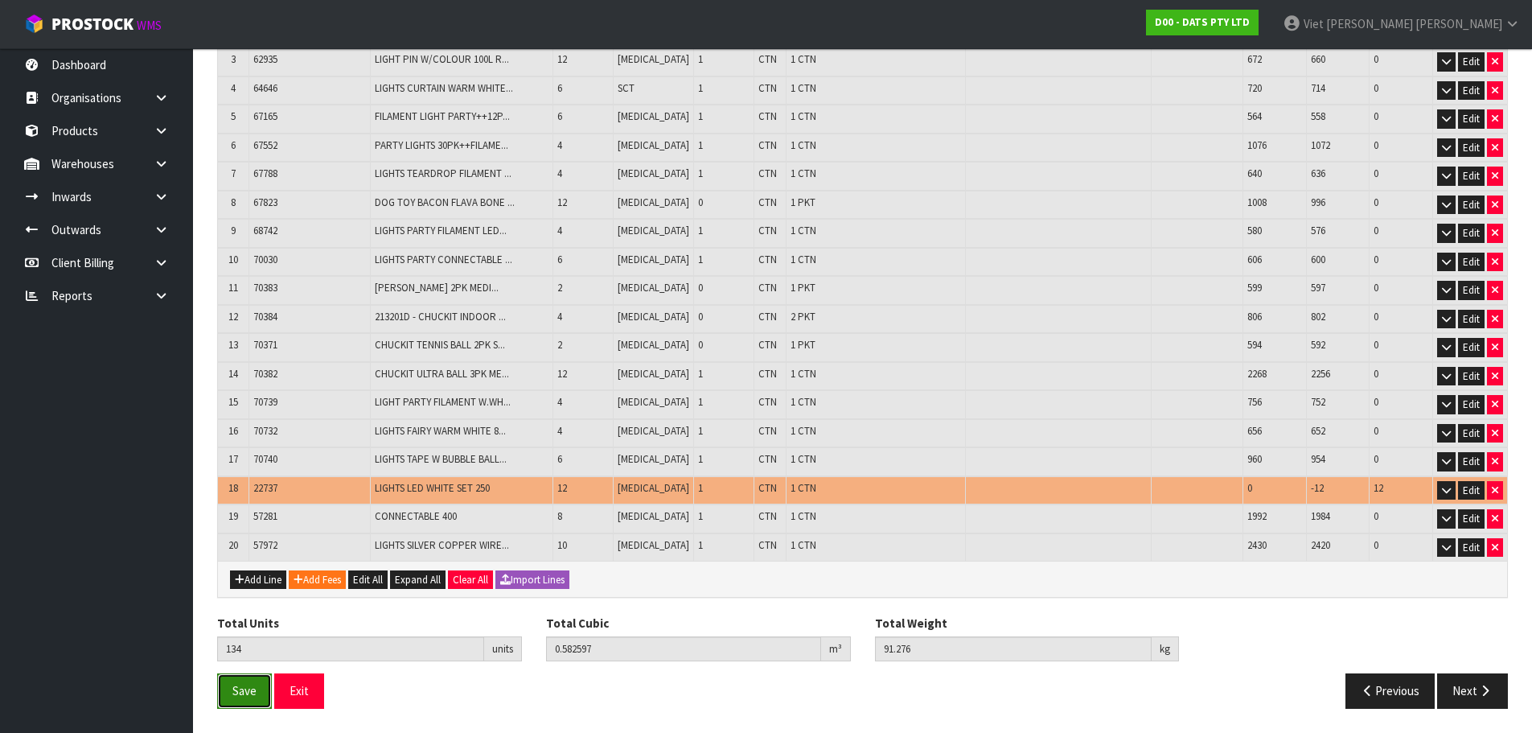
click at [264, 685] on button "Save" at bounding box center [244, 690] width 55 height 35
click at [1494, 691] on button "Next" at bounding box center [1472, 690] width 71 height 35
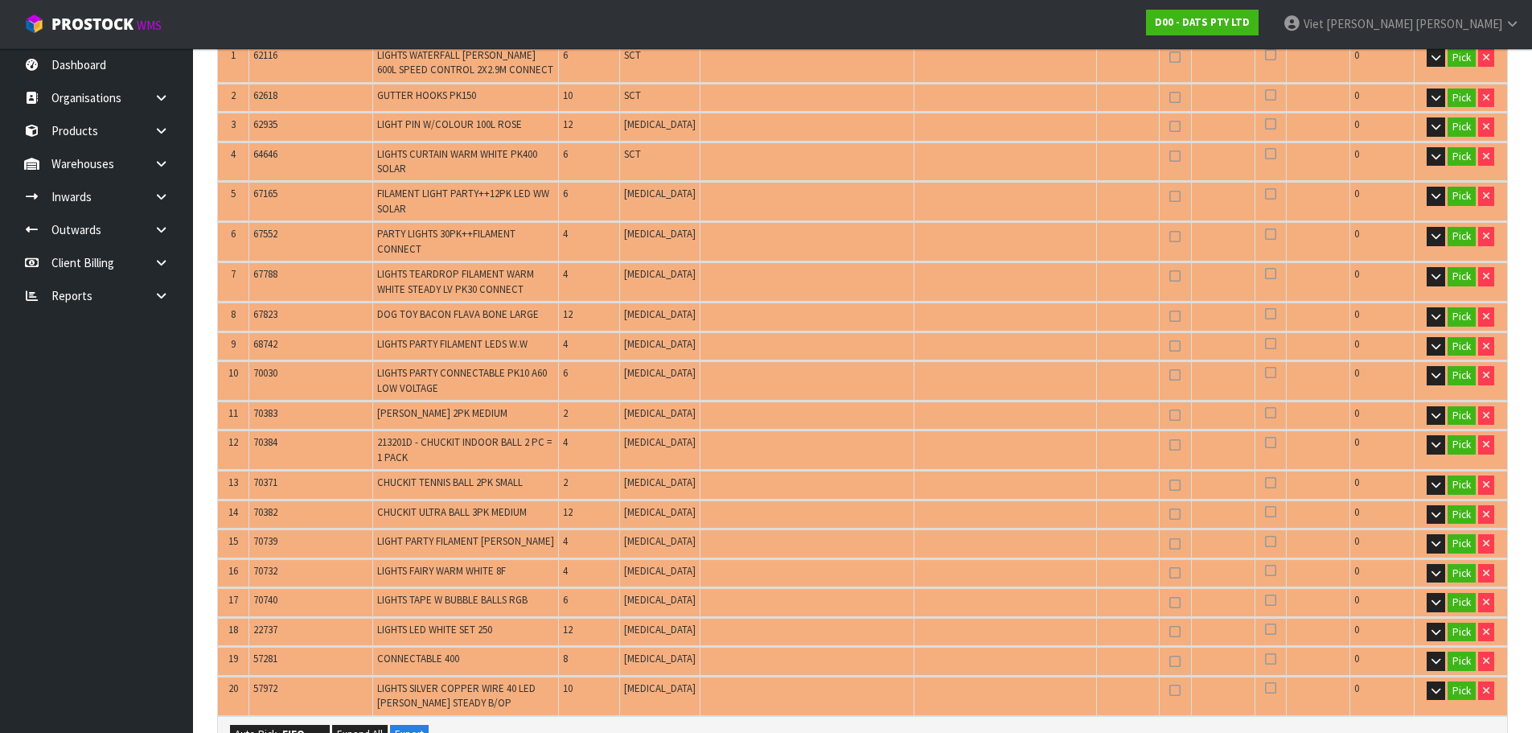
scroll to position [643, 0]
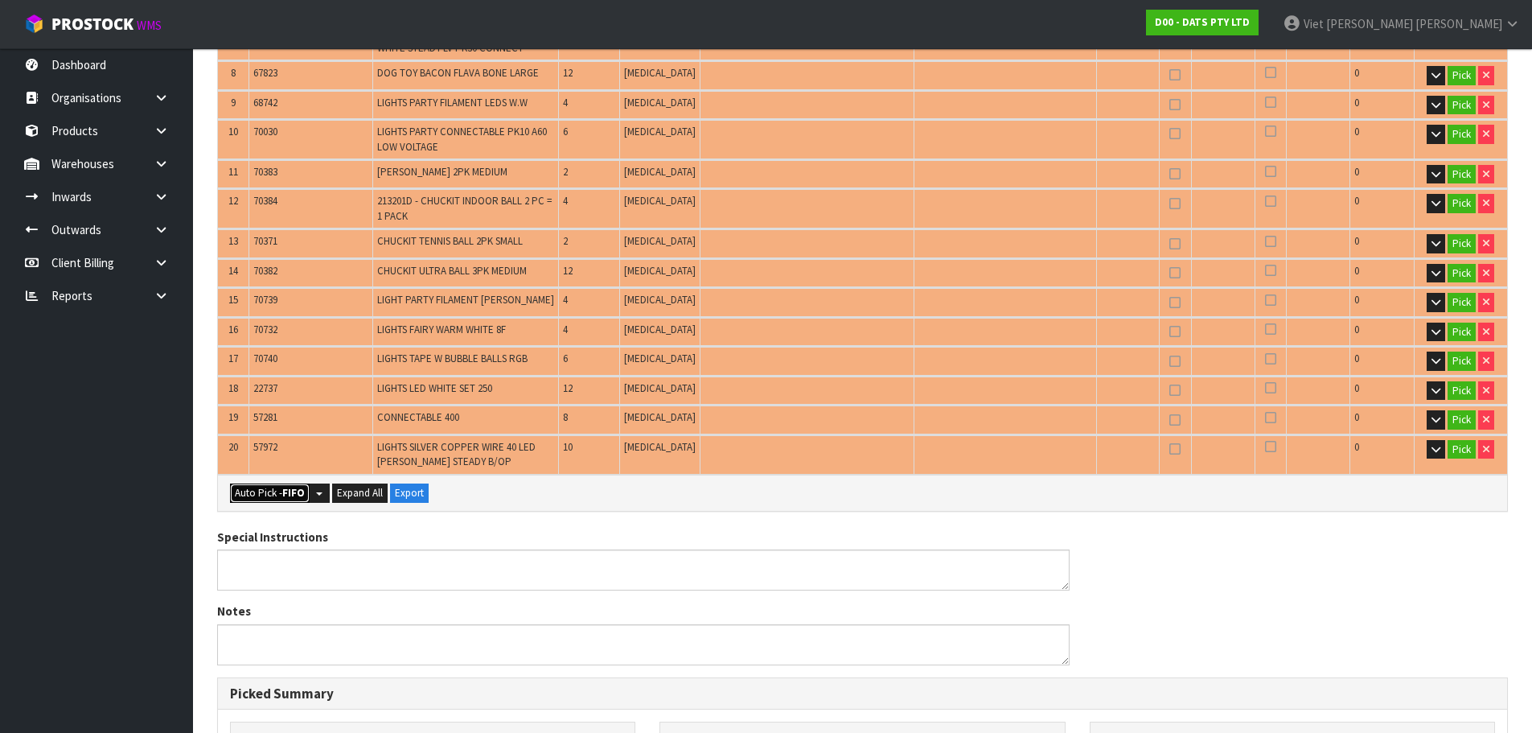
click at [294, 486] on strong "FIFO" at bounding box center [293, 493] width 23 height 14
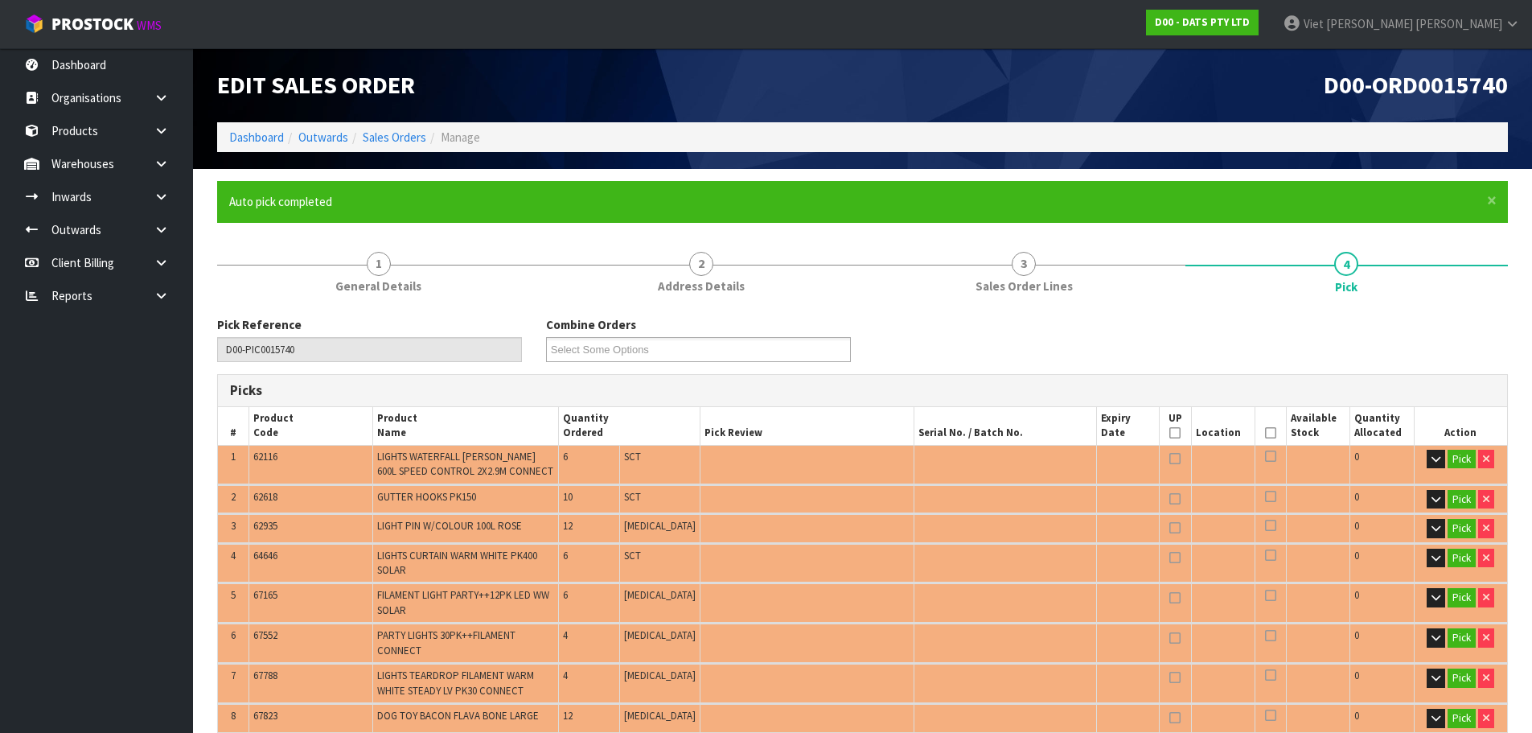
type input "15"
type input "Packet x 5"
type input "122"
type input "0.546561"
type input "86.776"
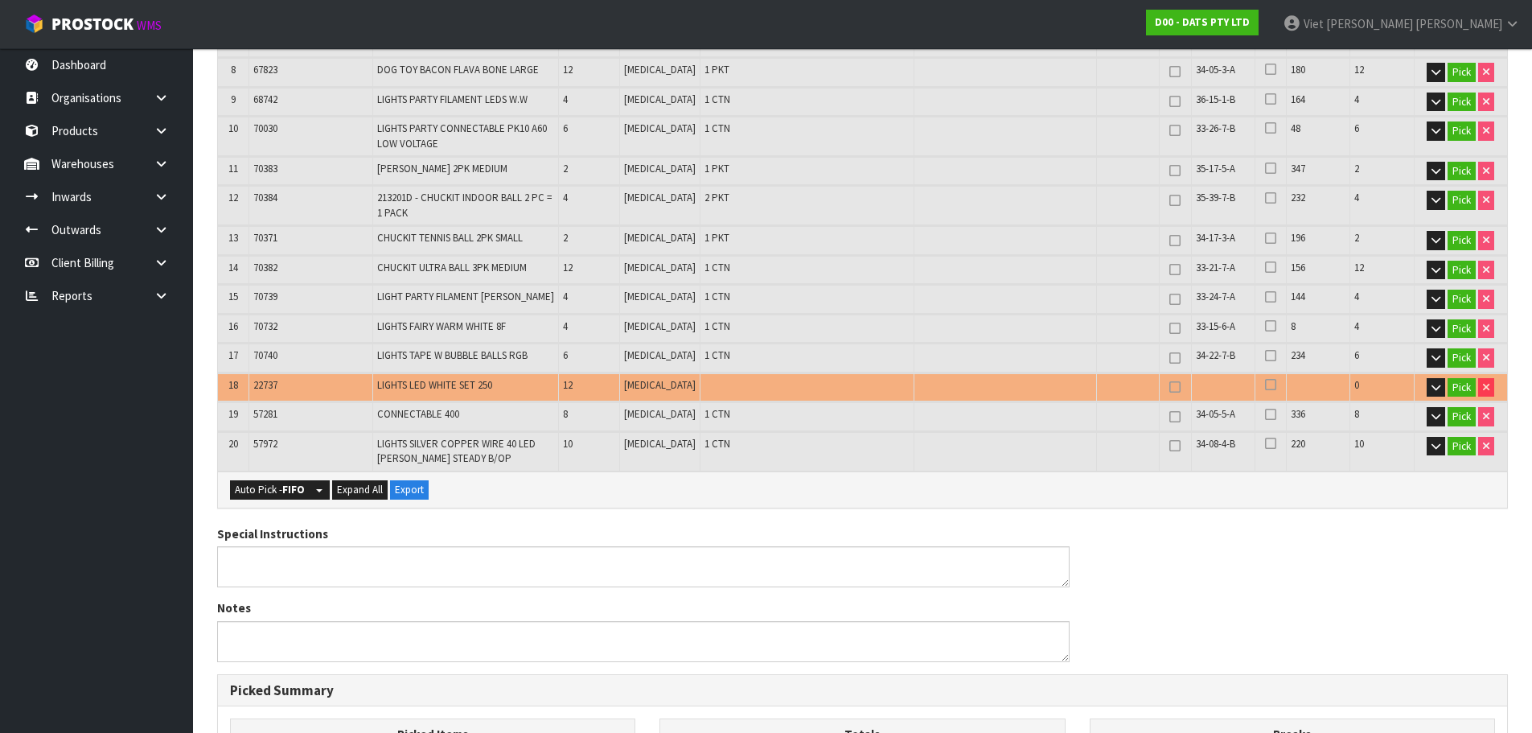
scroll to position [618, 0]
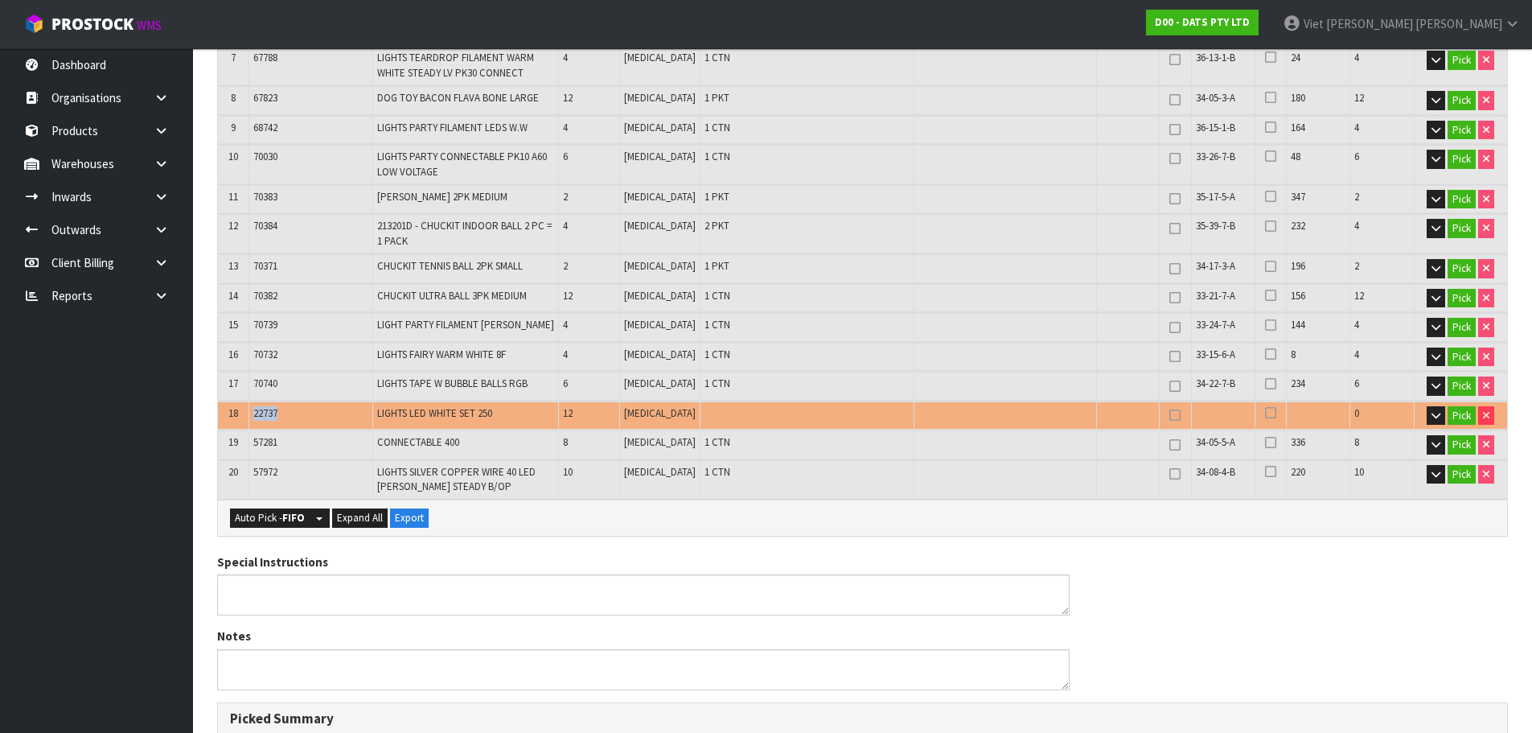
drag, startPoint x: 278, startPoint y: 400, endPoint x: 251, endPoint y: 404, distance: 27.6
click at [251, 404] on td "22737" at bounding box center [311, 415] width 124 height 28
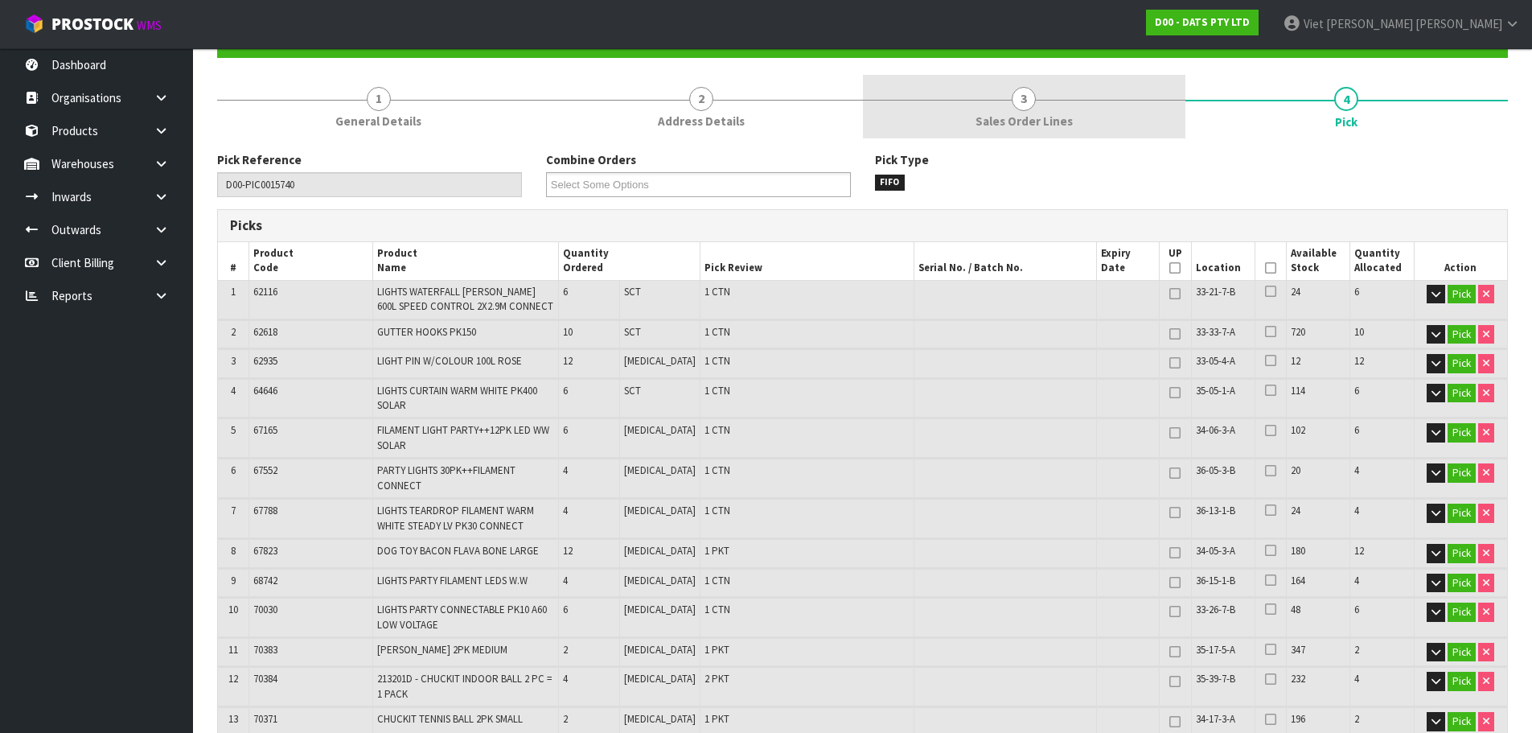
scroll to position [0, 0]
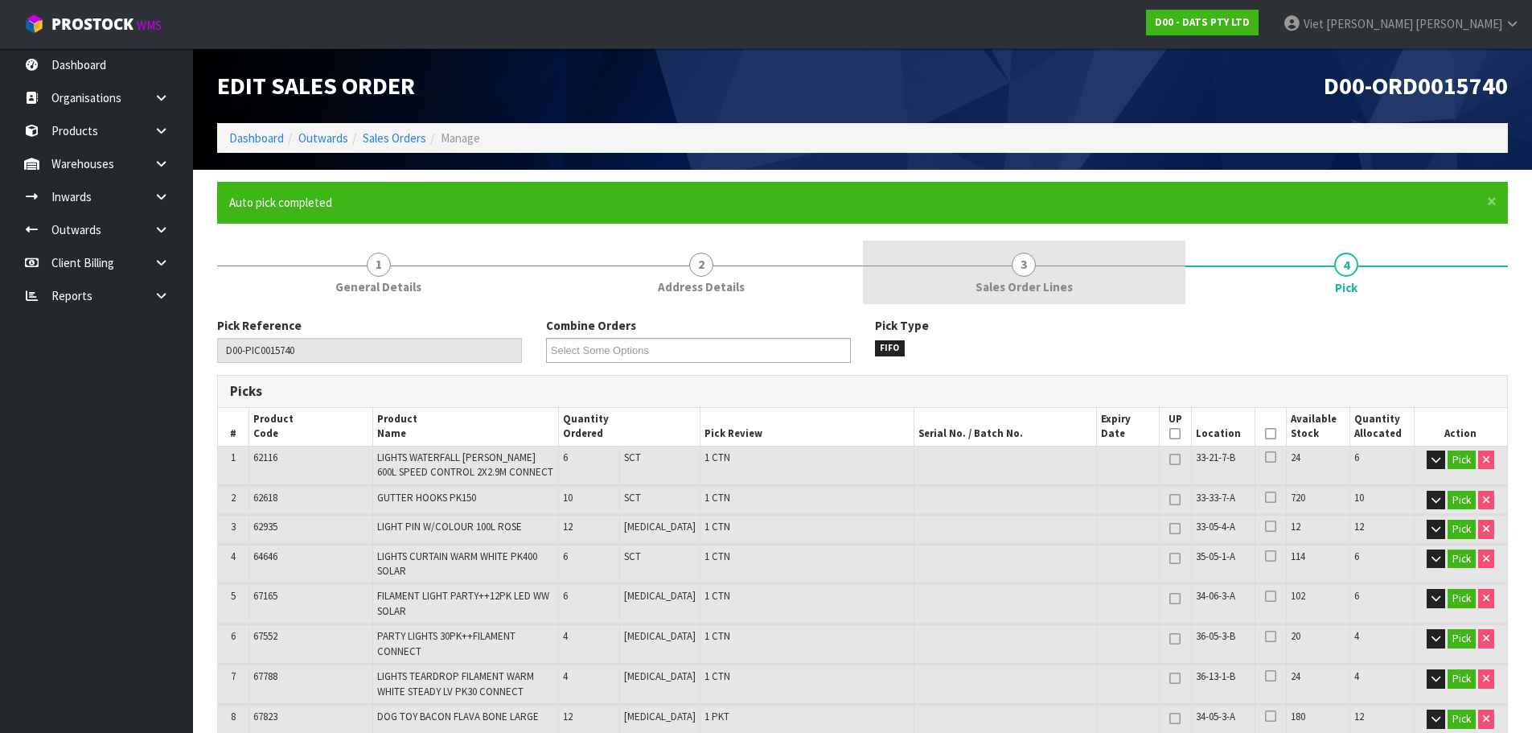
click at [1024, 289] on span "Sales Order Lines" at bounding box center [1024, 286] width 97 height 17
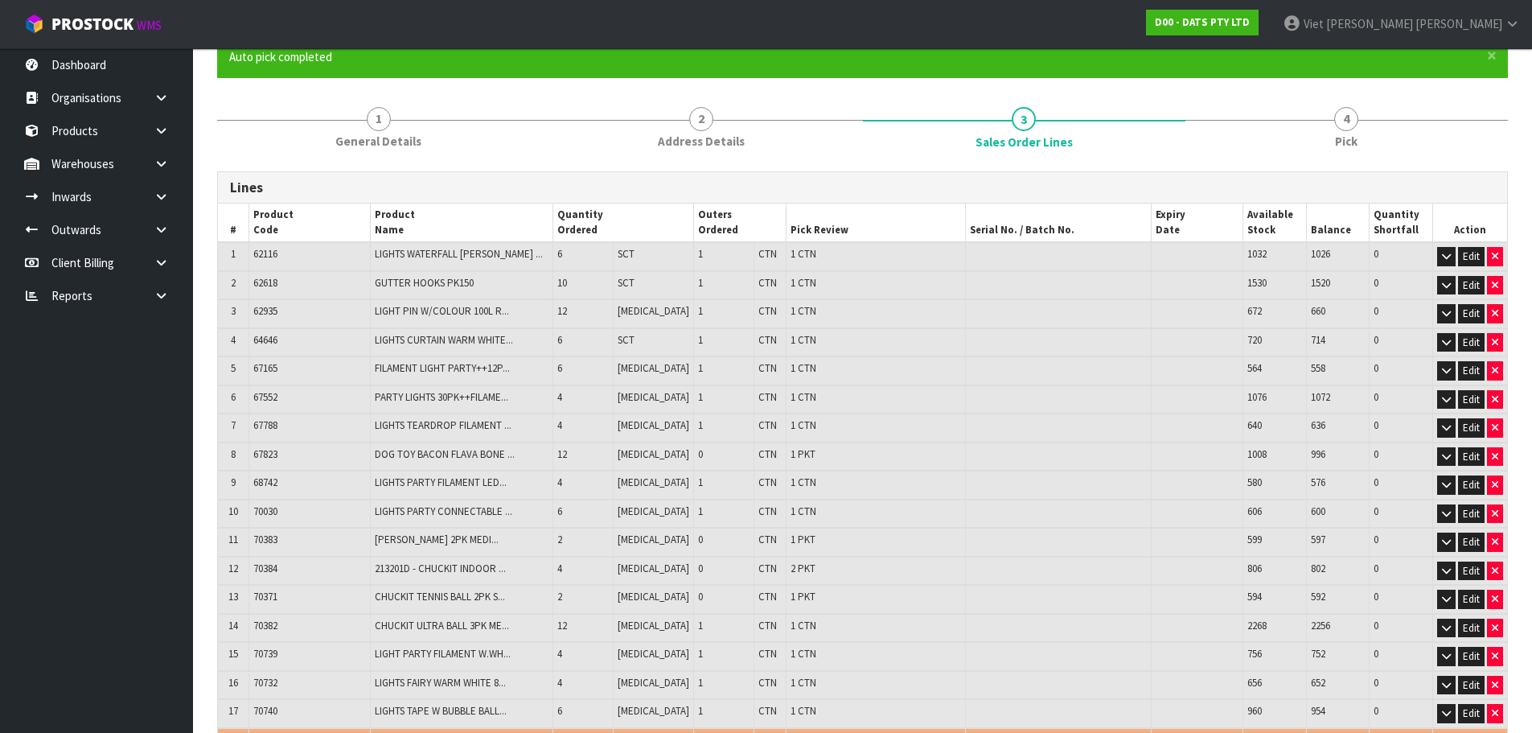
scroll to position [397, 0]
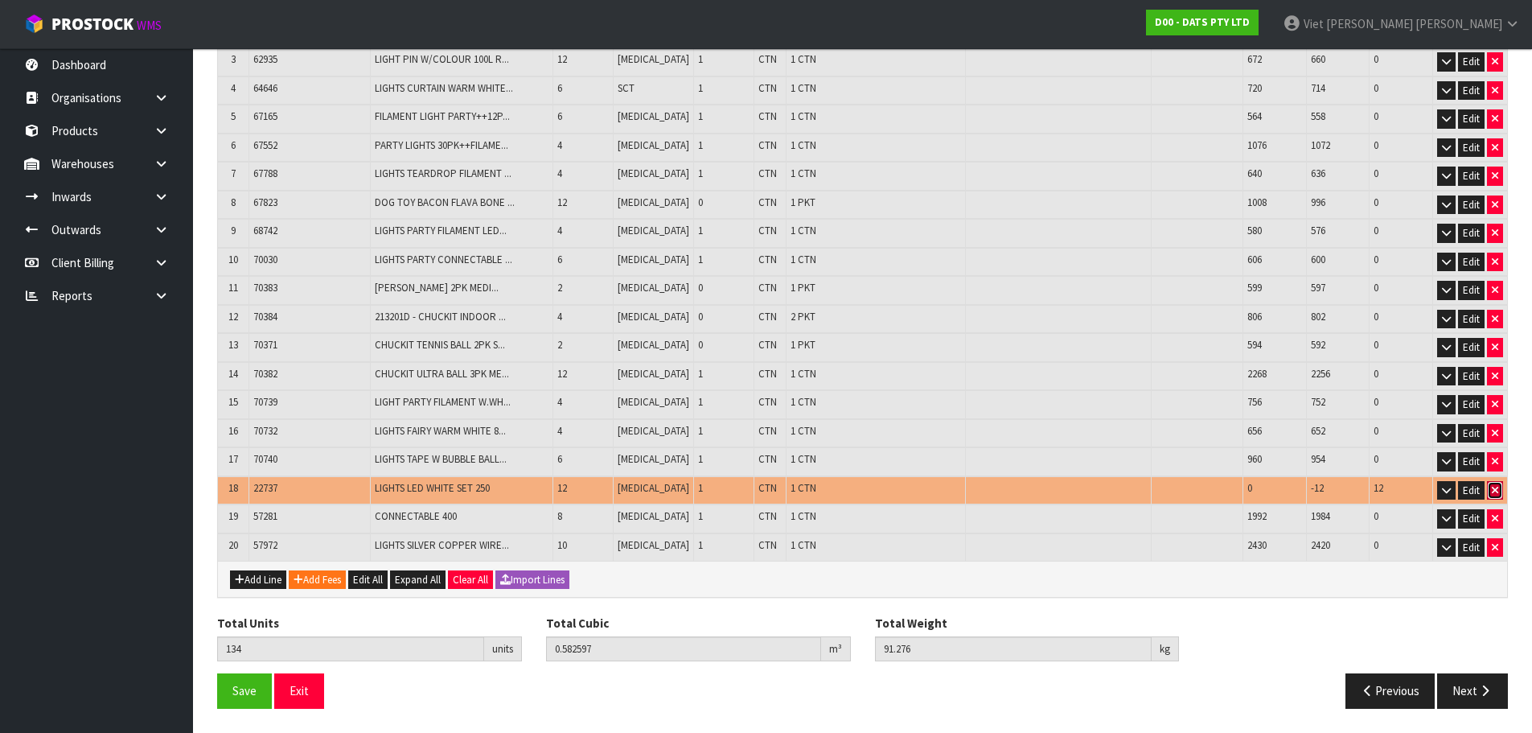
click at [1495, 487] on icon "button" at bounding box center [1495, 490] width 6 height 10
type input "122"
type input "0.546561"
type input "86.776"
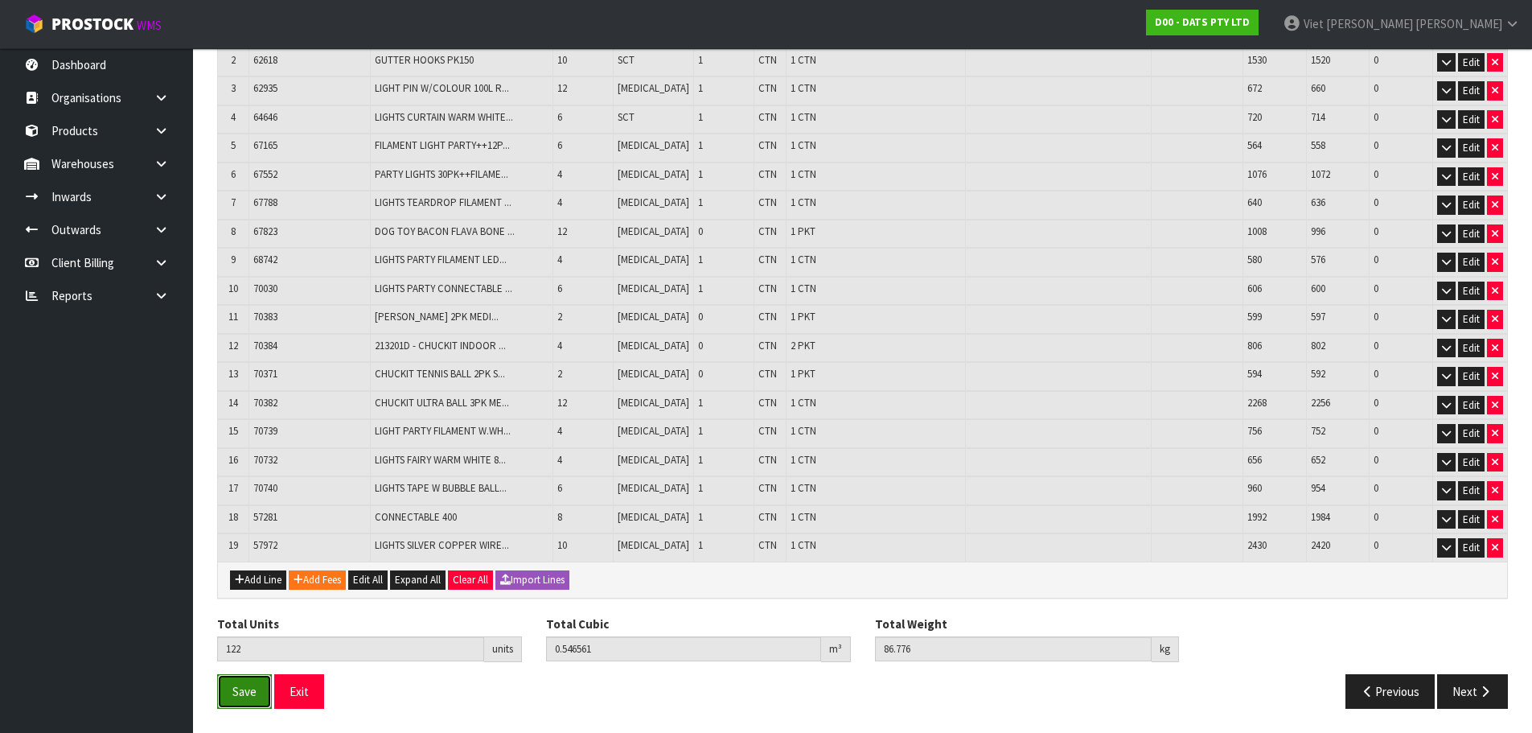
click at [252, 696] on span "Save" at bounding box center [244, 691] width 24 height 15
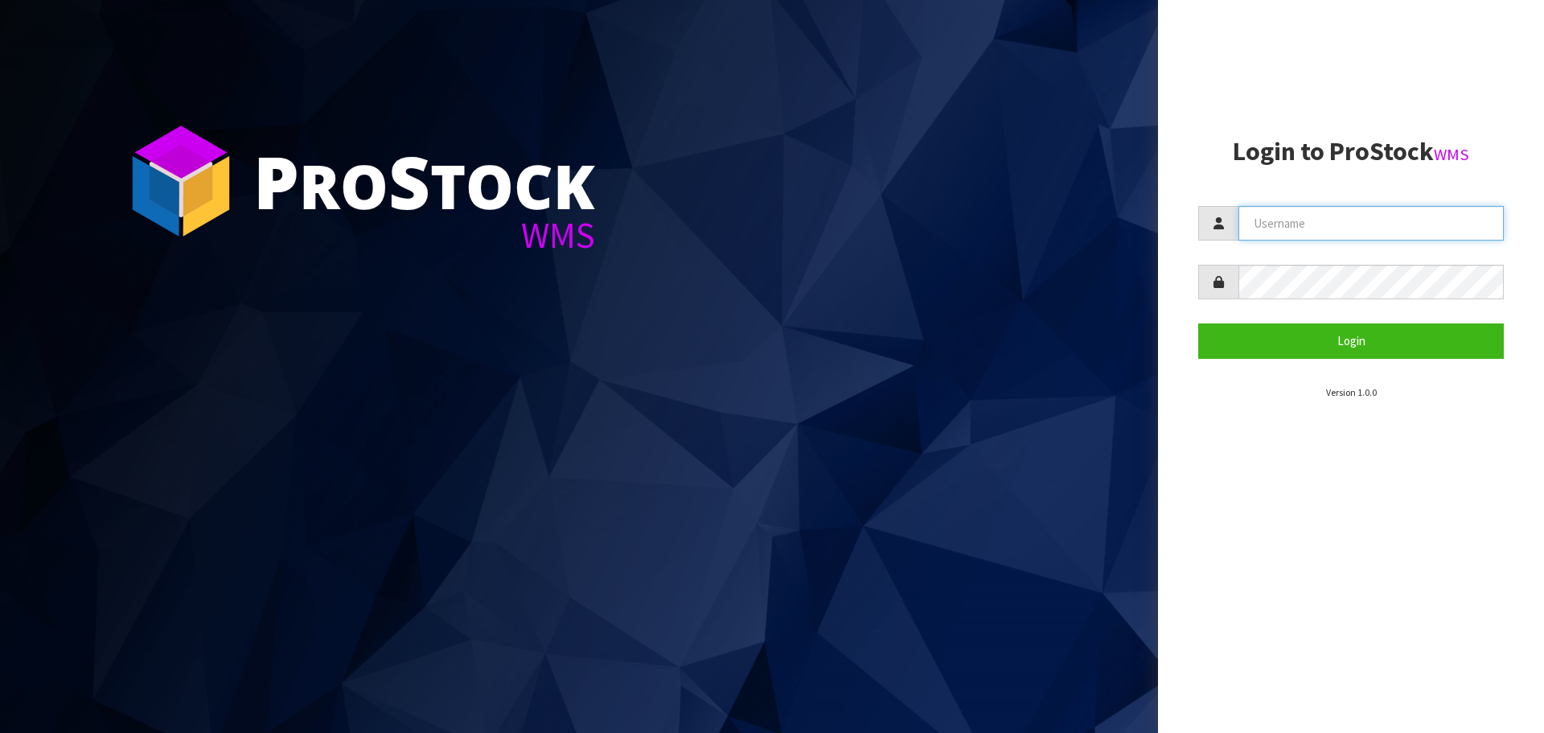
type input "[PERSON_NAME]"
click at [1311, 321] on form "[PERSON_NAME] Login" at bounding box center [1351, 282] width 306 height 152
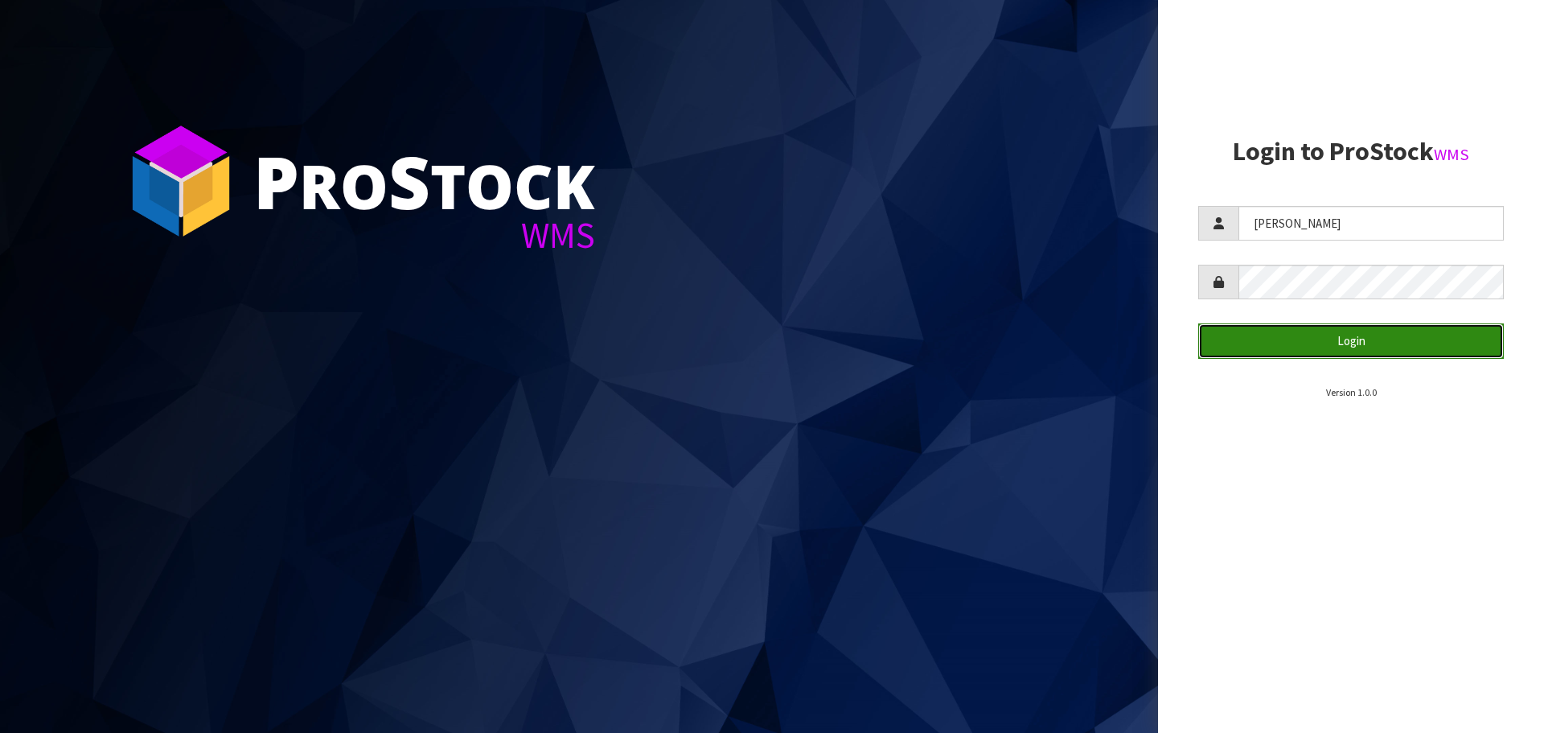
click at [1309, 330] on button "Login" at bounding box center [1351, 340] width 306 height 35
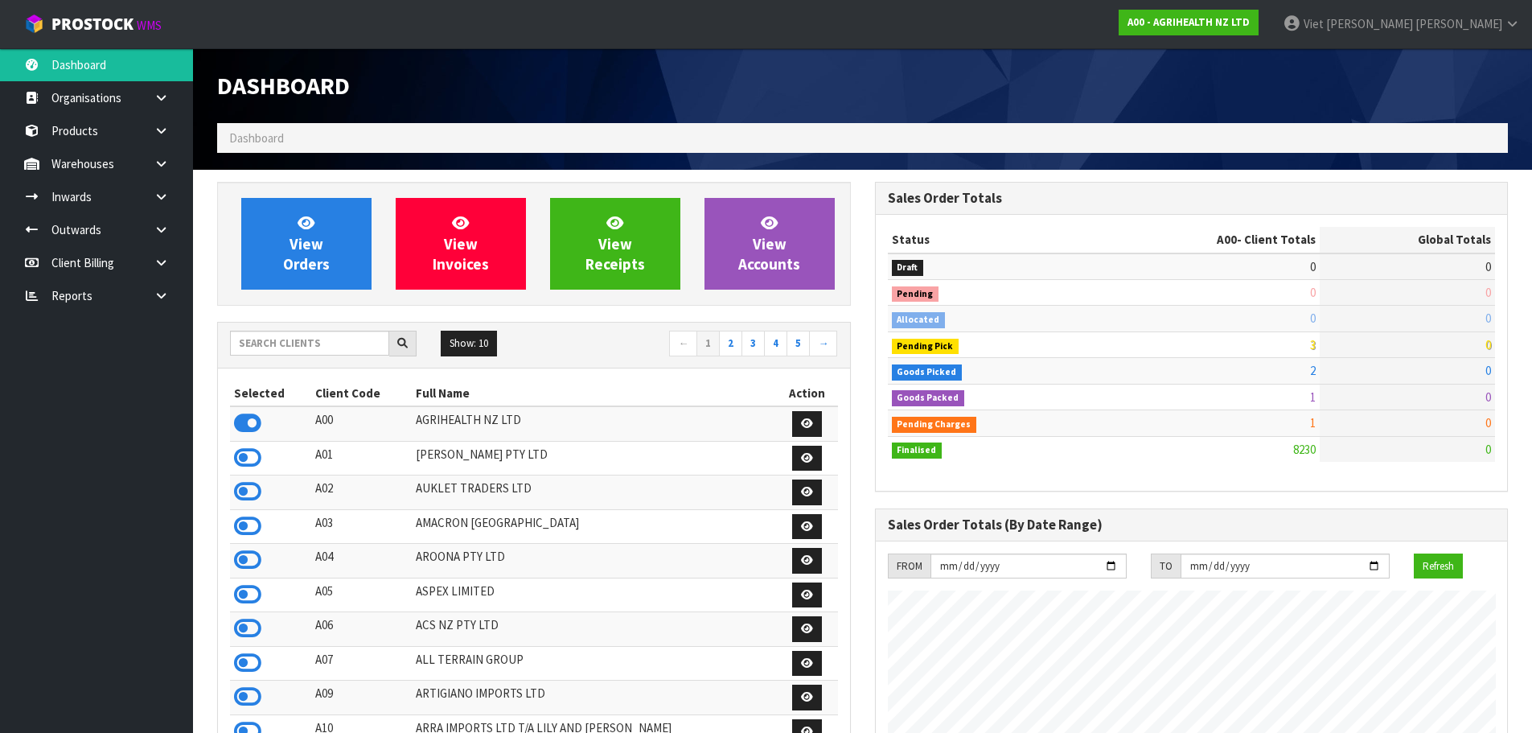
scroll to position [1218, 657]
click at [313, 336] on input "text" at bounding box center [309, 343] width 159 height 25
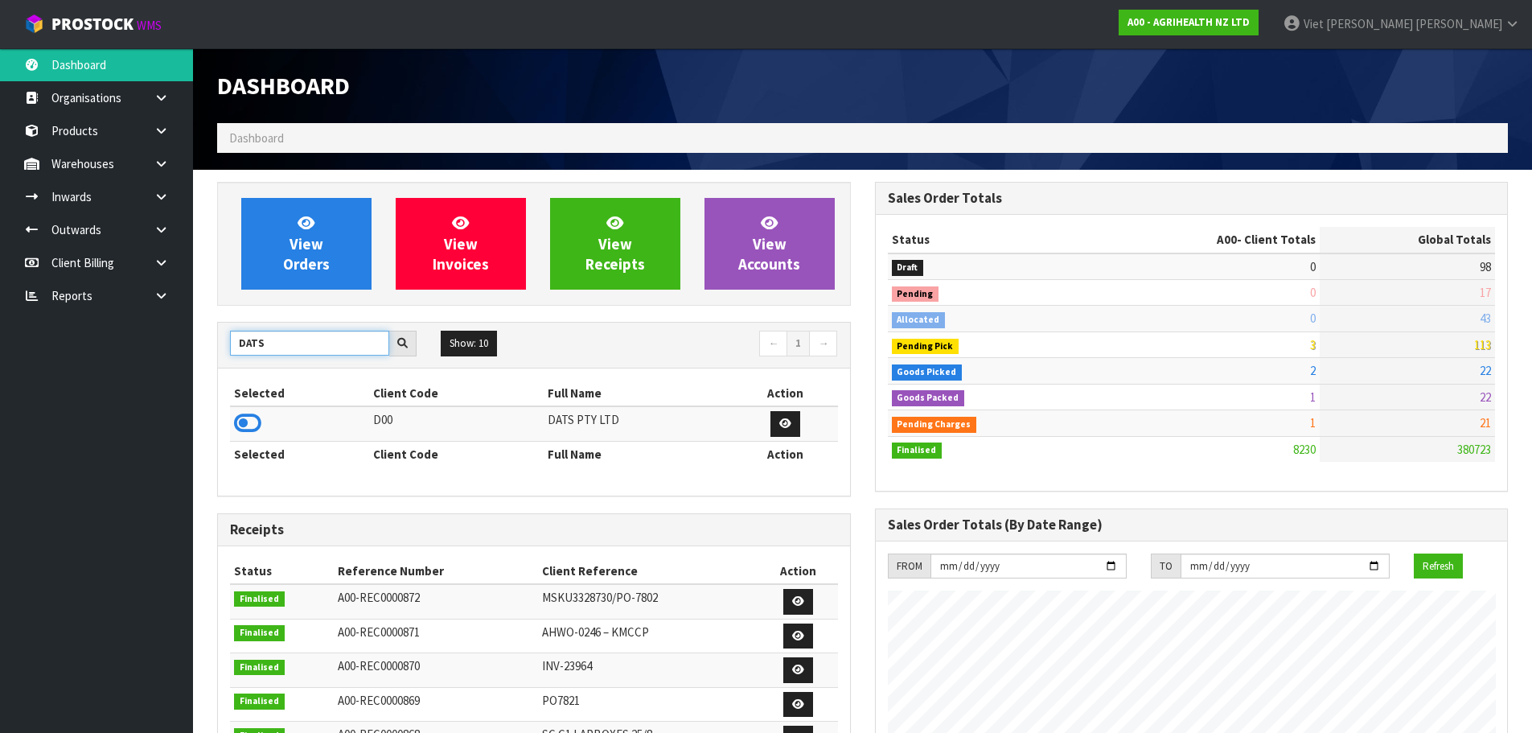
type input "DATS"
click at [262, 422] on td at bounding box center [299, 423] width 139 height 35
drag, startPoint x: 242, startPoint y: 427, endPoint x: 253, endPoint y: 353, distance: 74.7
click at [240, 427] on icon at bounding box center [247, 423] width 27 height 24
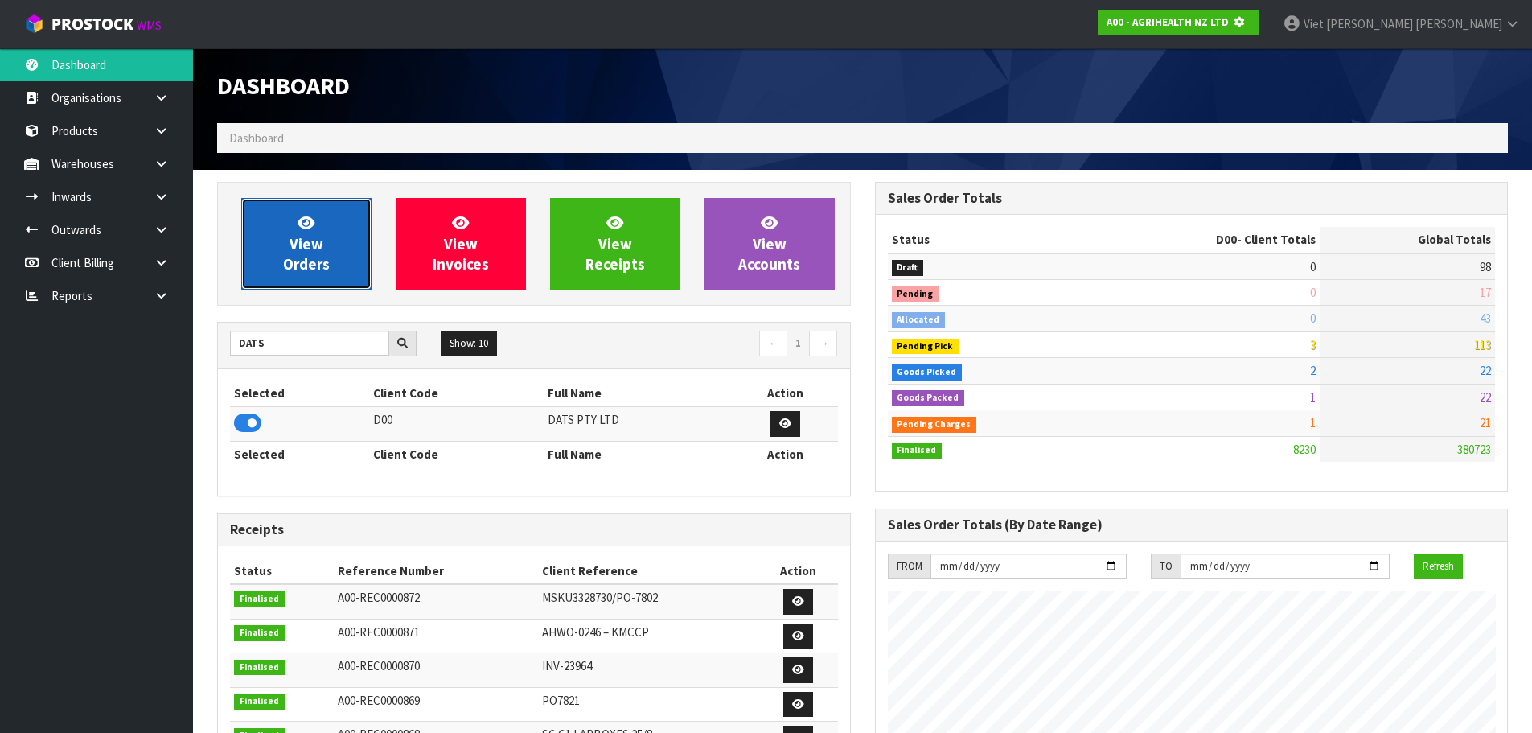
scroll to position [803247, 803592]
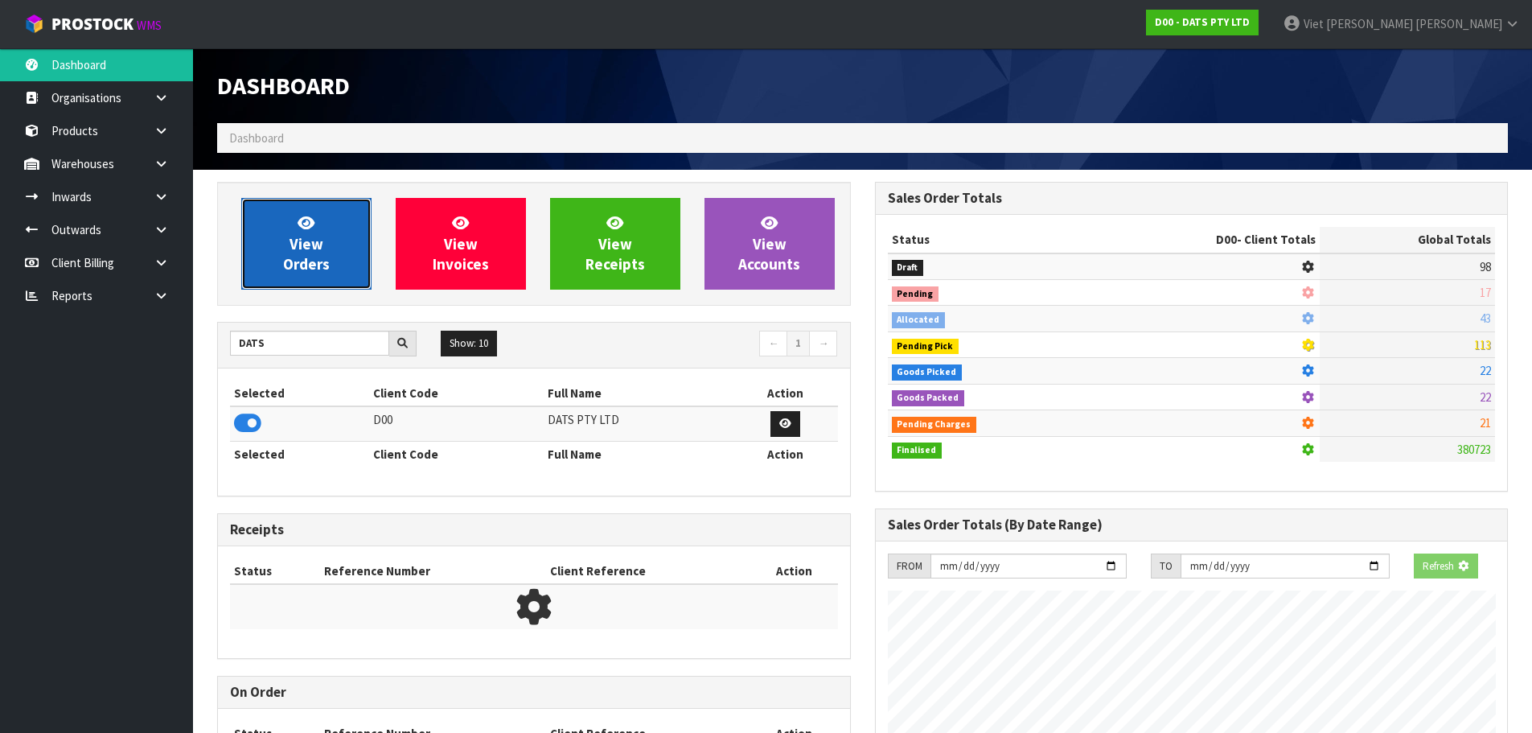
click at [302, 207] on link "View Orders" at bounding box center [306, 244] width 130 height 92
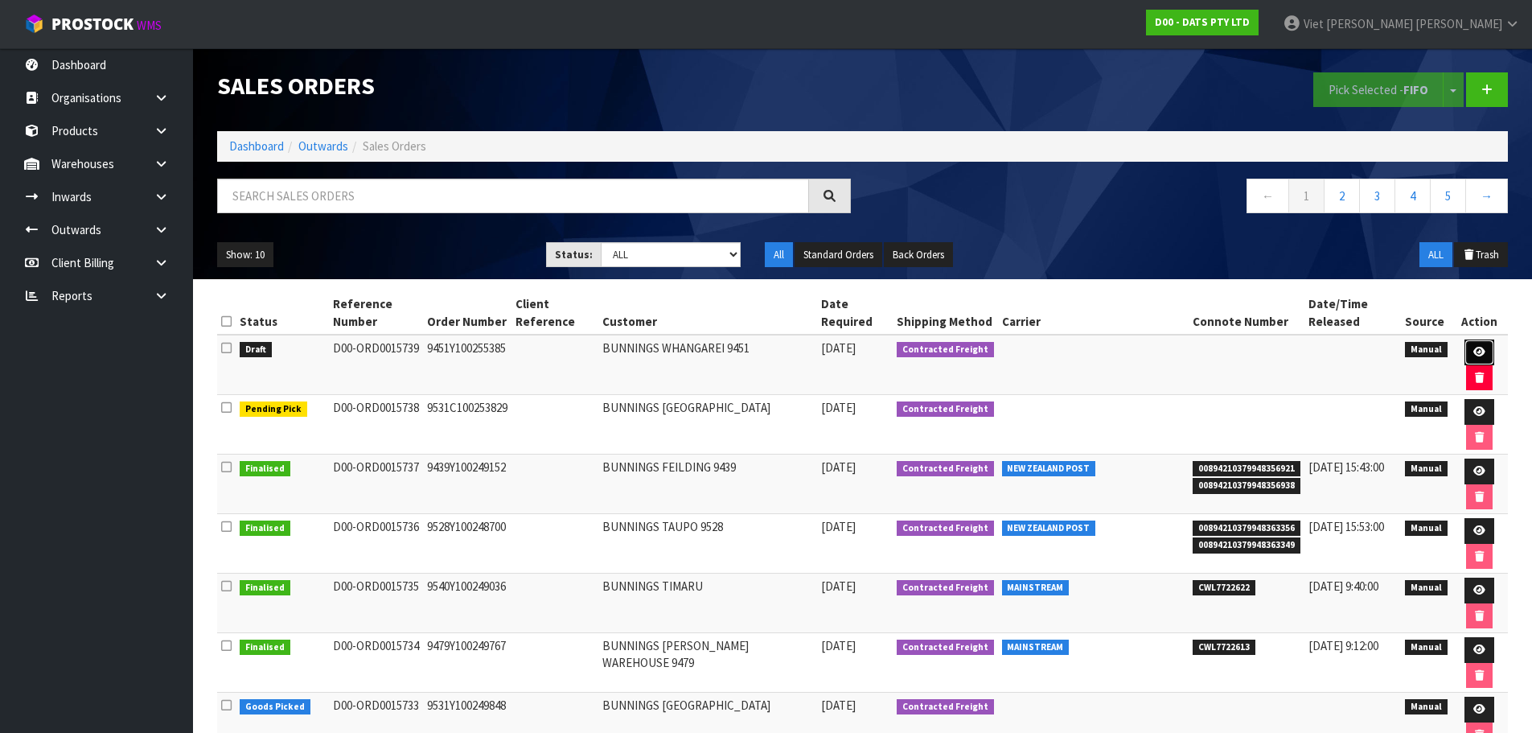
click at [1465, 352] on link at bounding box center [1480, 352] width 30 height 26
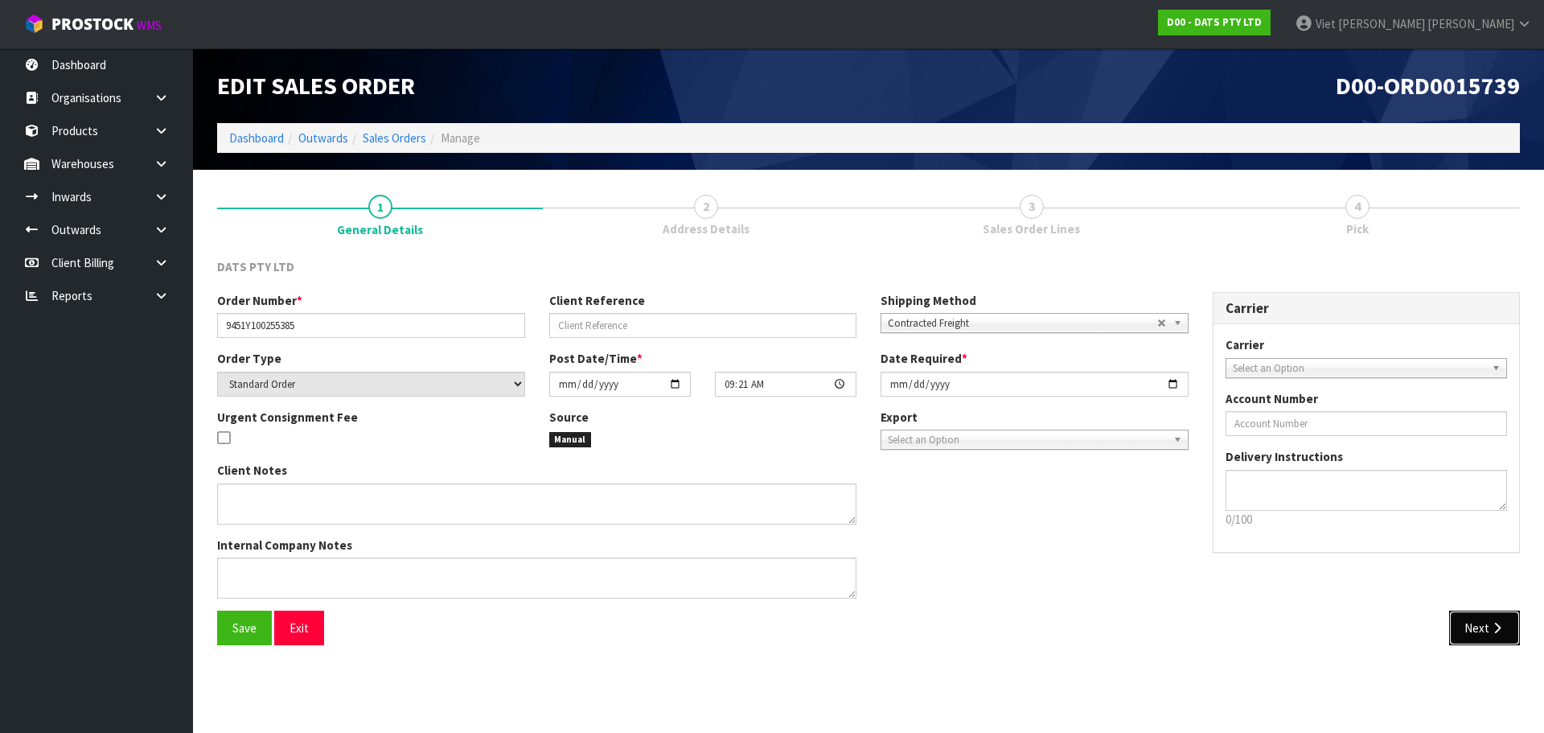
click at [1465, 622] on button "Next" at bounding box center [1484, 627] width 71 height 35
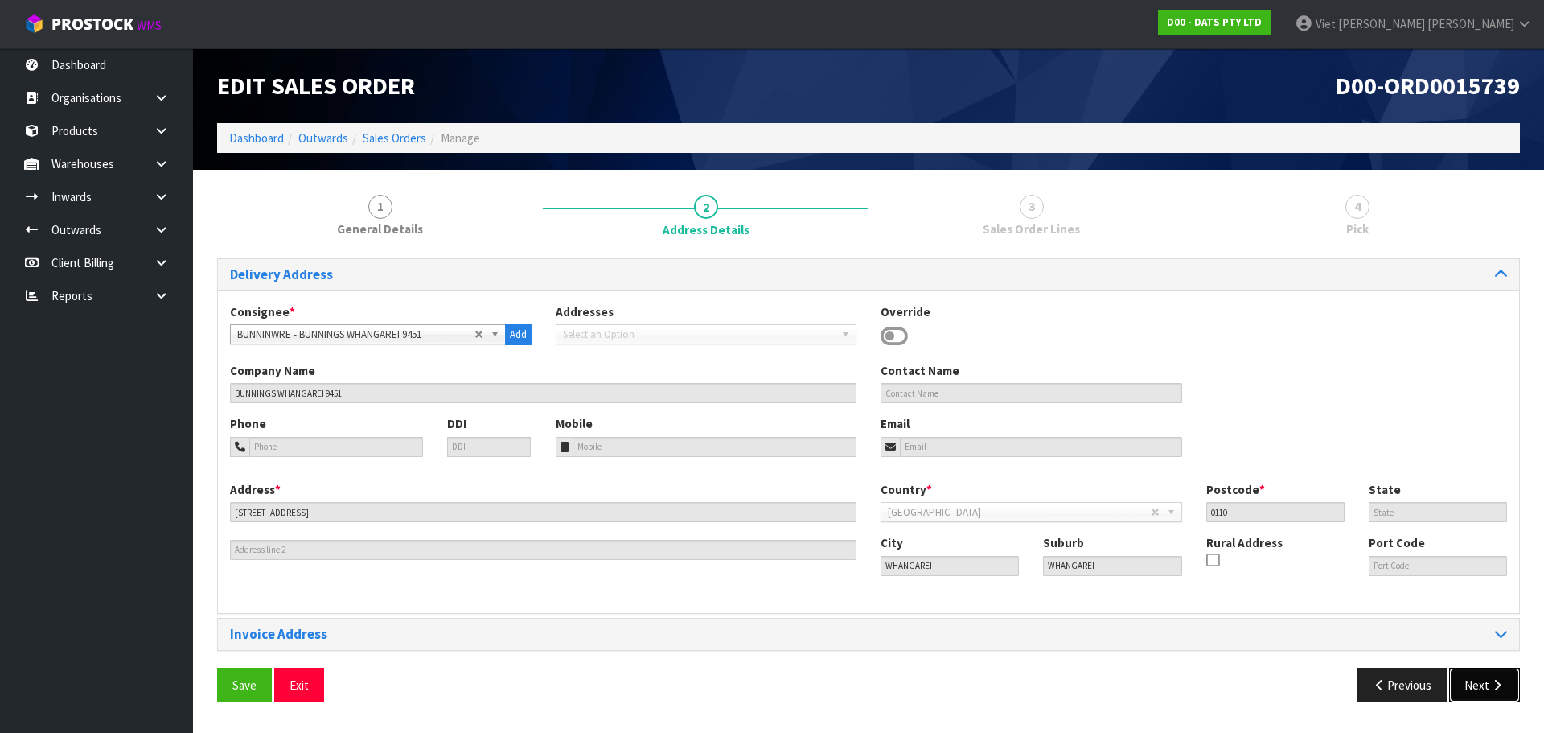
click at [1469, 684] on button "Next" at bounding box center [1484, 685] width 71 height 35
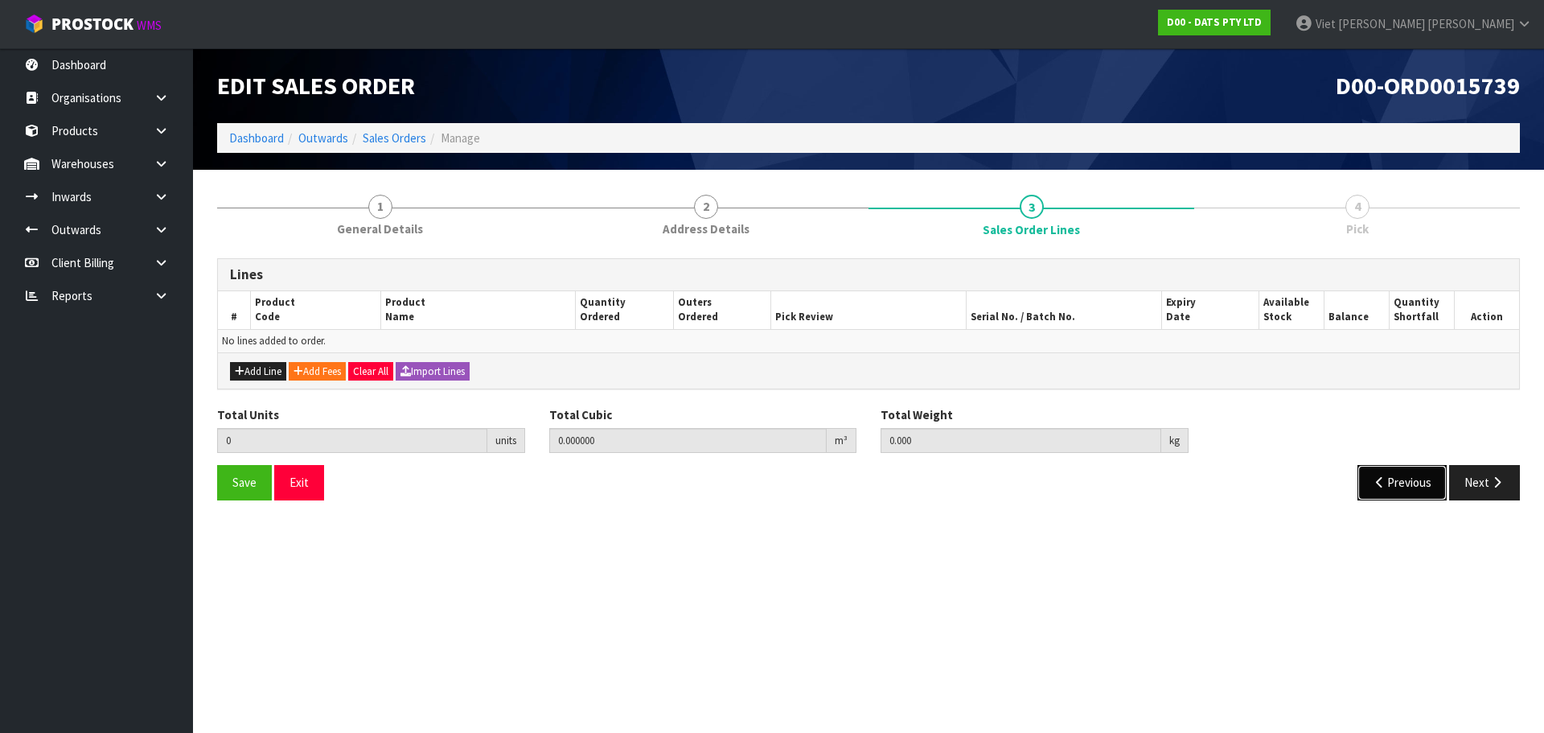
click at [1395, 499] on button "Previous" at bounding box center [1403, 482] width 90 height 35
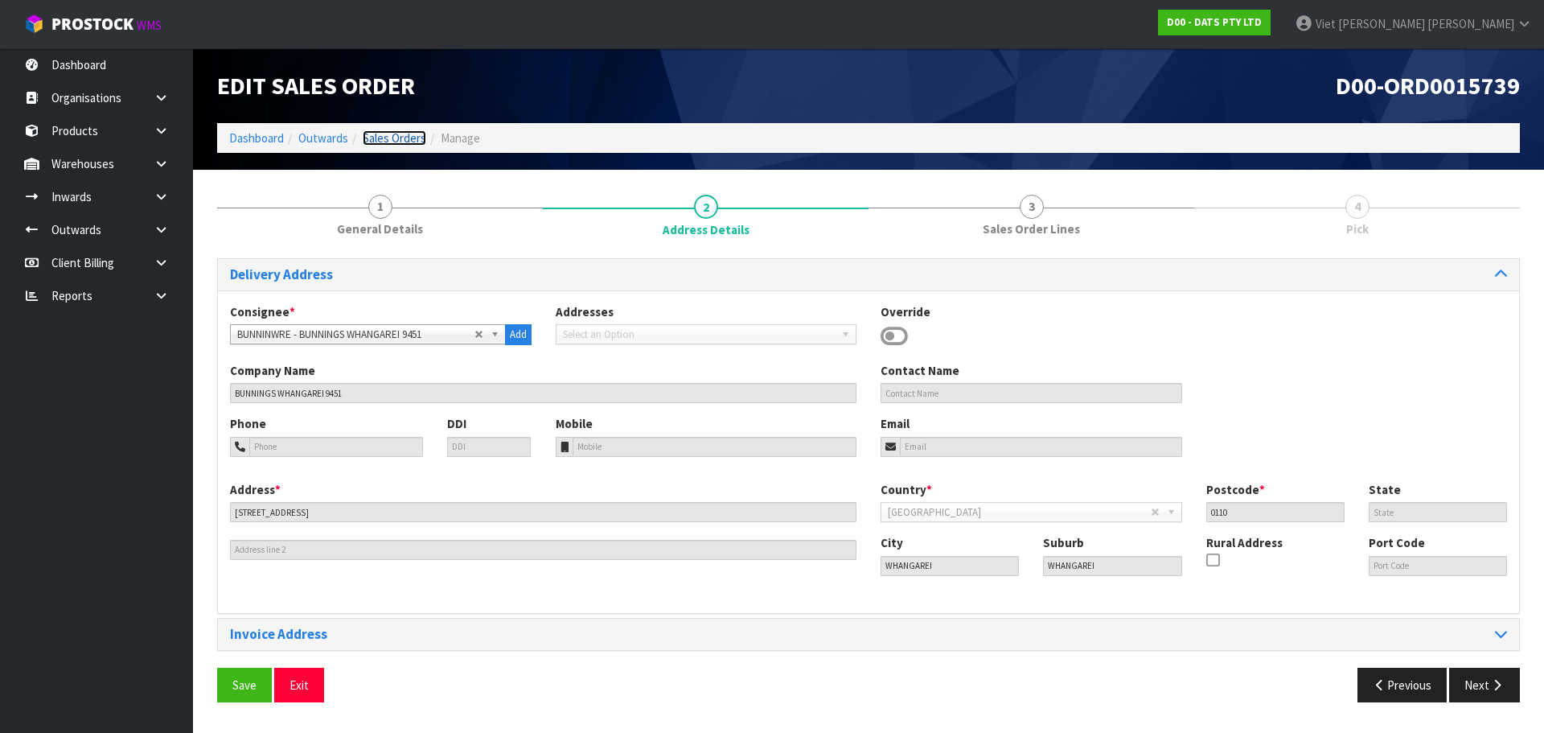
click at [390, 134] on link "Sales Orders" at bounding box center [395, 137] width 64 height 15
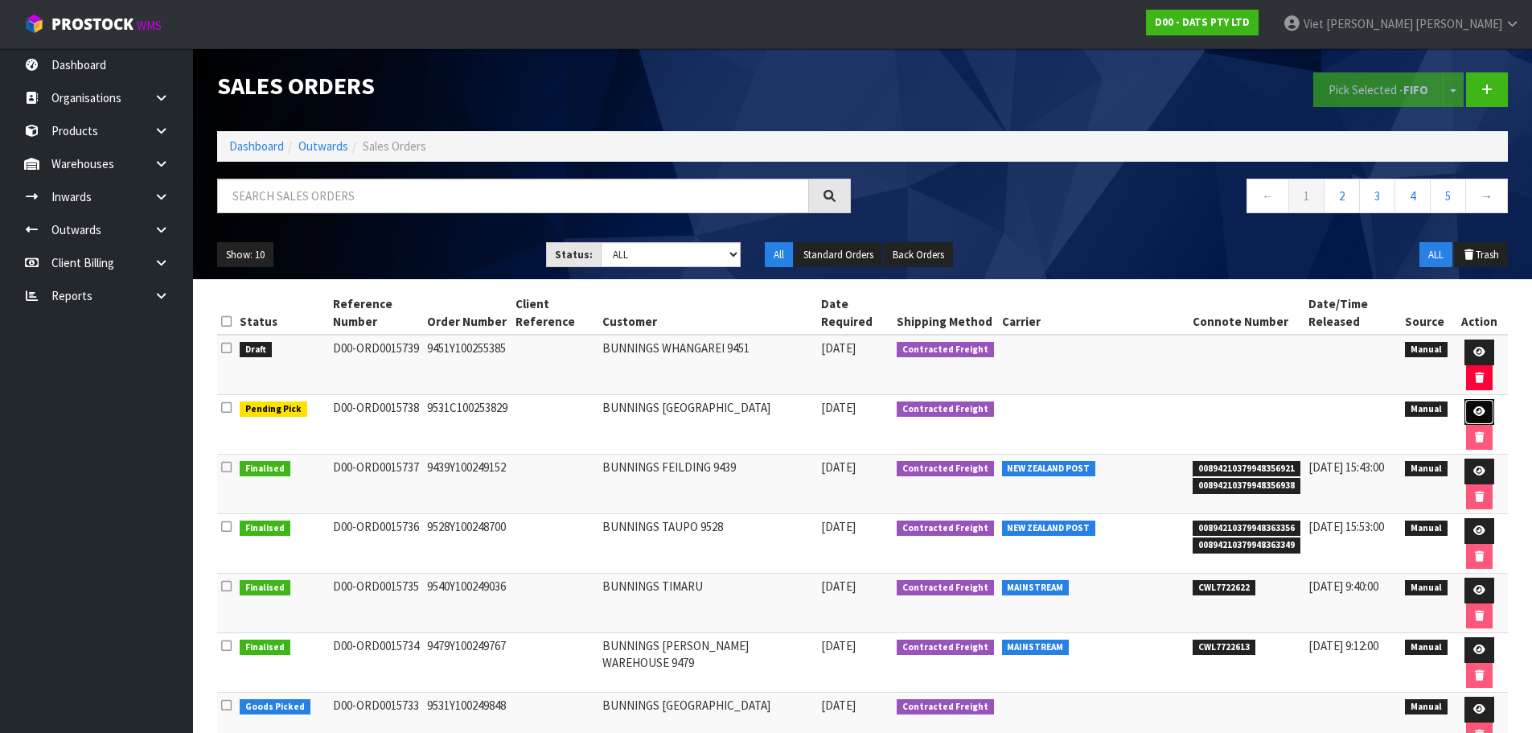
click at [1483, 406] on icon at bounding box center [1479, 411] width 12 height 10
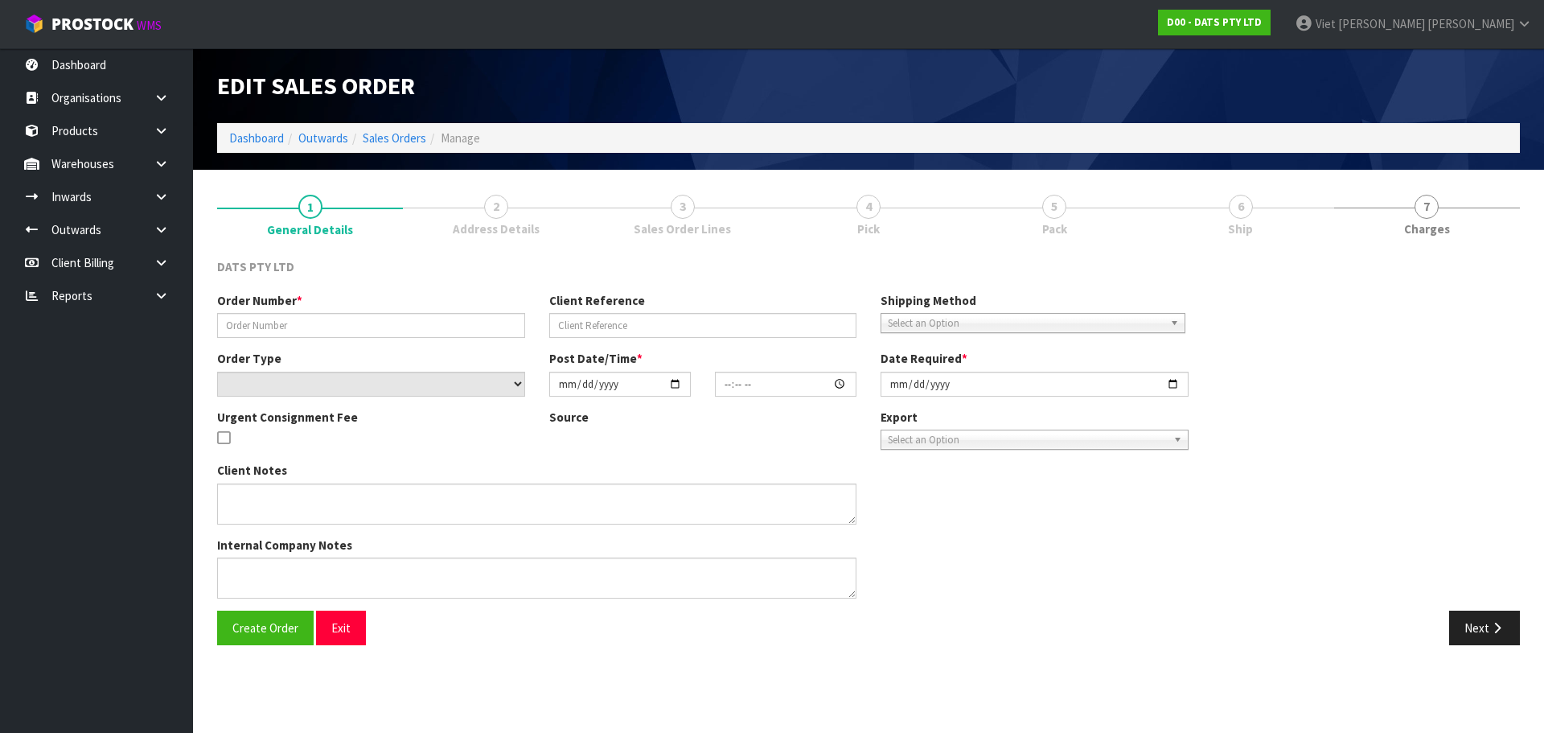
type input "9531C100253829"
select select "number:0"
type input "[DATE]"
type input "14:08:00.000"
type input "[DATE]"
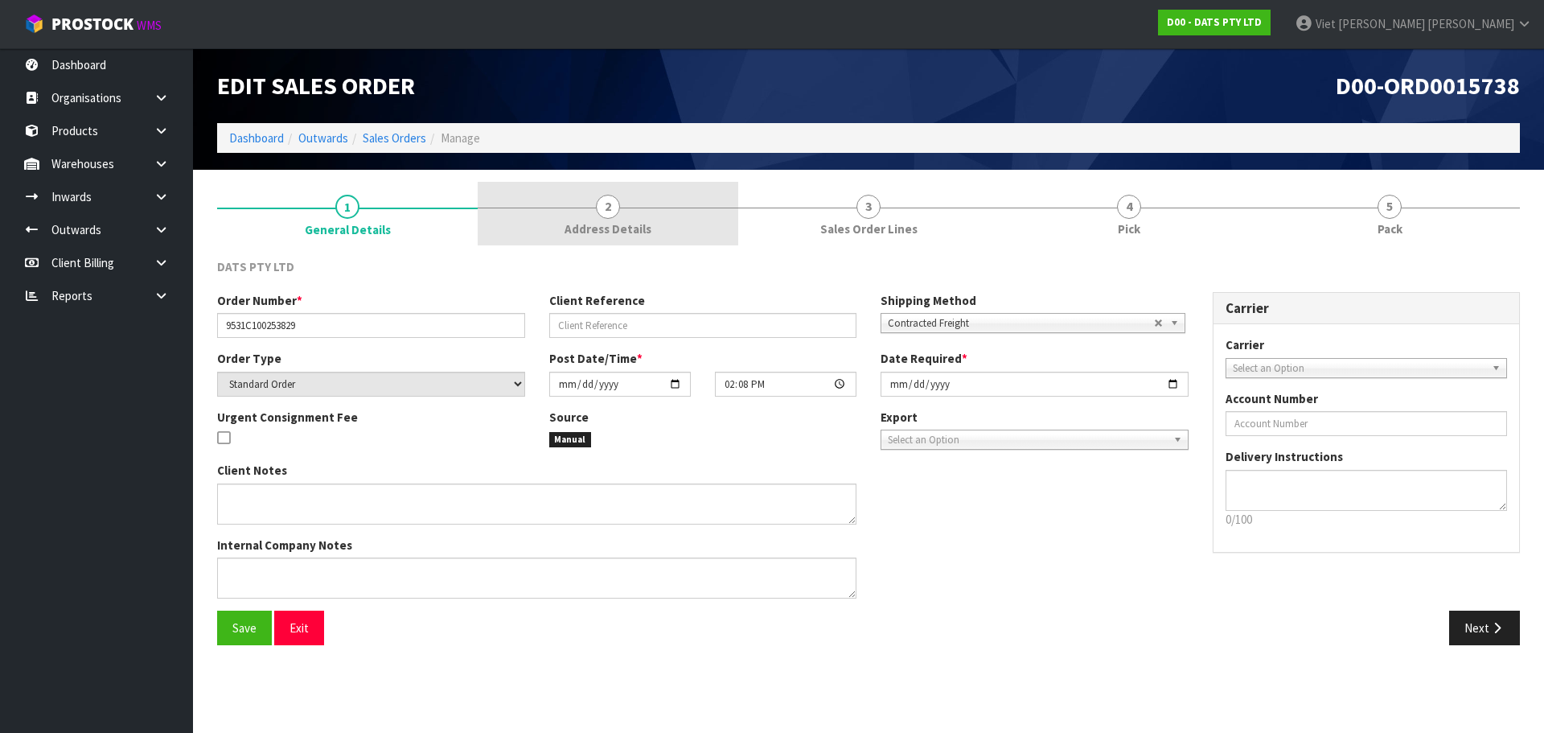
click at [541, 226] on link "2 Address Details" at bounding box center [608, 214] width 261 height 64
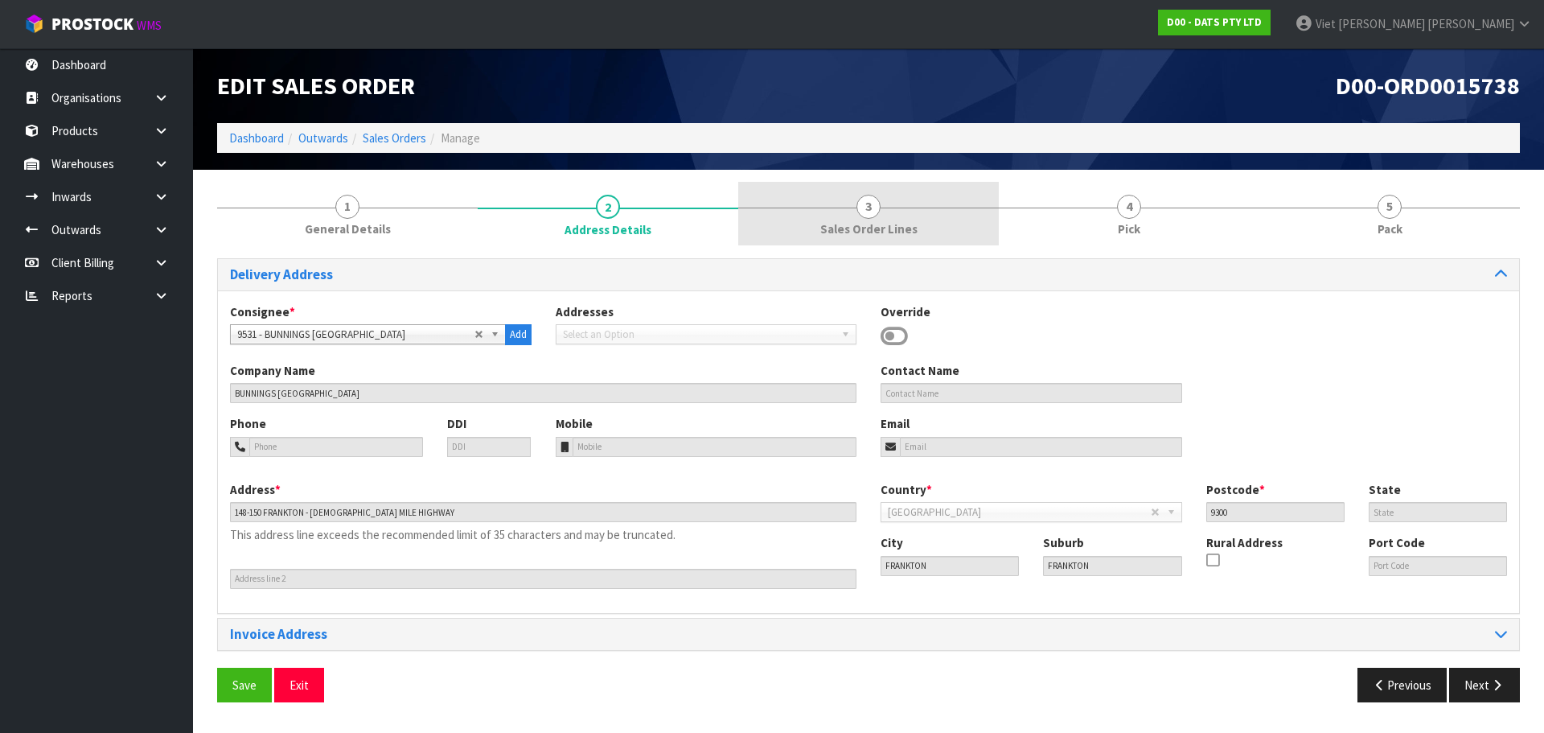
click at [816, 227] on link "3 Sales Order Lines" at bounding box center [868, 214] width 261 height 64
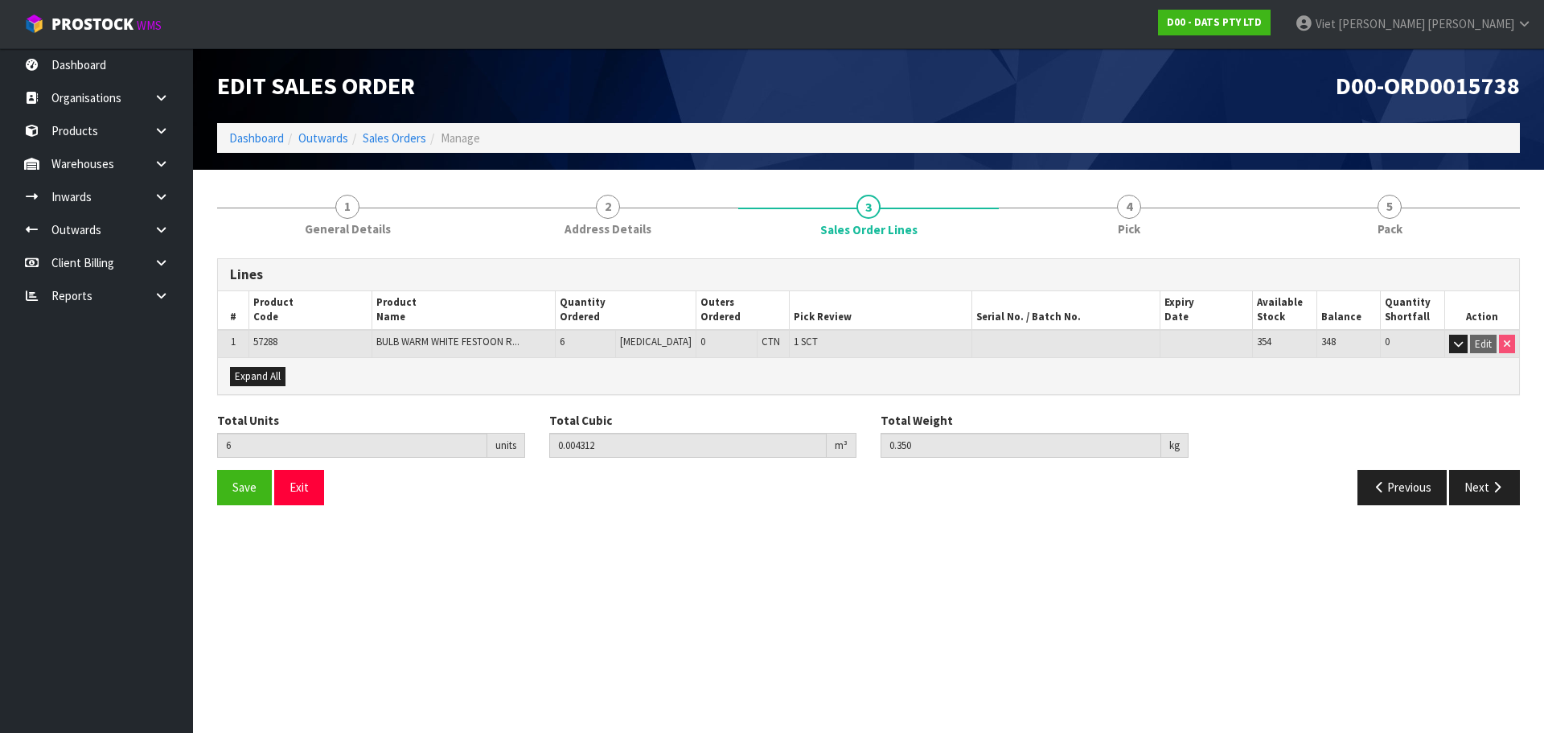
click at [607, 254] on div "Lines # Product Code Product Name Quantity Ordered Outers Ordered Pick Review S…" at bounding box center [868, 381] width 1303 height 271
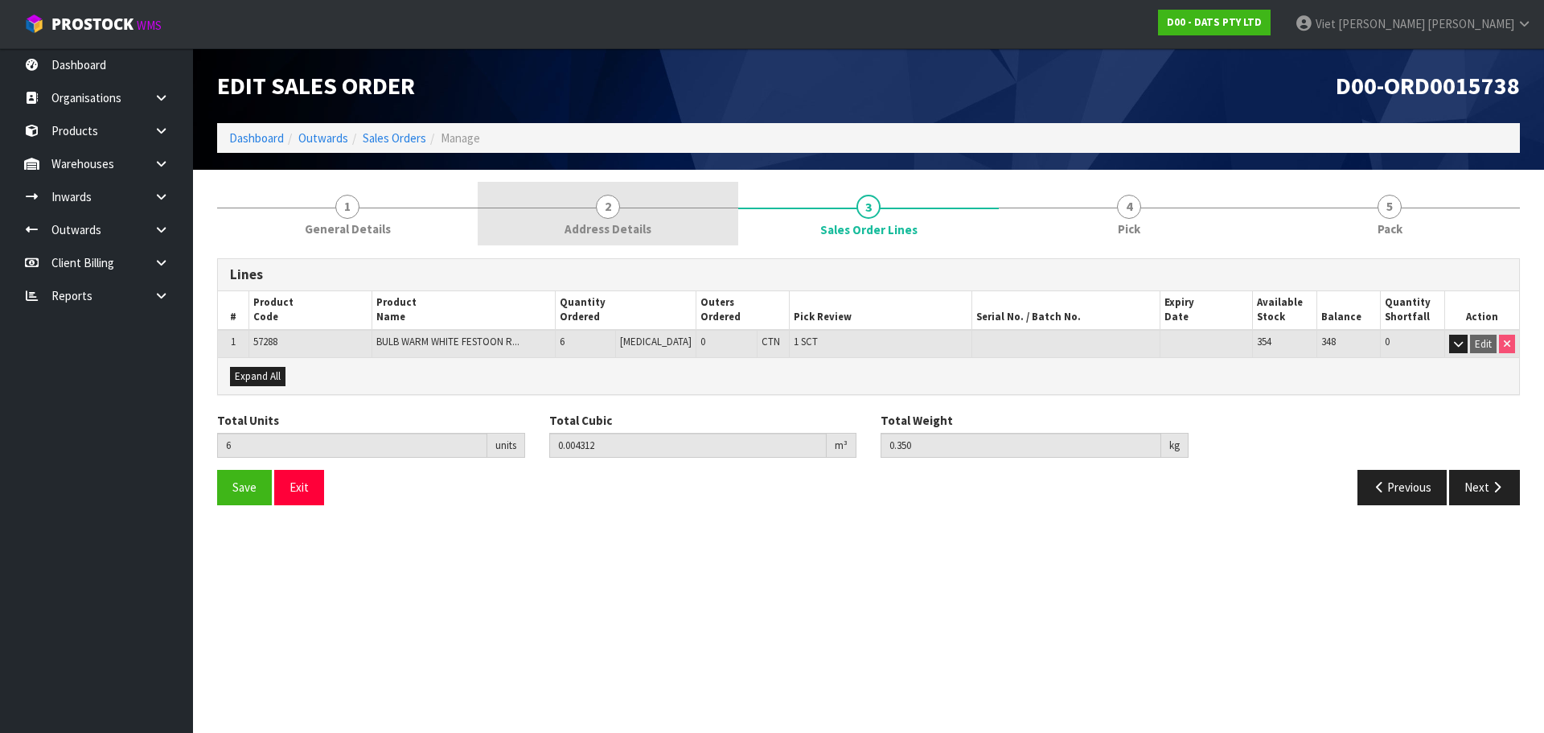
click at [623, 232] on span "Address Details" at bounding box center [608, 228] width 87 height 17
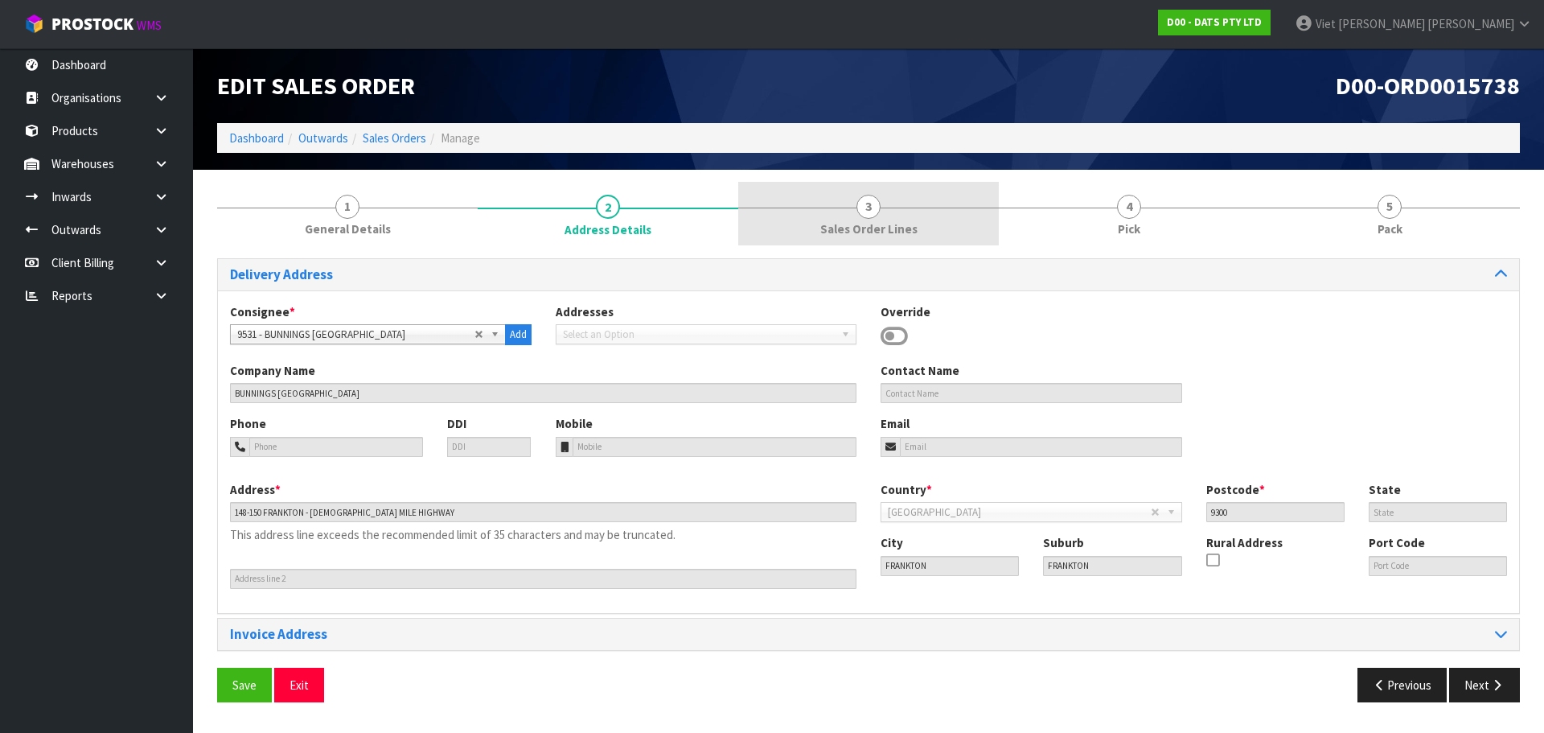
click at [931, 209] on link "3 Sales Order Lines" at bounding box center [868, 214] width 261 height 64
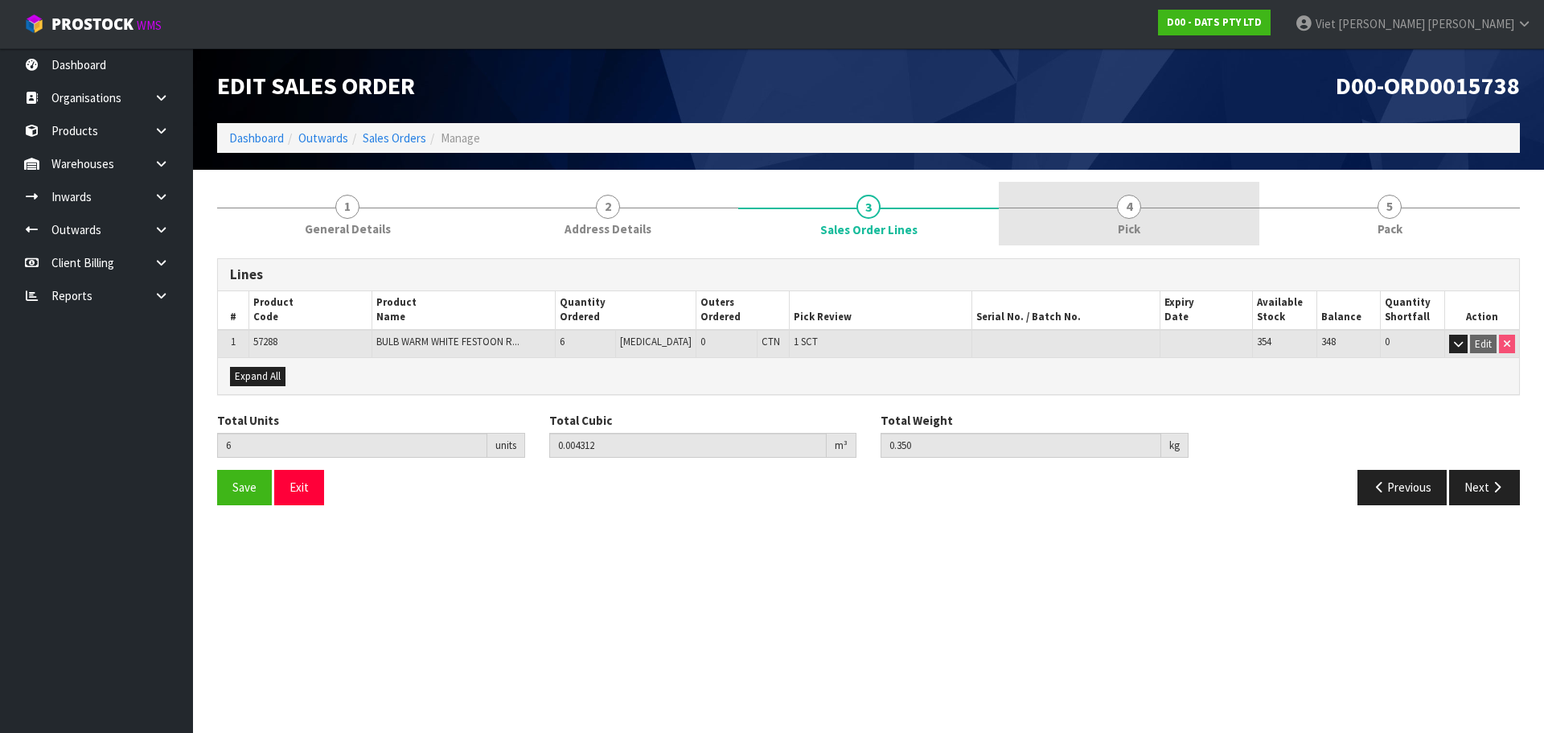
click at [1087, 202] on link "4 Pick" at bounding box center [1129, 214] width 261 height 64
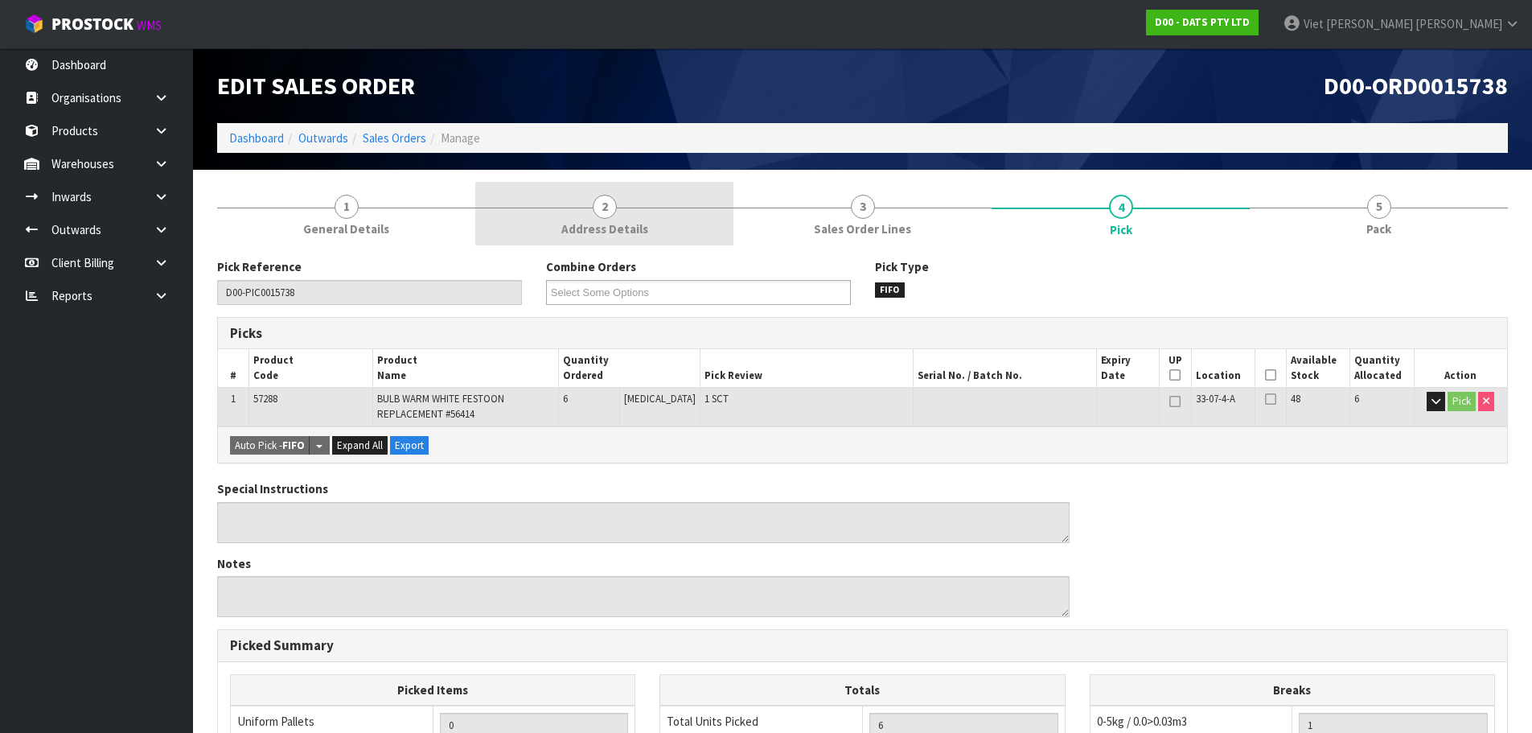
click at [693, 185] on link "2 Address Details" at bounding box center [604, 214] width 258 height 64
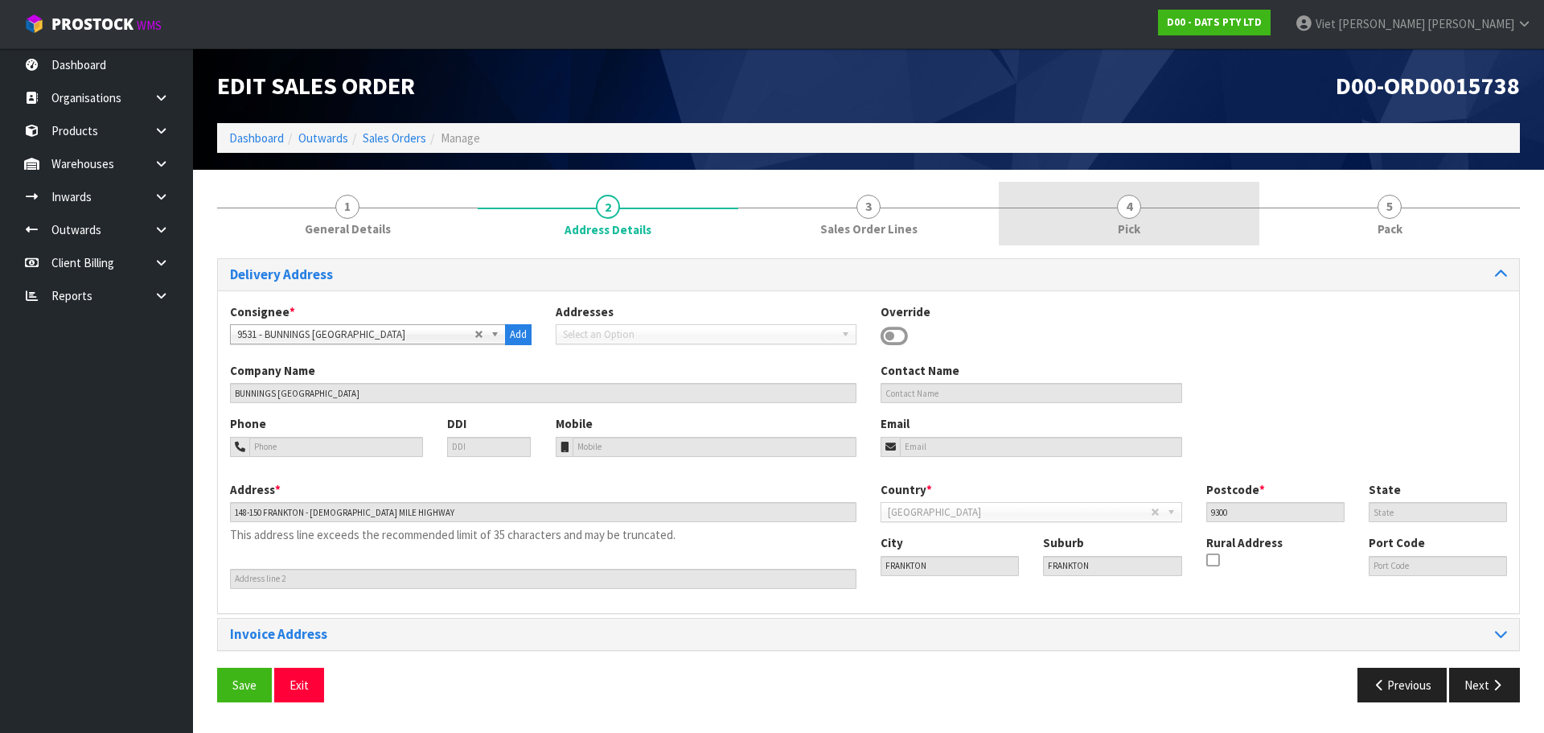
click at [1052, 194] on link "4 Pick" at bounding box center [1129, 214] width 261 height 64
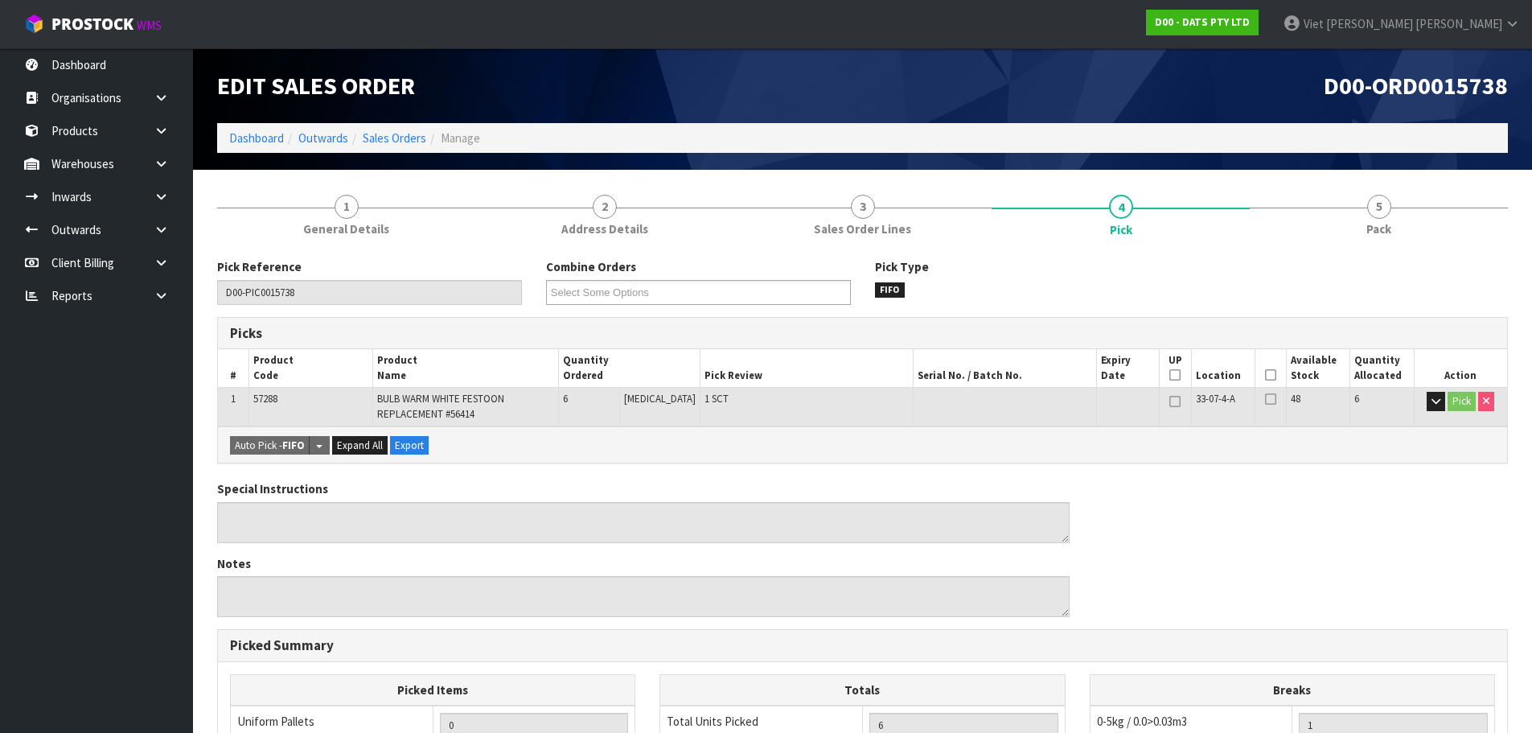
click at [382, 127] on ol "Dashboard Outwards Sales Orders Manage" at bounding box center [862, 138] width 1291 height 30
click at [382, 139] on link "Sales Orders" at bounding box center [395, 137] width 64 height 15
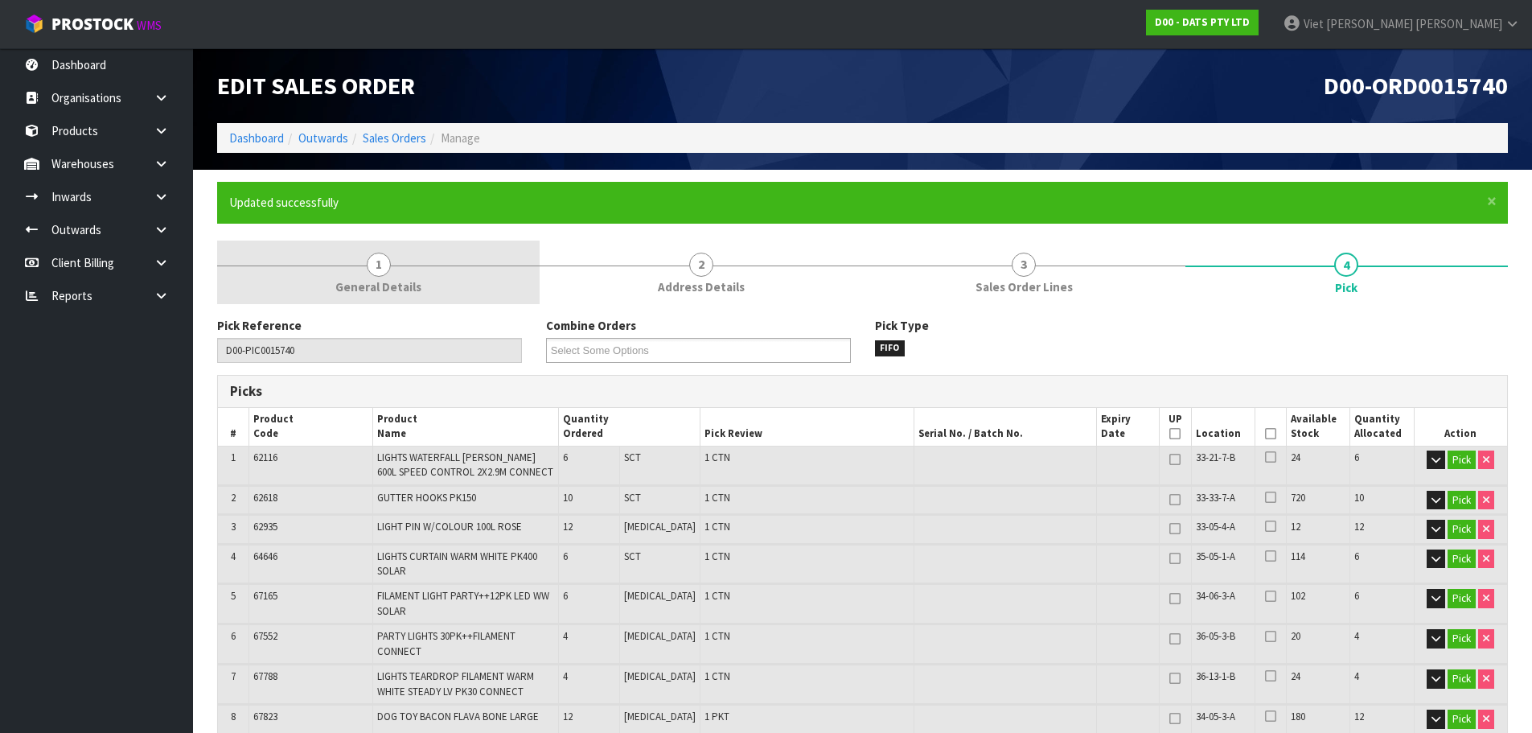
click at [413, 290] on span "General Details" at bounding box center [378, 286] width 86 height 17
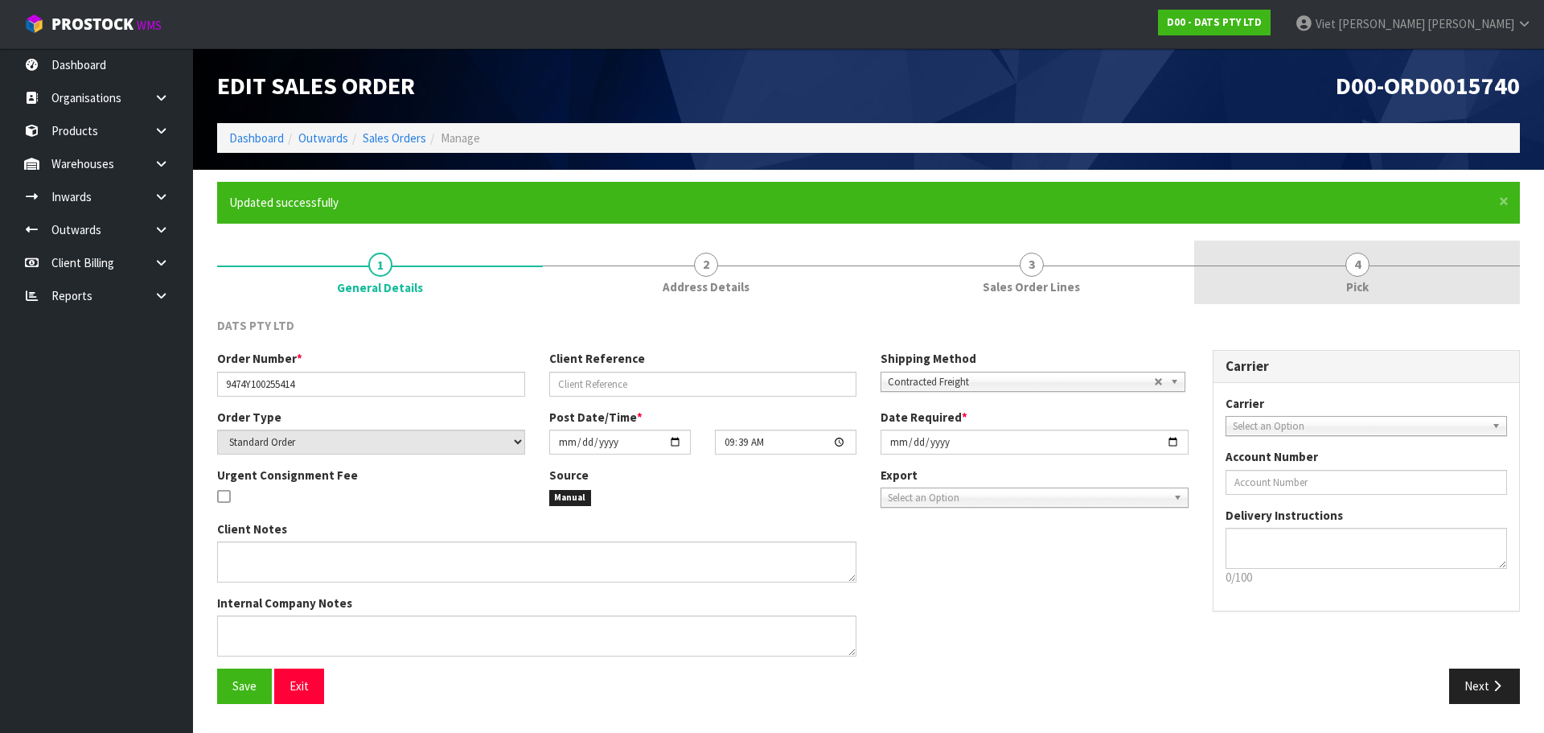
click at [1328, 267] on link "4 Pick" at bounding box center [1357, 272] width 326 height 64
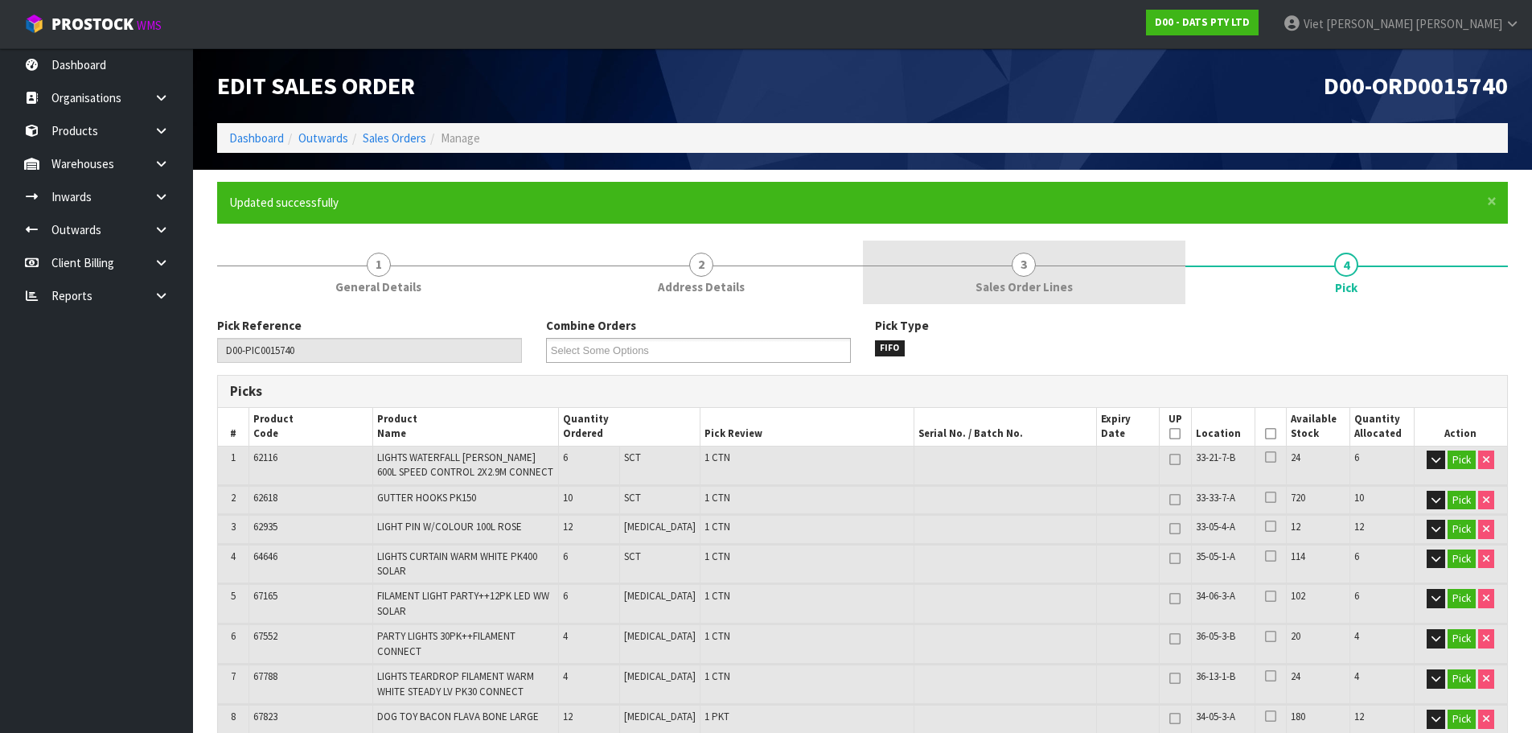
click at [1036, 249] on link "3 Sales Order Lines" at bounding box center [1024, 272] width 323 height 64
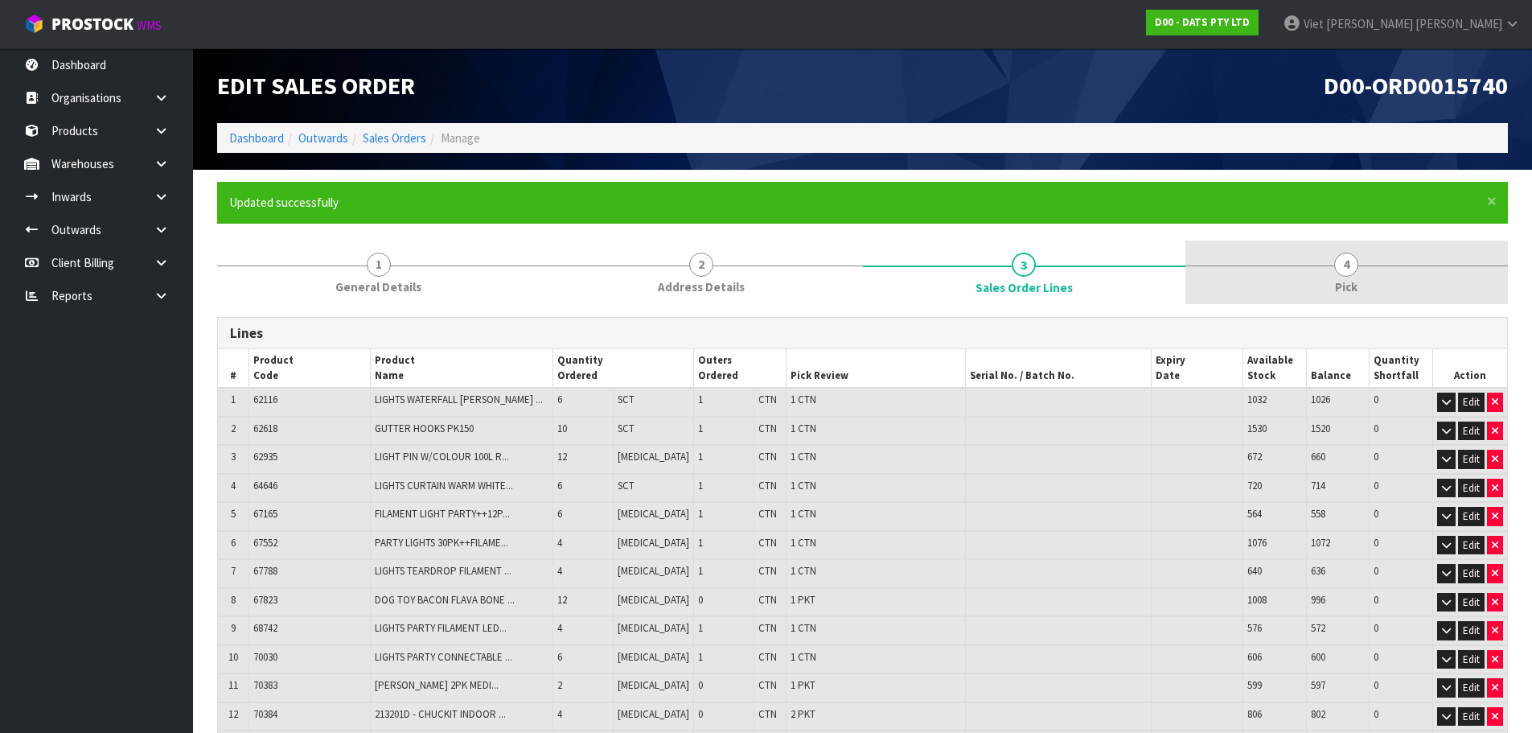
click at [1248, 273] on link "4 Pick" at bounding box center [1346, 272] width 323 height 64
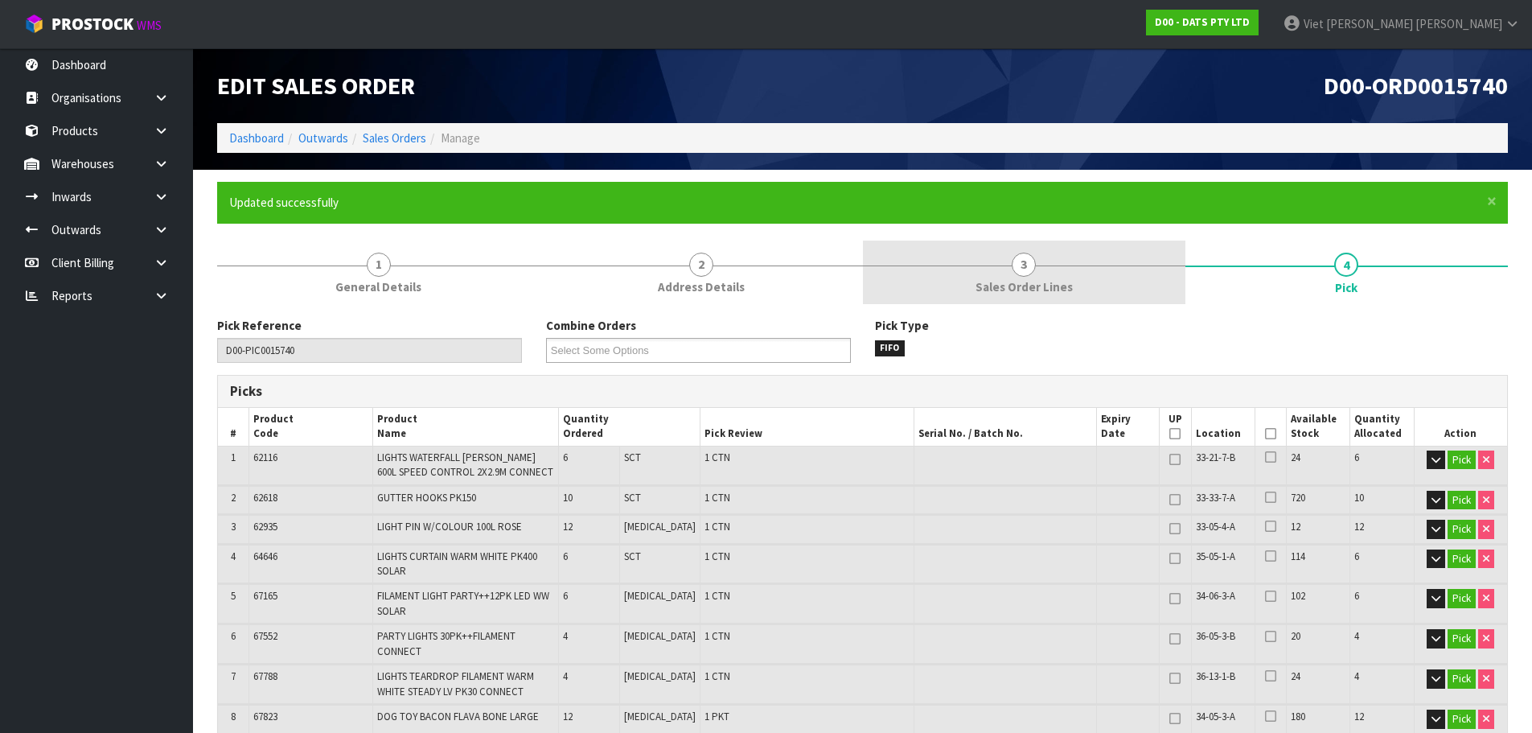
click at [1108, 290] on link "3 Sales Order Lines" at bounding box center [1024, 272] width 323 height 64
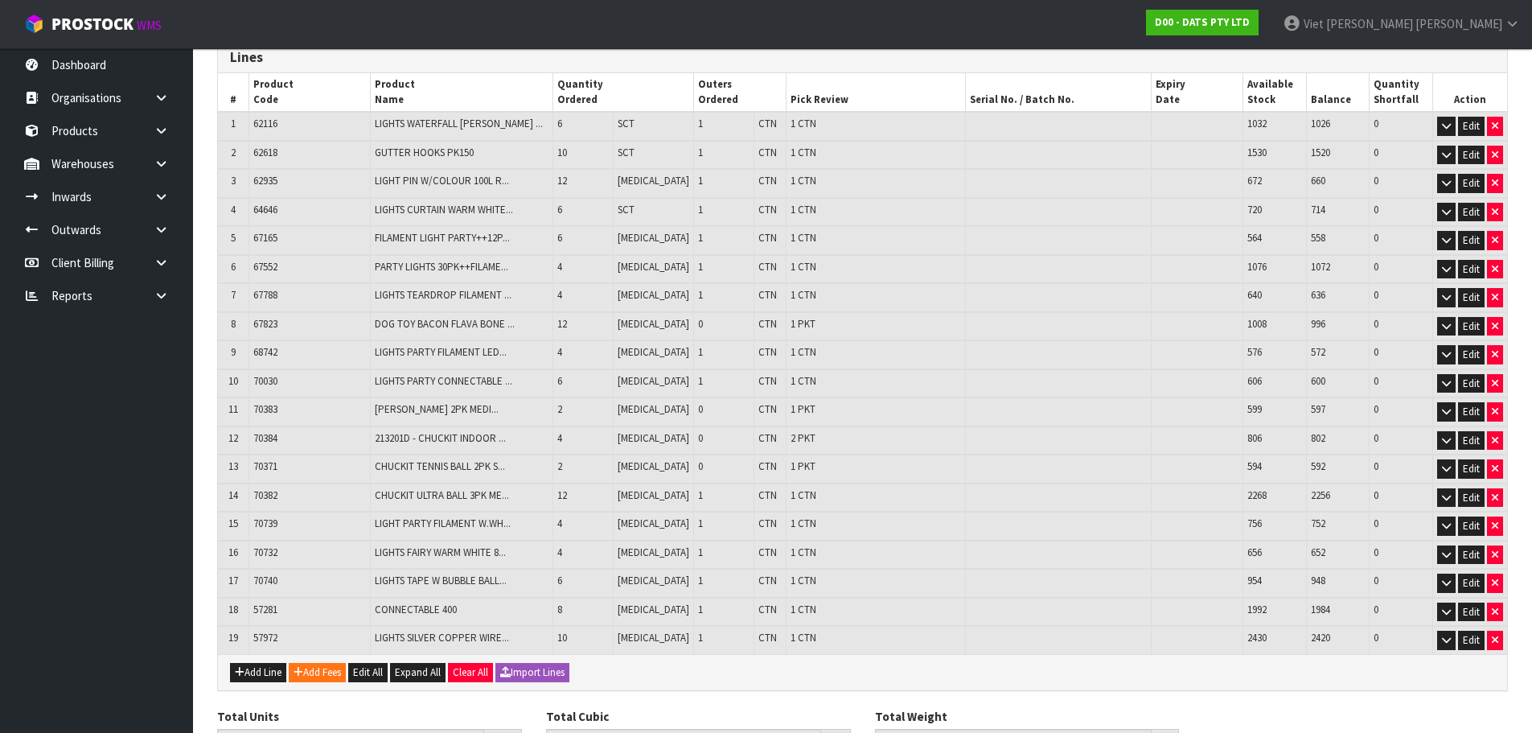
scroll to position [368, 0]
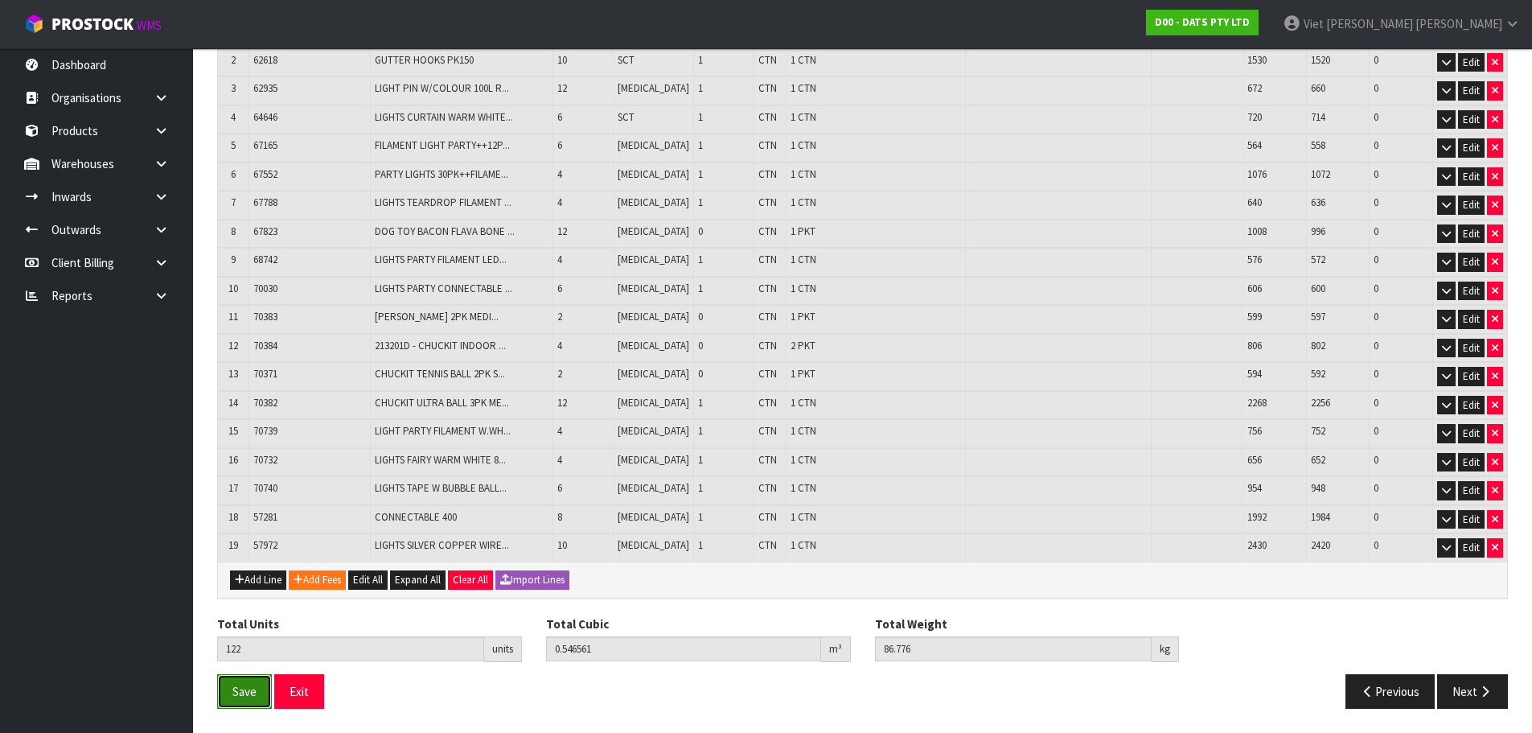
click at [253, 696] on span "Save" at bounding box center [244, 691] width 24 height 15
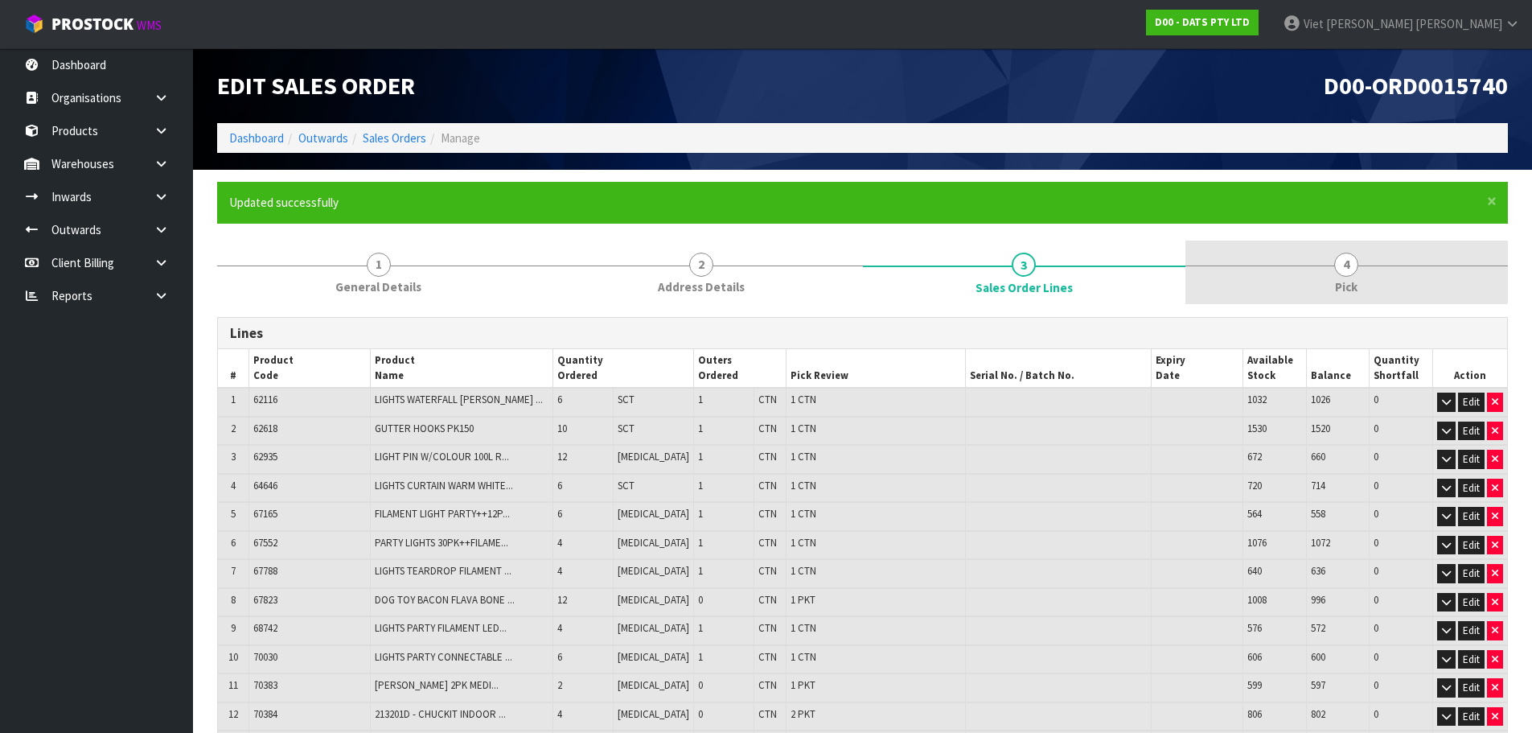
click at [1365, 268] on link "4 Pick" at bounding box center [1346, 272] width 323 height 64
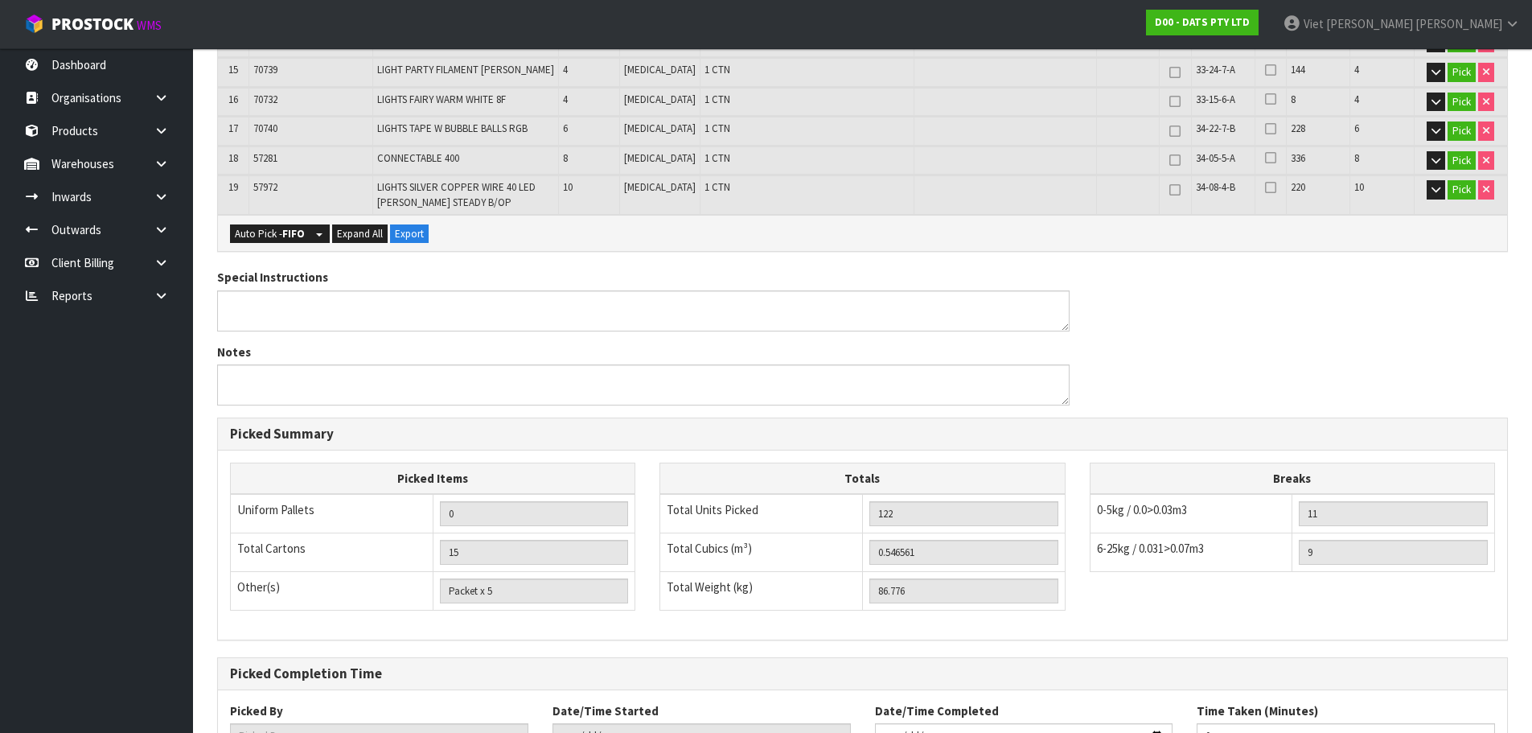
scroll to position [991, 0]
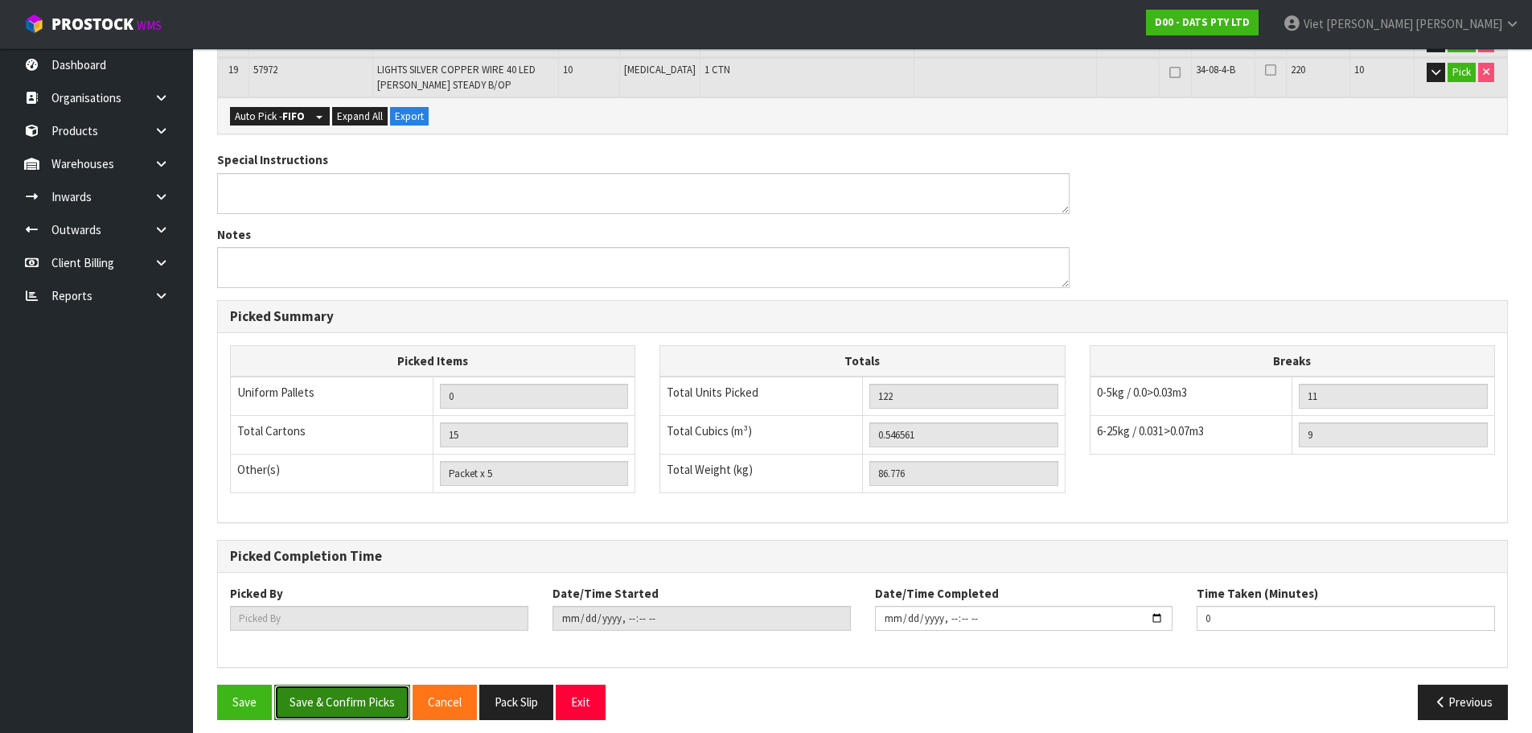
click at [347, 705] on button "Save & Confirm Picks" at bounding box center [342, 701] width 136 height 35
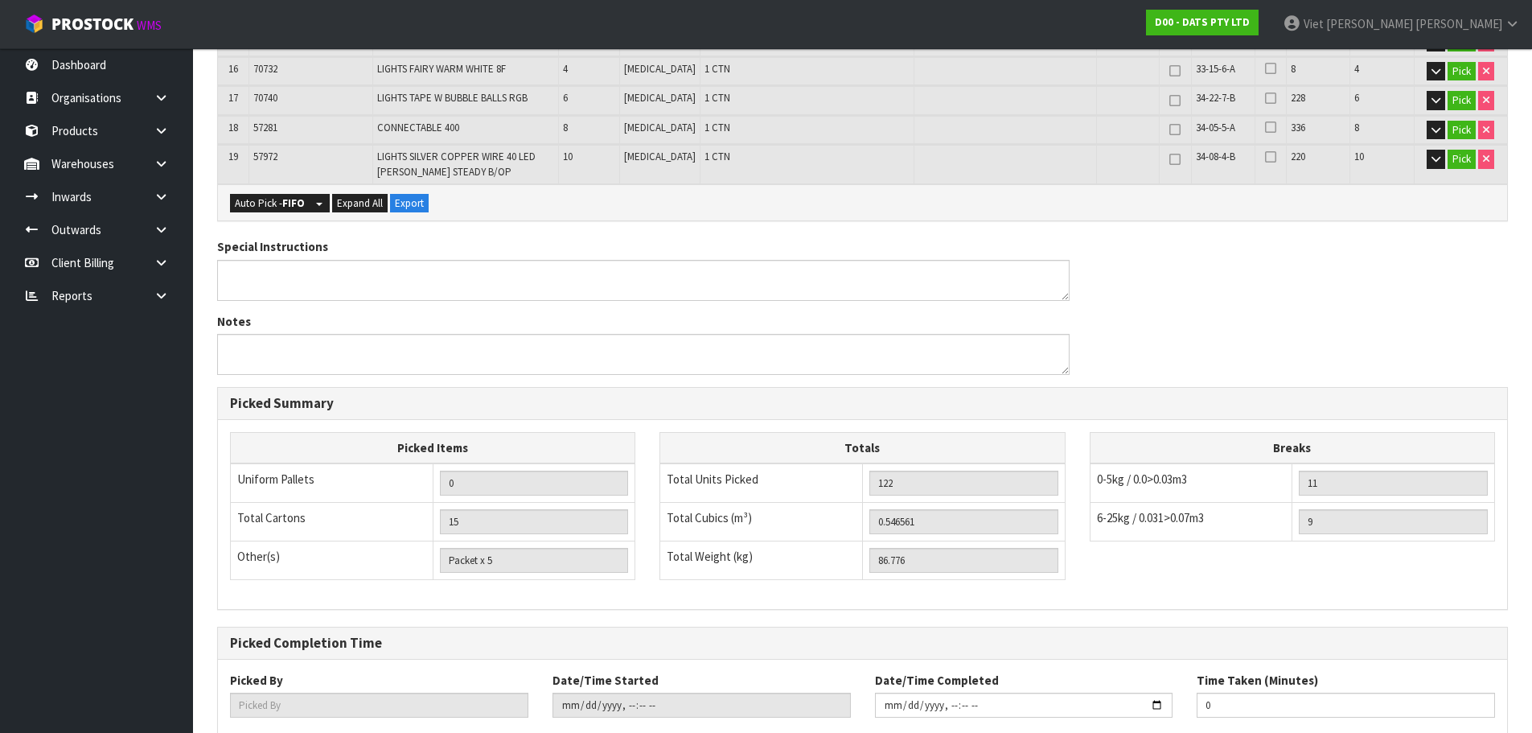
scroll to position [0, 0]
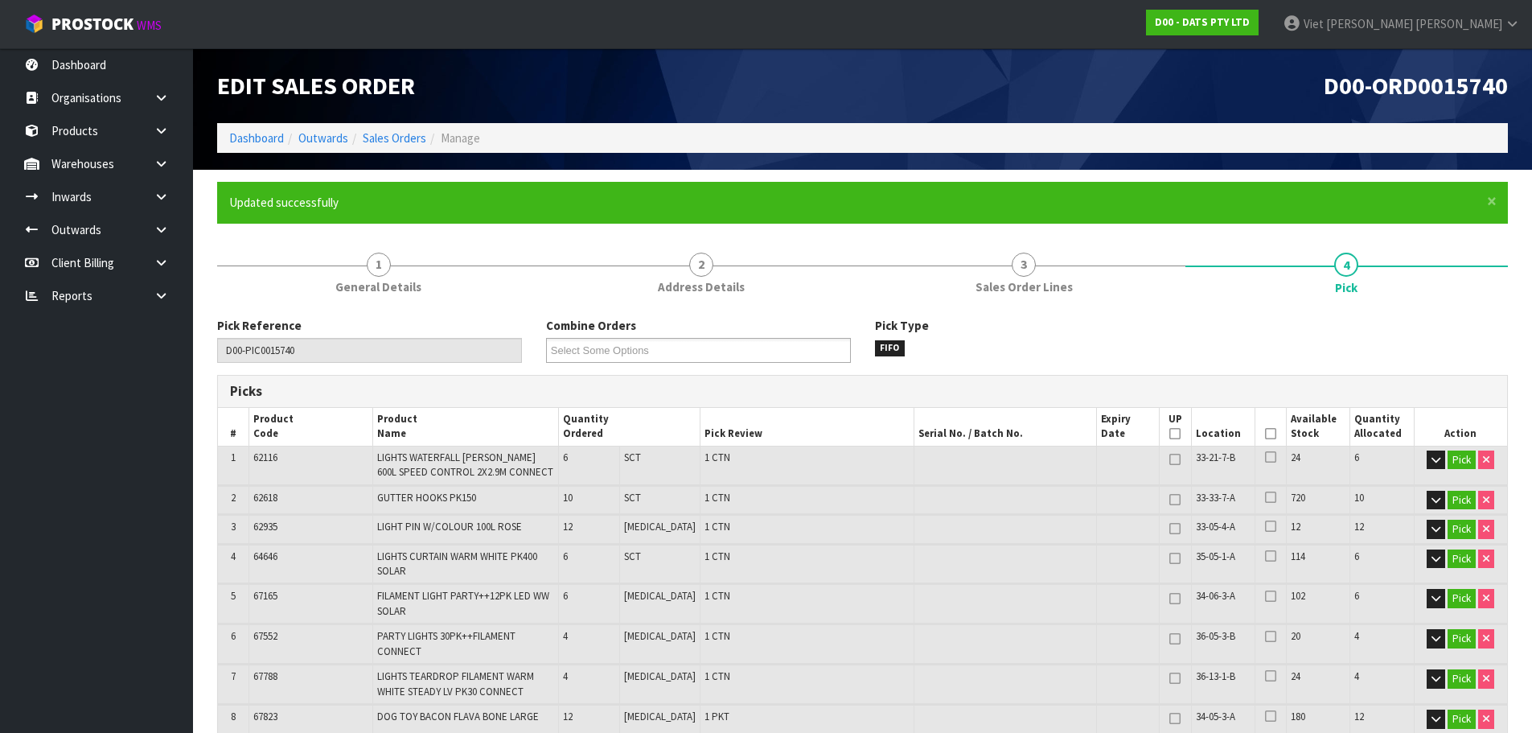
type input "Viet [PERSON_NAME]"
type input "2025-09-11T09:55:45"
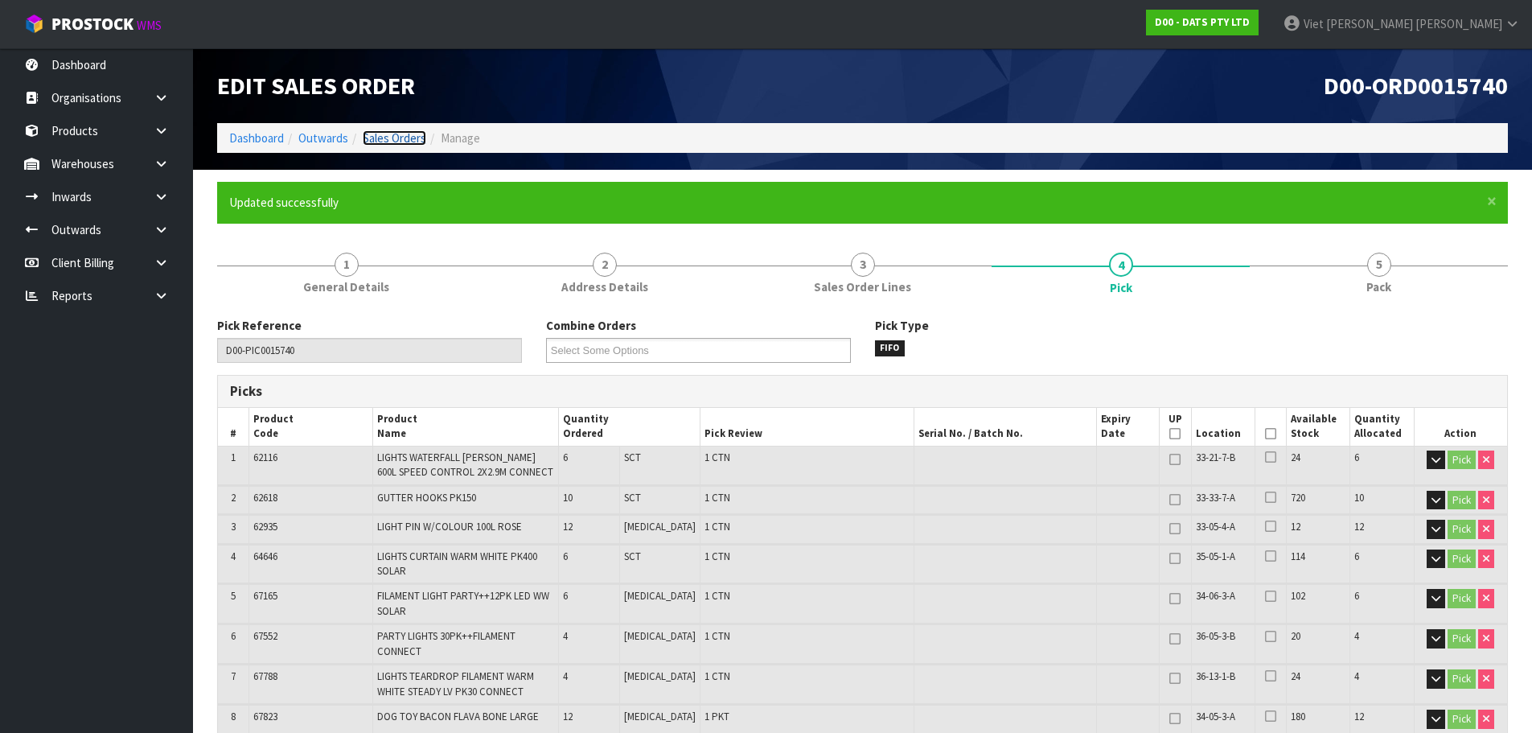
click at [415, 140] on link "Sales Orders" at bounding box center [395, 137] width 64 height 15
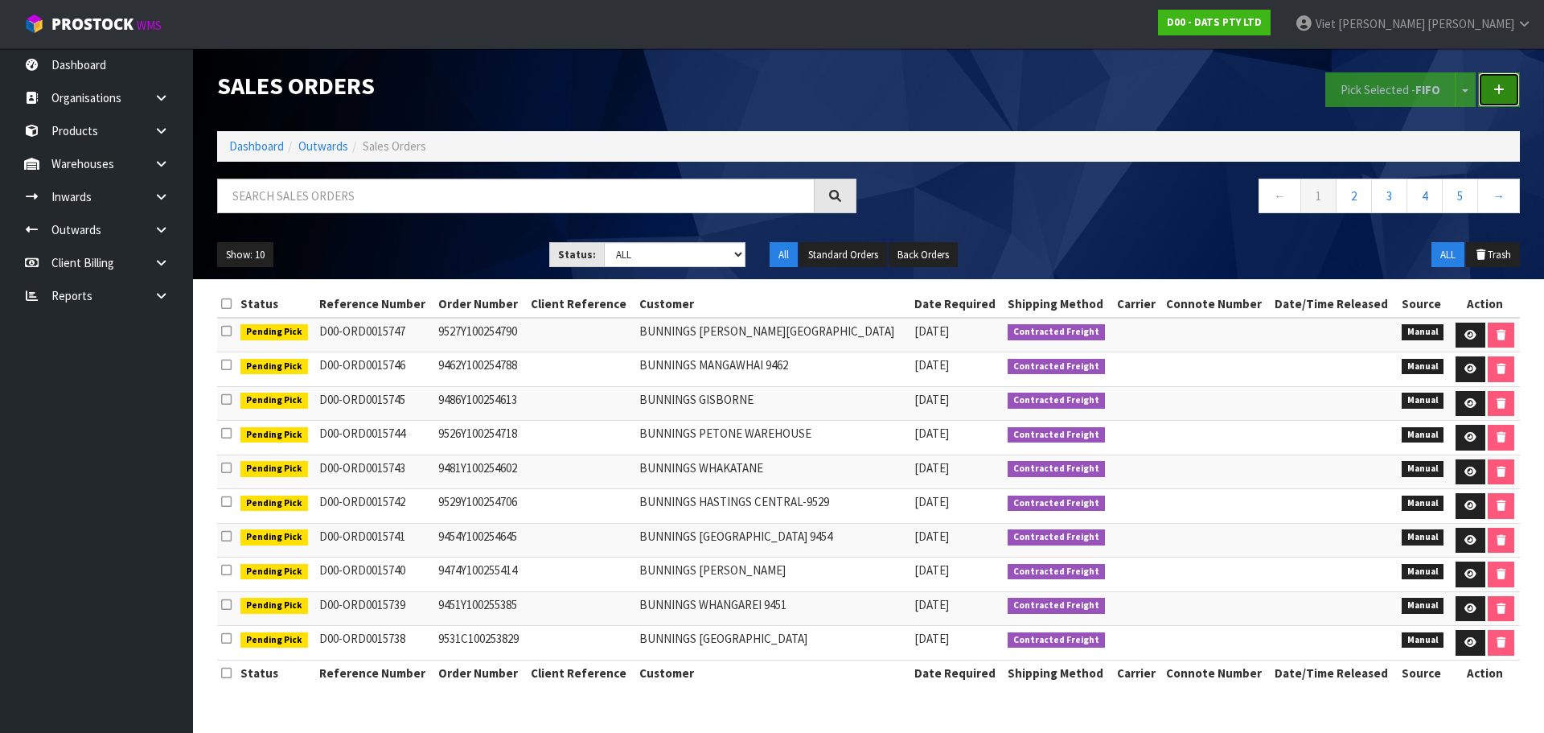
click at [1498, 88] on icon at bounding box center [1498, 90] width 11 height 12
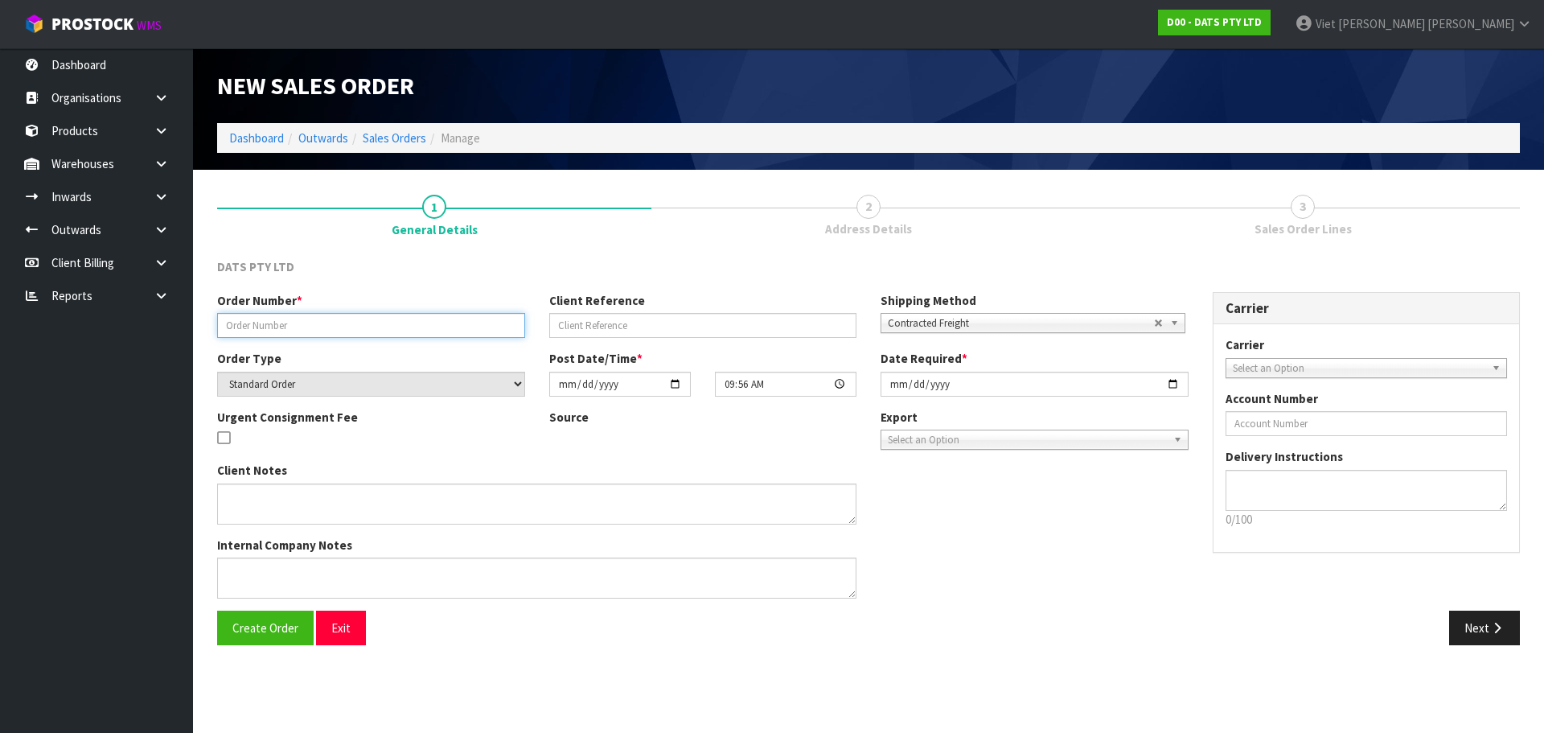
click at [392, 337] on input "text" at bounding box center [371, 325] width 308 height 25
paste input "9541Y100255426"
type input "9541Y100255426"
click at [277, 643] on button "Create Order" at bounding box center [265, 627] width 97 height 35
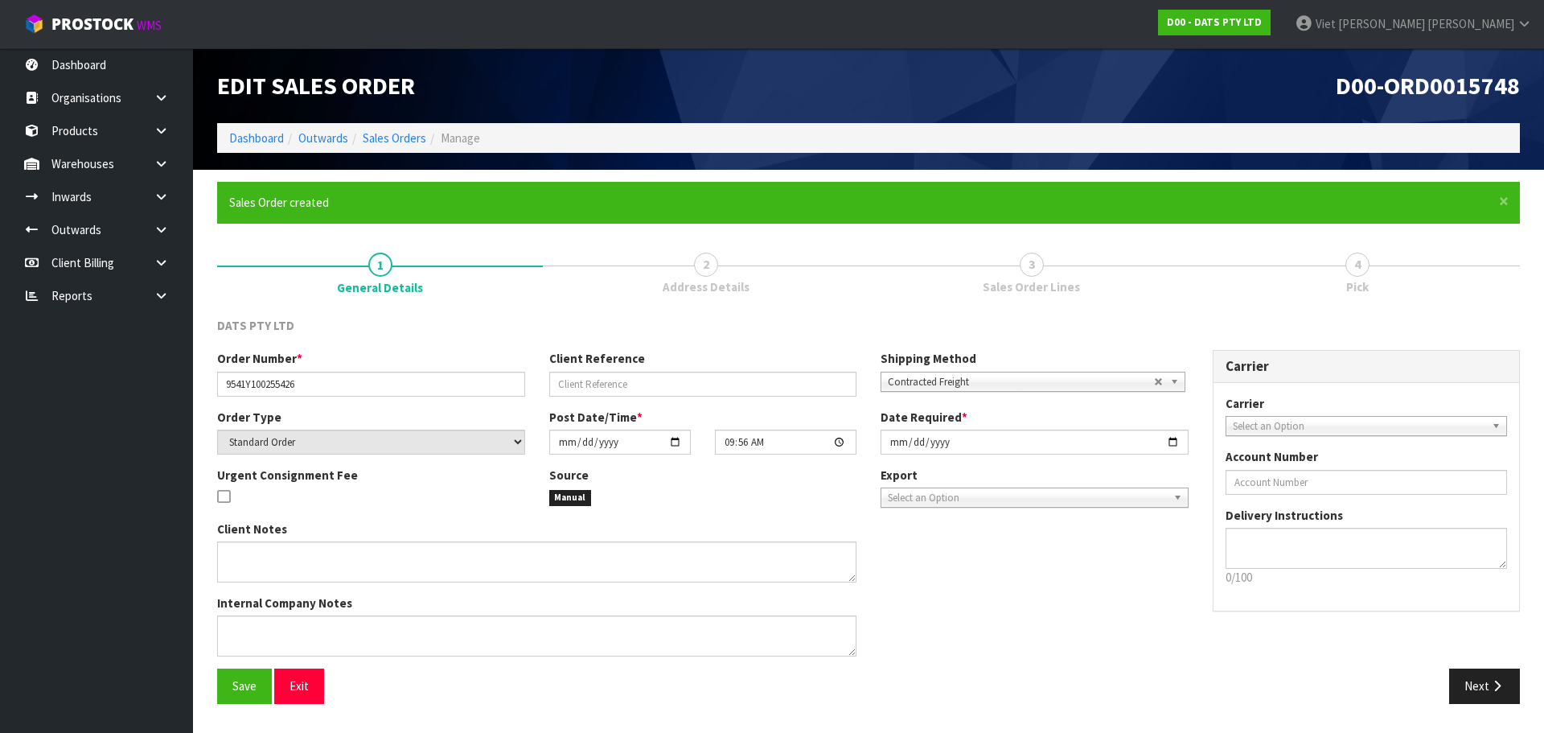
click at [1089, 384] on span "Contracted Freight" at bounding box center [1021, 381] width 266 height 19
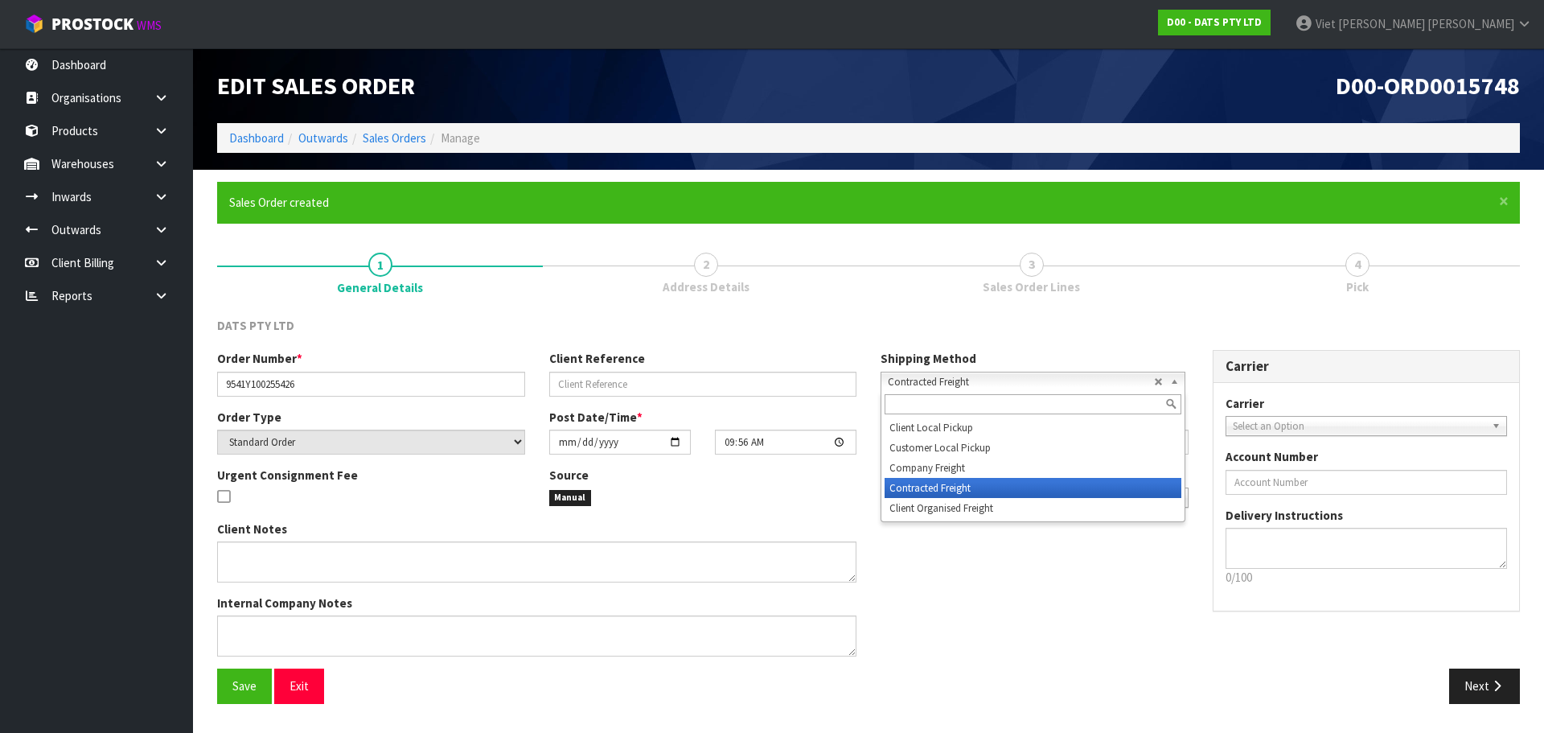
click at [1089, 384] on span "Contracted Freight" at bounding box center [1021, 381] width 266 height 19
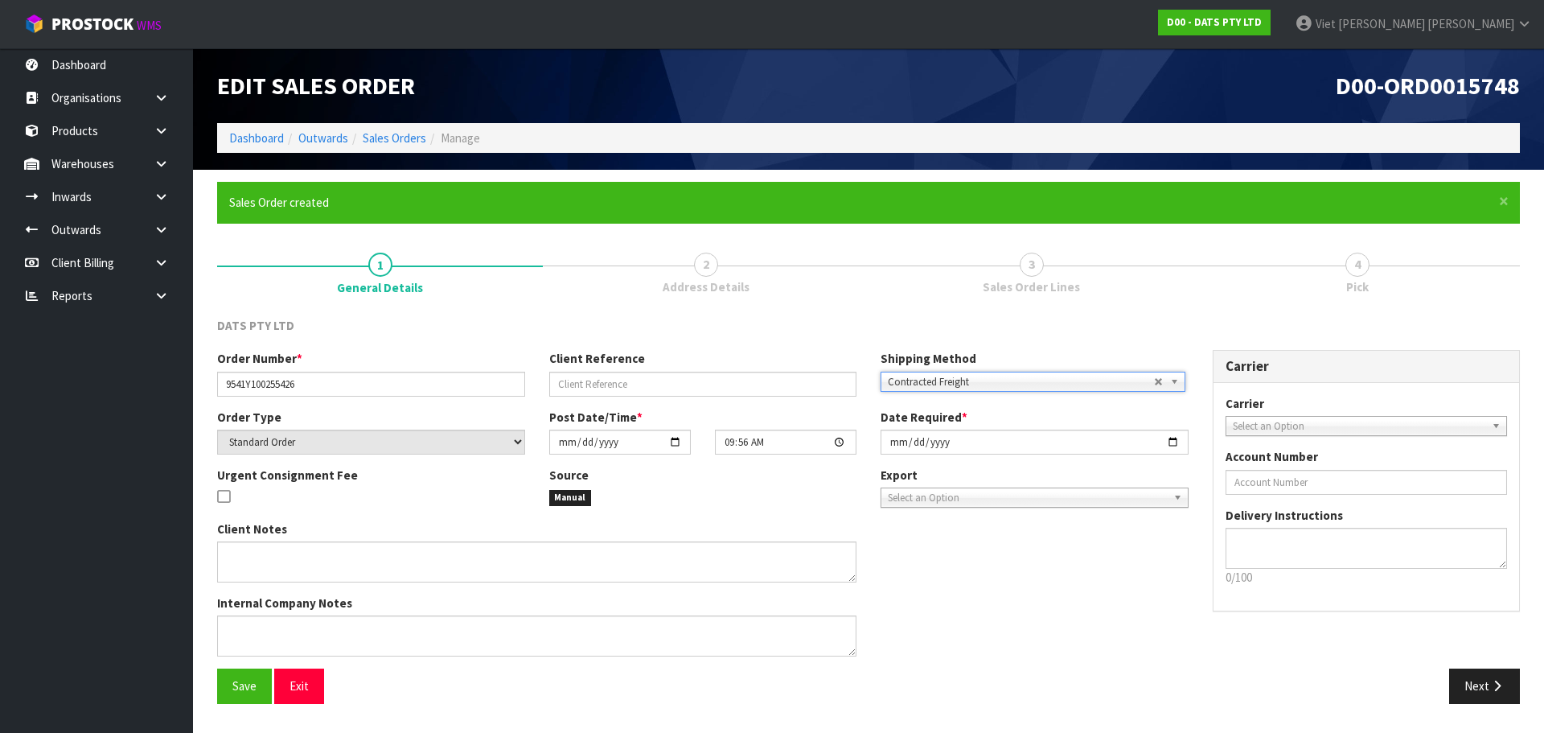
click at [1089, 384] on span "Contracted Freight" at bounding box center [1021, 381] width 266 height 19
click at [1462, 668] on div "Order Number * 9541Y100255426 Client Reference Shipping Method Client Local Pic…" at bounding box center [868, 509] width 1327 height 318
click at [1462, 678] on button "Next" at bounding box center [1484, 685] width 71 height 35
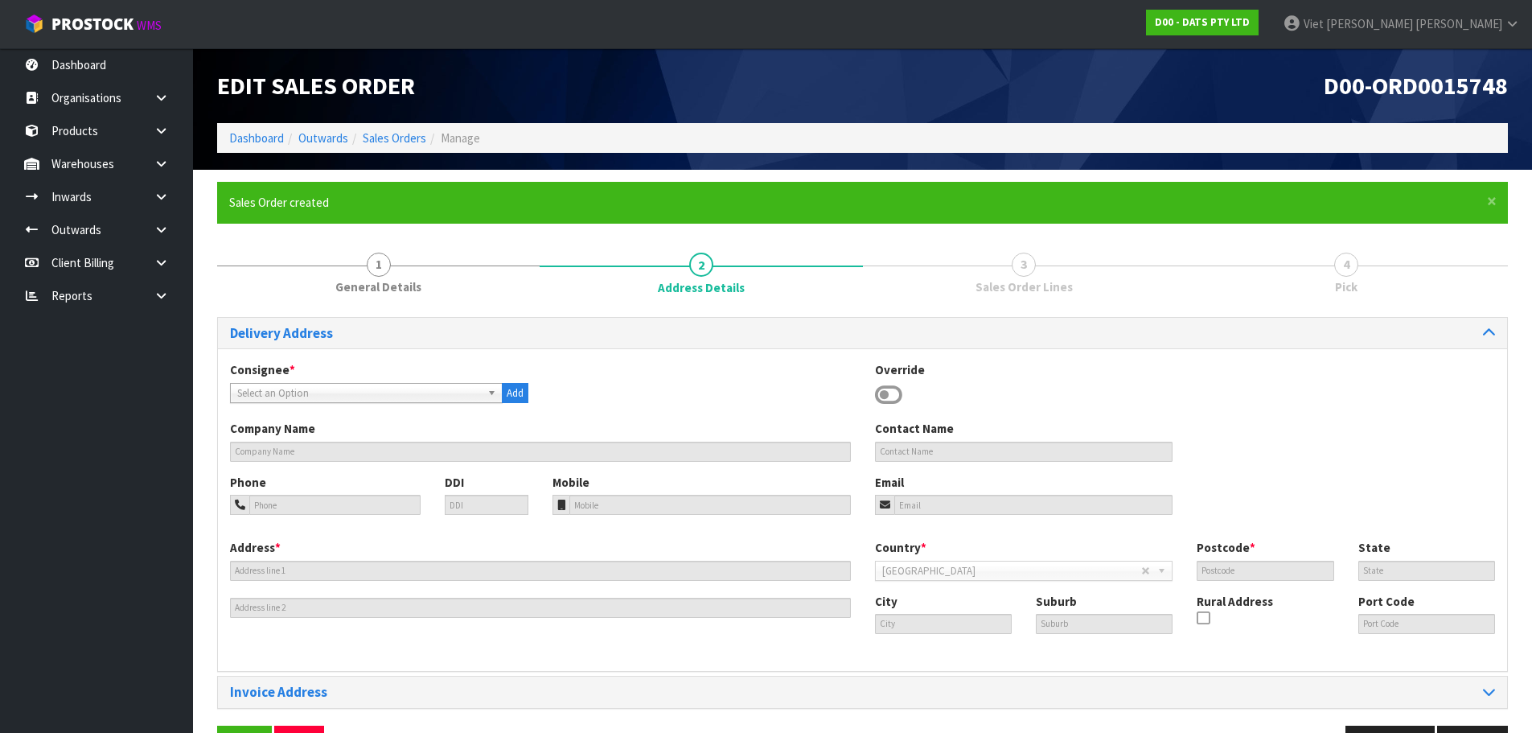
click at [438, 404] on div "Consignee * 000001.BAY MECHANICS - BAY MECHANICS 000001A - BRAKE & TRANSMISSION…" at bounding box center [862, 390] width 1289 height 59
click at [437, 394] on span "Select an Option" at bounding box center [359, 393] width 244 height 19
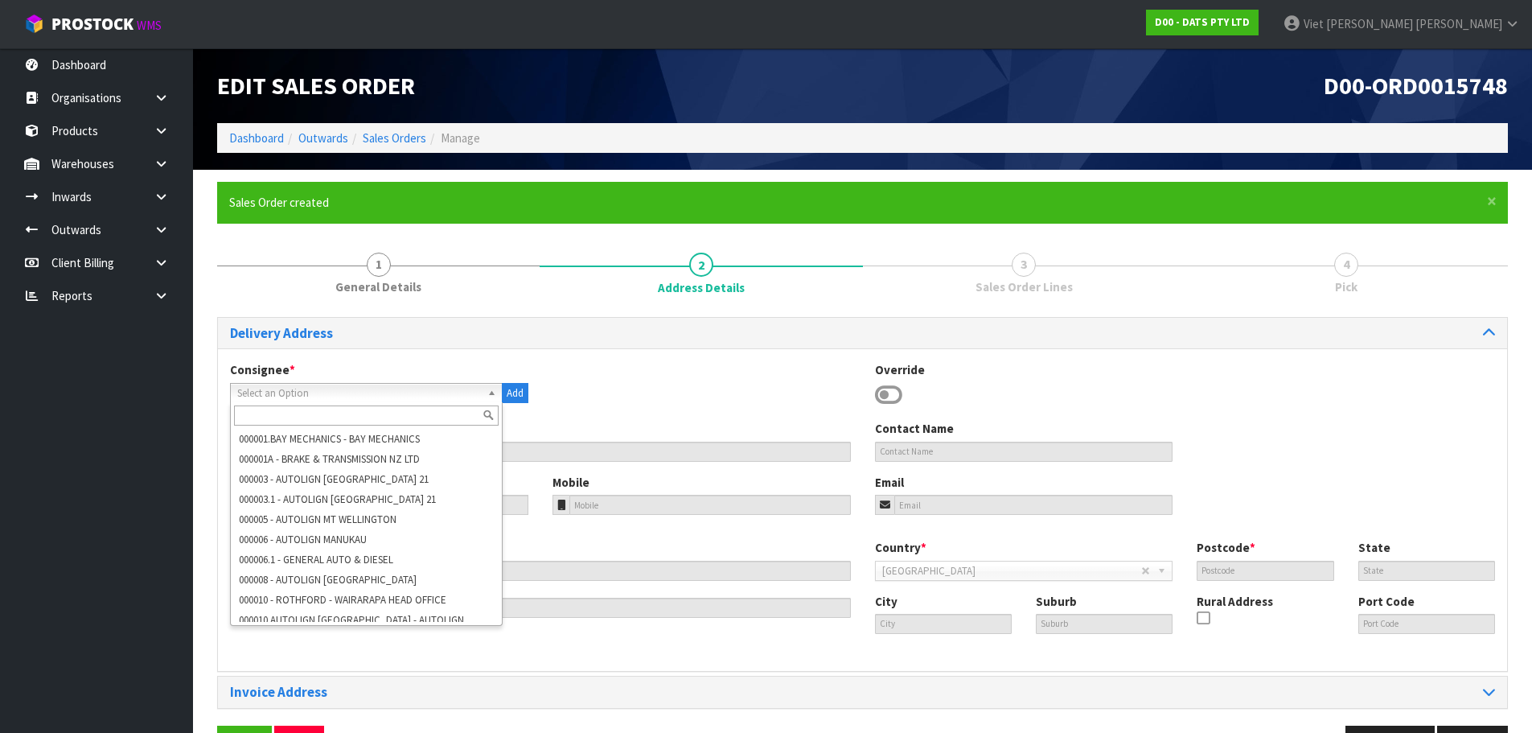
click at [399, 417] on input "text" at bounding box center [366, 415] width 265 height 20
paste input "9541"
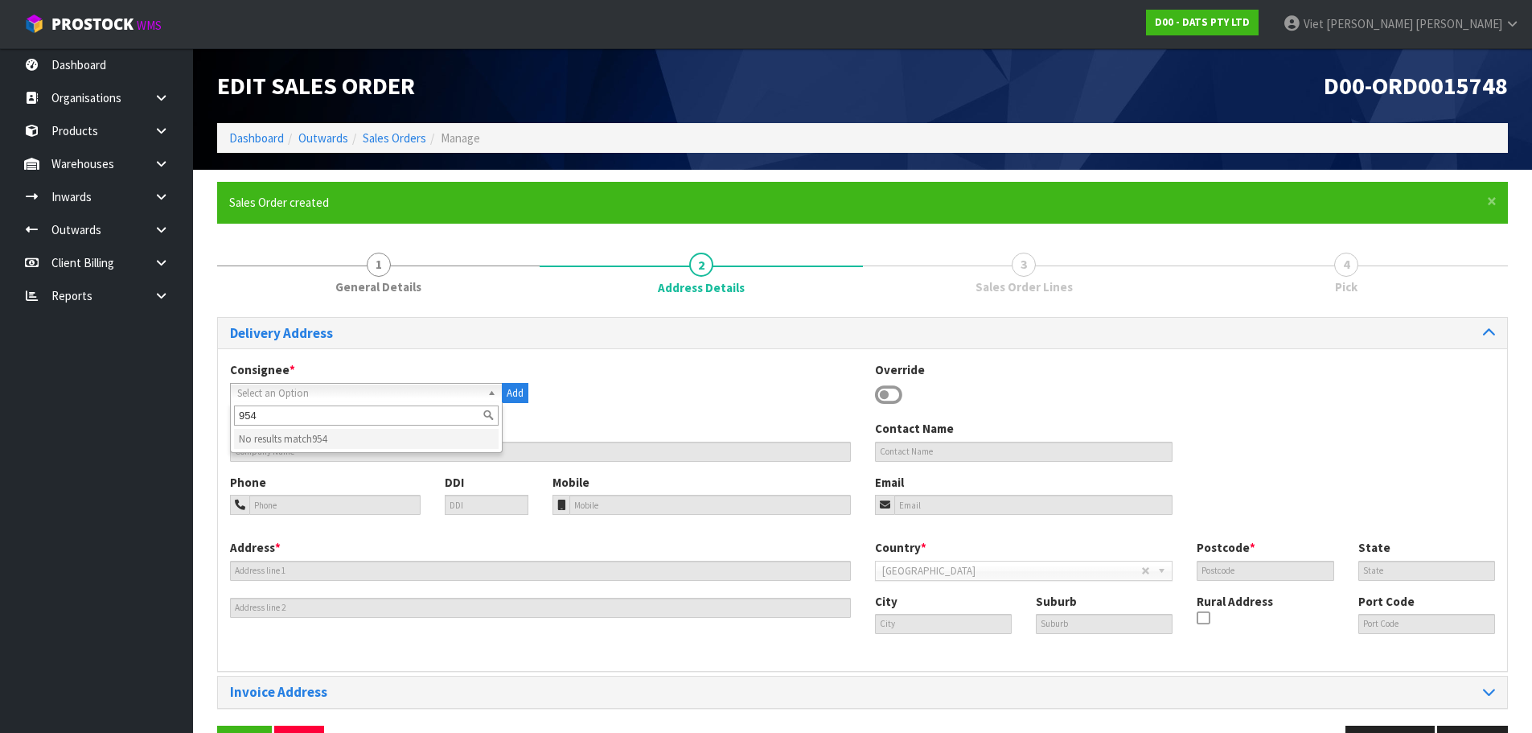
type input "95"
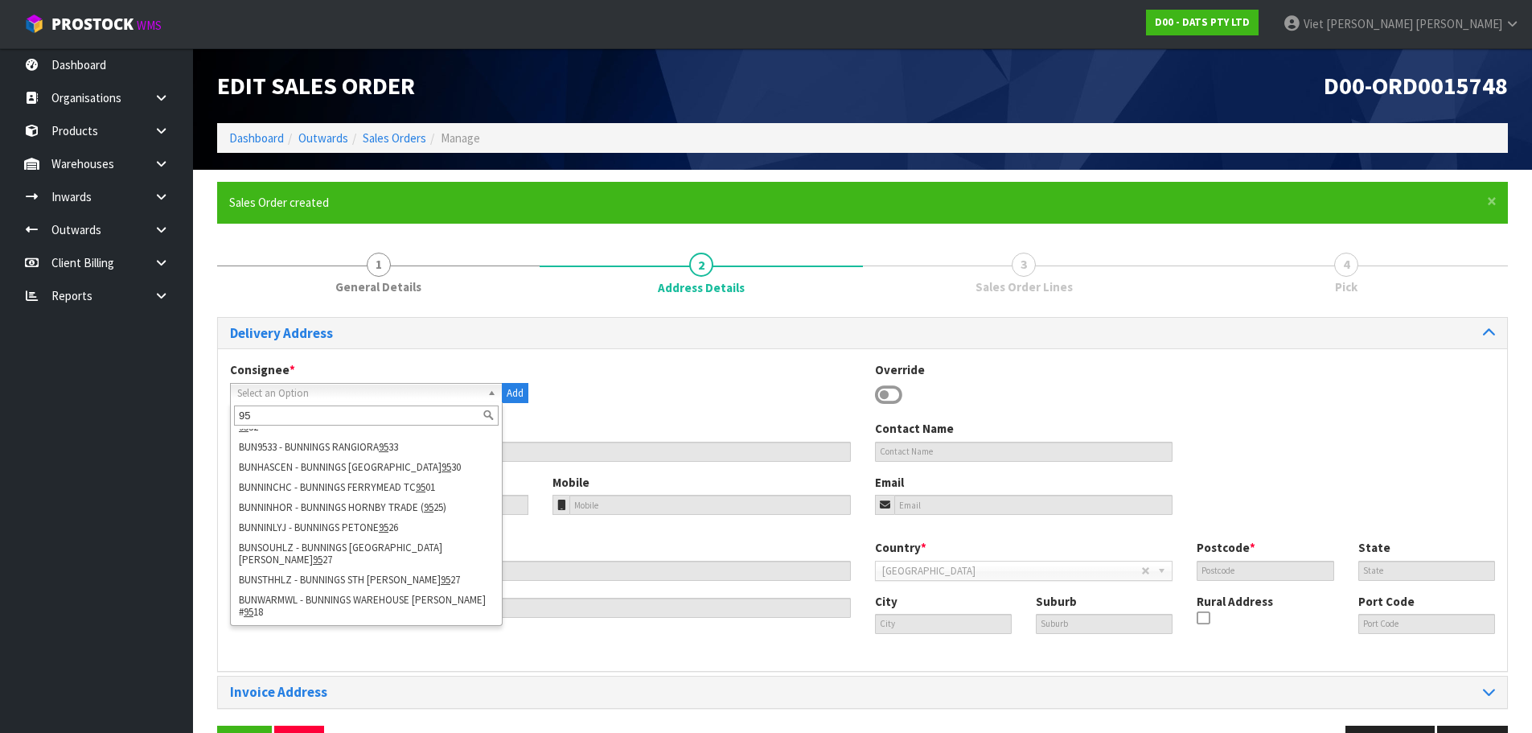
scroll to position [334, 0]
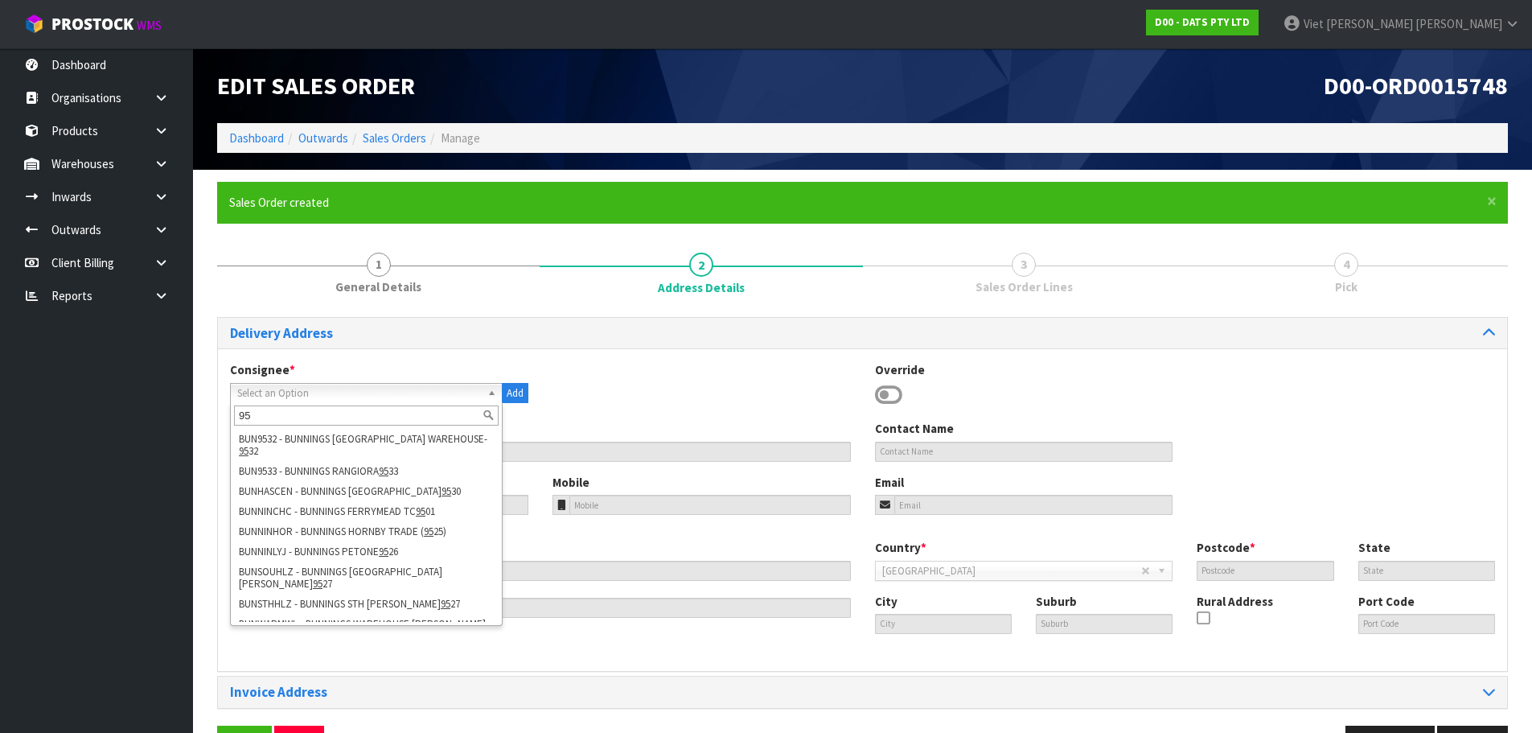
drag, startPoint x: 263, startPoint y: 419, endPoint x: 180, endPoint y: 429, distance: 83.4
click at [180, 429] on body "Toggle navigation ProStock WMS D00 - DATS PTY LTD Viet Hoang Tran Logout Dashbo…" at bounding box center [766, 366] width 1532 height 733
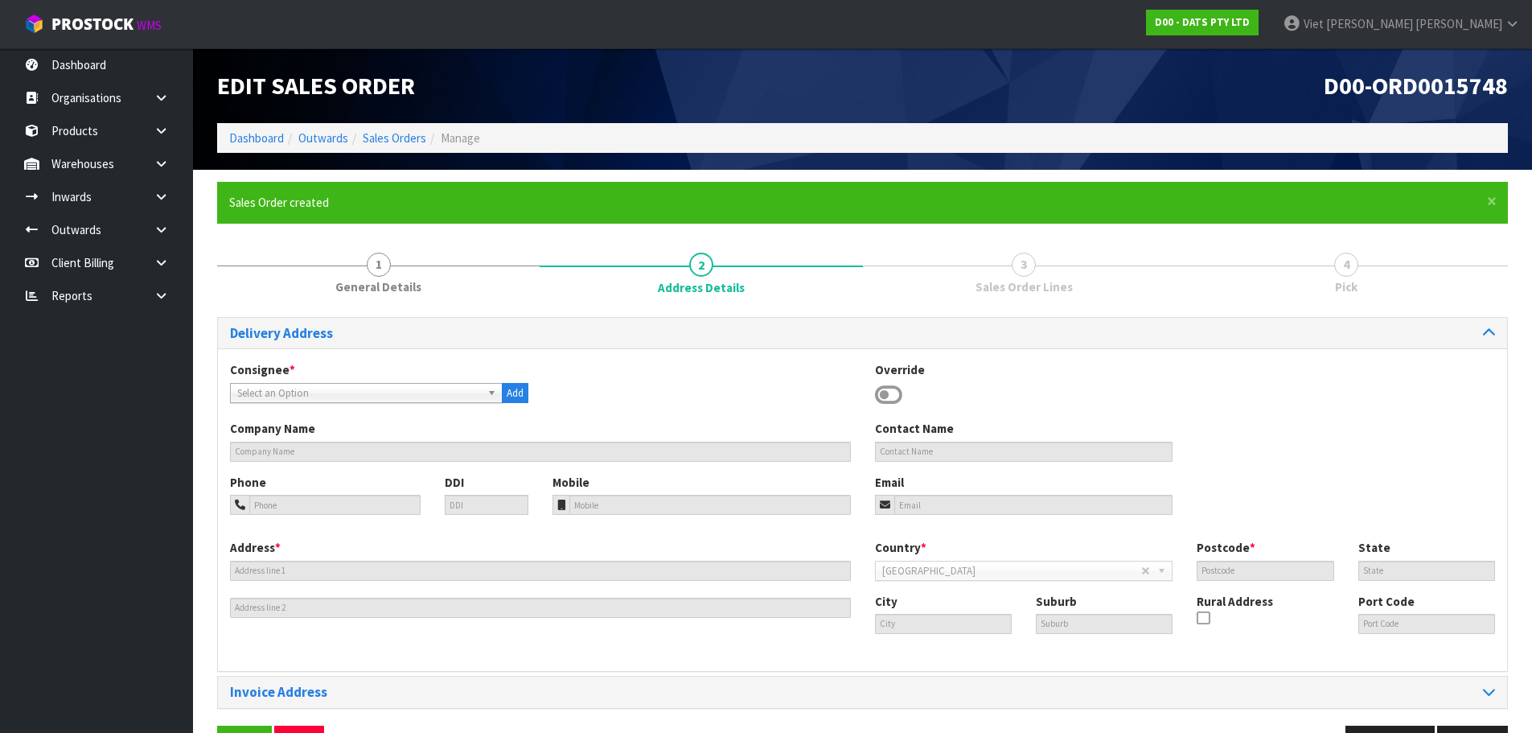
click at [454, 399] on span "Select an Option" at bounding box center [359, 393] width 244 height 19
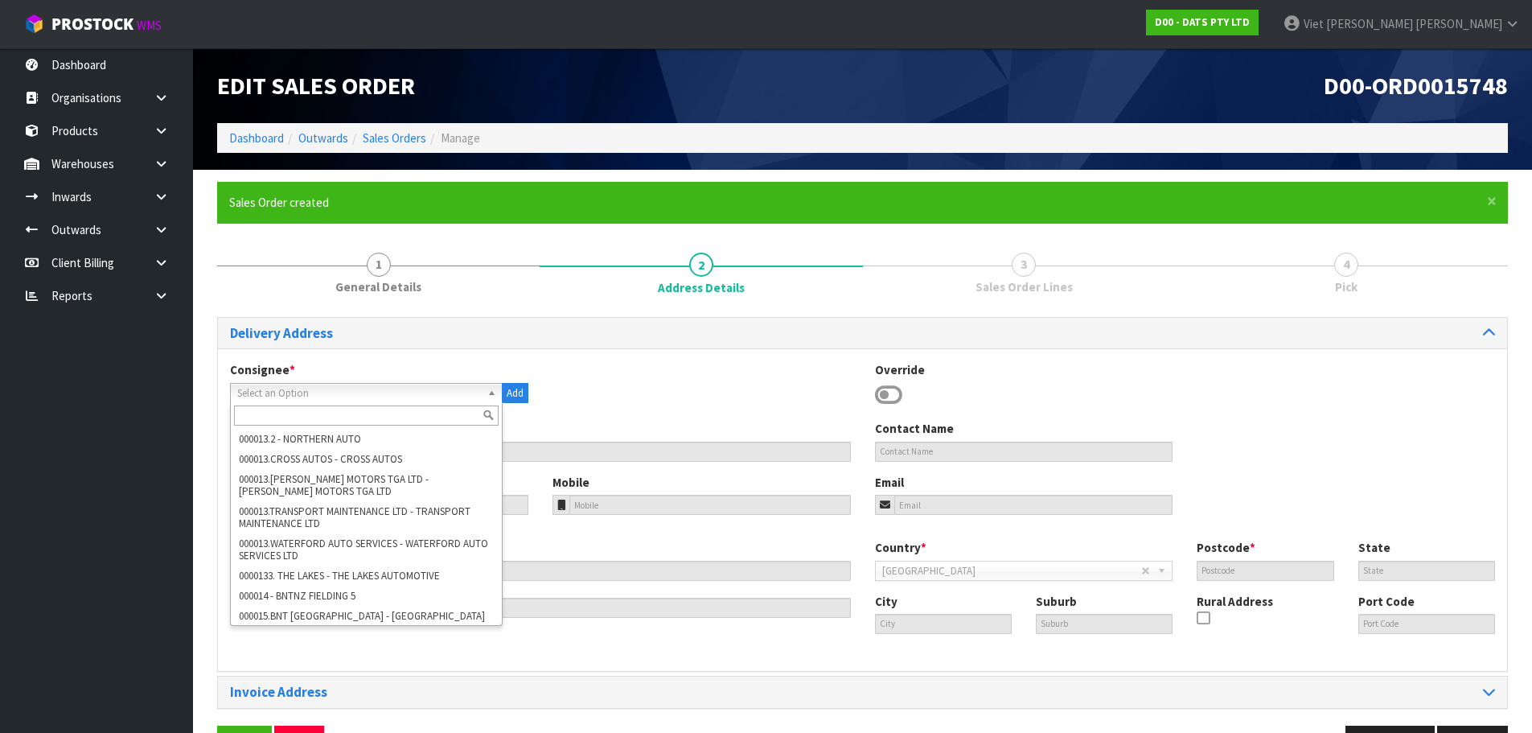
scroll to position [0, 0]
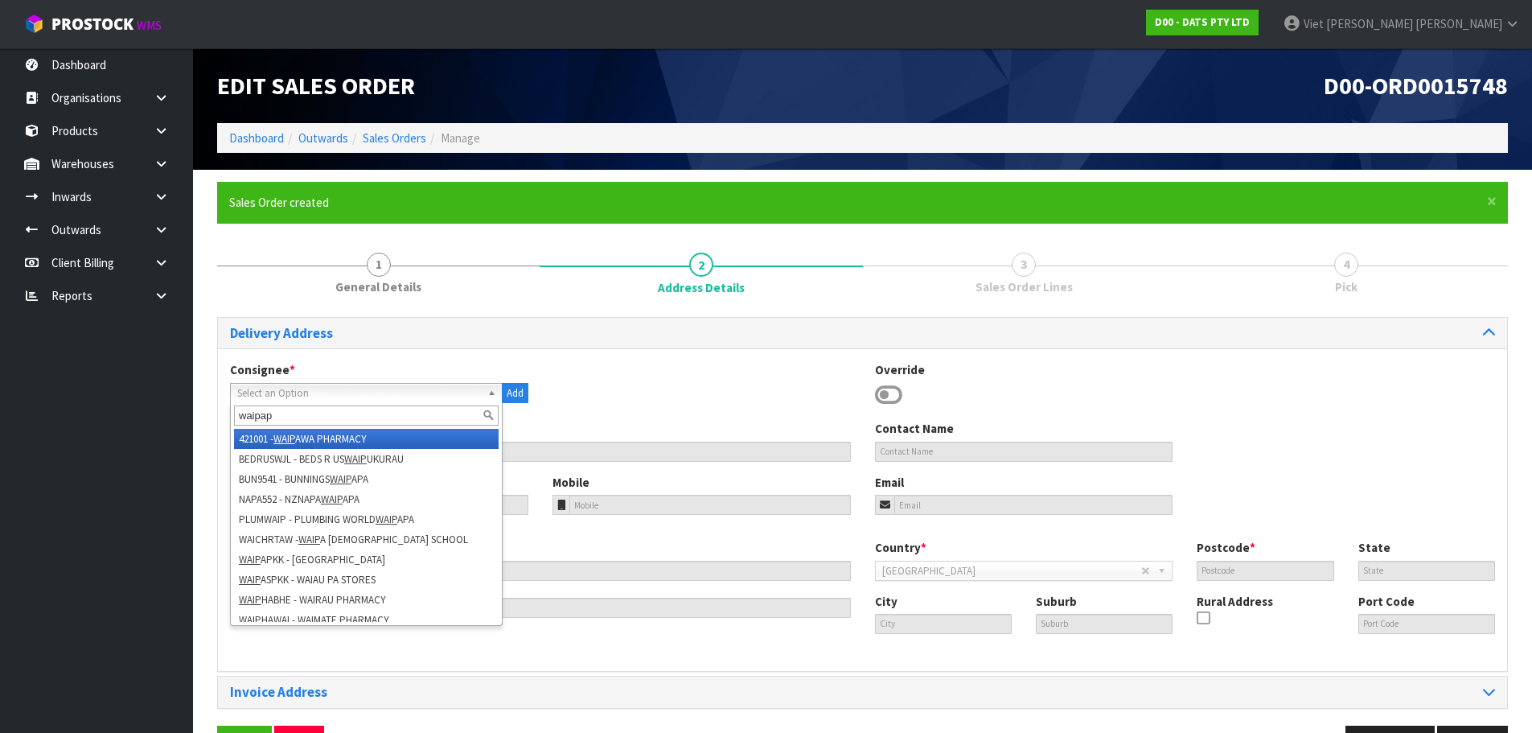
type input "waipapa"
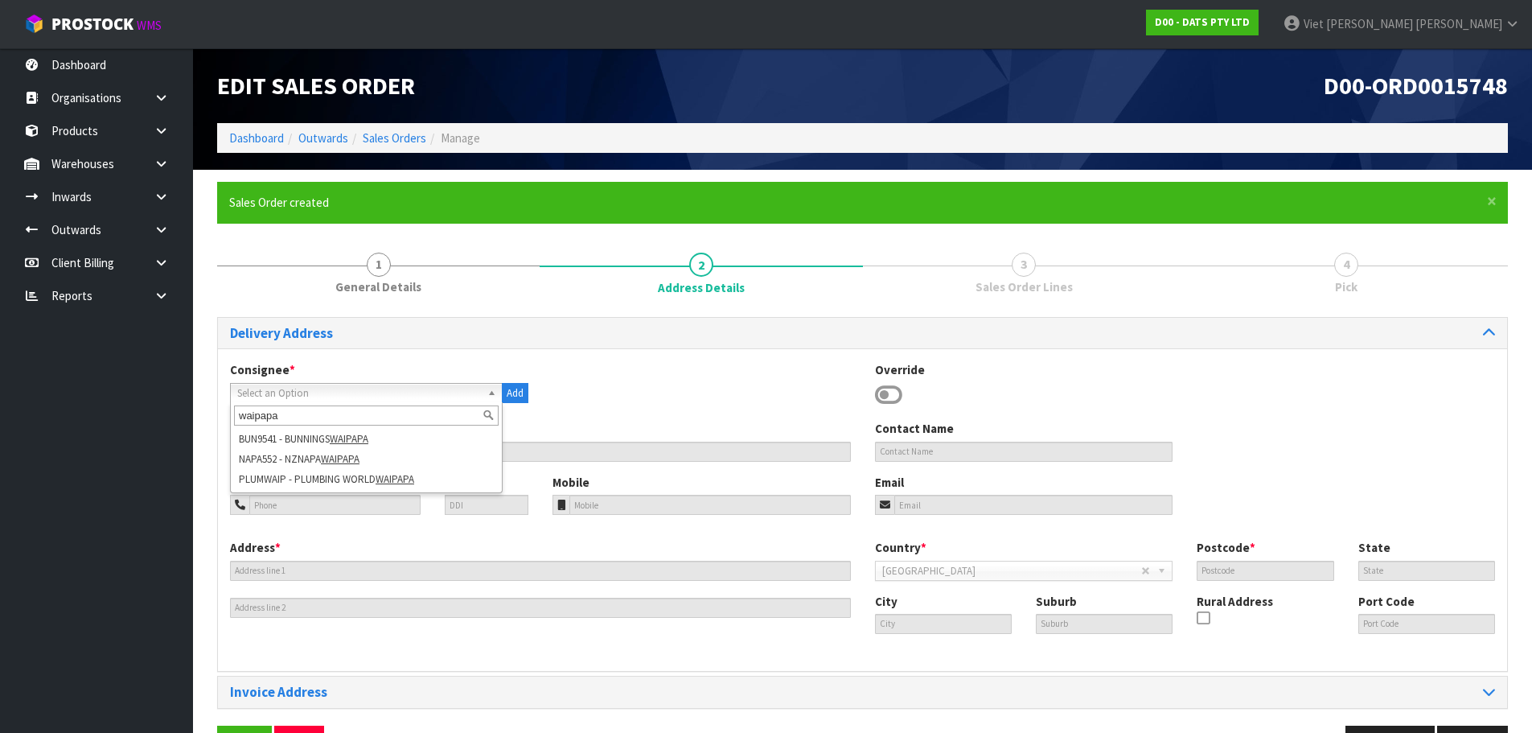
drag, startPoint x: 324, startPoint y: 417, endPoint x: 187, endPoint y: 432, distance: 138.3
click at [187, 432] on body "Toggle navigation ProStock WMS D00 - DATS PTY LTD Viet Hoang Tran Logout Dashbo…" at bounding box center [766, 366] width 1532 height 733
click at [292, 398] on span "Select an Option" at bounding box center [359, 393] width 244 height 19
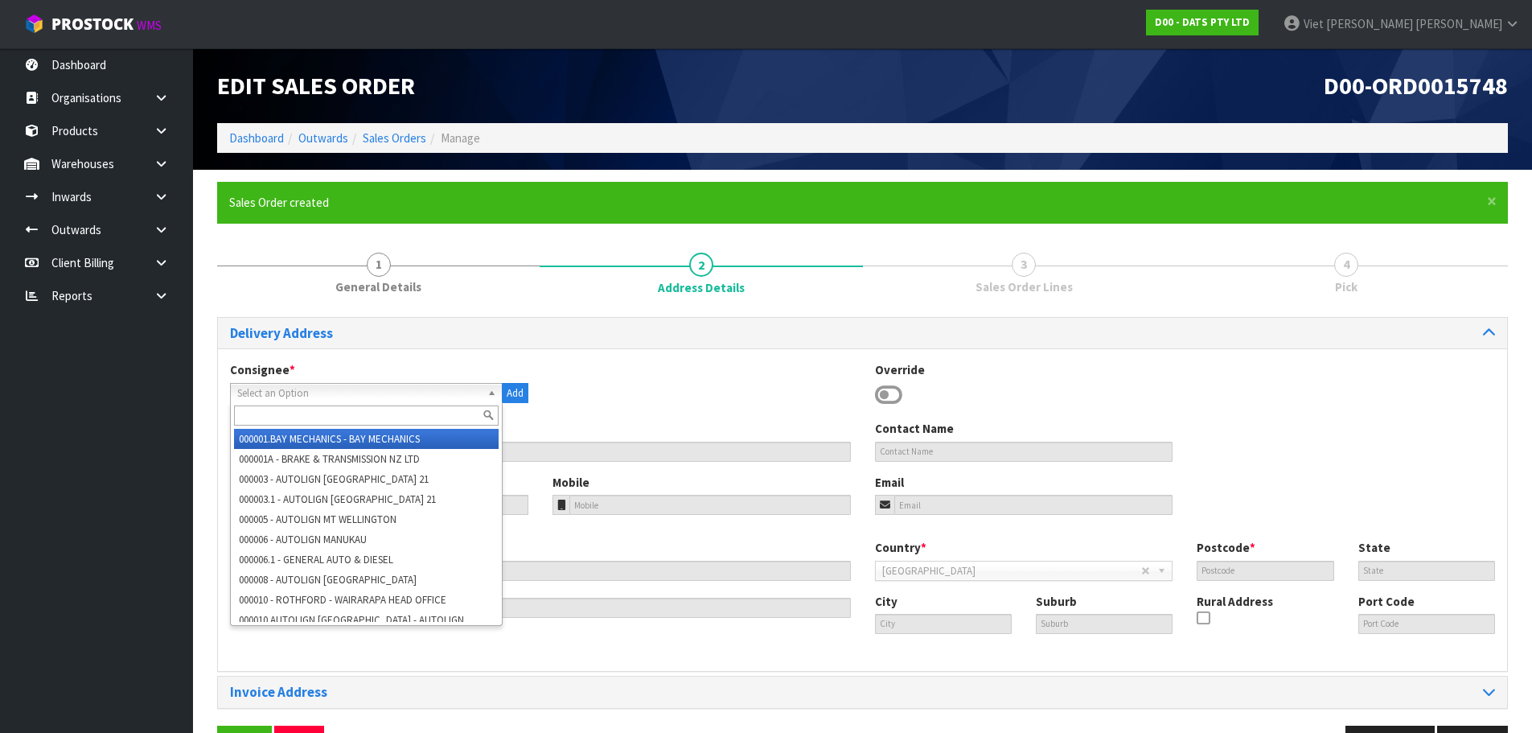
click at [298, 413] on input "text" at bounding box center [366, 415] width 265 height 20
paste input "9541"
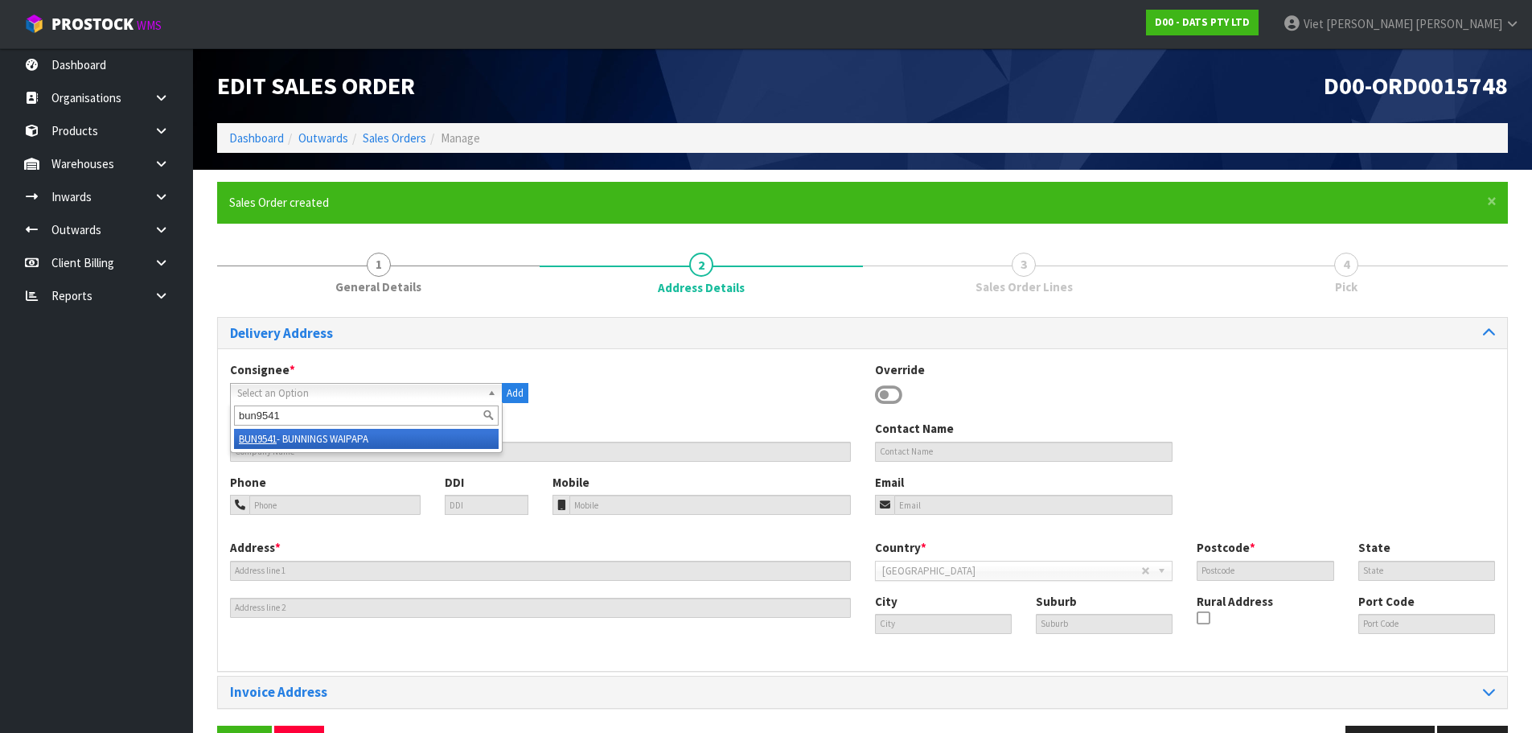
type input "bun9541"
click at [310, 439] on li "BUN9541 - BUNNINGS WAIPAPA" at bounding box center [366, 439] width 265 height 20
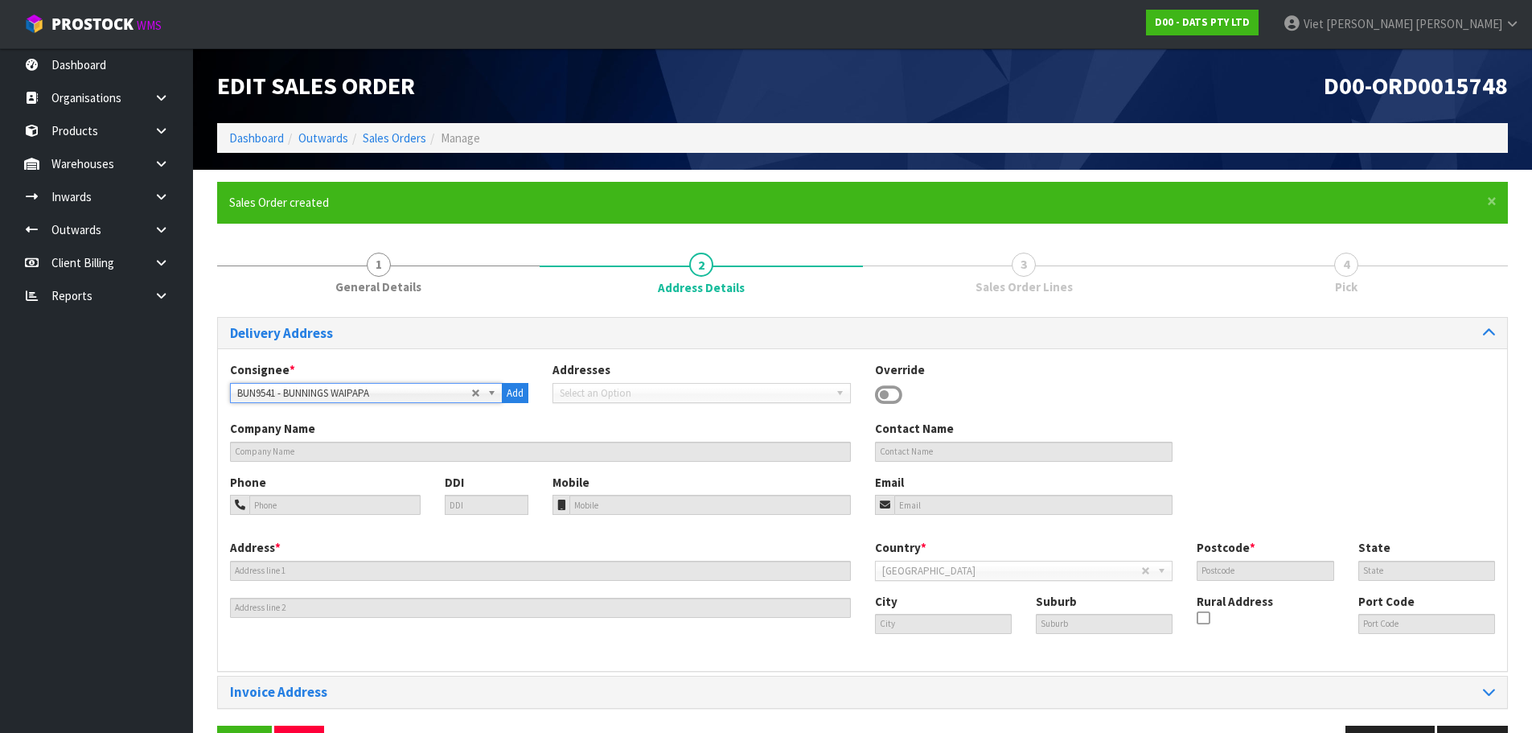
type input "BUNNINGS WAIPAPA"
type input "391 WAIPAPA ROAD"
type input "0295"
type input "Waipapa"
type input "WAIPAPA"
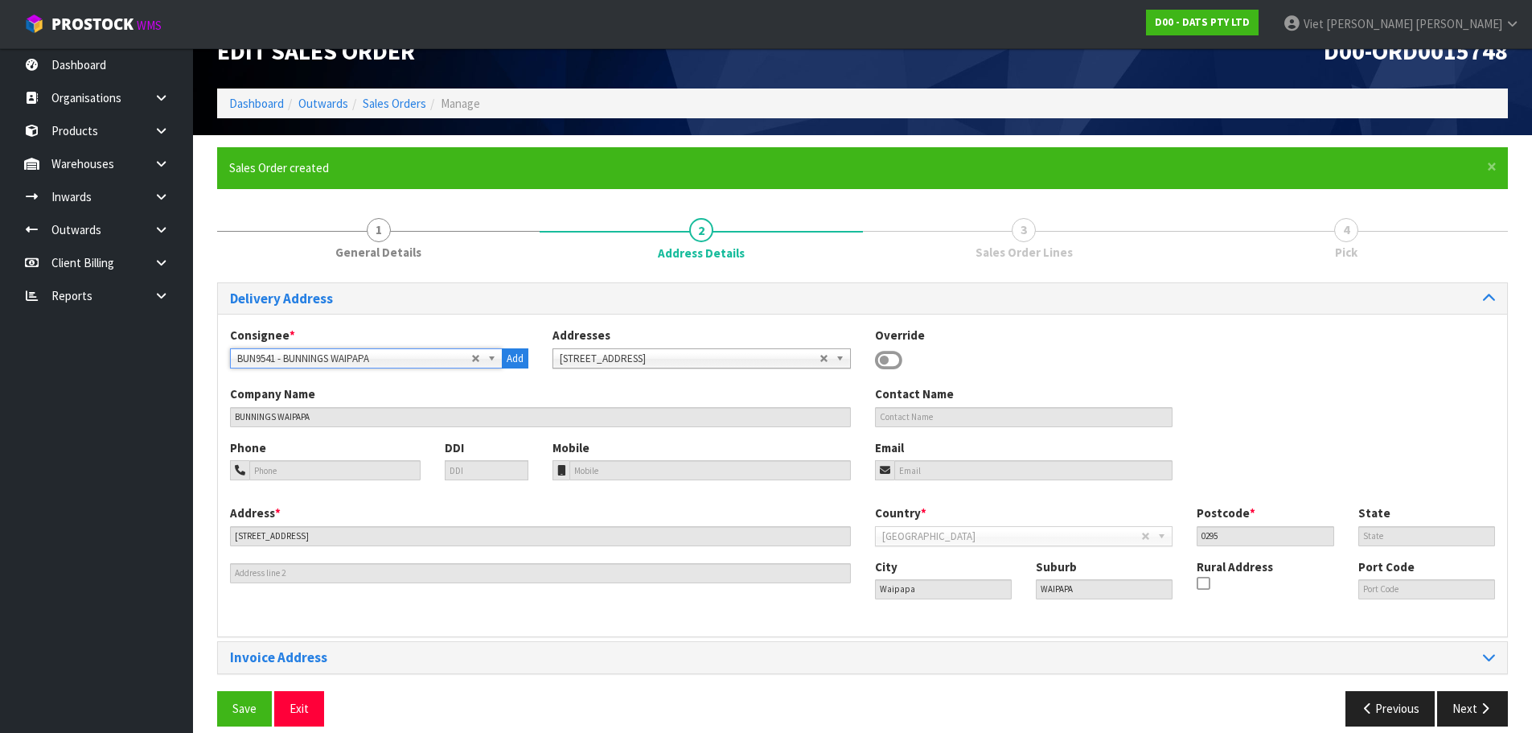
scroll to position [52, 0]
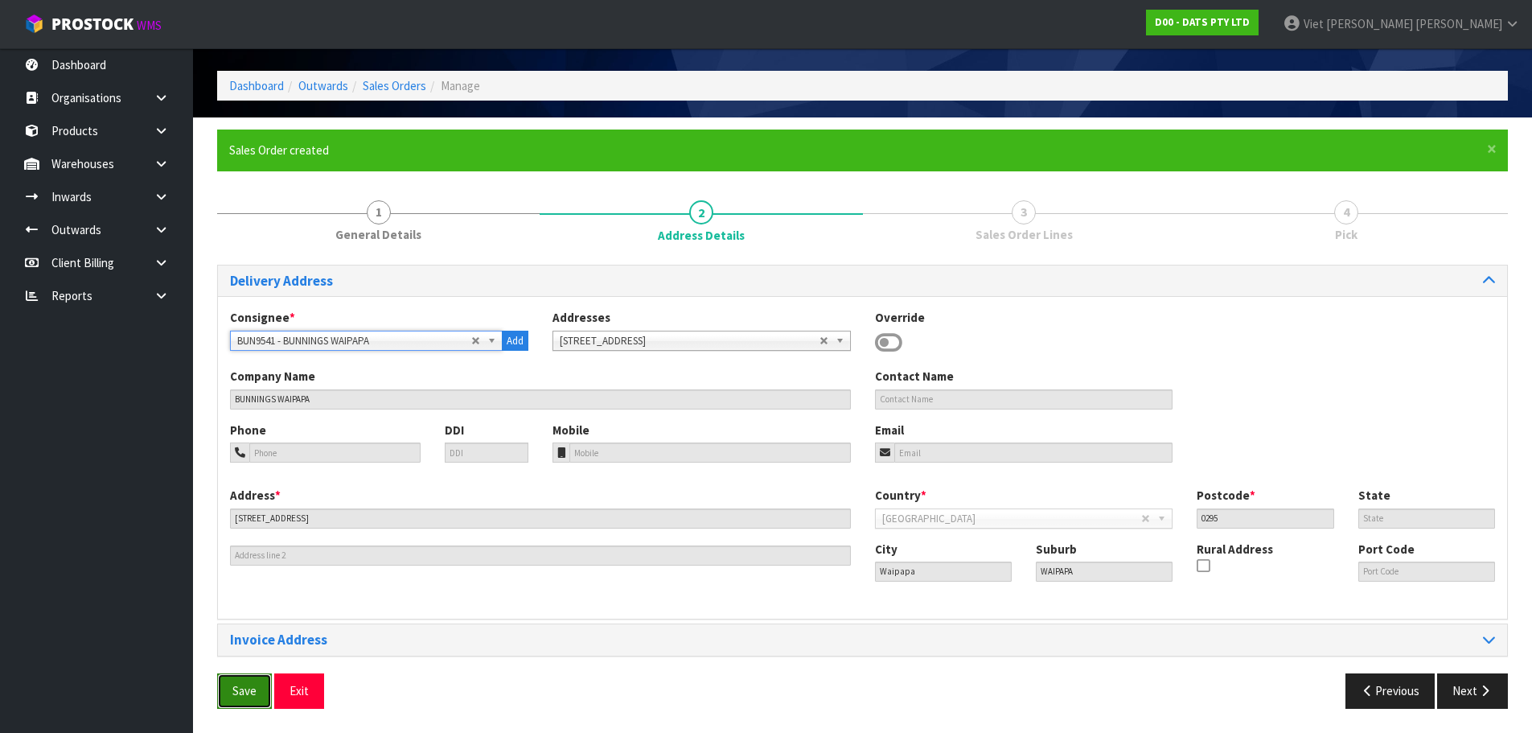
click at [217, 694] on button "Save" at bounding box center [244, 690] width 55 height 35
click at [1456, 699] on button "Next" at bounding box center [1472, 690] width 71 height 35
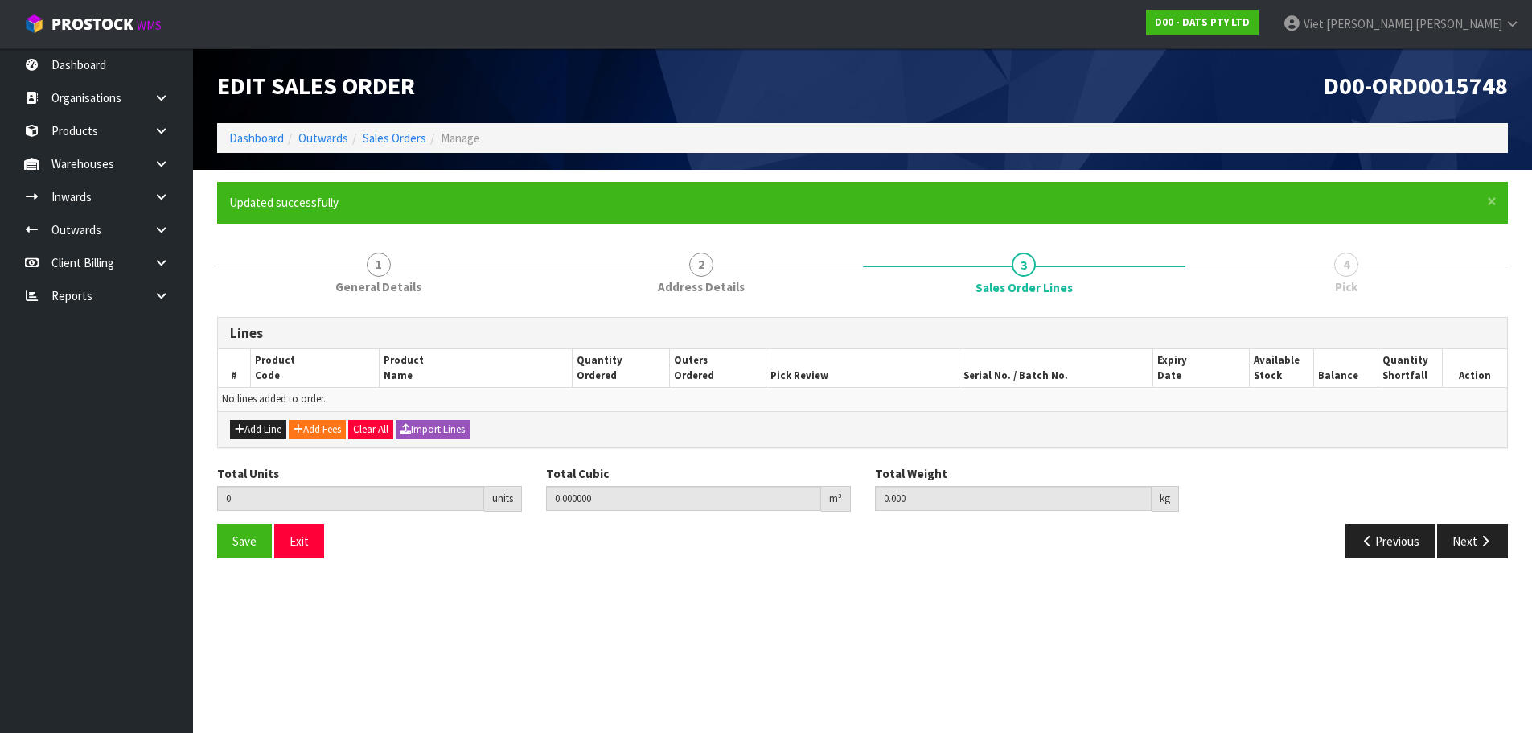
scroll to position [0, 0]
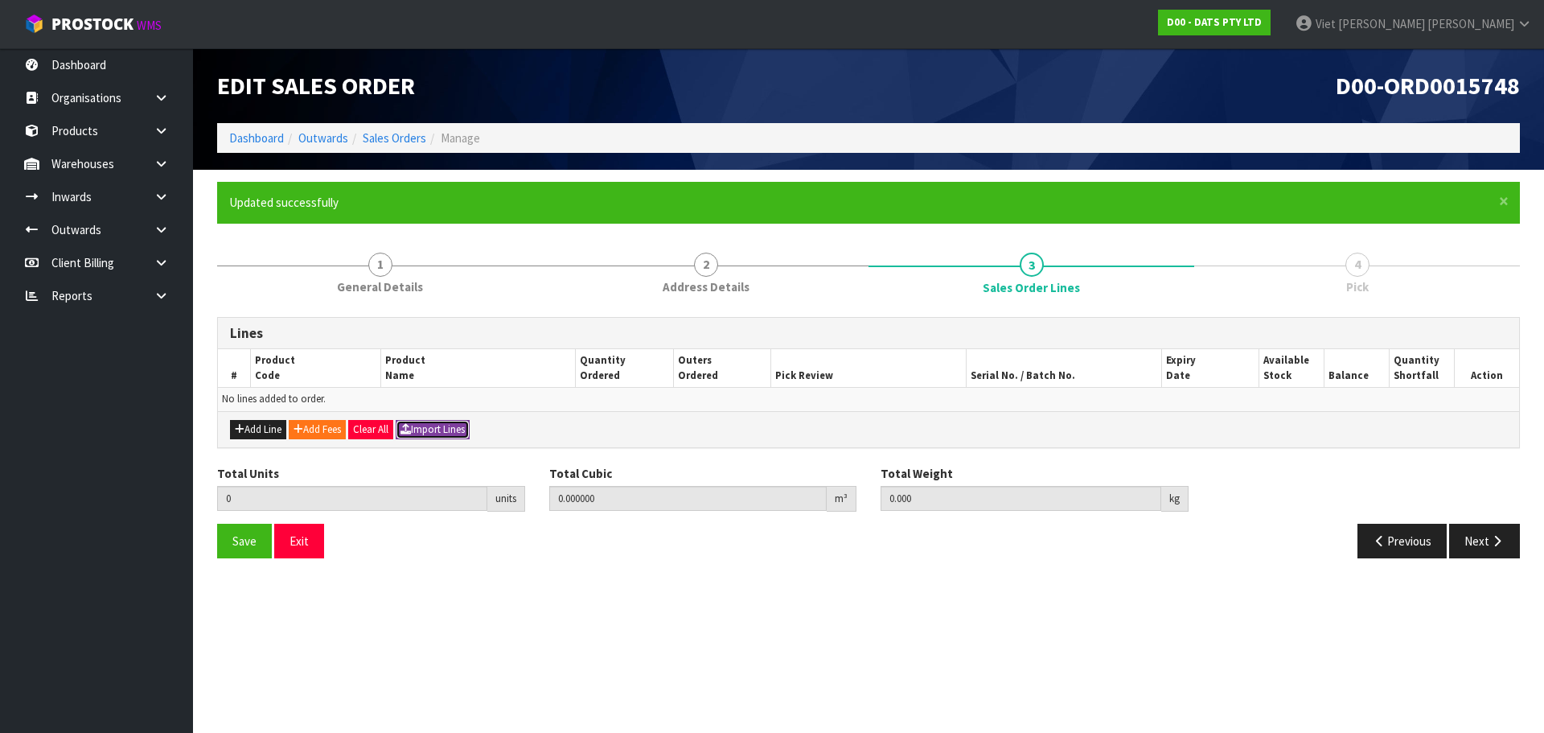
click at [433, 426] on button "Import Lines" at bounding box center [433, 429] width 74 height 19
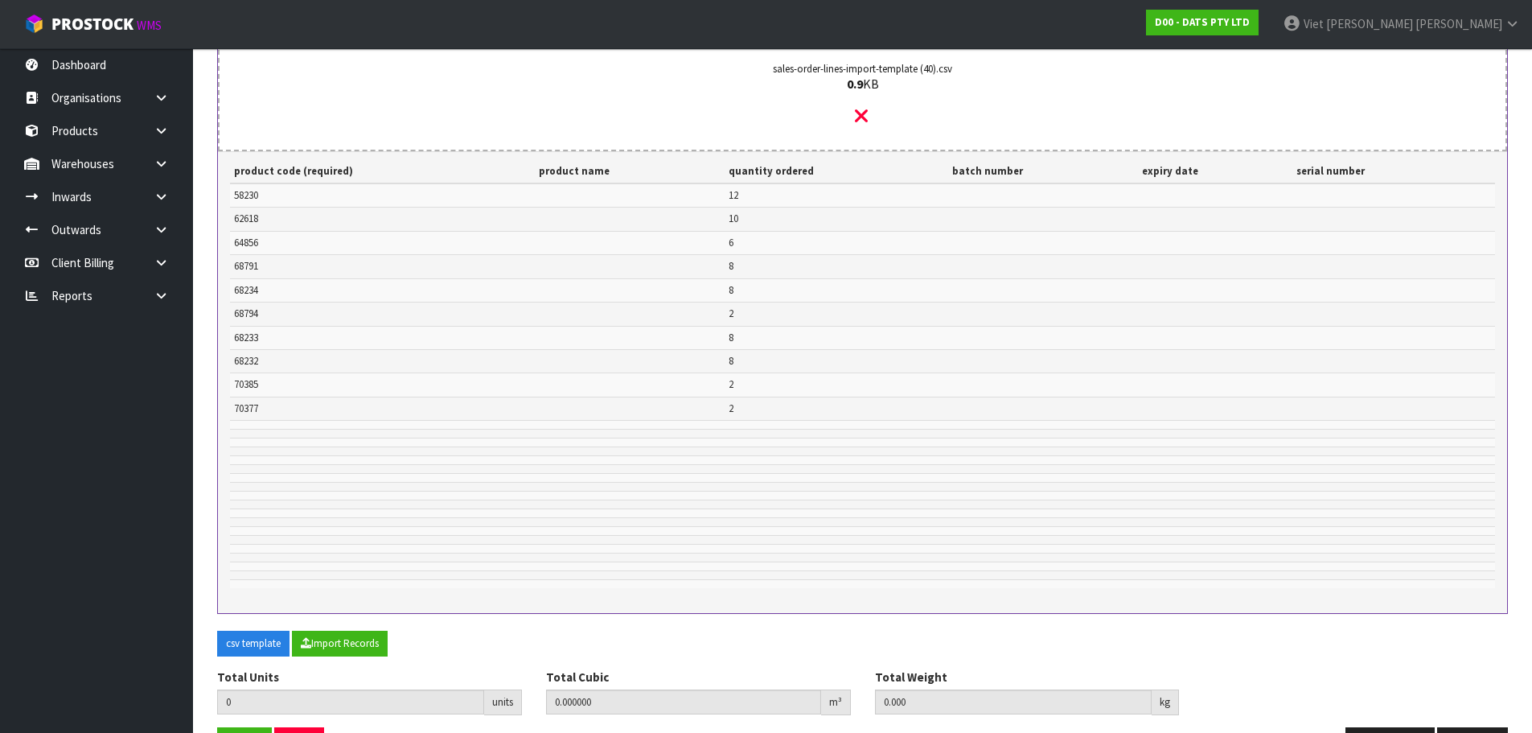
scroll to position [541, 0]
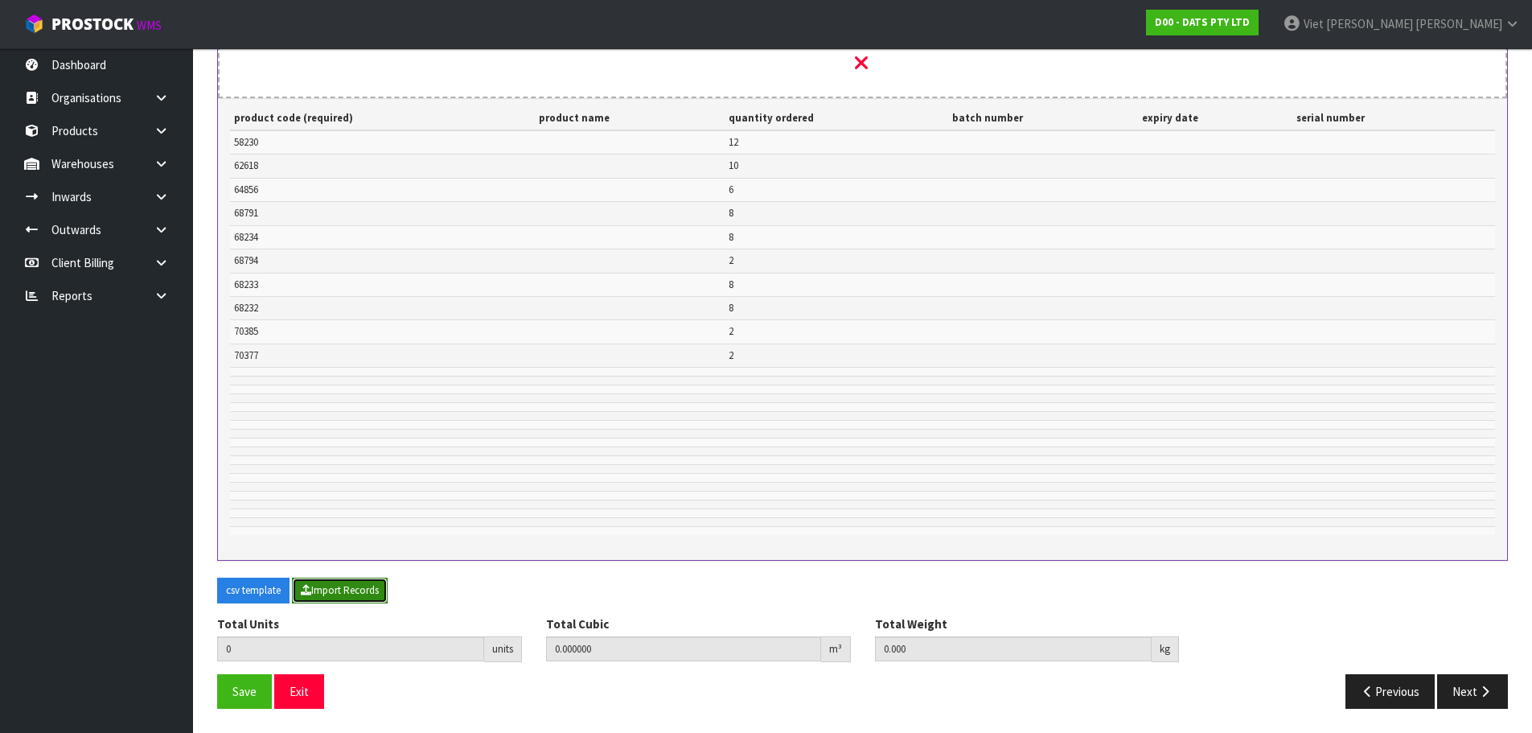
click at [338, 594] on button "Import Records" at bounding box center [340, 590] width 96 height 26
type input "66"
type input "0"
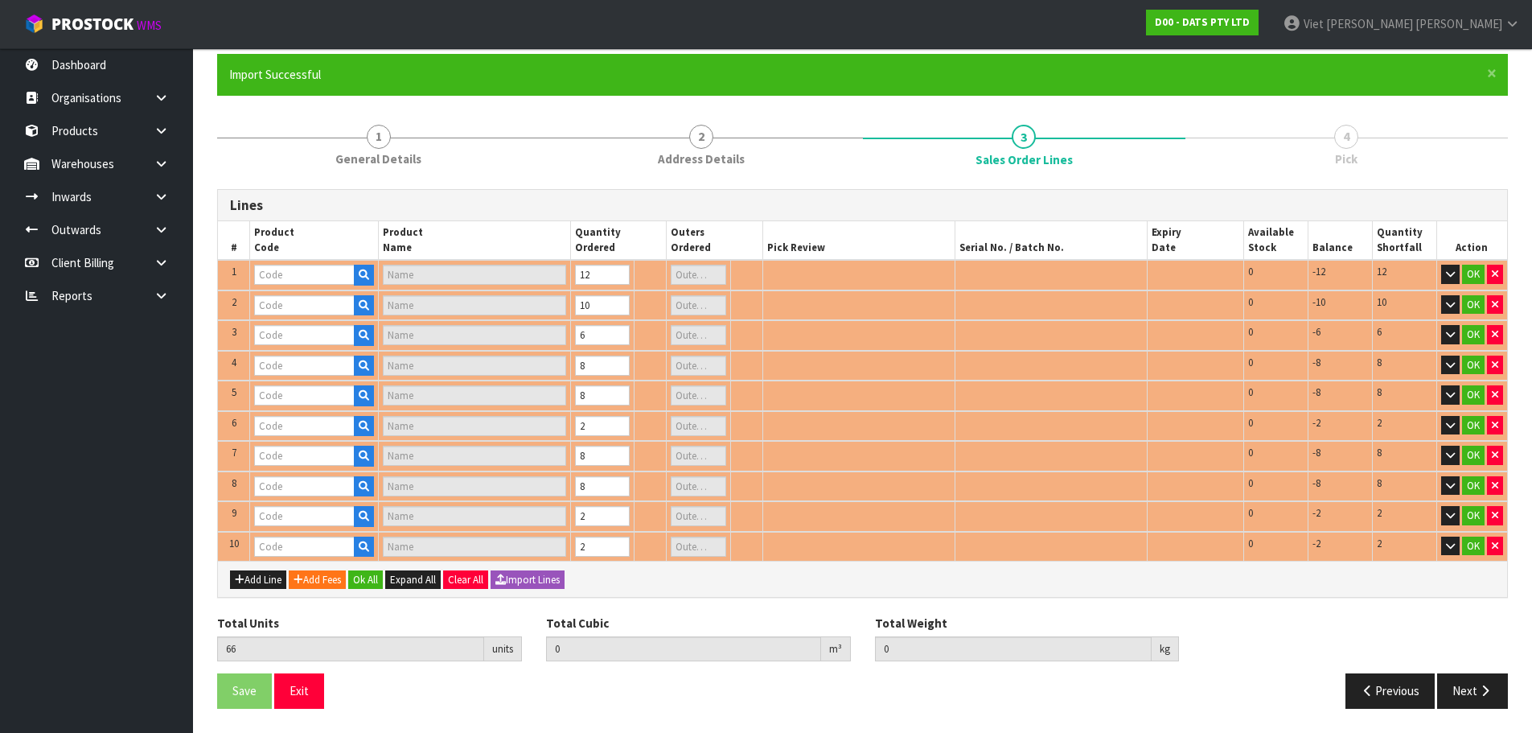
type input "58230"
type input "LIGHTS BATTERY OPRATED 100L"
type input "1"
type input "64856"
type input "LIGHT STRIP TV 2X 50CM USB RGB MULTICOLOUR W REMOTE"
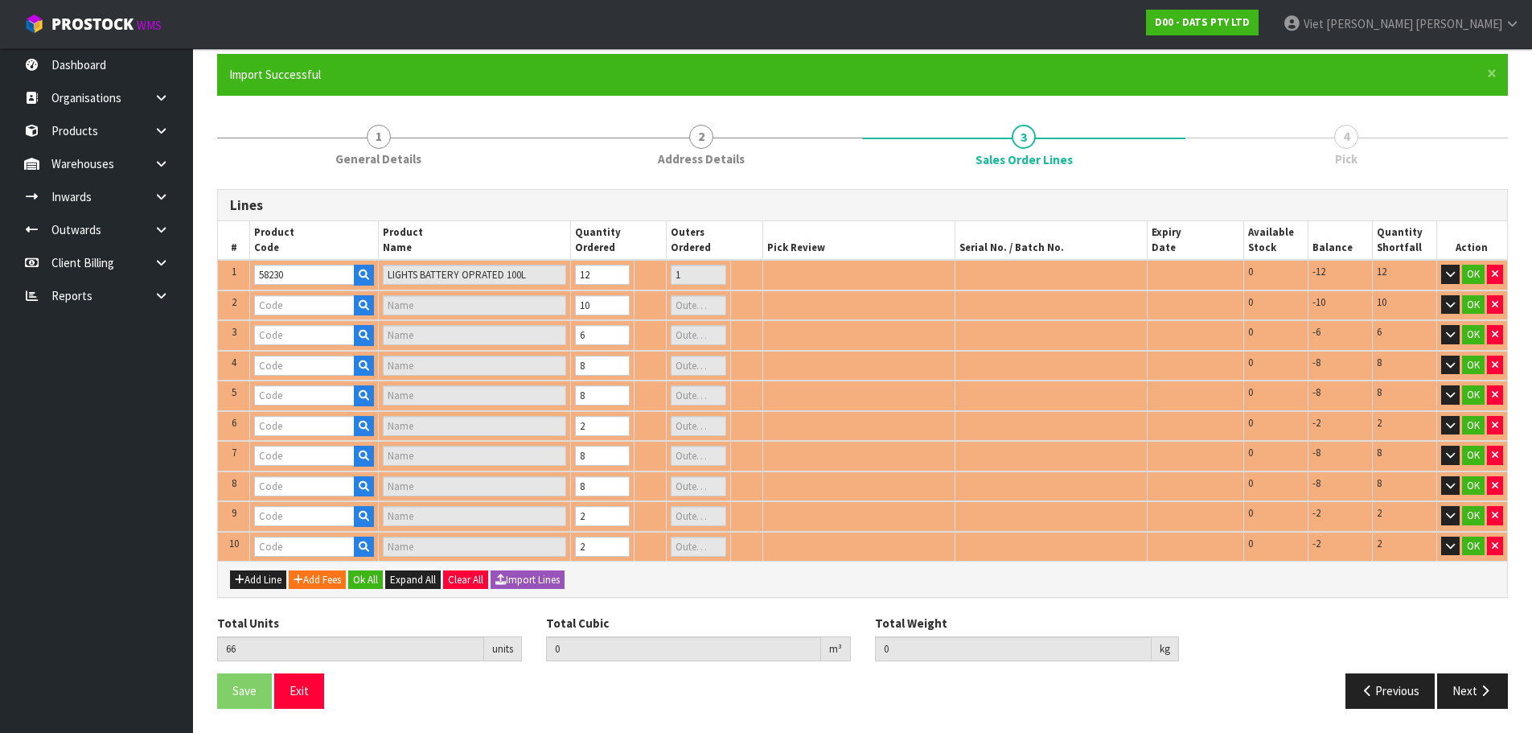
type input "1"
type input "68791"
type input "LIGHTS PARTY TEARDROP STYLE WARM WHITE SOLAR PK10"
type input "1"
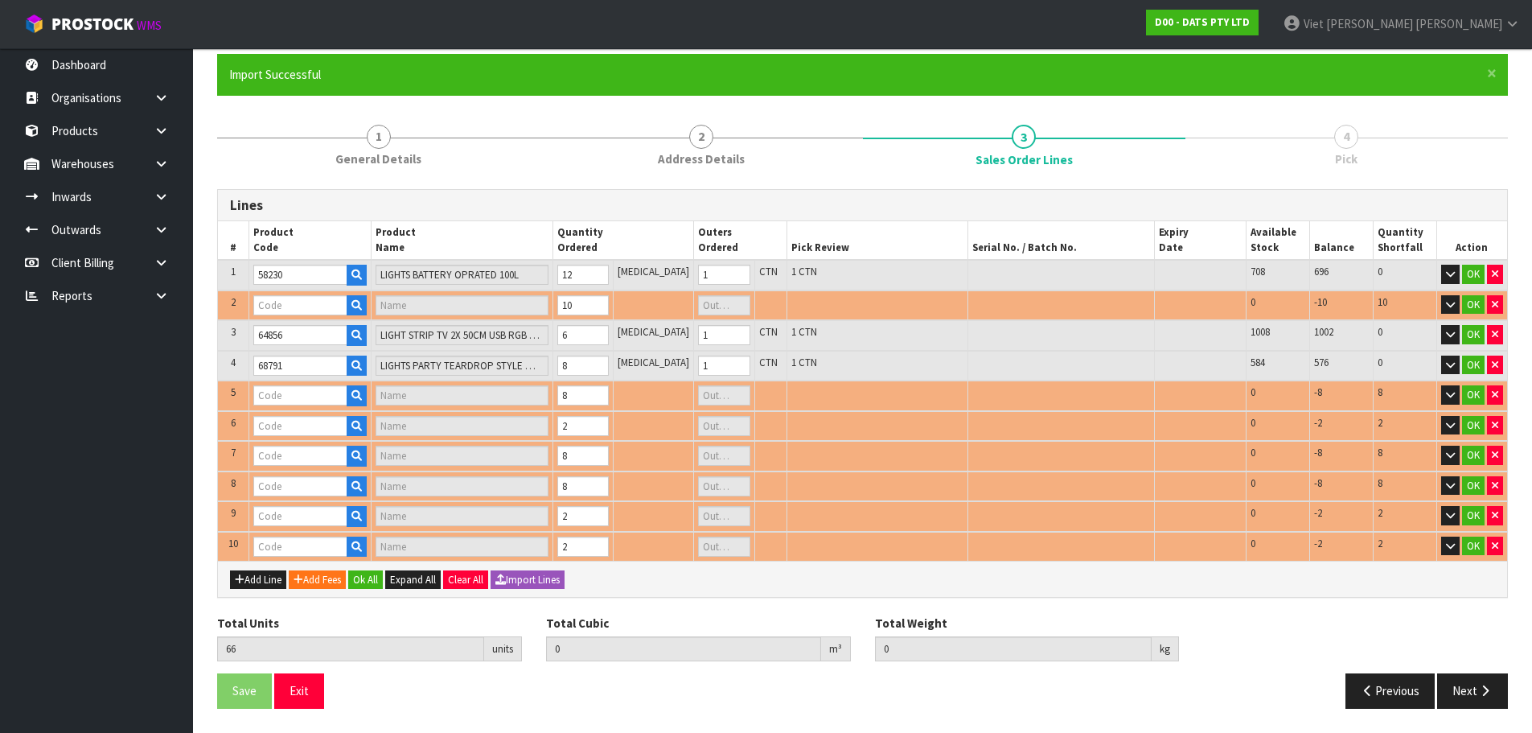
scroll to position [128, 0]
type input "68234"
type input "LIGHTS FAIRY PK350 MULTICOLOUR"
type input "1"
type input "68232"
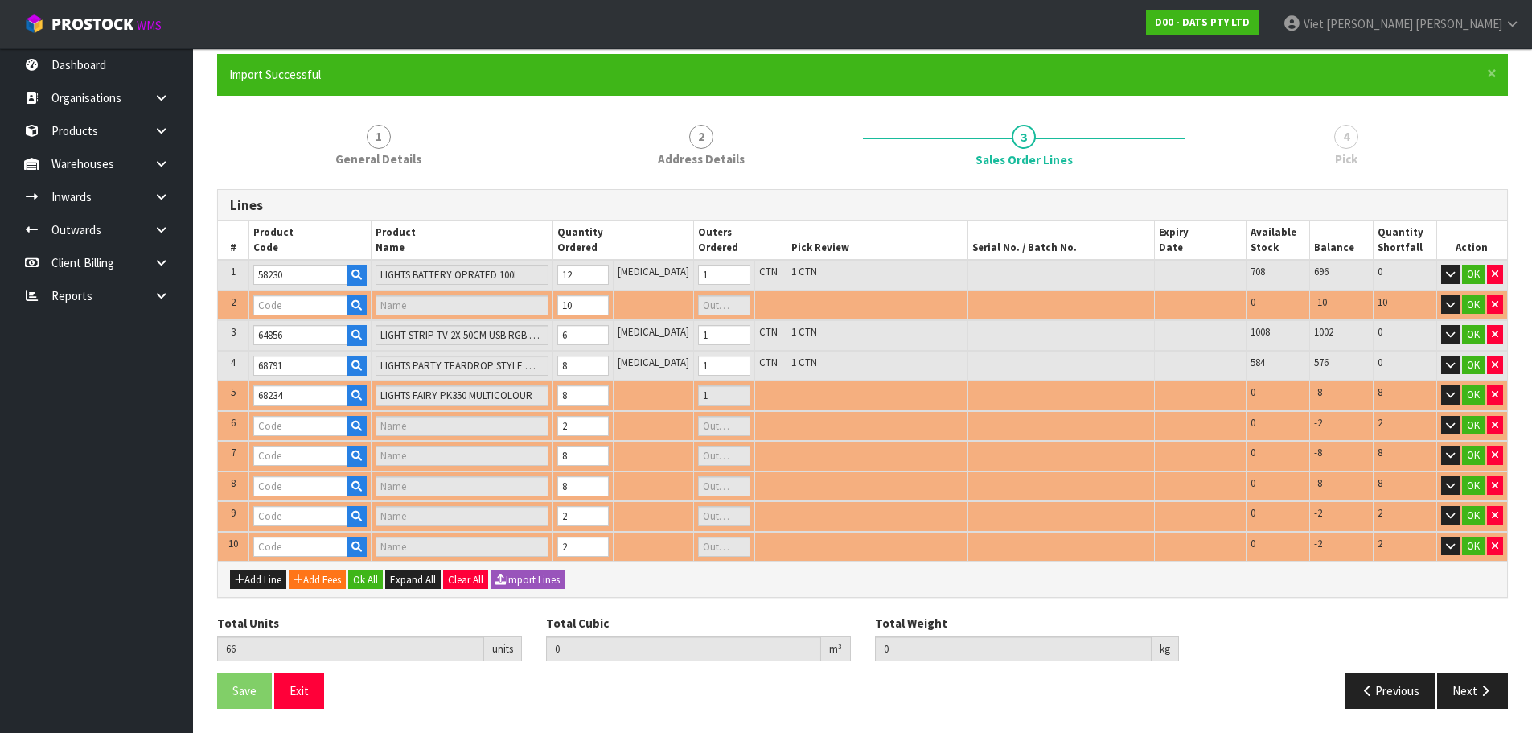
type input "LIGHTS FAIRY PK350 WARM WHITE"
type input "1"
type input "68794"
type input "LIGHTS FAIRY WARM WHITE LEDS 8F SOLAR PK750"
type input "1"
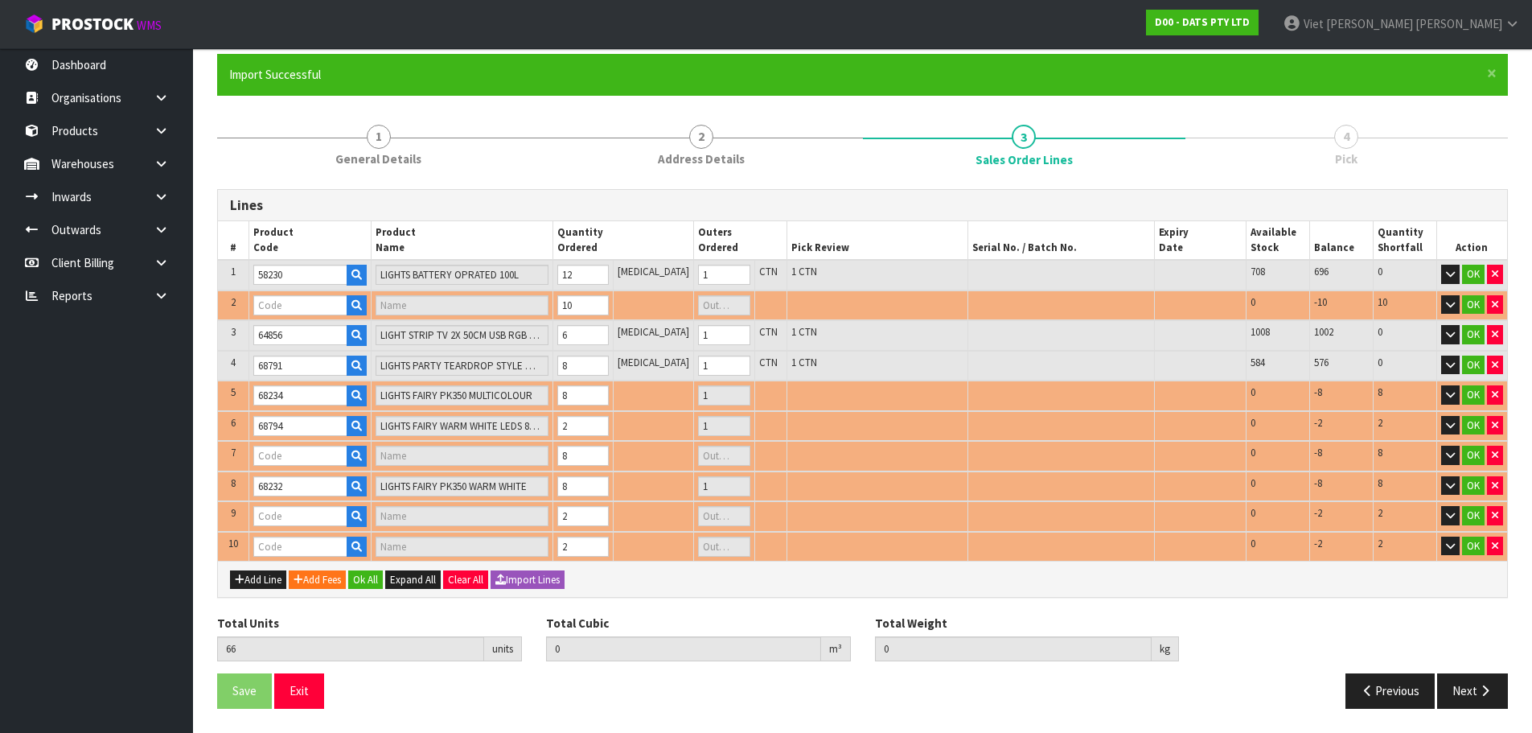
type input "68233"
type input "LIGHTS FAIRY PK350 WHITE 8F"
type input "1"
type input "62618"
type input "GUTTER HOOKS PK150"
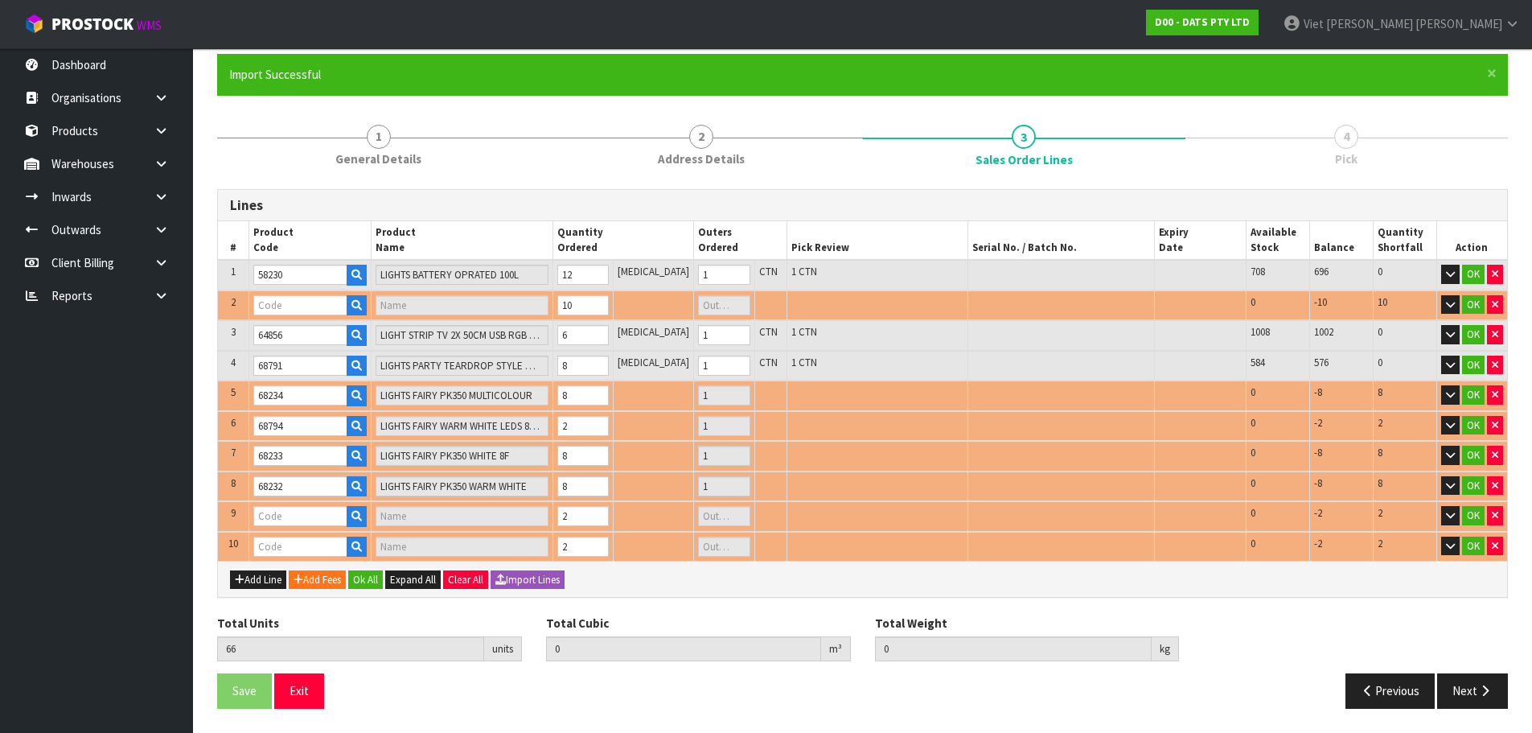
type input "1"
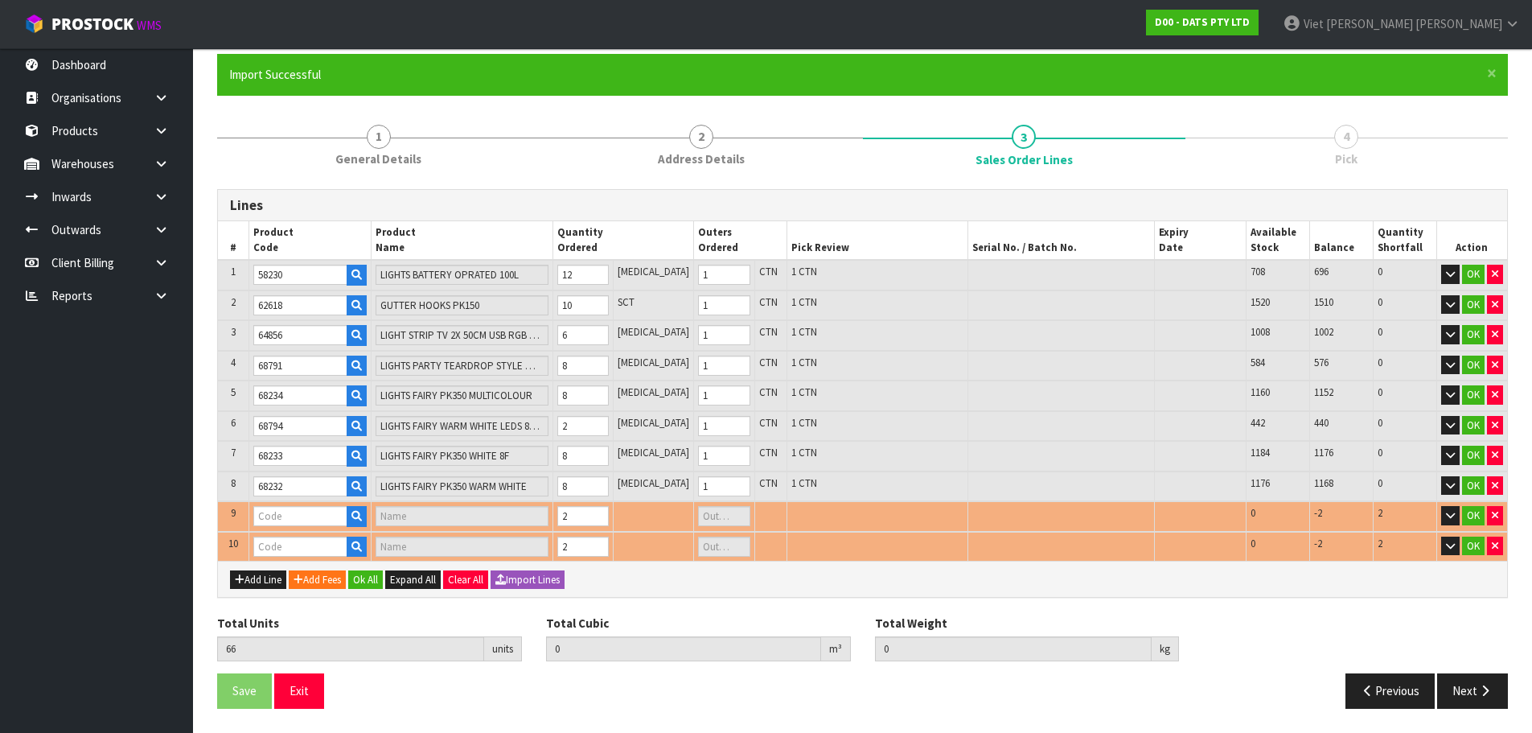
type input "70385"
type input "CHUCKIT ULTRA SQUEAKER MEDIUM"
type input "0"
type input "0.219371"
type input "27.85"
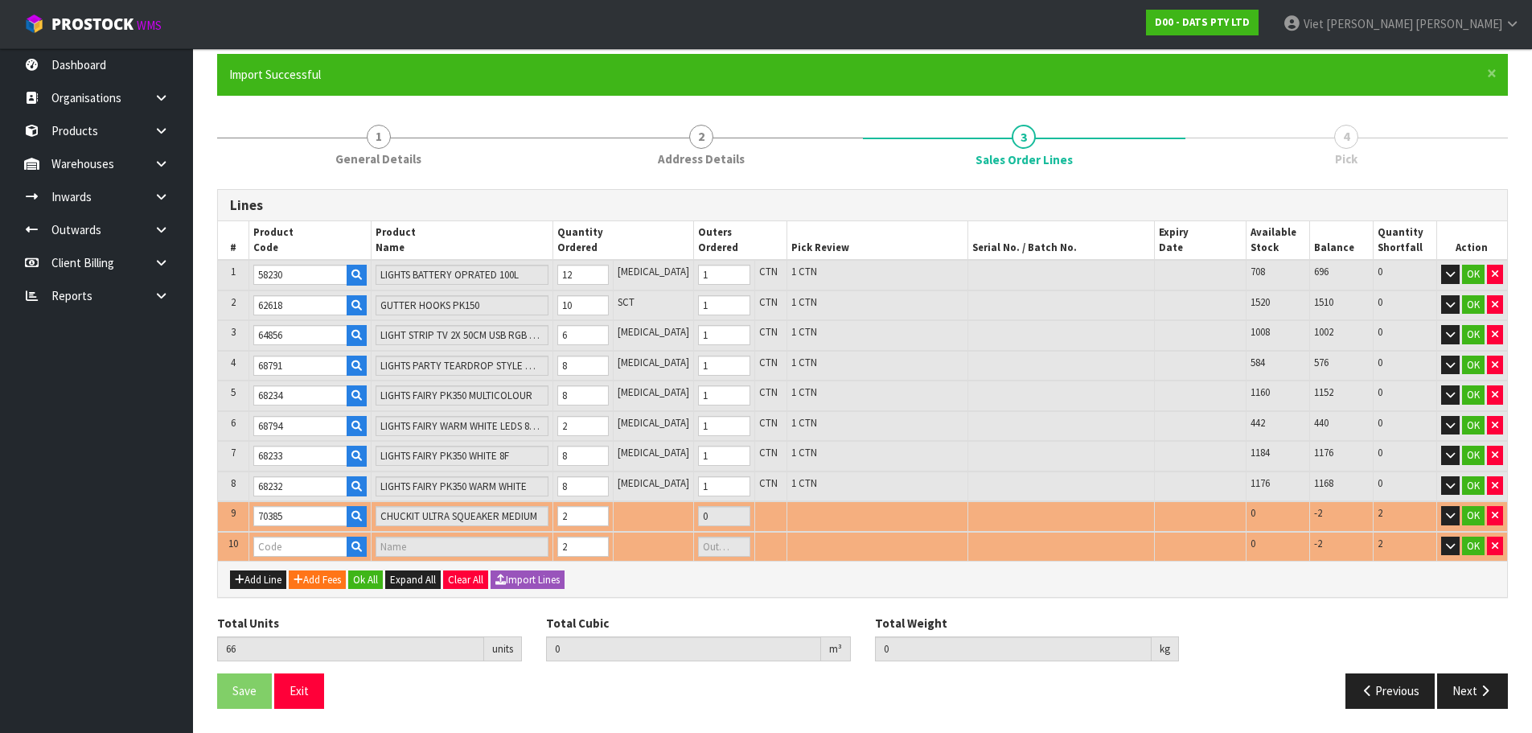
type input "70377"
type input "CHUCKIT SQUEAKER TENNIS BALL"
type input "0"
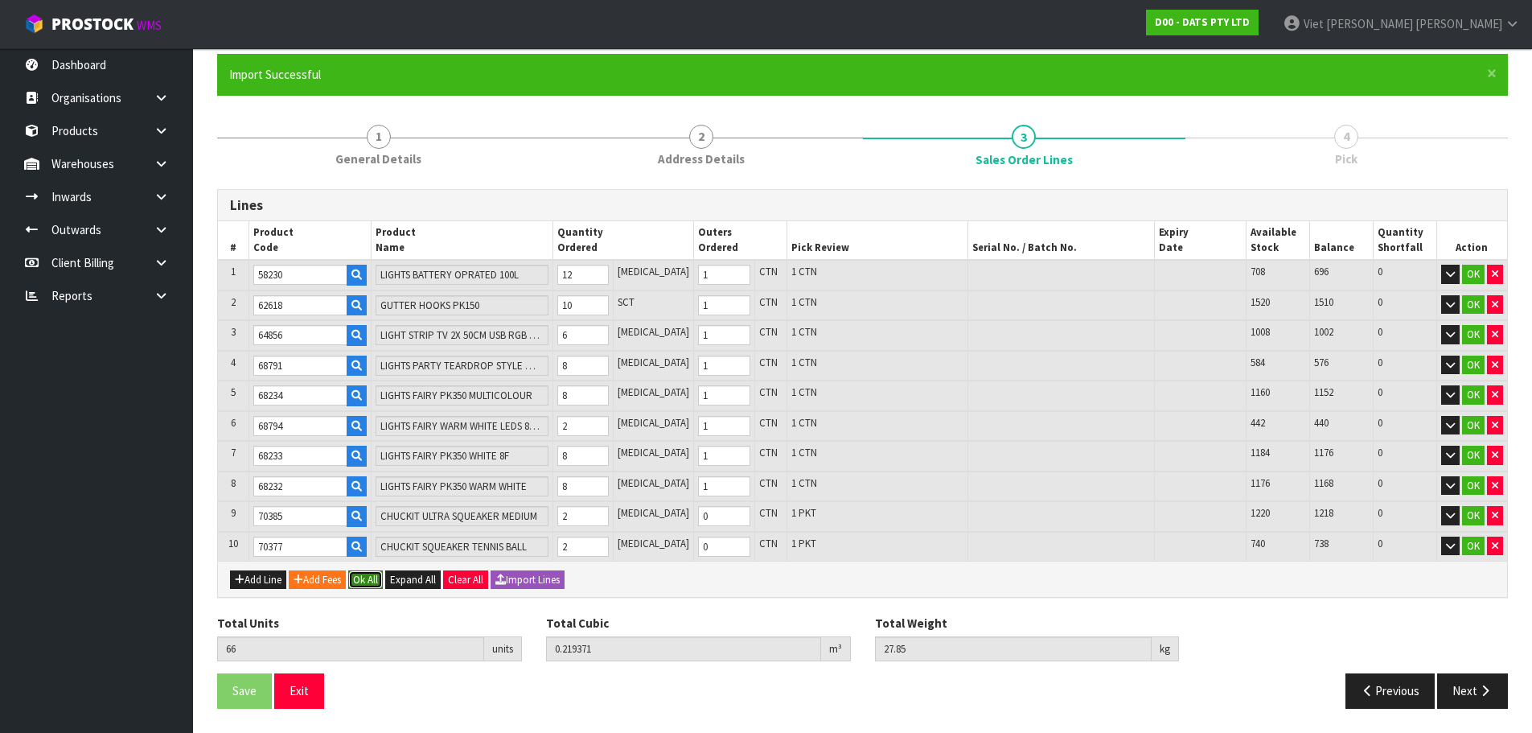
click at [377, 584] on button "Ok All" at bounding box center [365, 579] width 35 height 19
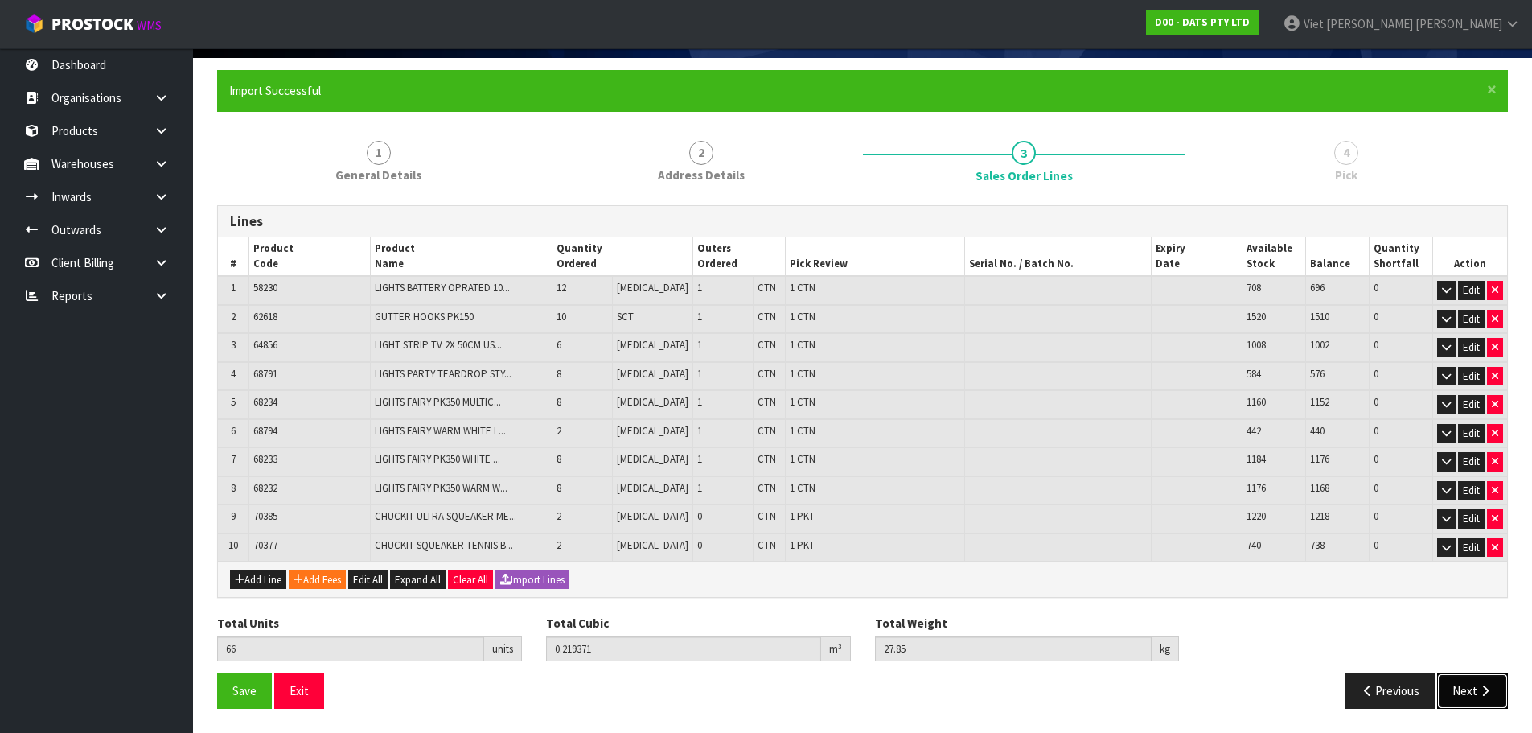
click at [1465, 701] on button "Next" at bounding box center [1472, 690] width 71 height 35
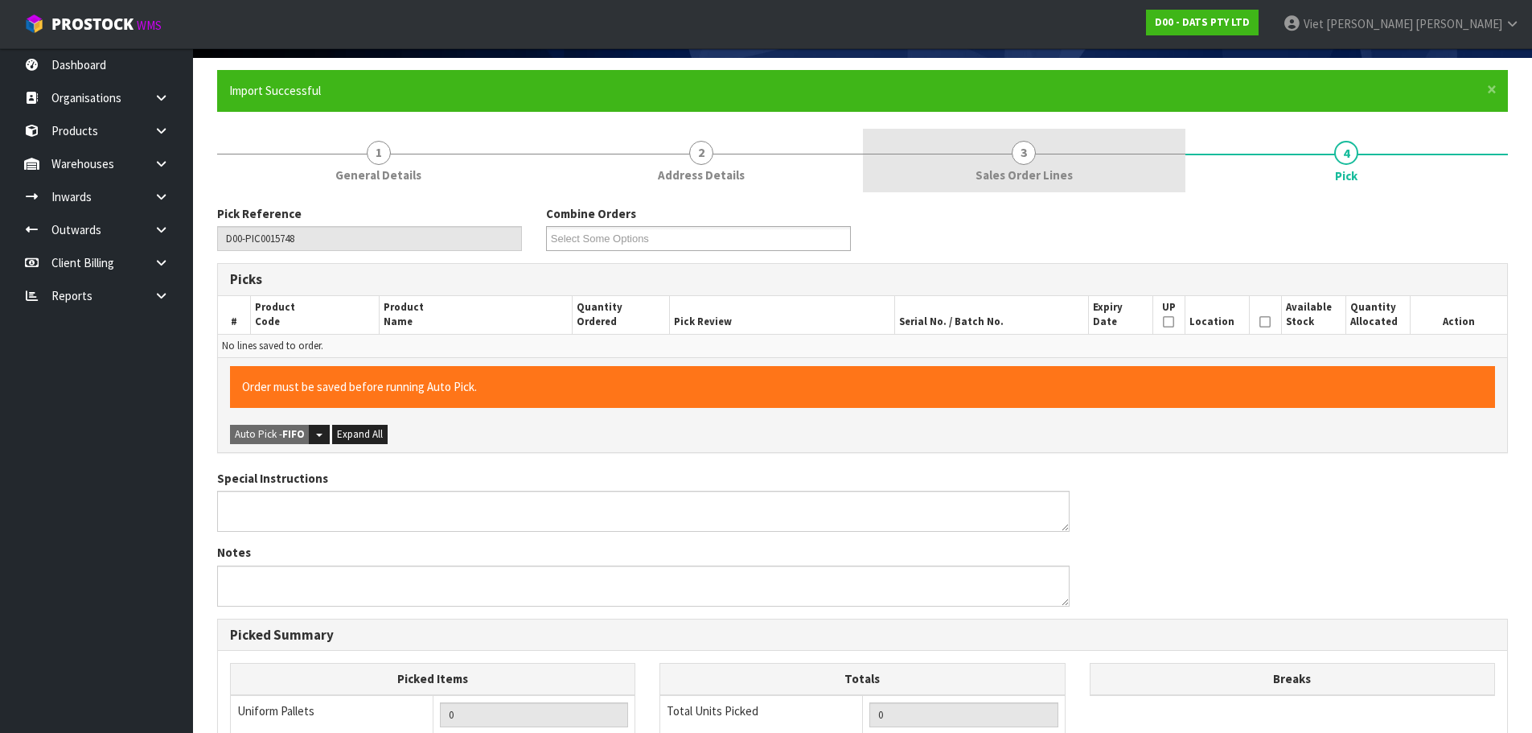
click at [1043, 150] on link "3 Sales Order Lines" at bounding box center [1024, 161] width 323 height 64
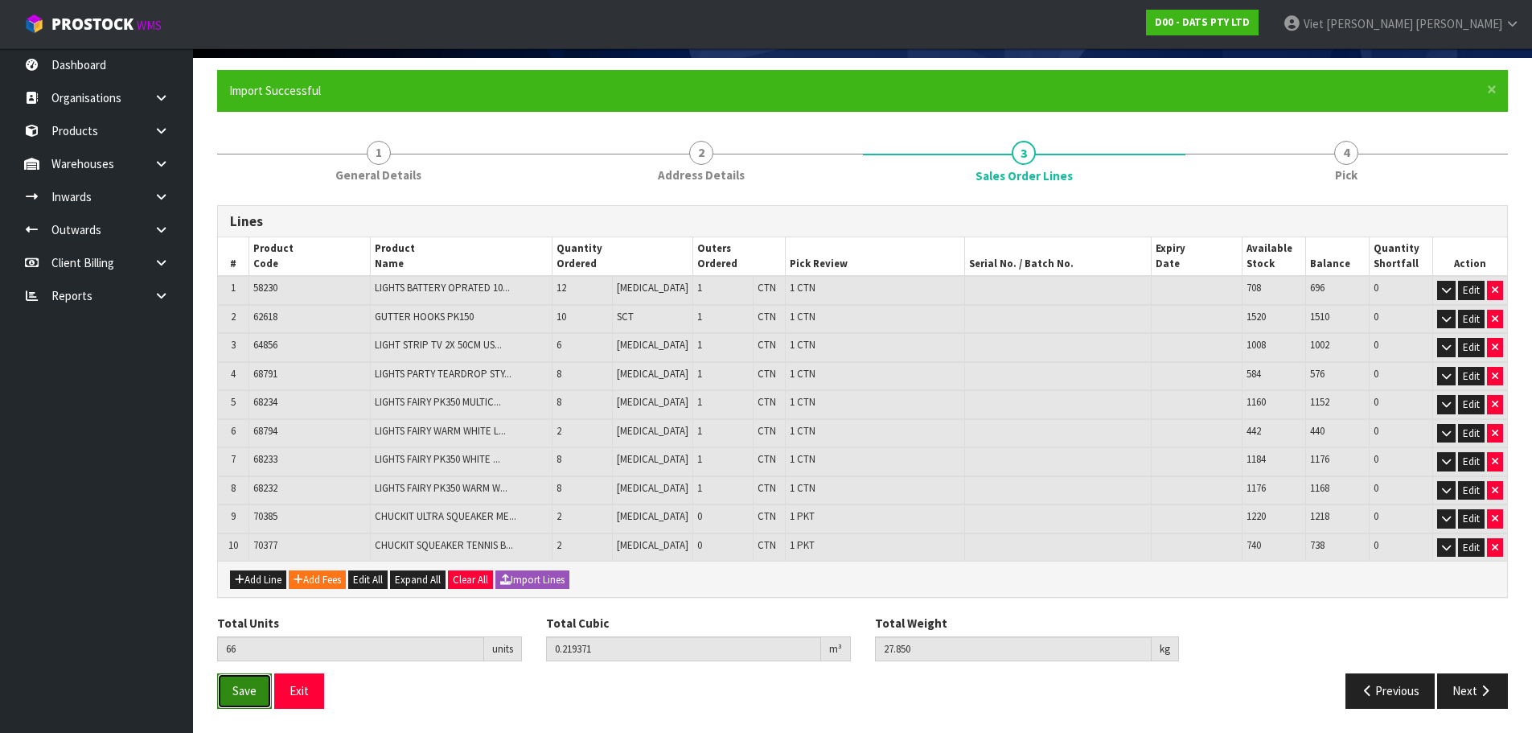
click at [244, 692] on span "Save" at bounding box center [244, 690] width 24 height 15
click button "Next" at bounding box center [1472, 690] width 71 height 35
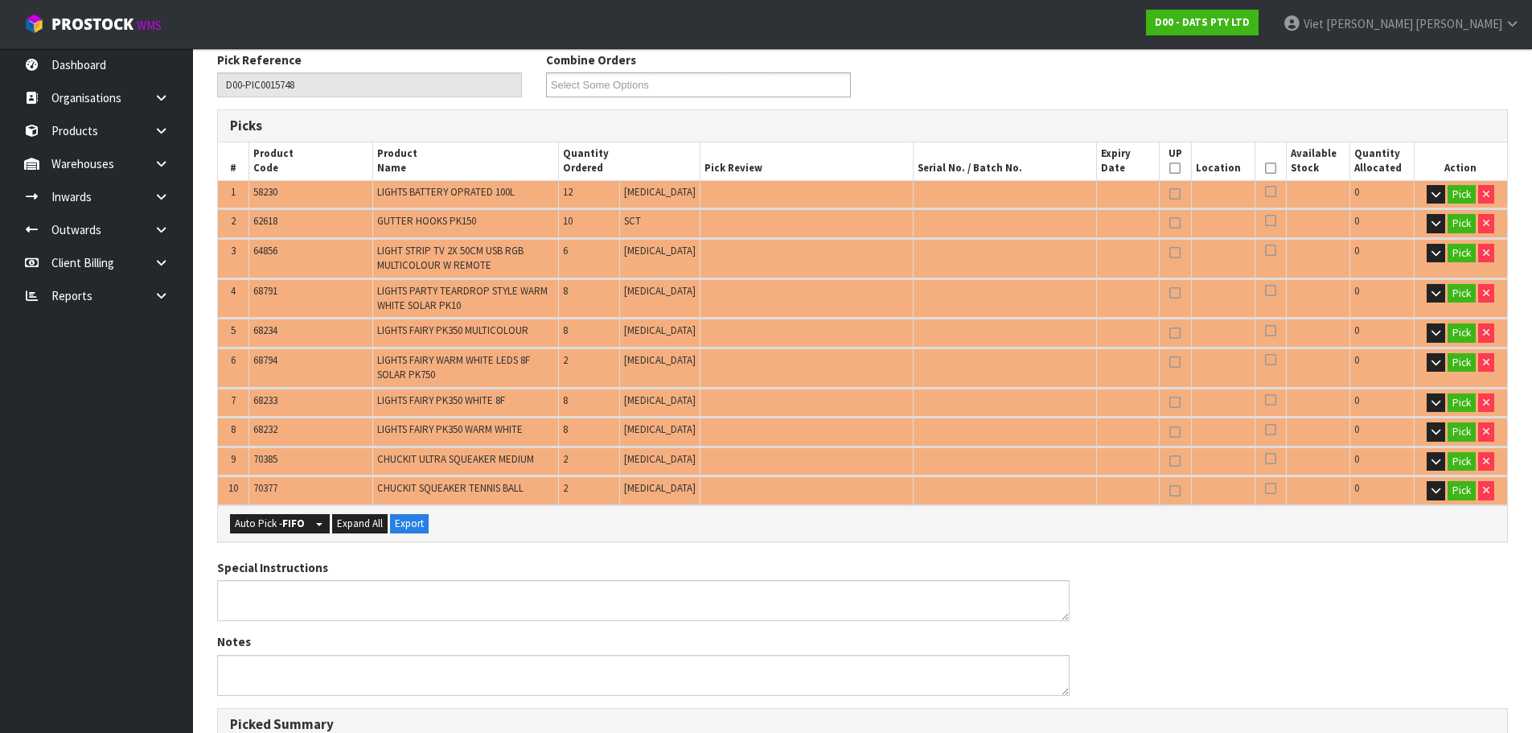
scroll to position [353, 0]
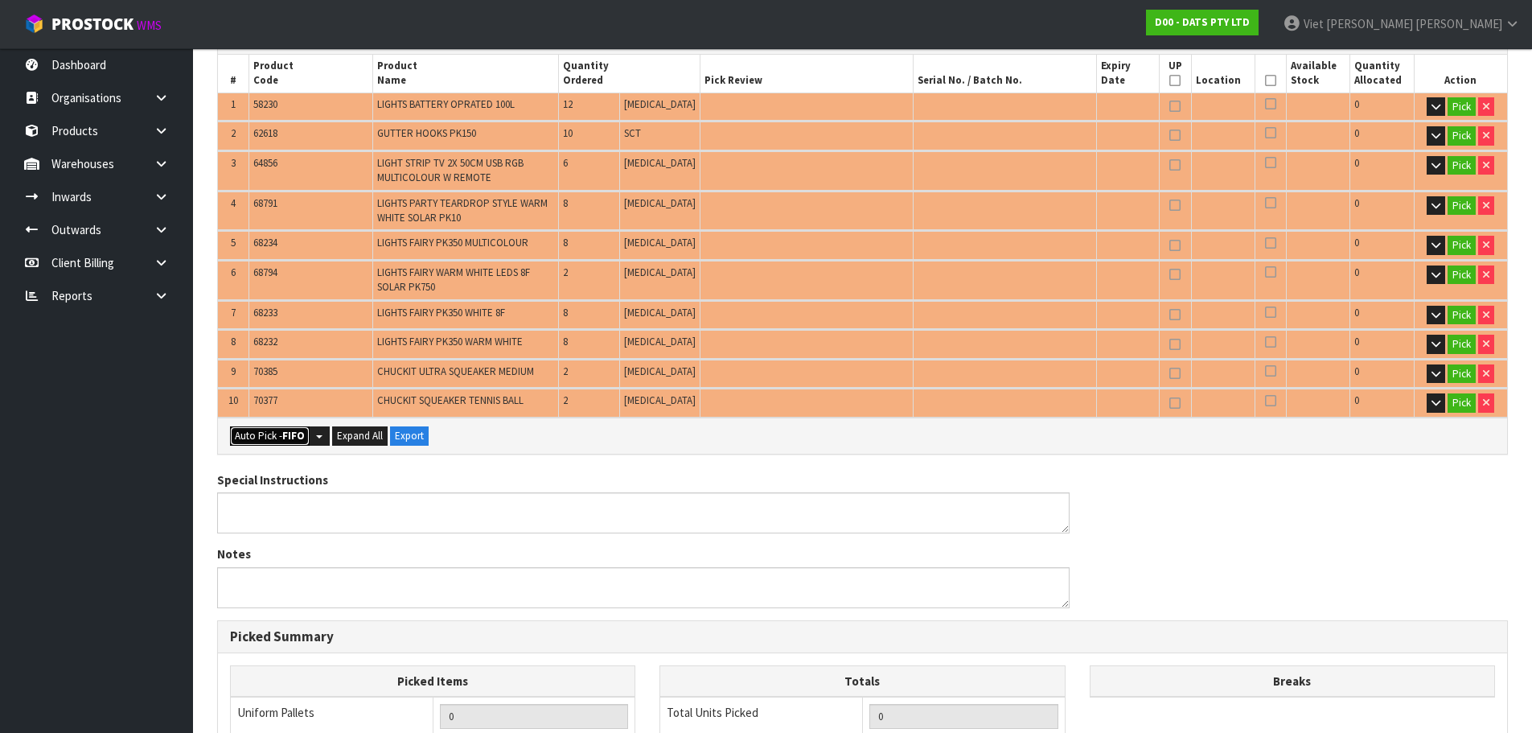
click at [288, 436] on strong "FIFO" at bounding box center [293, 436] width 23 height 14
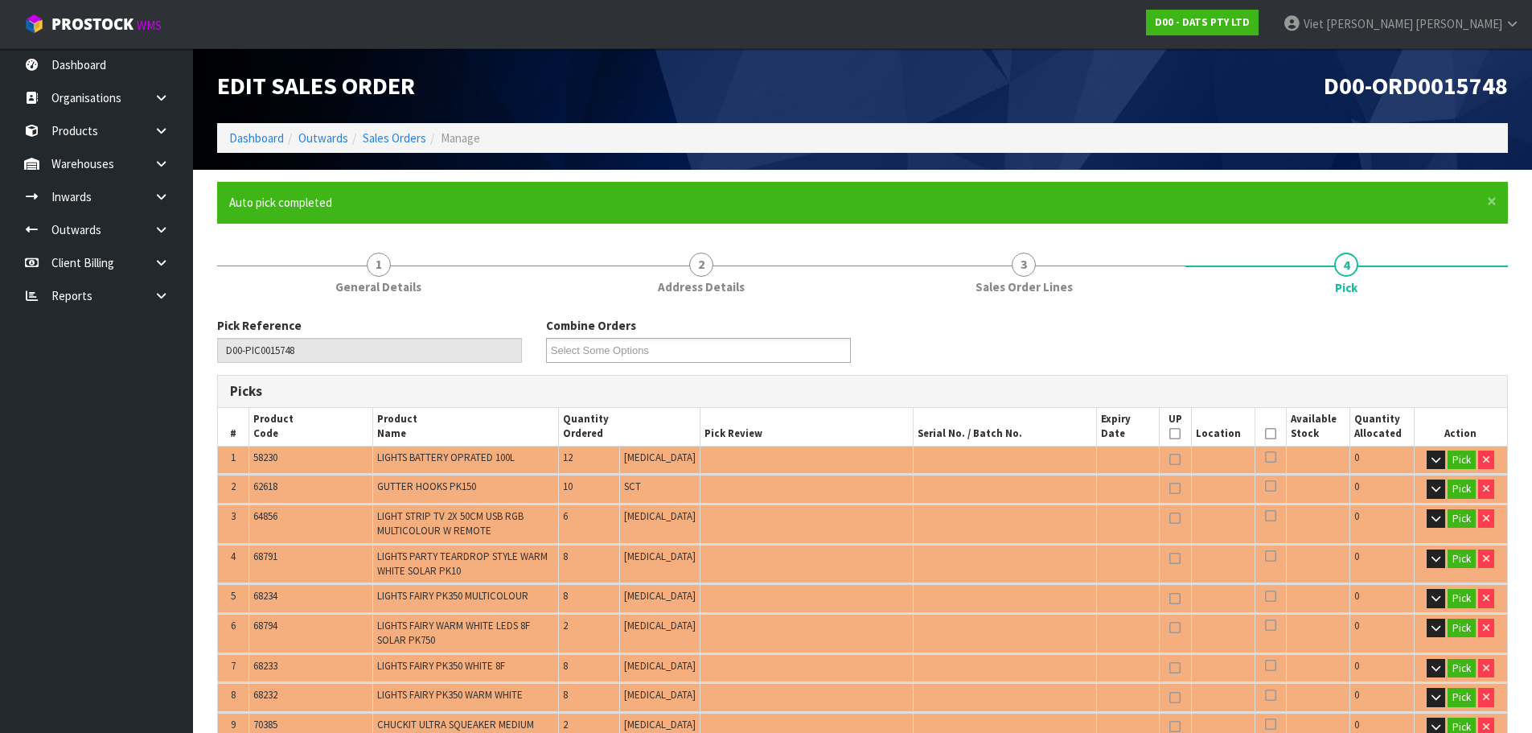
type input "8"
type input "Packet x 2"
type input "66"
type input "0.219371"
type input "27.850"
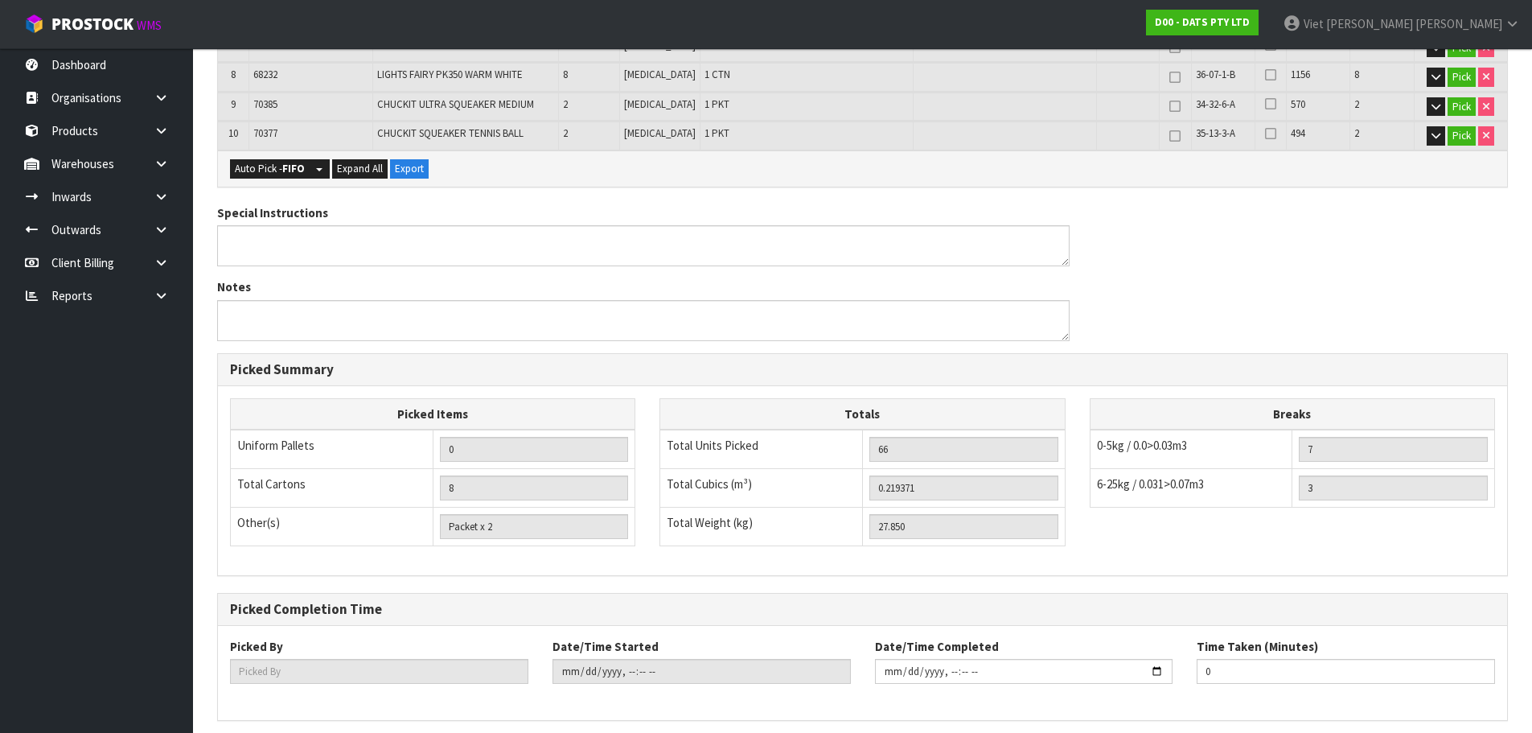
scroll to position [684, 0]
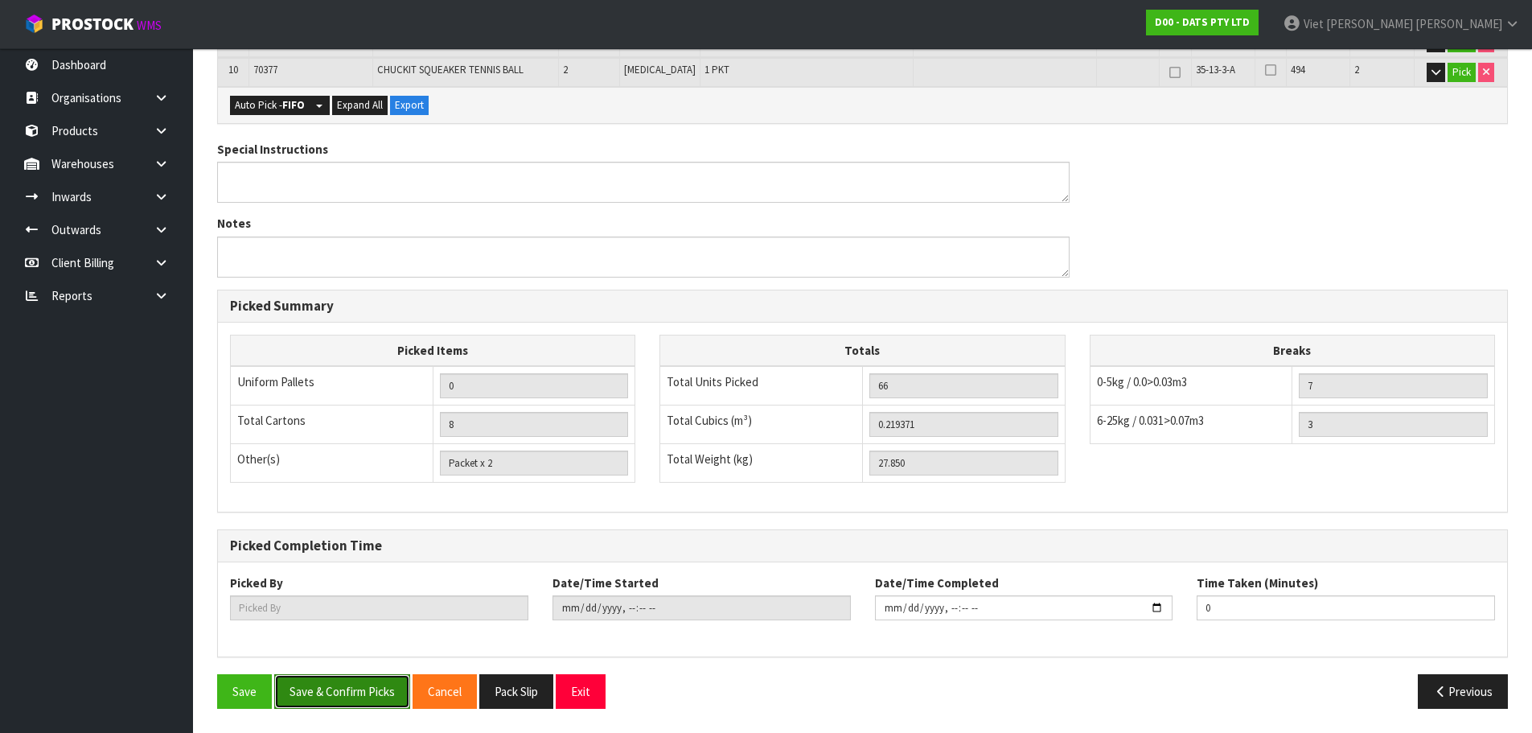
click at [368, 696] on button "Save & Confirm Picks" at bounding box center [342, 691] width 136 height 35
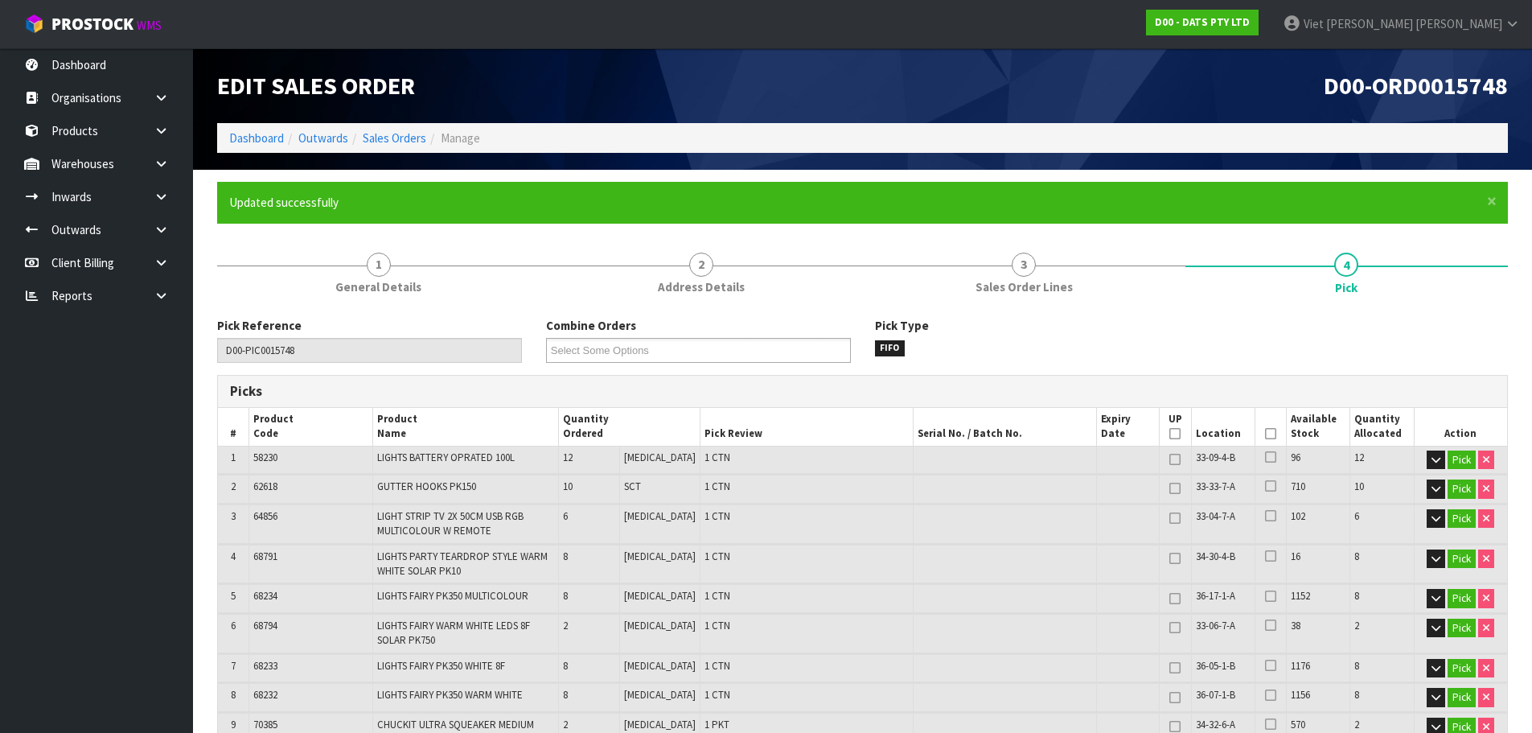
type input "Viet [PERSON_NAME]"
type input "2025-09-11T10:01:01"
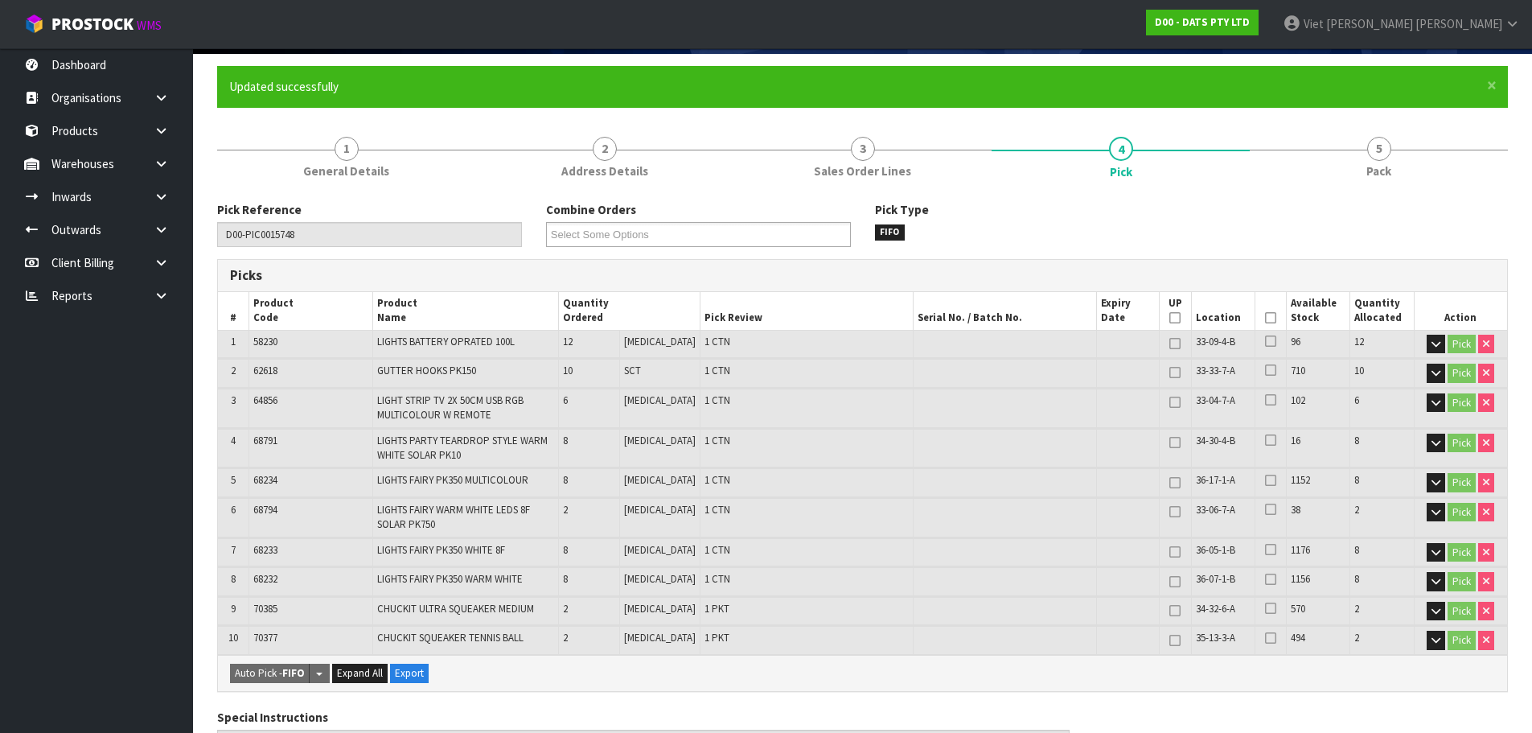
scroll to position [161, 0]
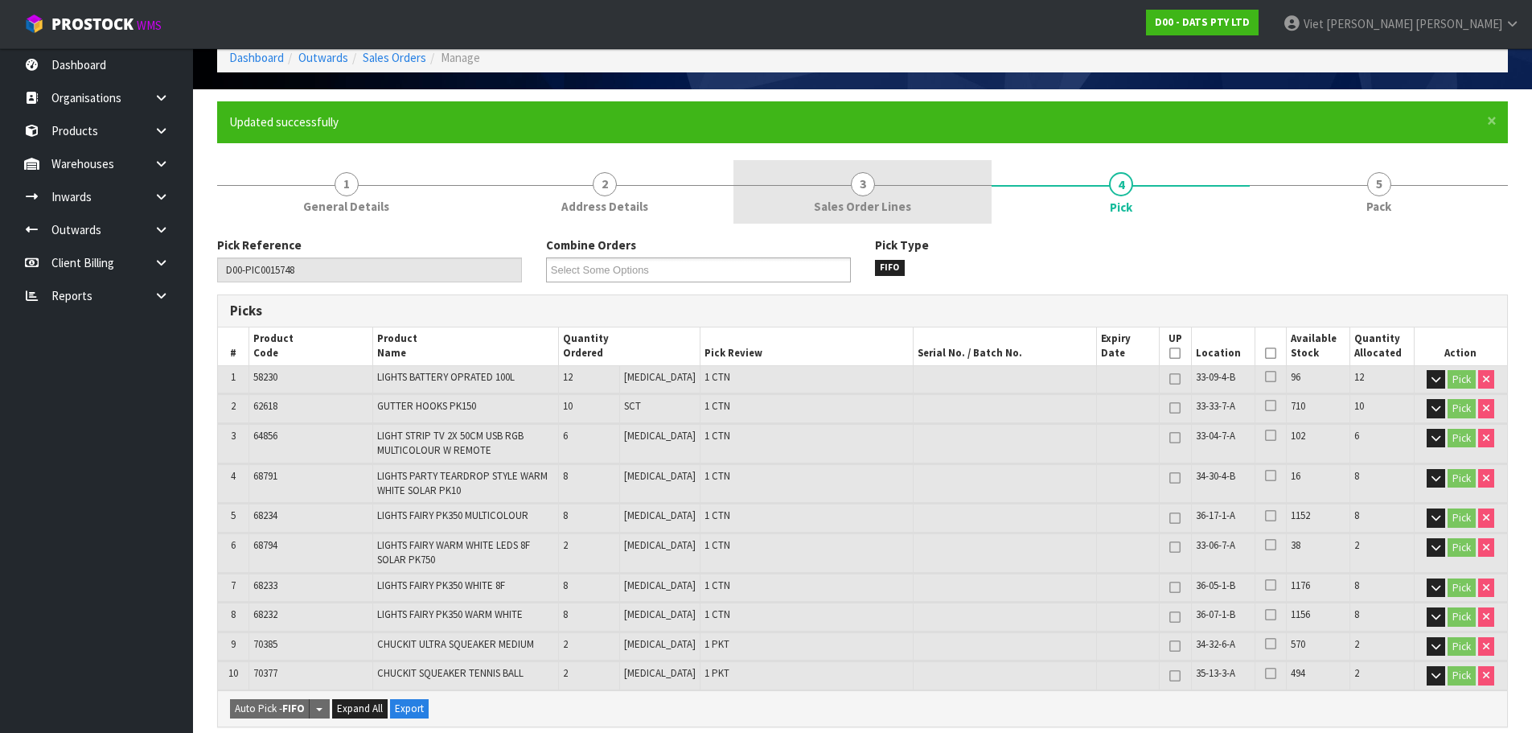
click at [929, 171] on link "3 Sales Order Lines" at bounding box center [862, 192] width 258 height 64
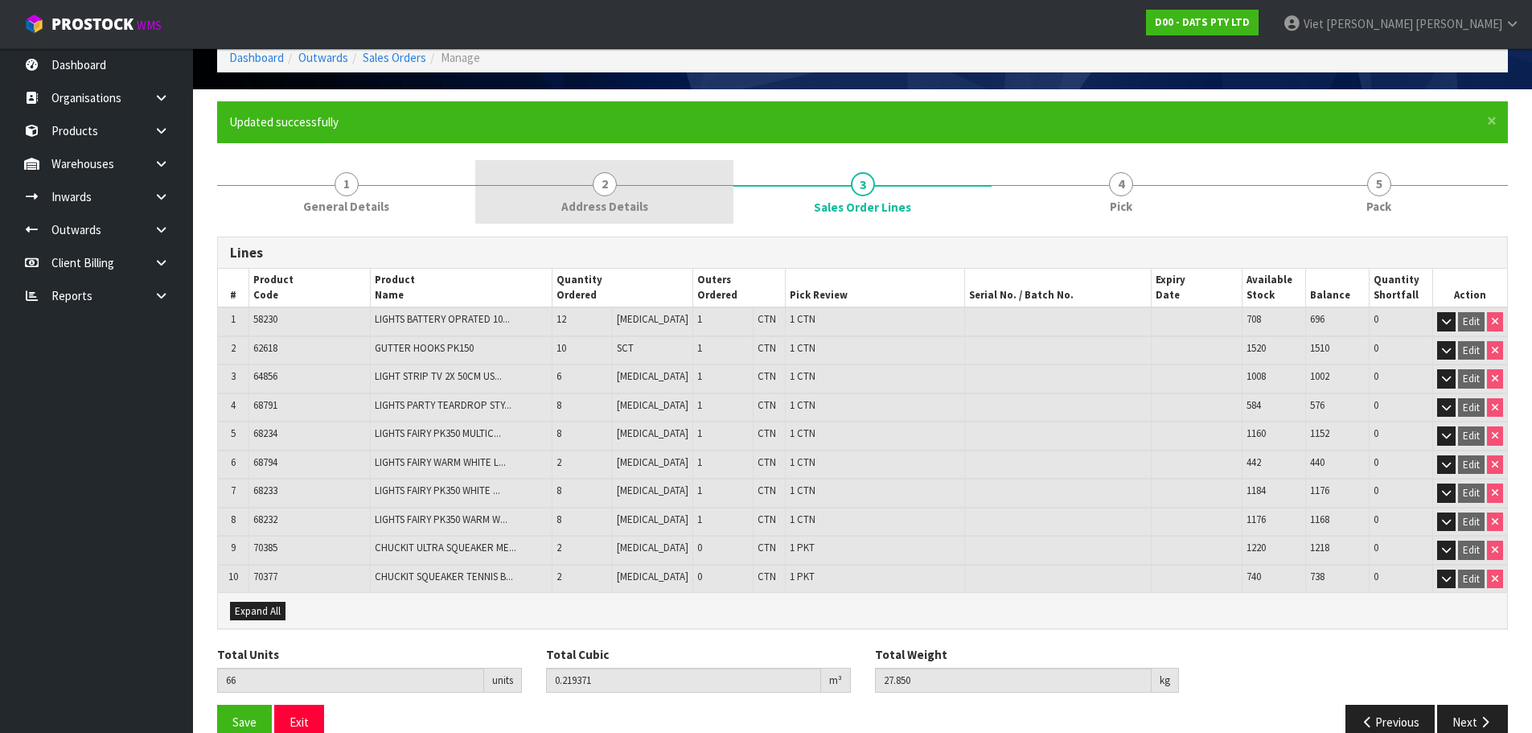
click at [688, 197] on link "2 Address Details" at bounding box center [604, 192] width 258 height 64
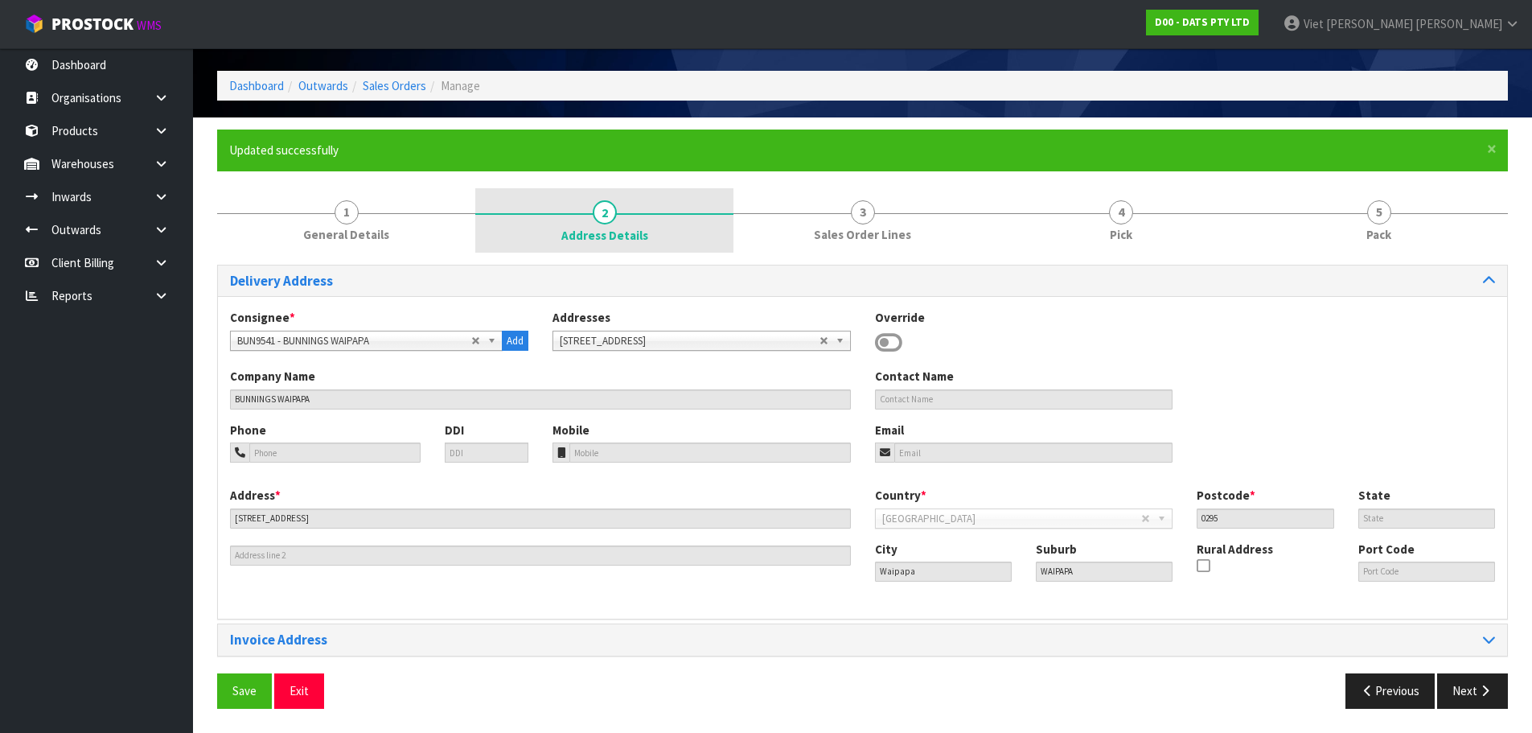
scroll to position [52, 0]
click at [487, 194] on link "2 Address Details" at bounding box center [604, 220] width 258 height 64
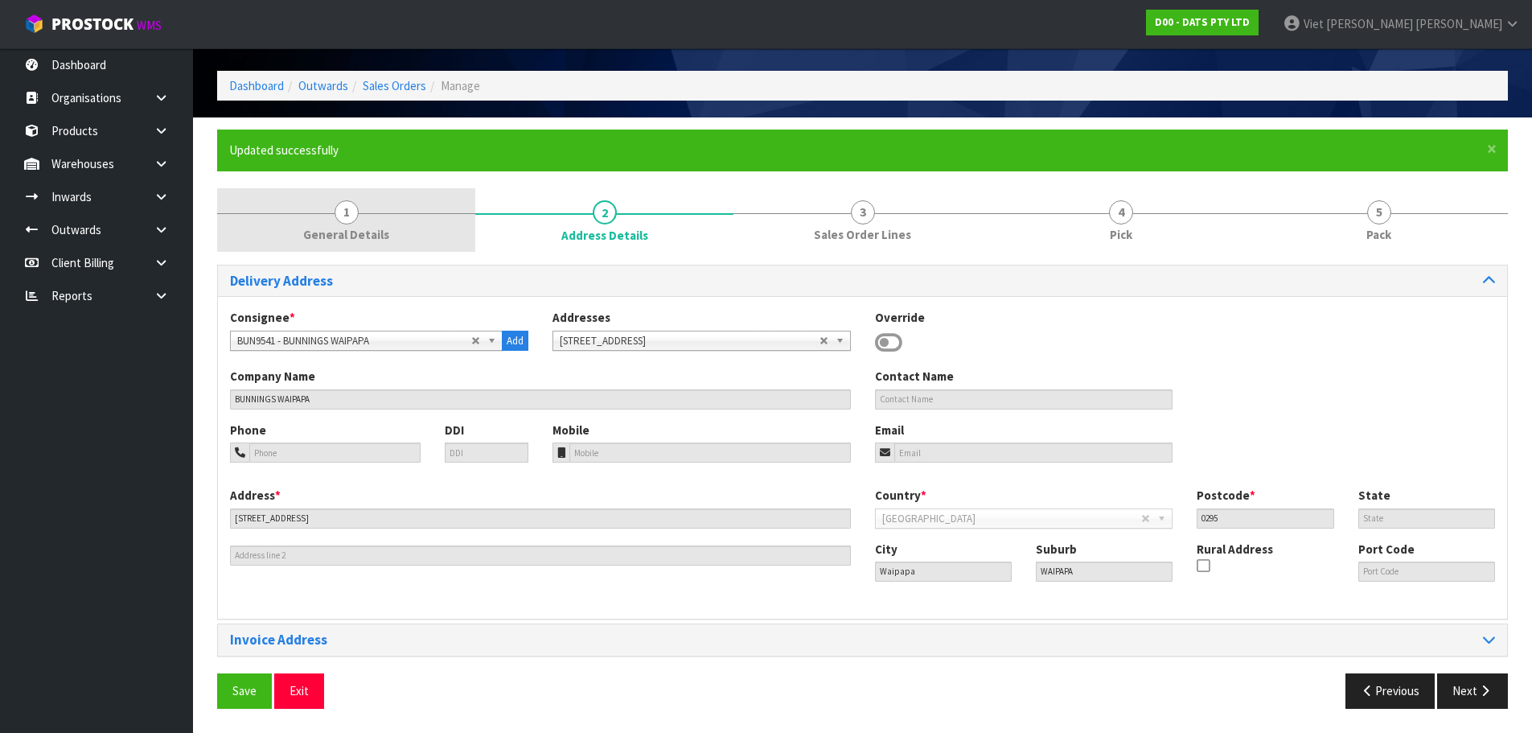
click at [400, 218] on link "1 General Details" at bounding box center [346, 220] width 258 height 64
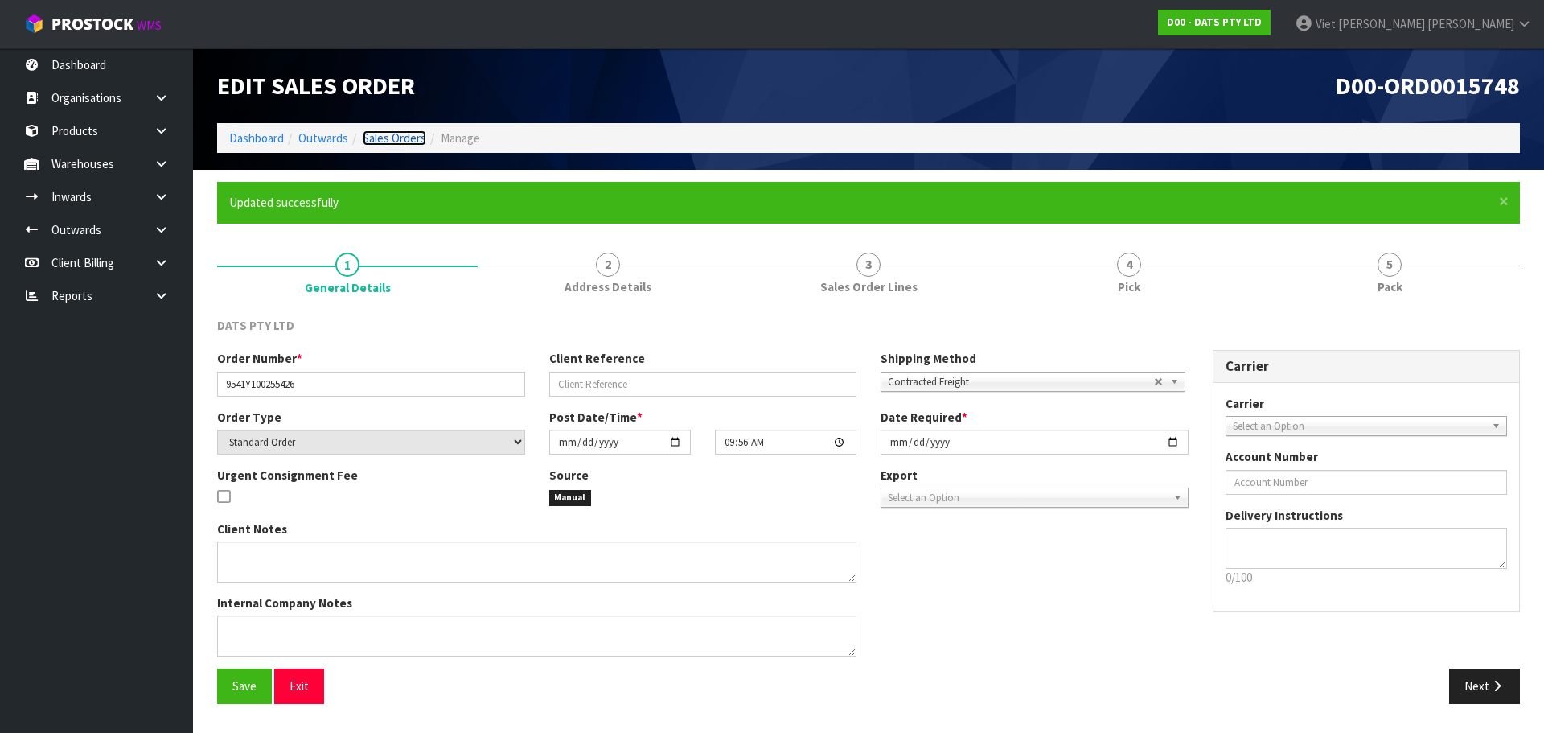
click at [417, 131] on link "Sales Orders" at bounding box center [395, 137] width 64 height 15
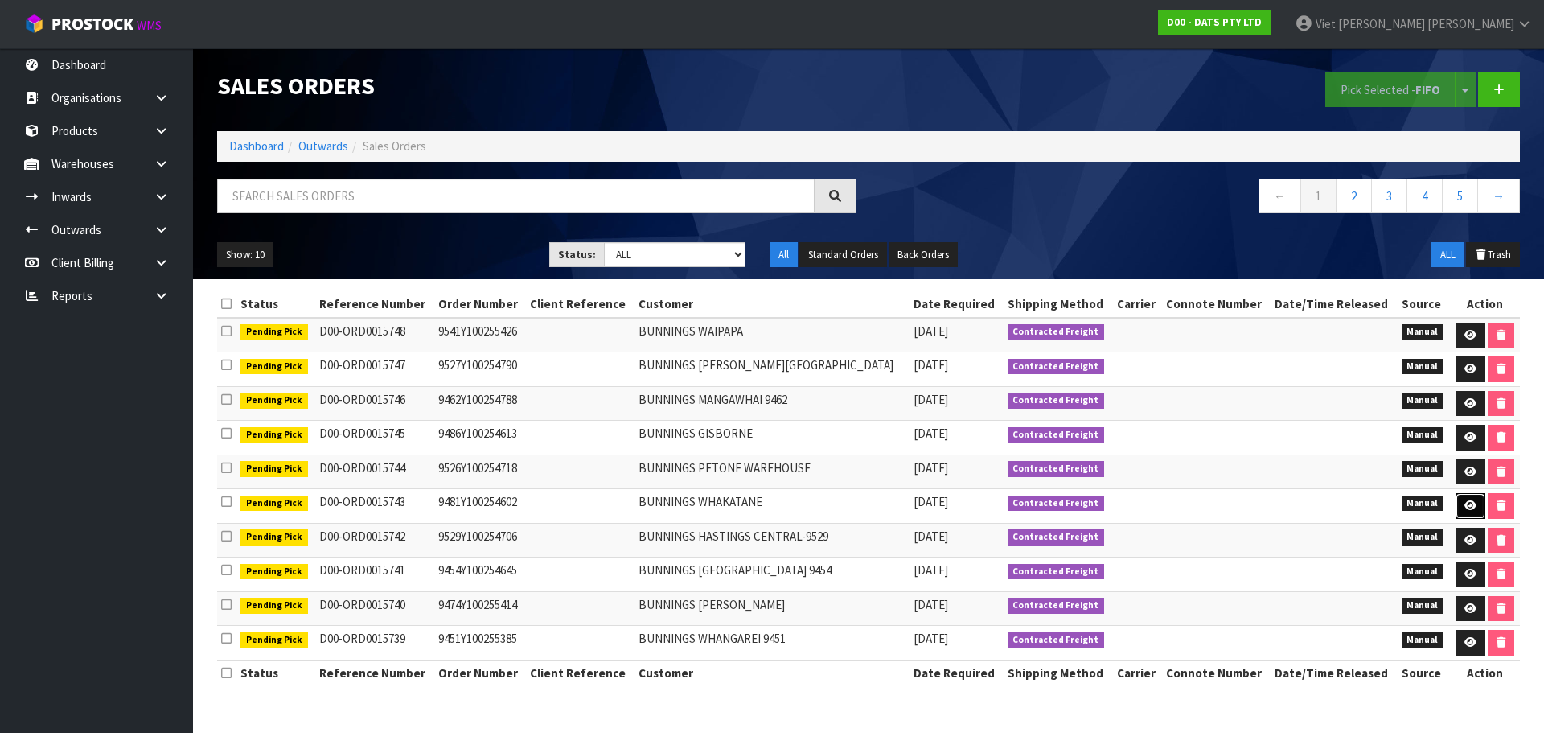
click at [1456, 507] on link at bounding box center [1471, 506] width 30 height 26
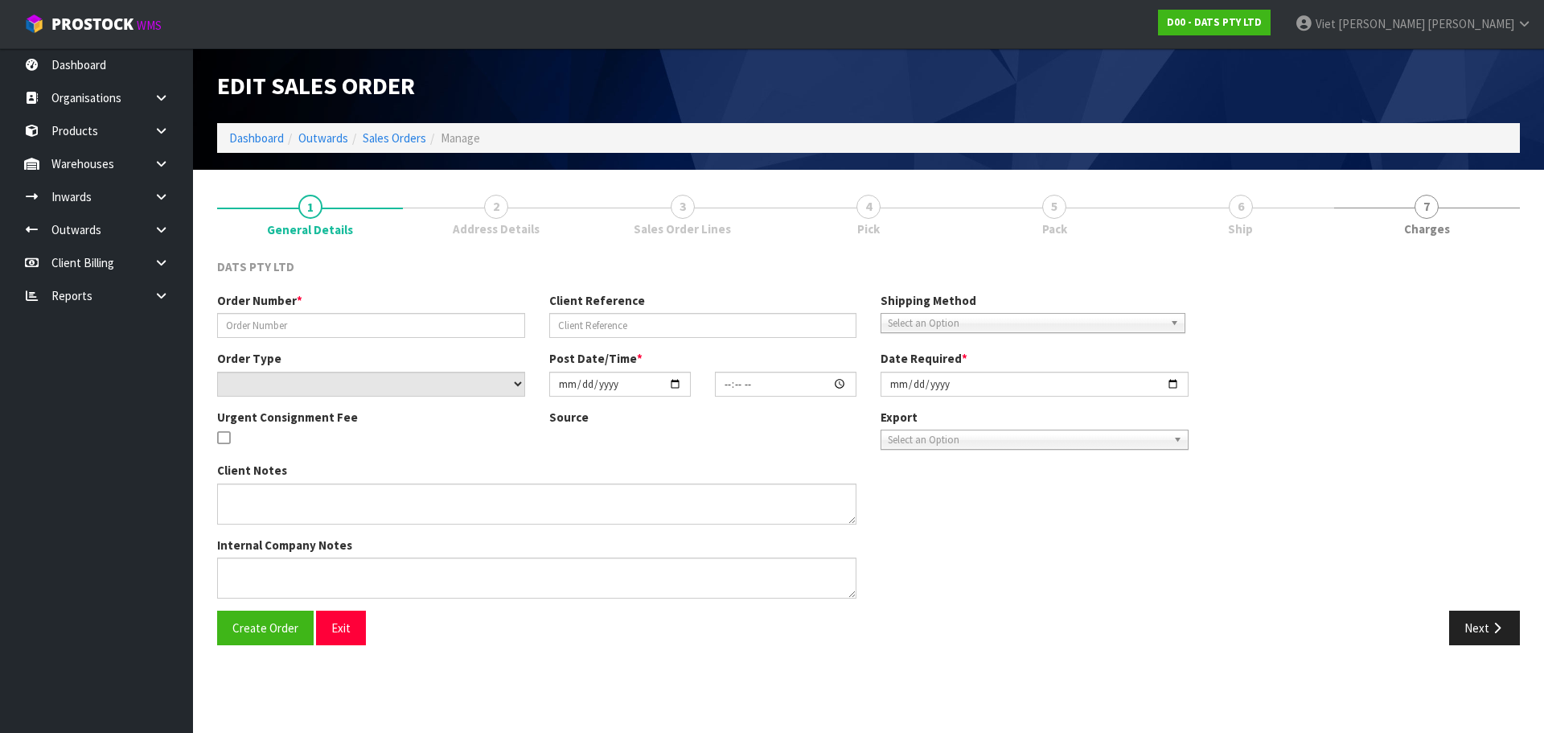
type input "9481Y100254602"
select select "number:0"
type input "[DATE]"
type input "09:46:00.000"
type input "[DATE]"
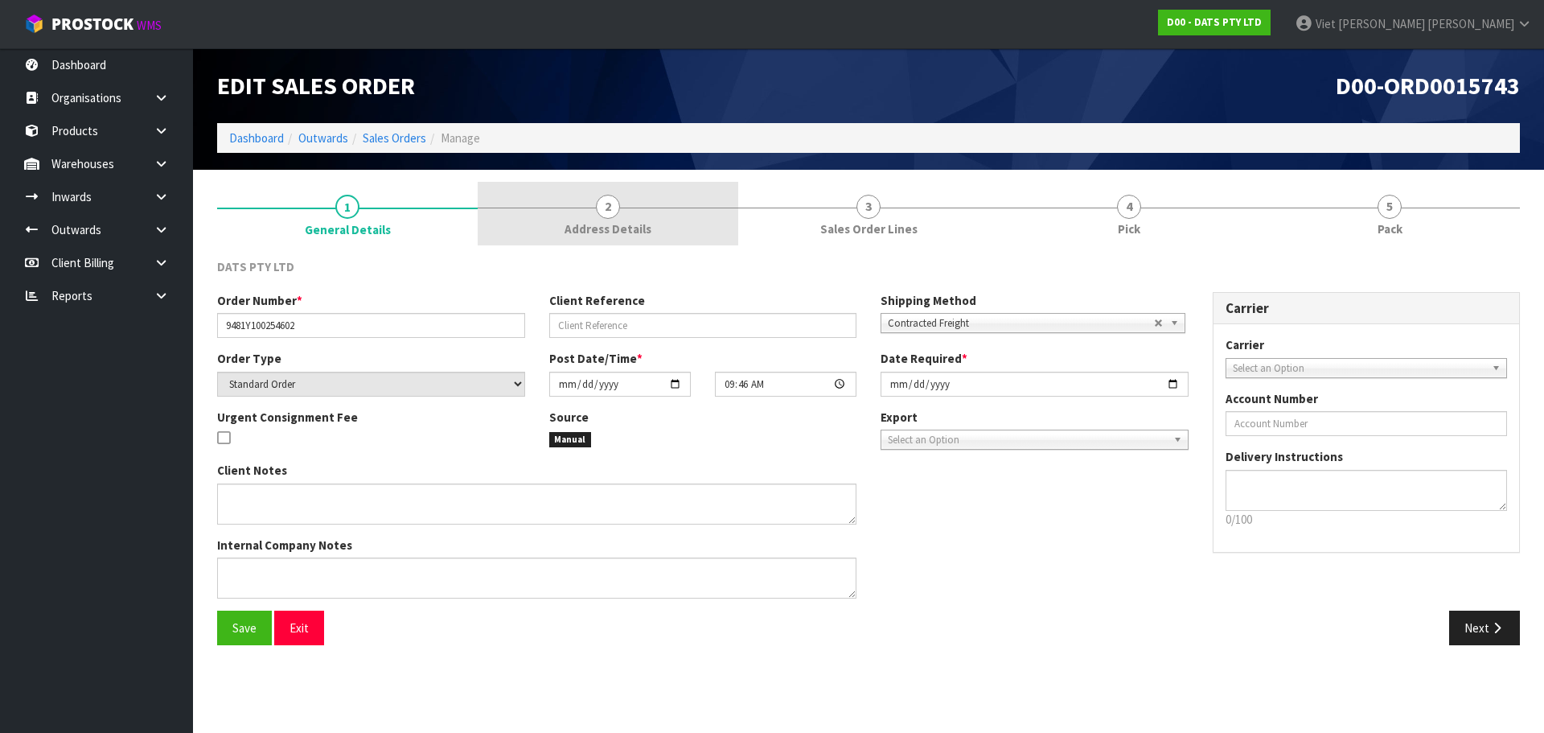
click at [702, 199] on link "2 Address Details" at bounding box center [608, 214] width 261 height 64
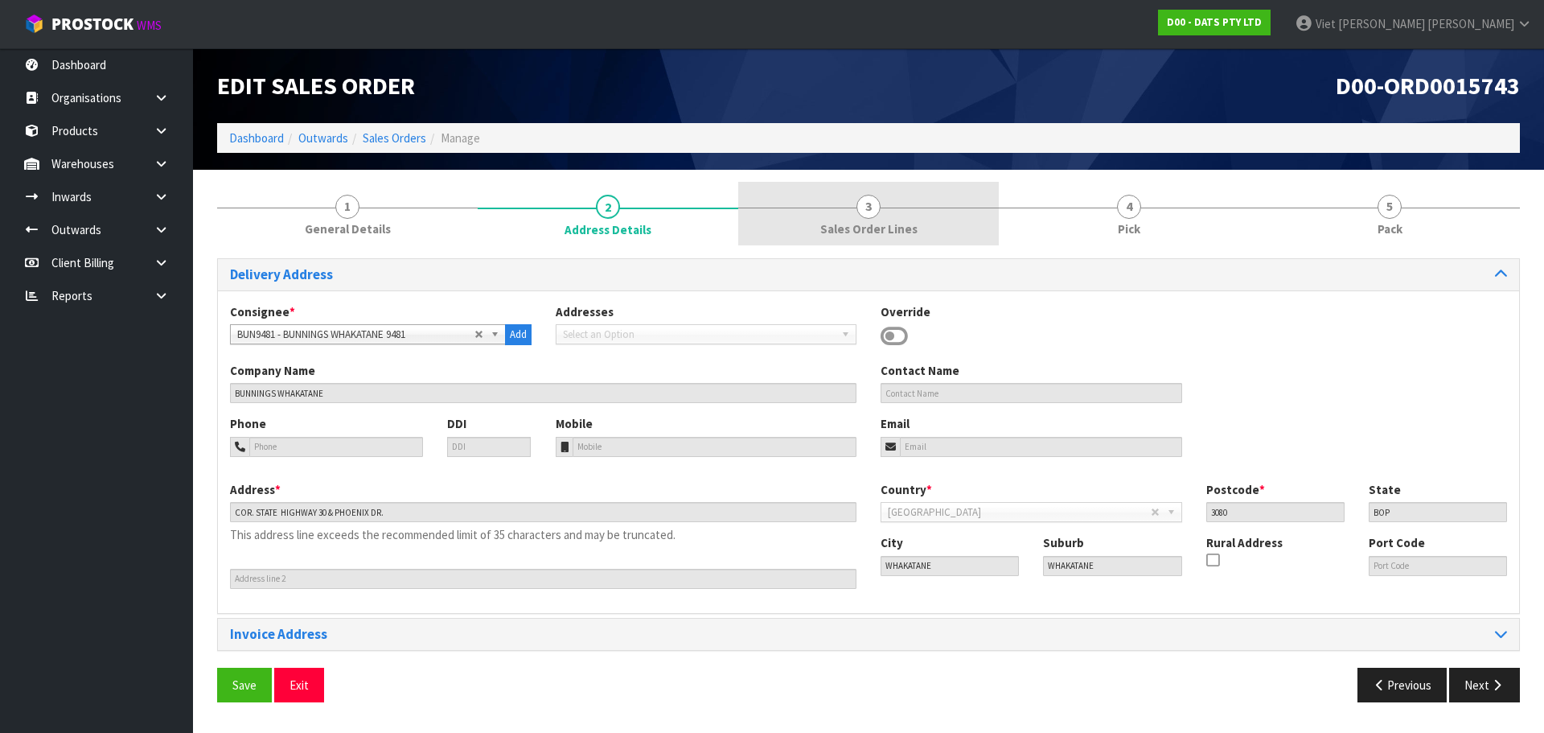
click at [869, 210] on span "3" at bounding box center [869, 207] width 24 height 24
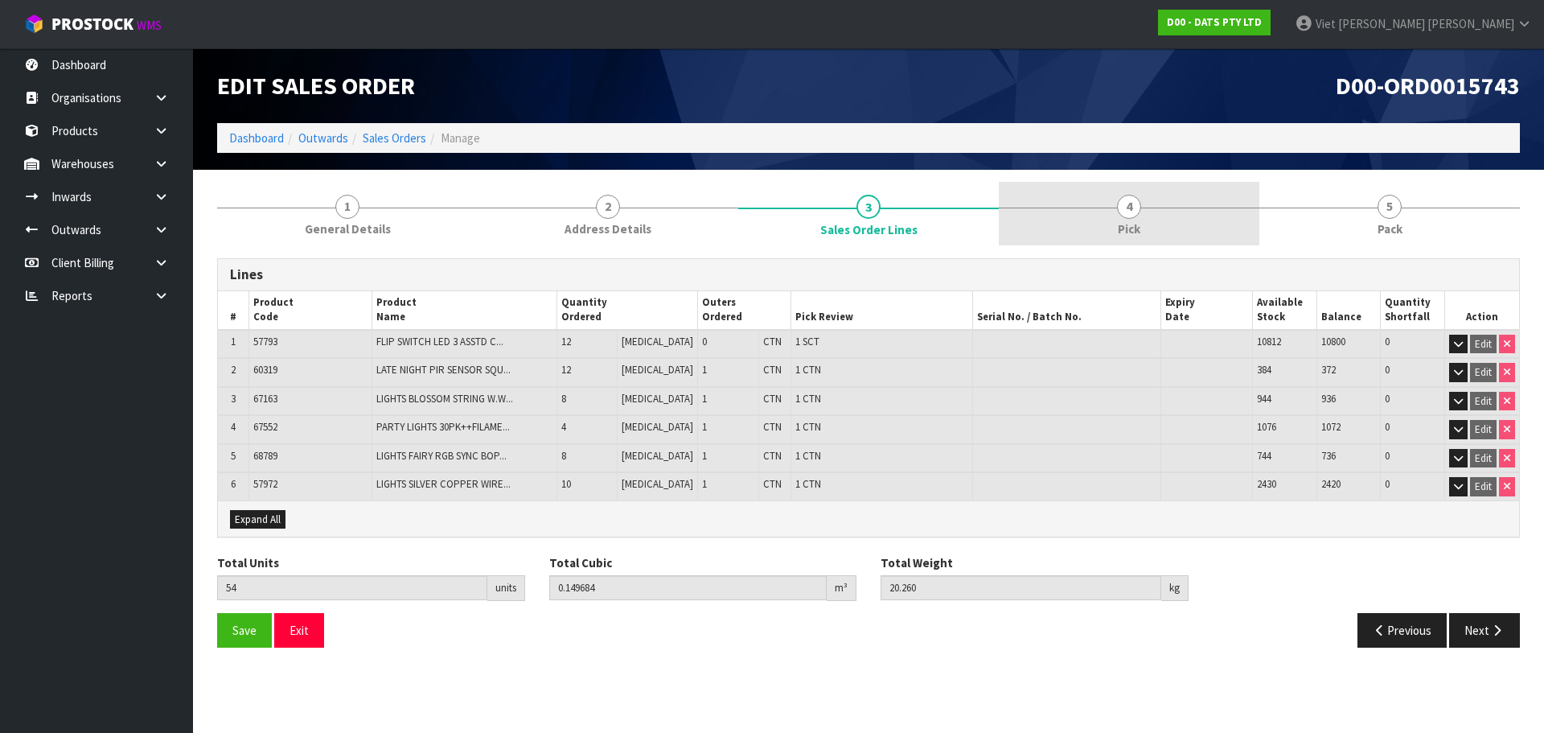
click at [1148, 210] on link "4 Pick" at bounding box center [1129, 214] width 261 height 64
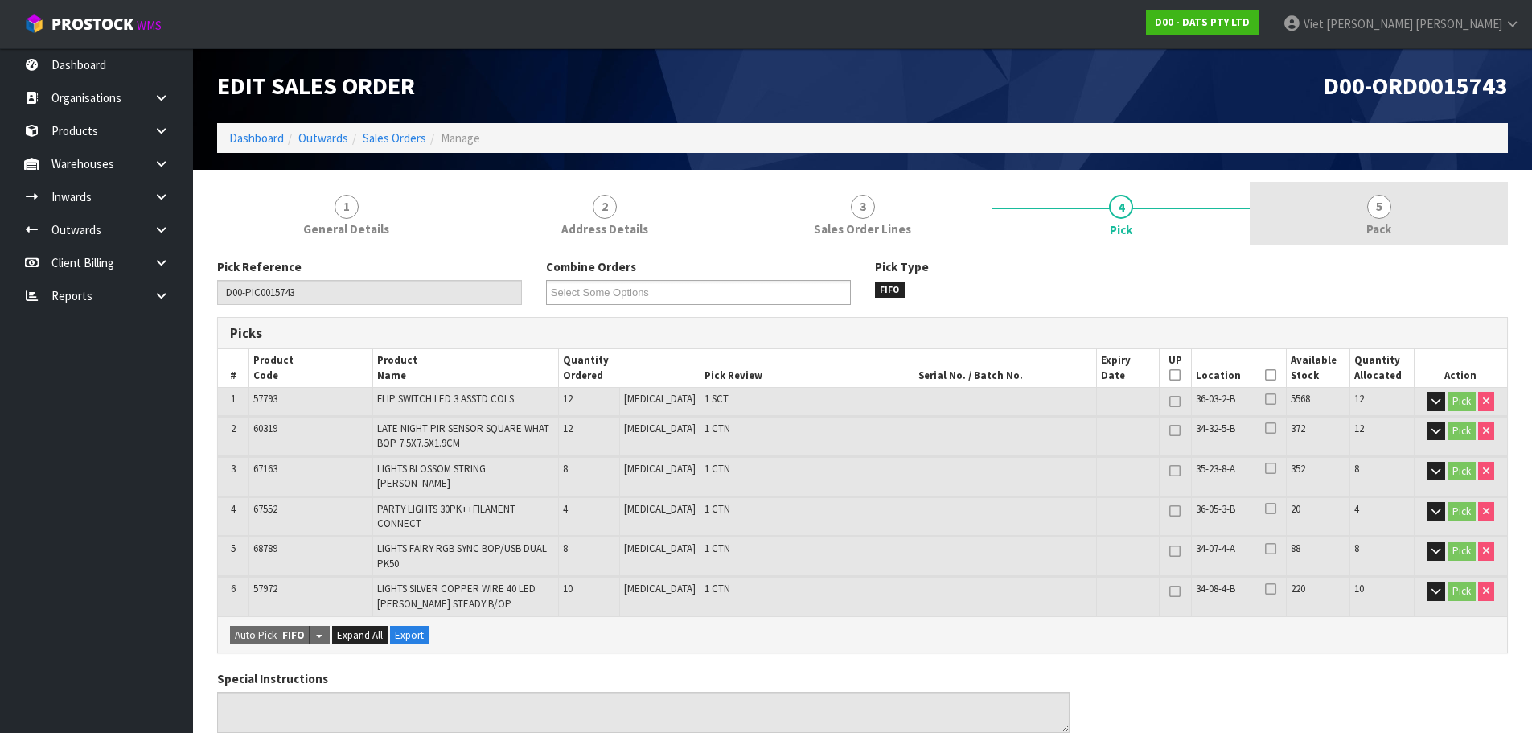
click at [1411, 215] on link "5 Pack" at bounding box center [1379, 214] width 258 height 64
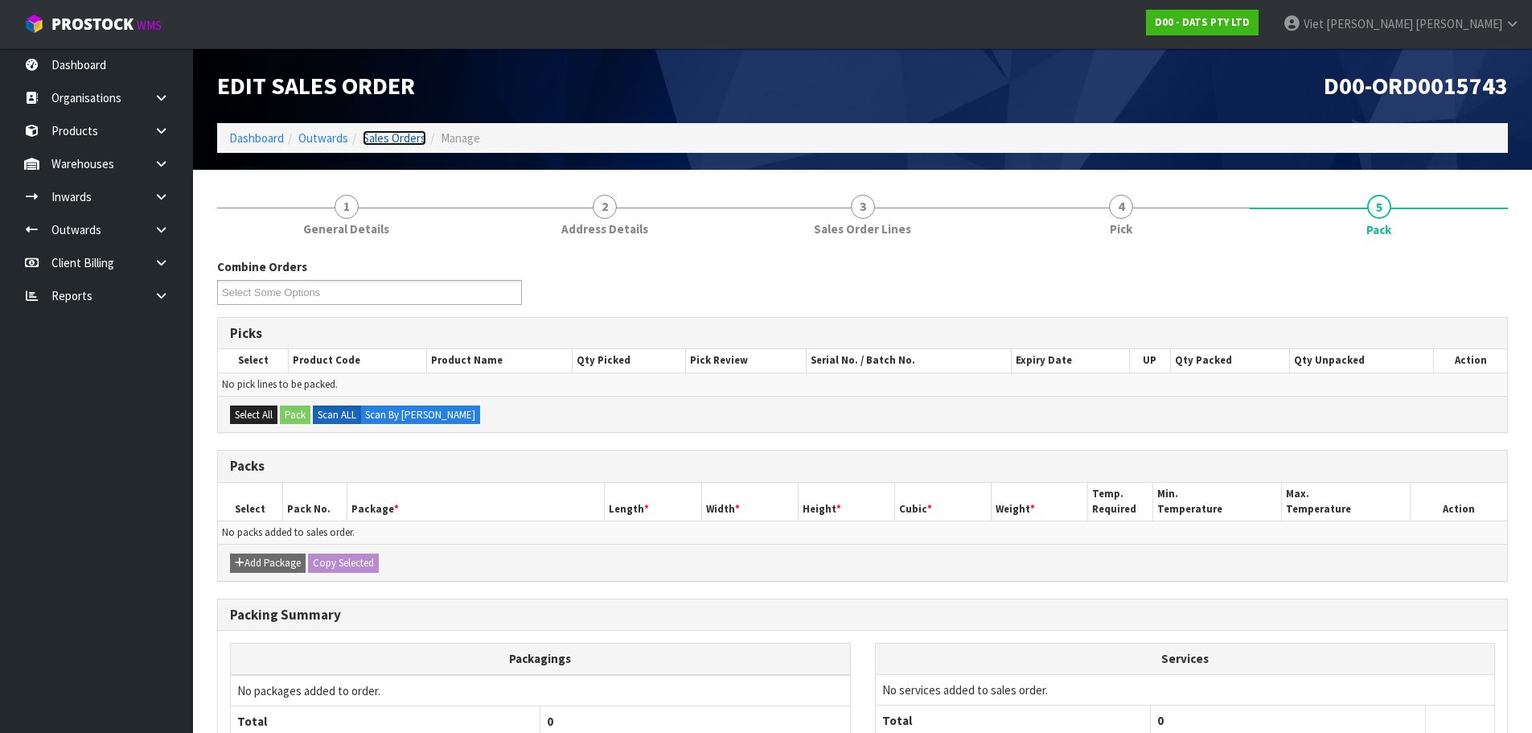
click at [380, 134] on link "Sales Orders" at bounding box center [395, 137] width 64 height 15
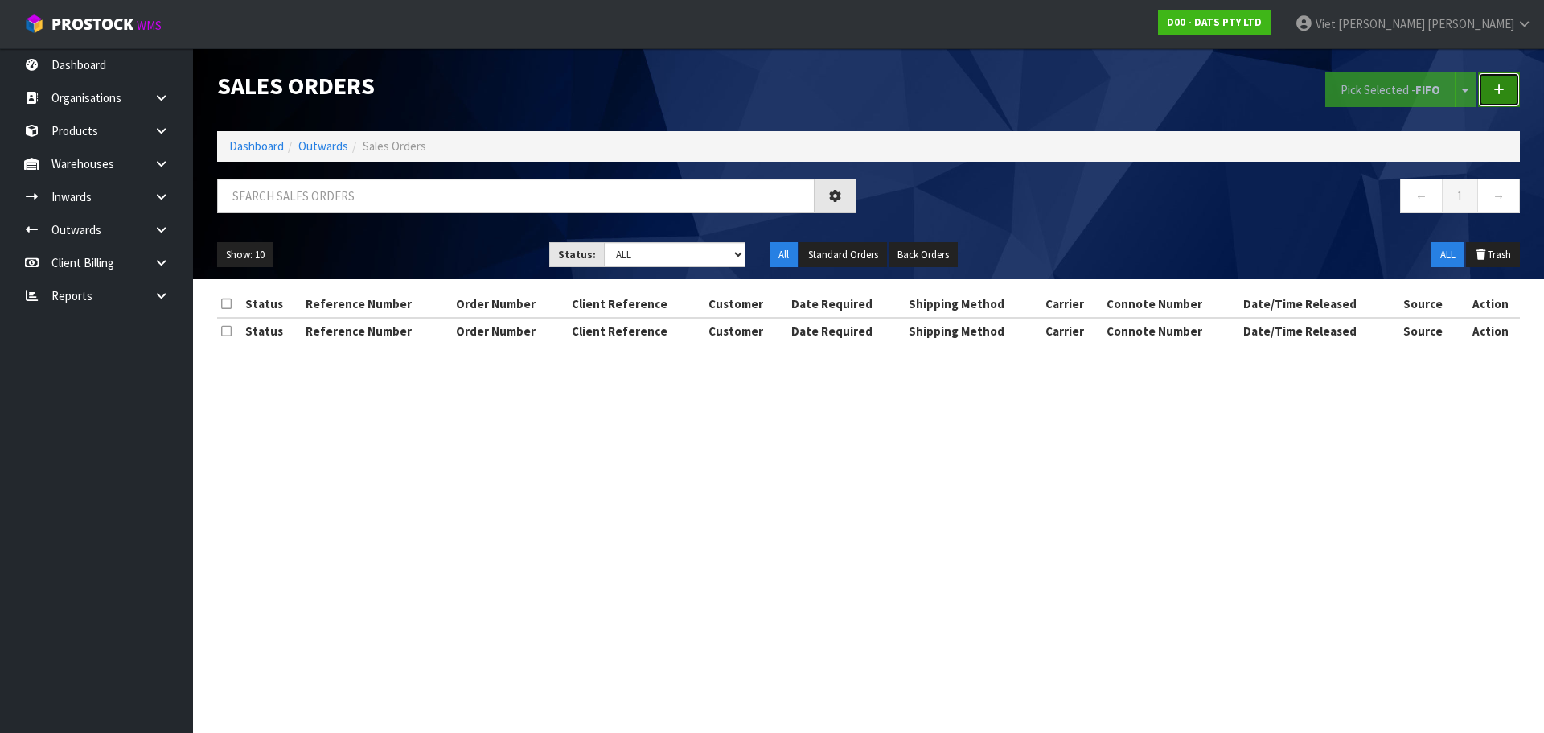
click at [1484, 85] on link at bounding box center [1499, 89] width 42 height 35
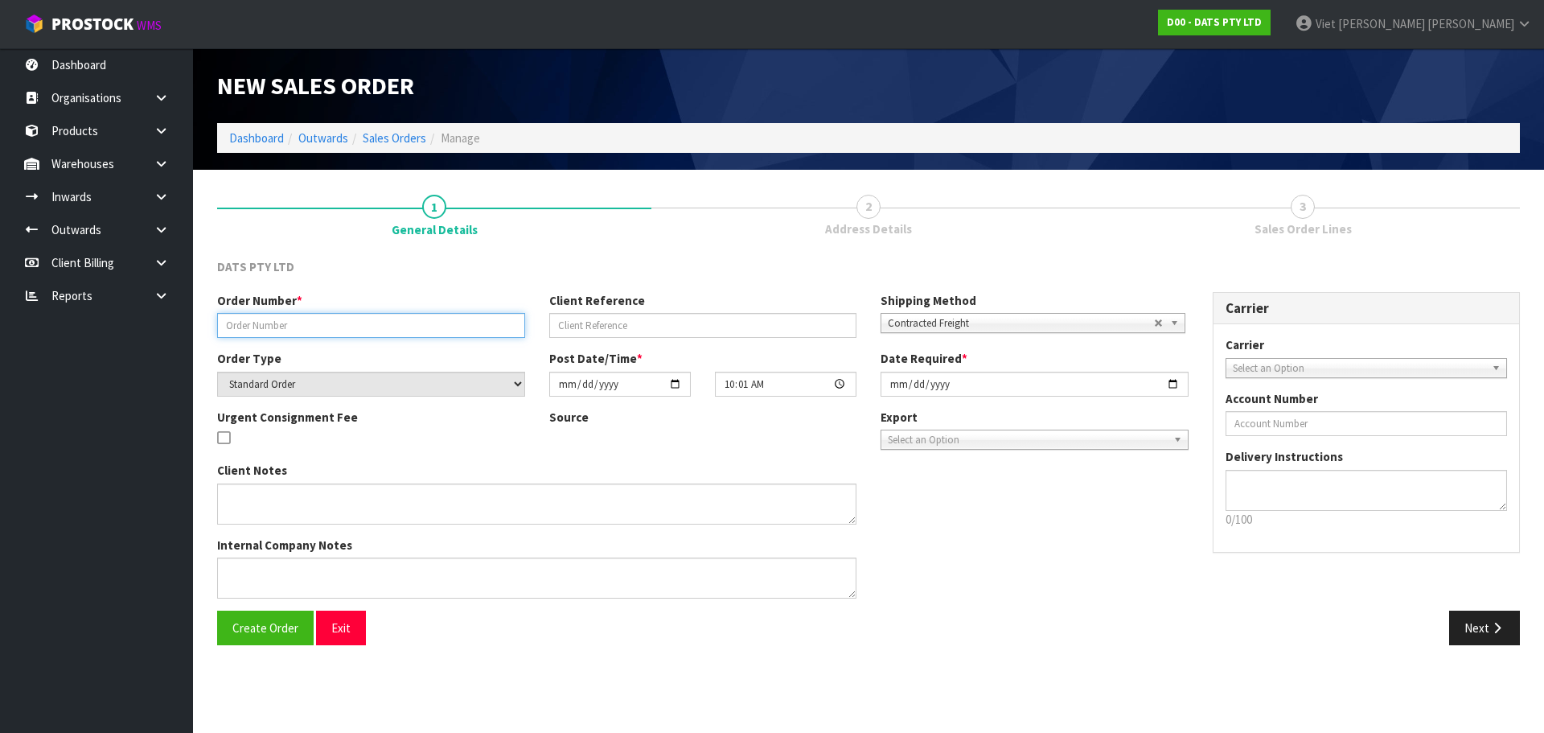
click at [302, 318] on input "text" at bounding box center [371, 325] width 308 height 25
paste input "9489Y100255218"
type input "9489Y100255218"
click at [280, 622] on span "Create Order" at bounding box center [265, 627] width 66 height 15
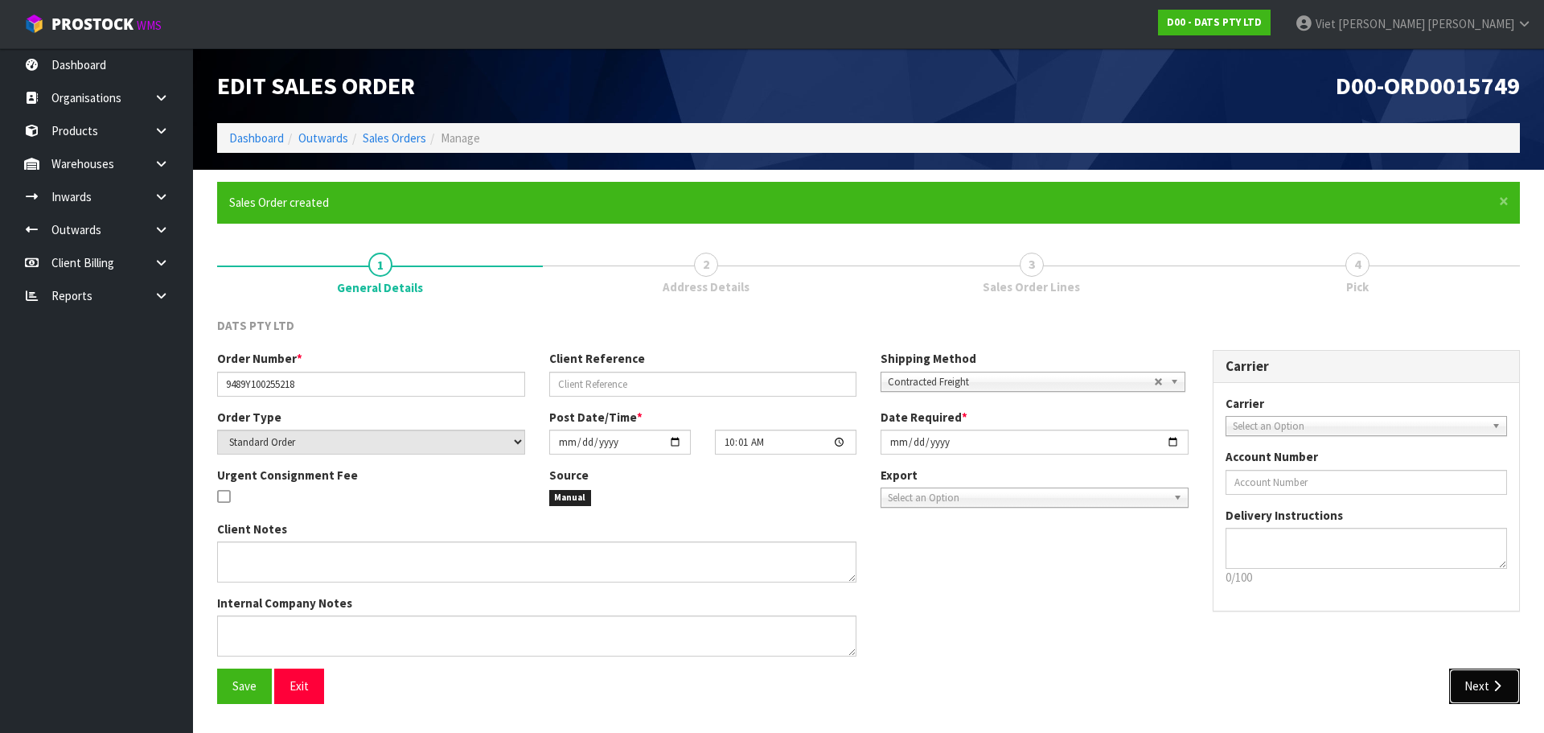
click at [1466, 679] on button "Next" at bounding box center [1484, 685] width 71 height 35
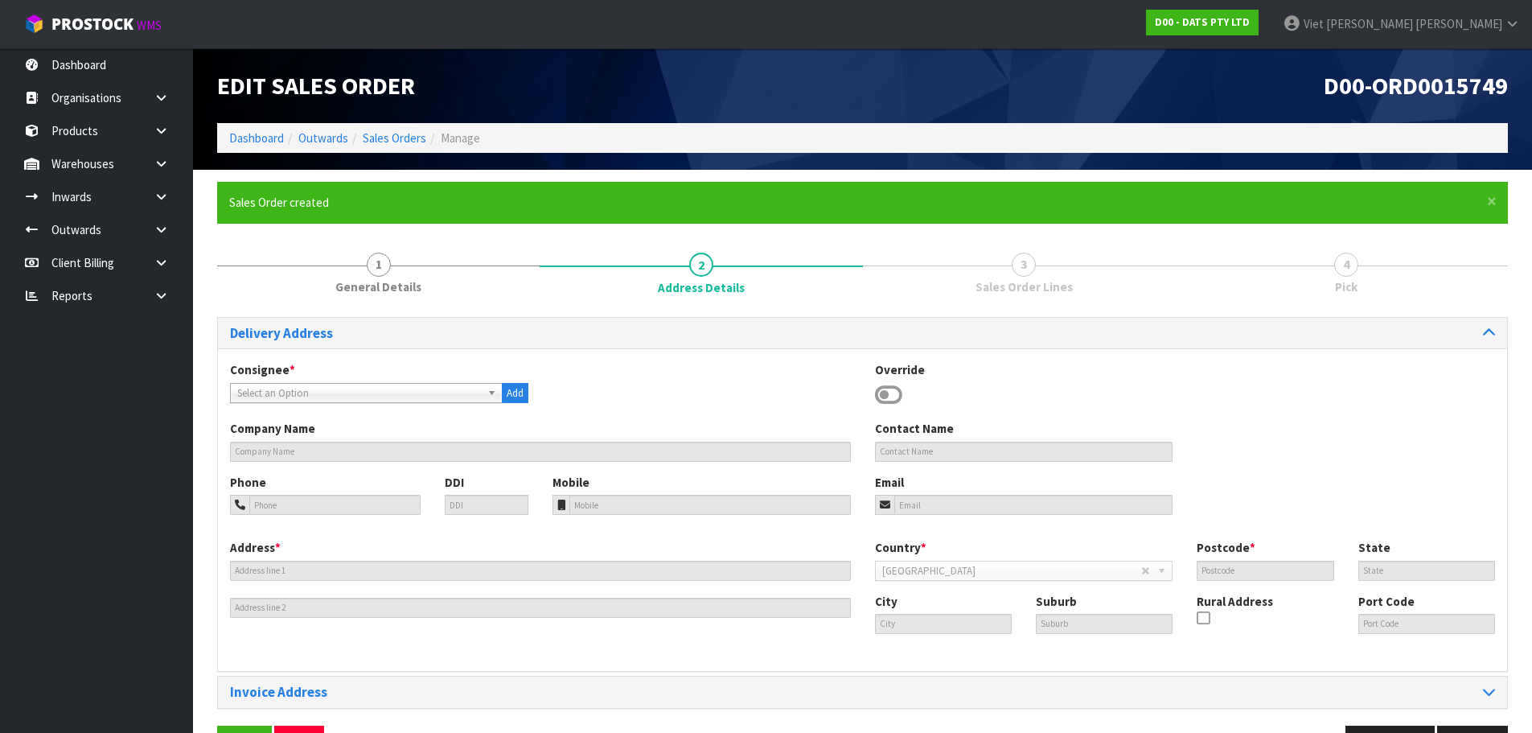
drag, startPoint x: 358, startPoint y: 391, endPoint x: 349, endPoint y: 414, distance: 24.9
click at [358, 391] on span "Select an Option" at bounding box center [359, 393] width 244 height 19
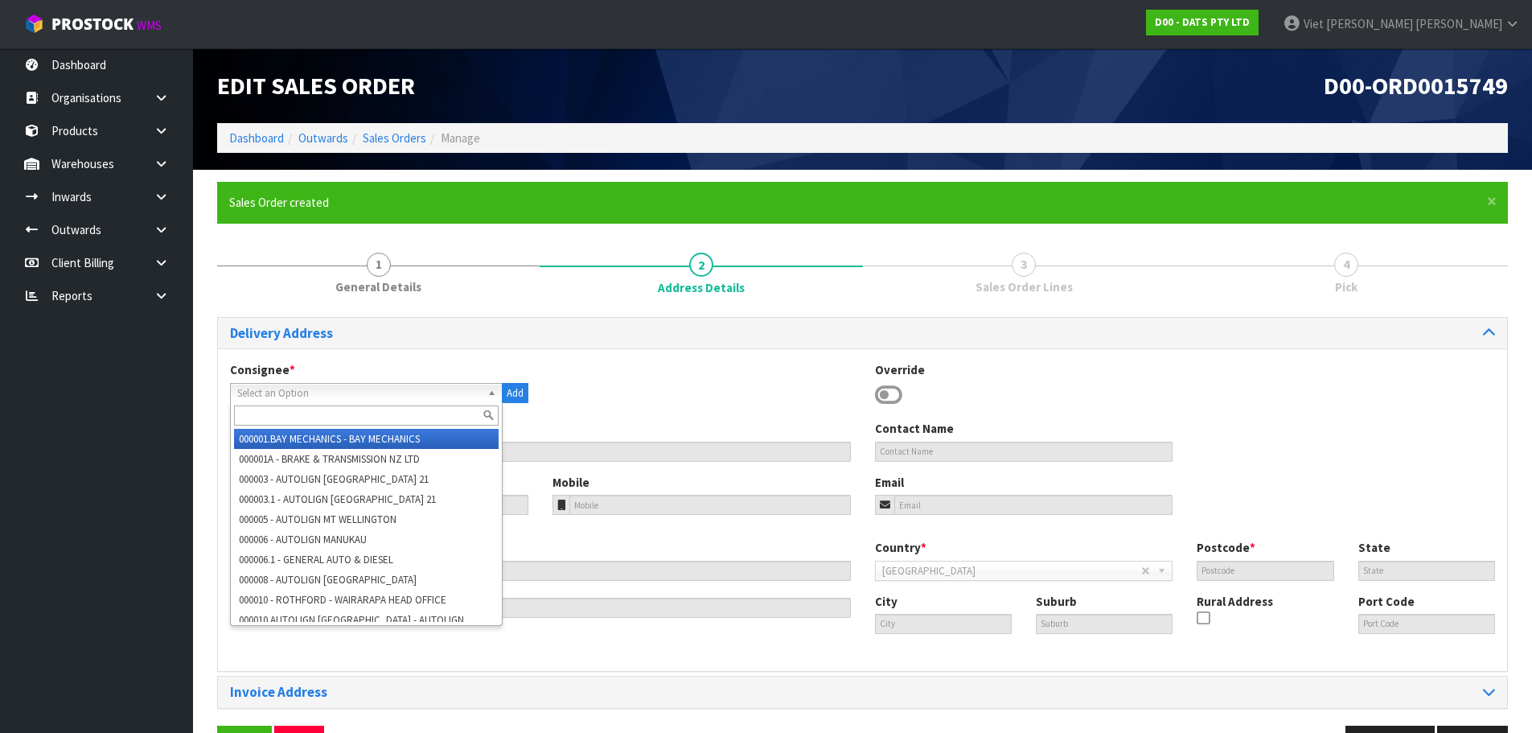
paste input "9489"
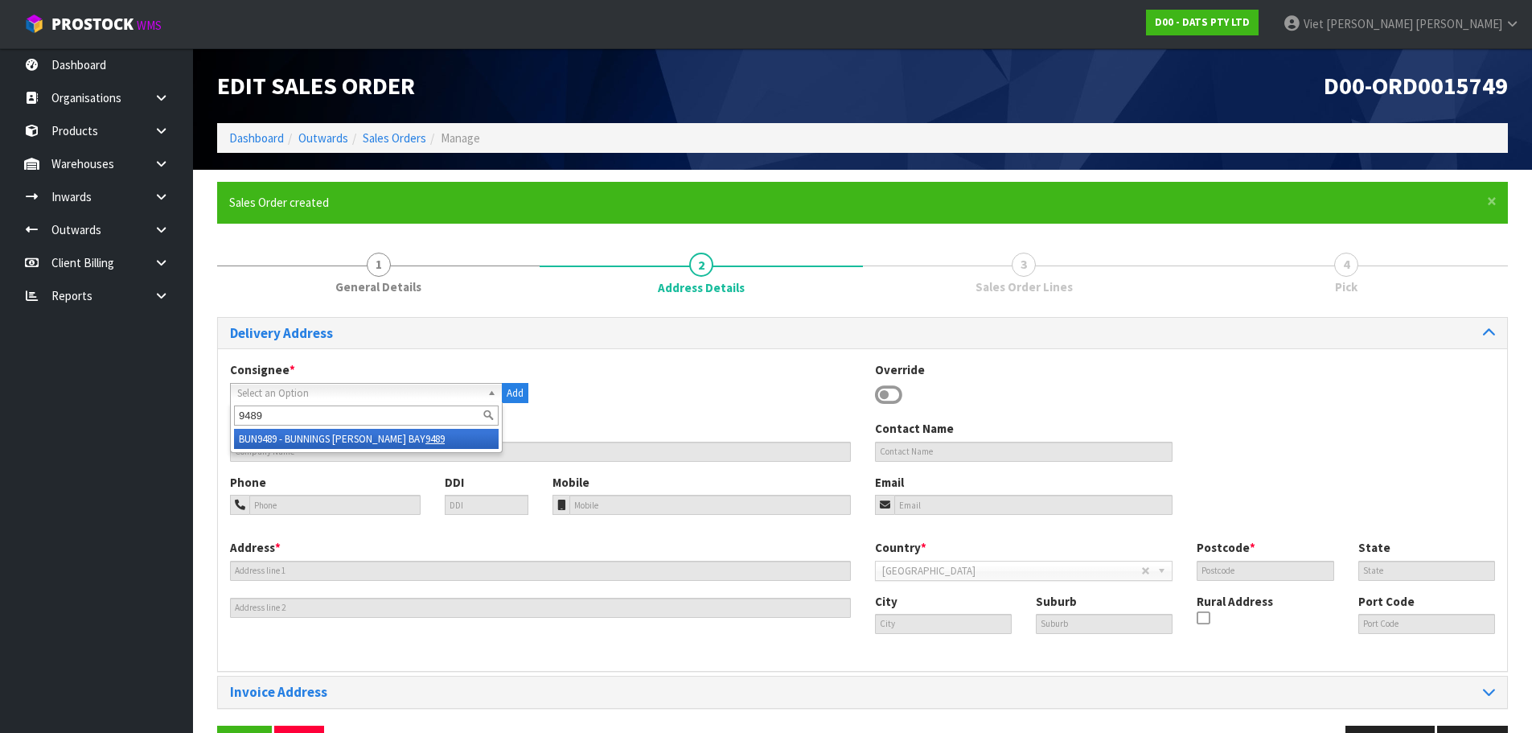
type input "9489"
click at [347, 445] on li "BUN9489 - BUNNINGS LYALL BAY 9489" at bounding box center [366, 439] width 265 height 20
type input "BUNNINGS LYALL BAY 9489"
type input "+64 4-387 3550"
type input "+64 4-387 1230"
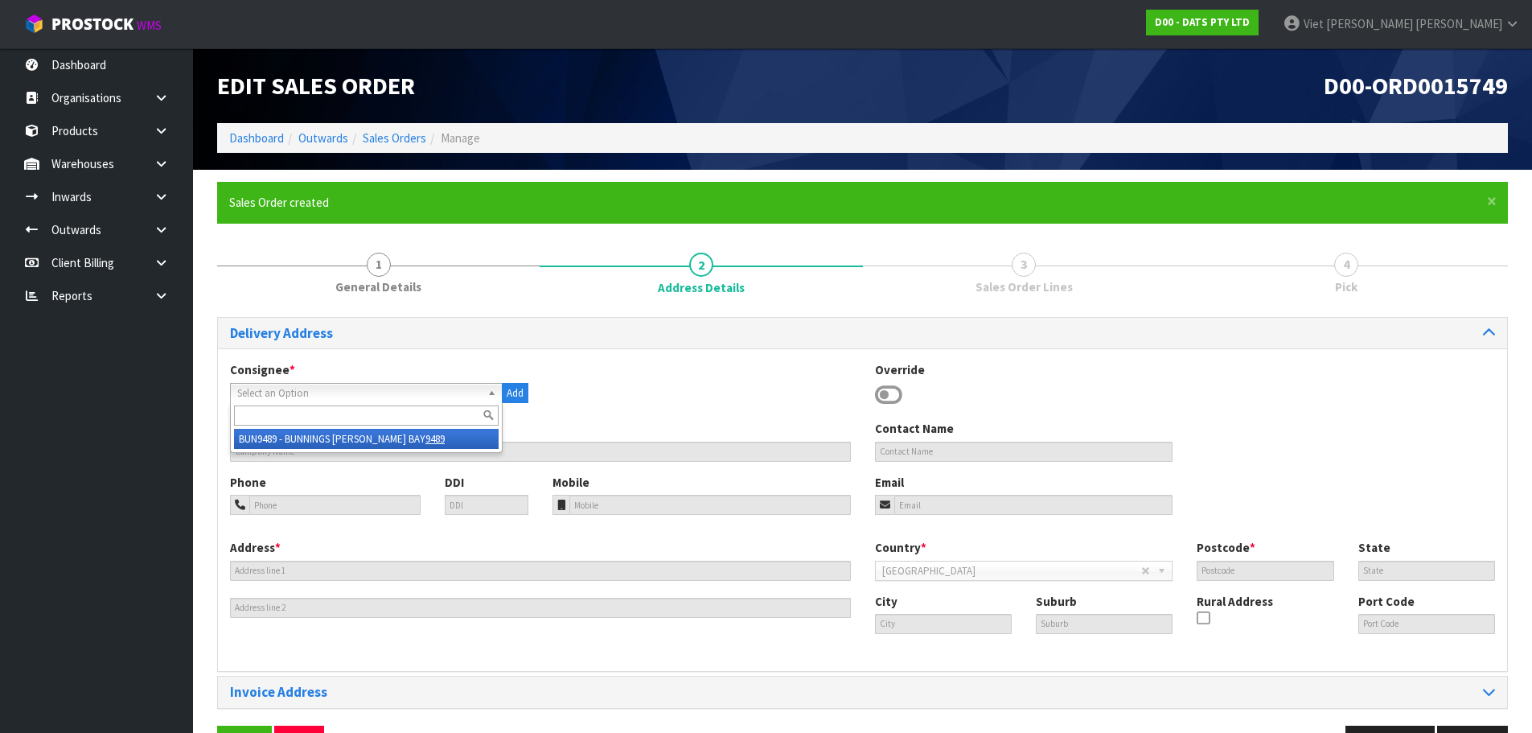
type input "24 - 54 KINGSFORD SMITH STREET"
type input "6022"
type input "WGN"
type input "WELLINGTON"
type input "RONGOTAI"
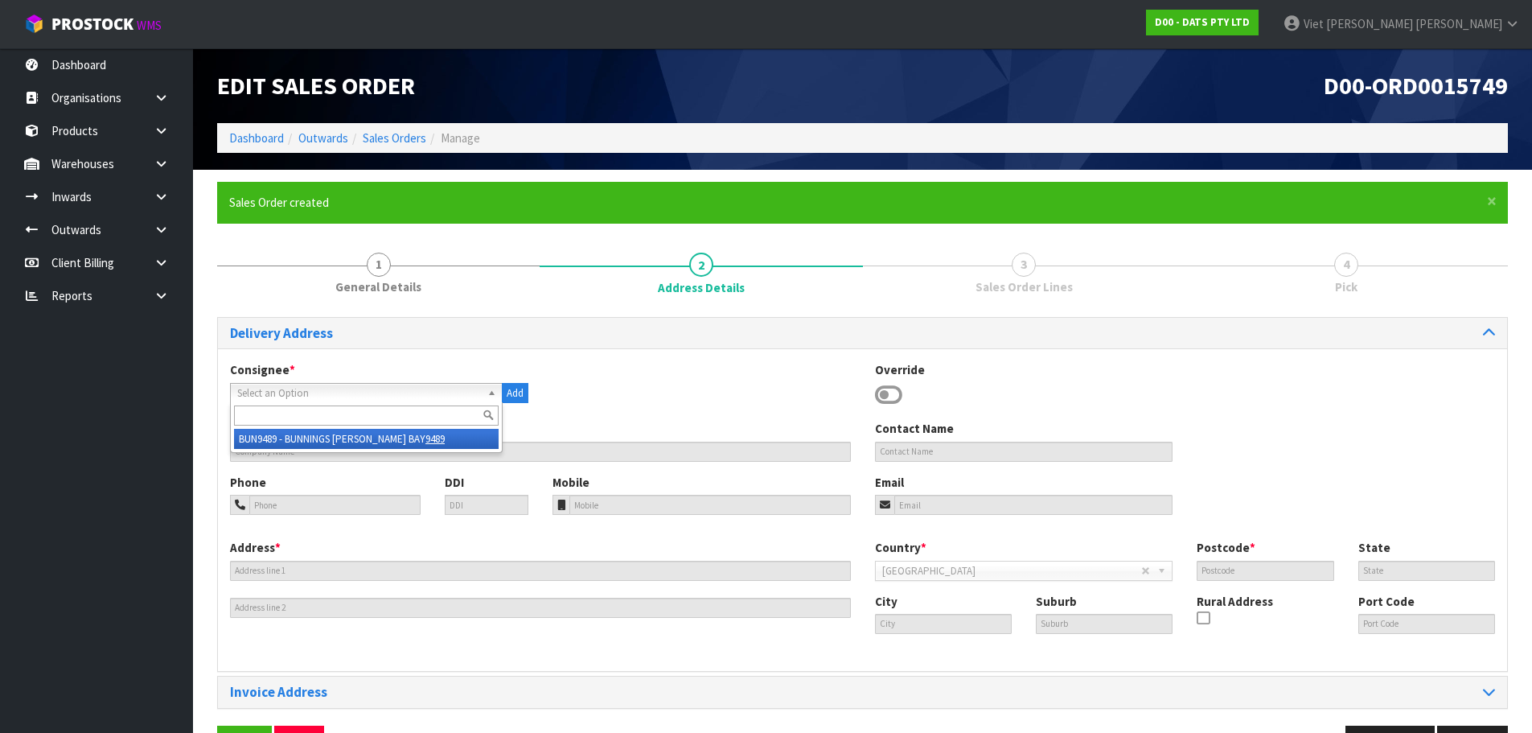
type input "NZWLG"
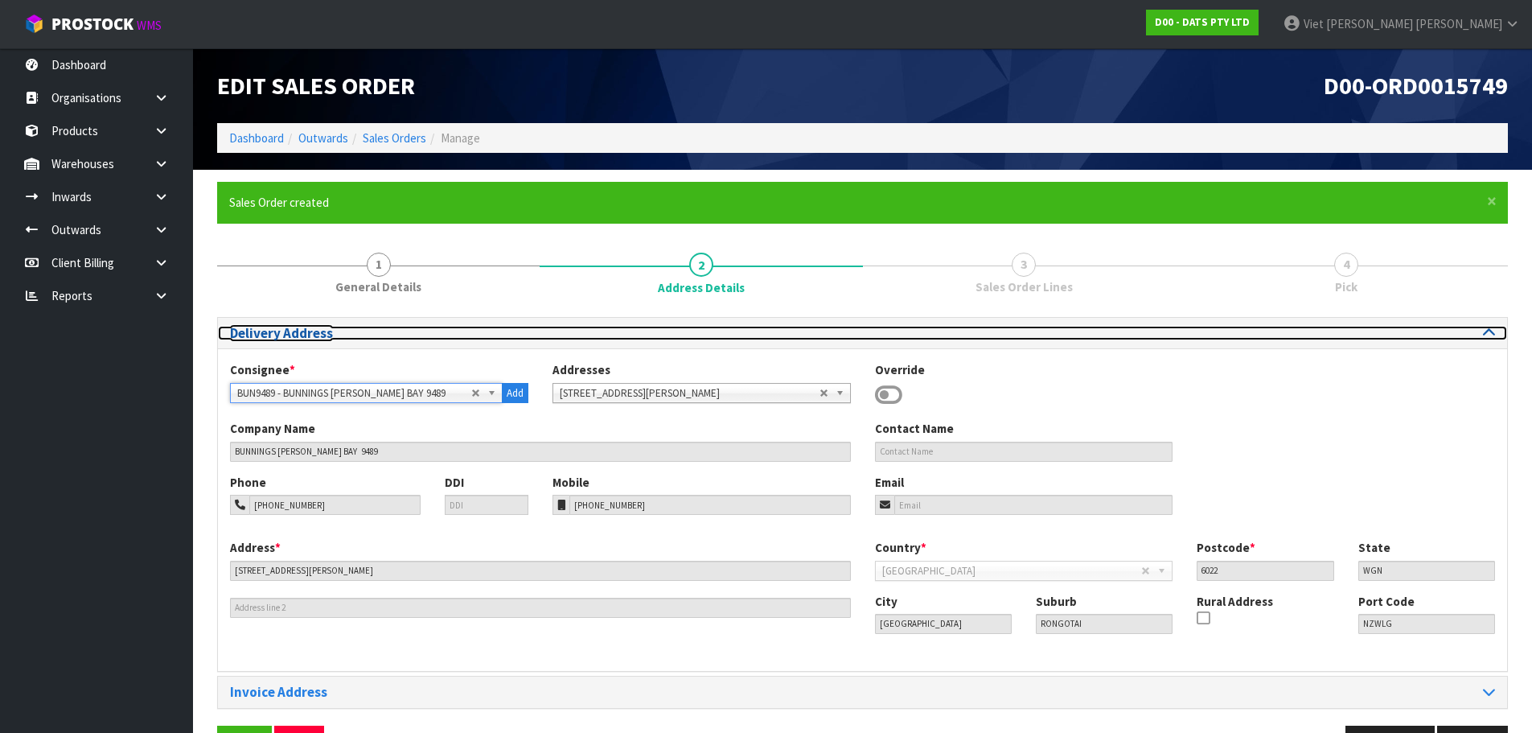
click at [1233, 328] on div at bounding box center [1185, 333] width 621 height 15
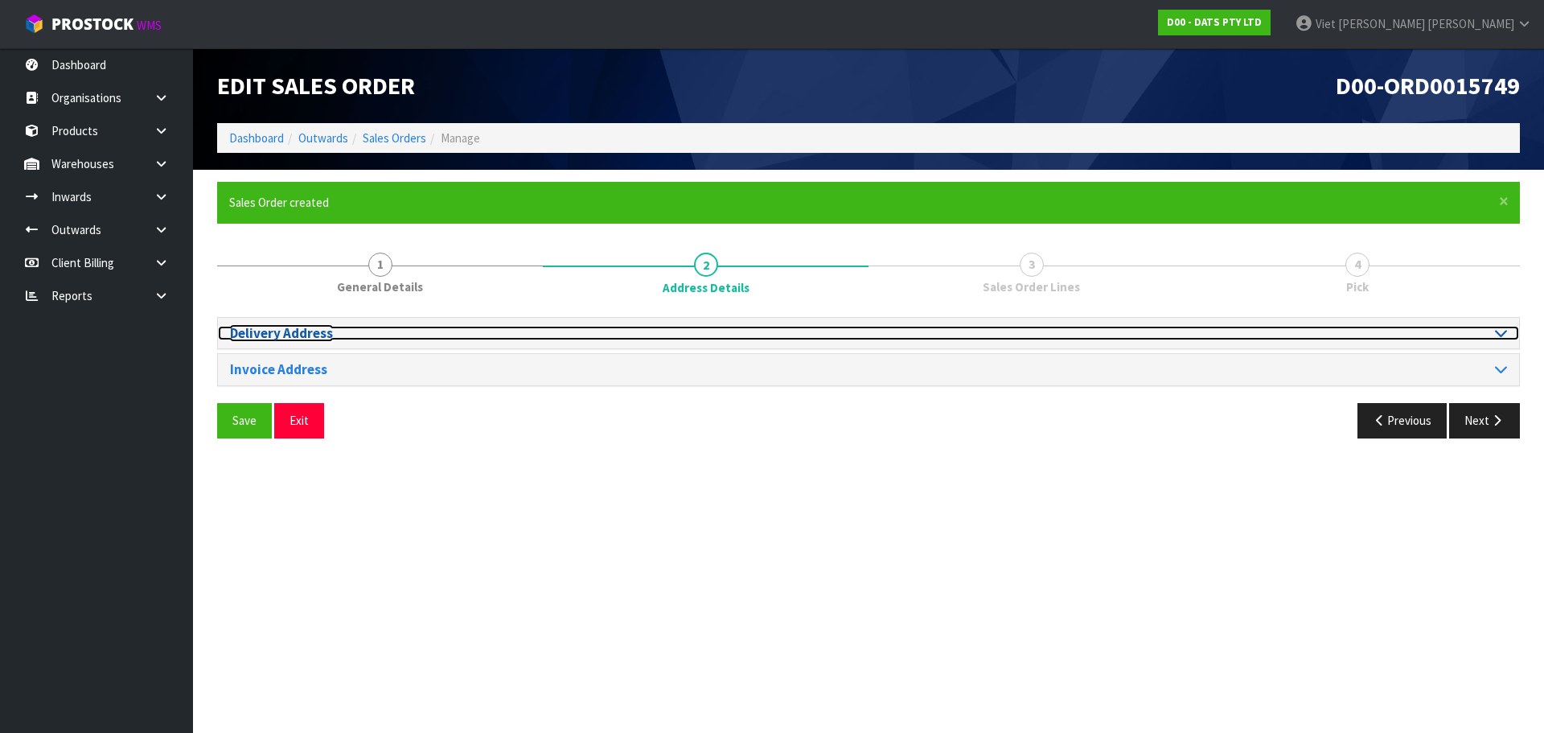
click at [1233, 328] on div at bounding box center [1194, 333] width 627 height 15
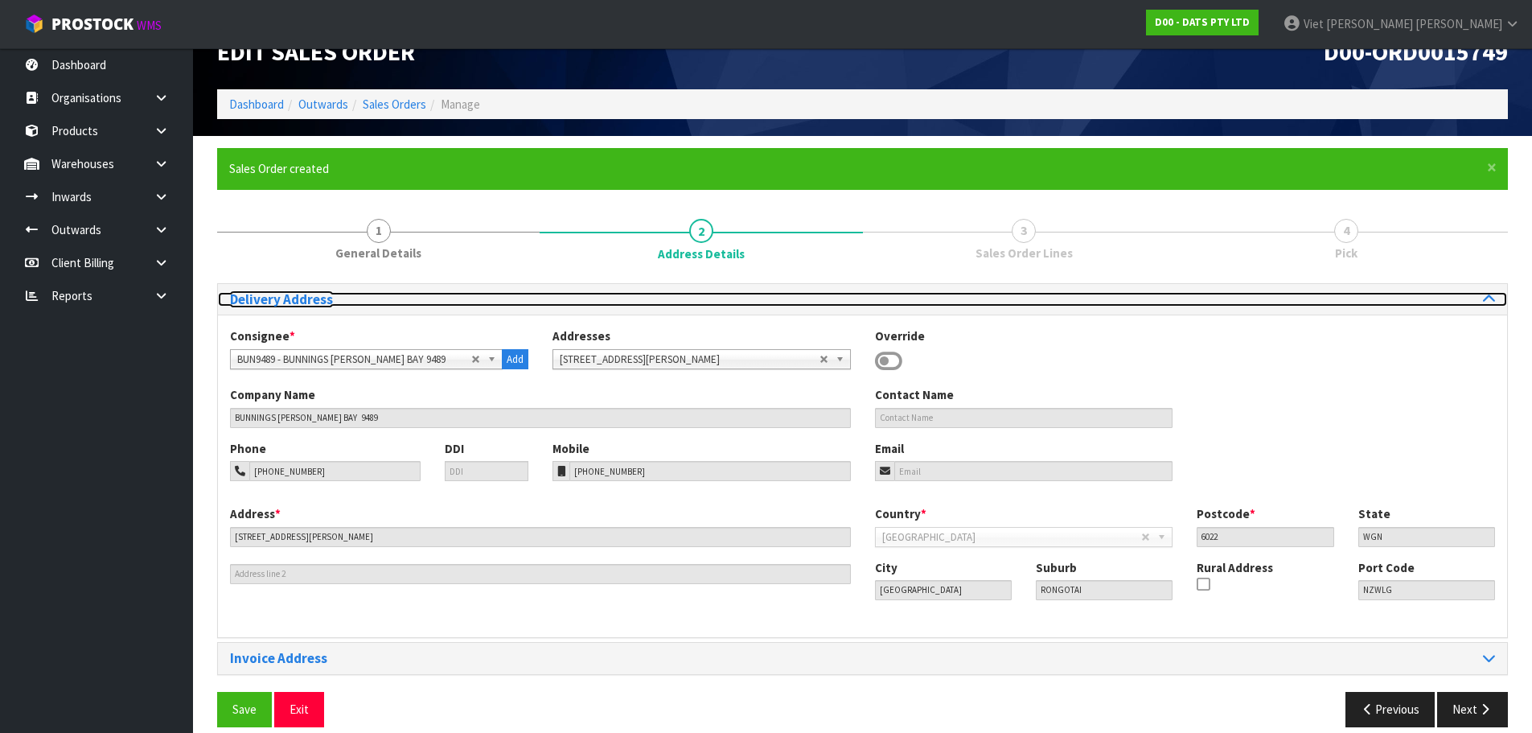
scroll to position [52, 0]
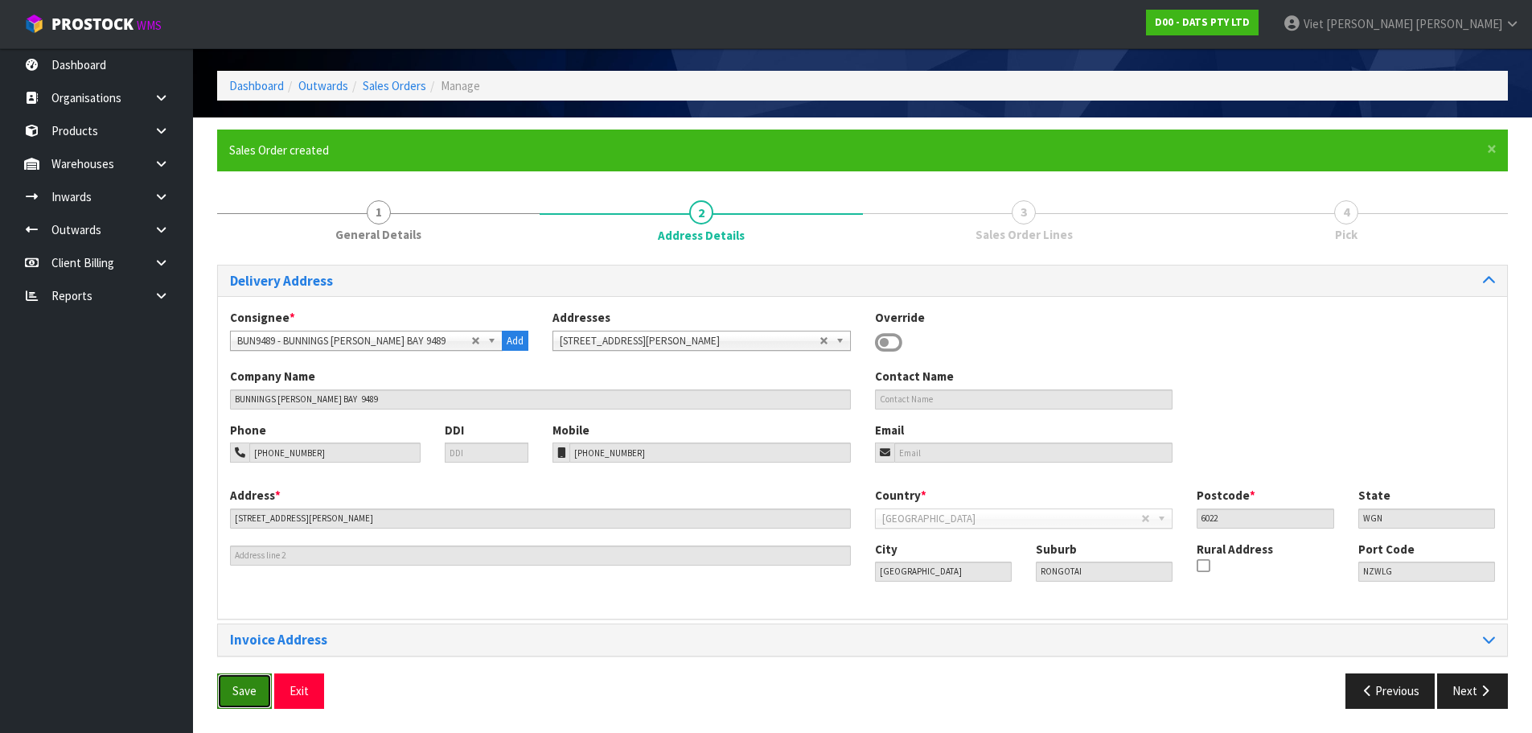
click at [244, 690] on span "Save" at bounding box center [244, 690] width 24 height 15
click at [1489, 680] on button "Next" at bounding box center [1472, 690] width 71 height 35
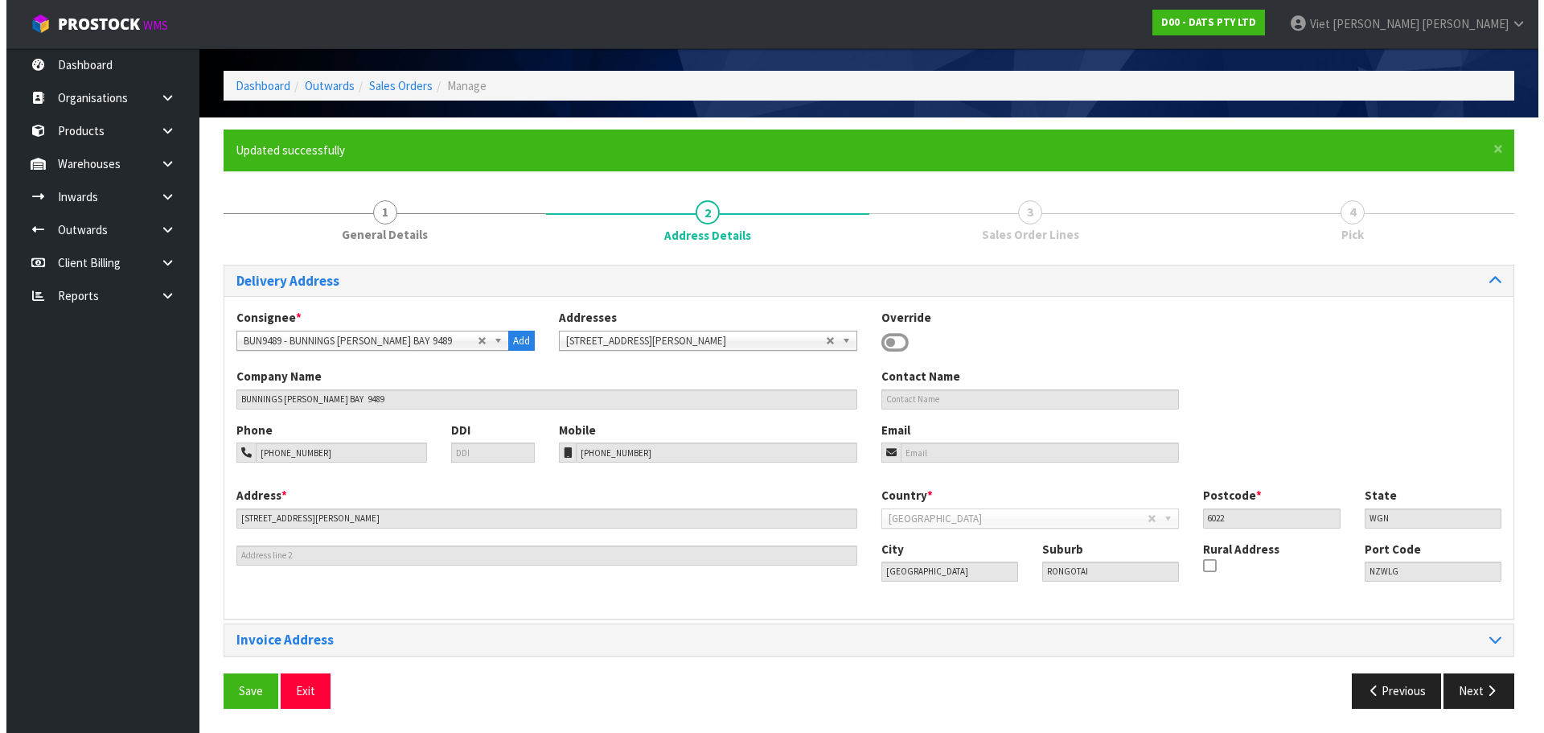
scroll to position [0, 0]
